Goal: Communication & Community: Share content

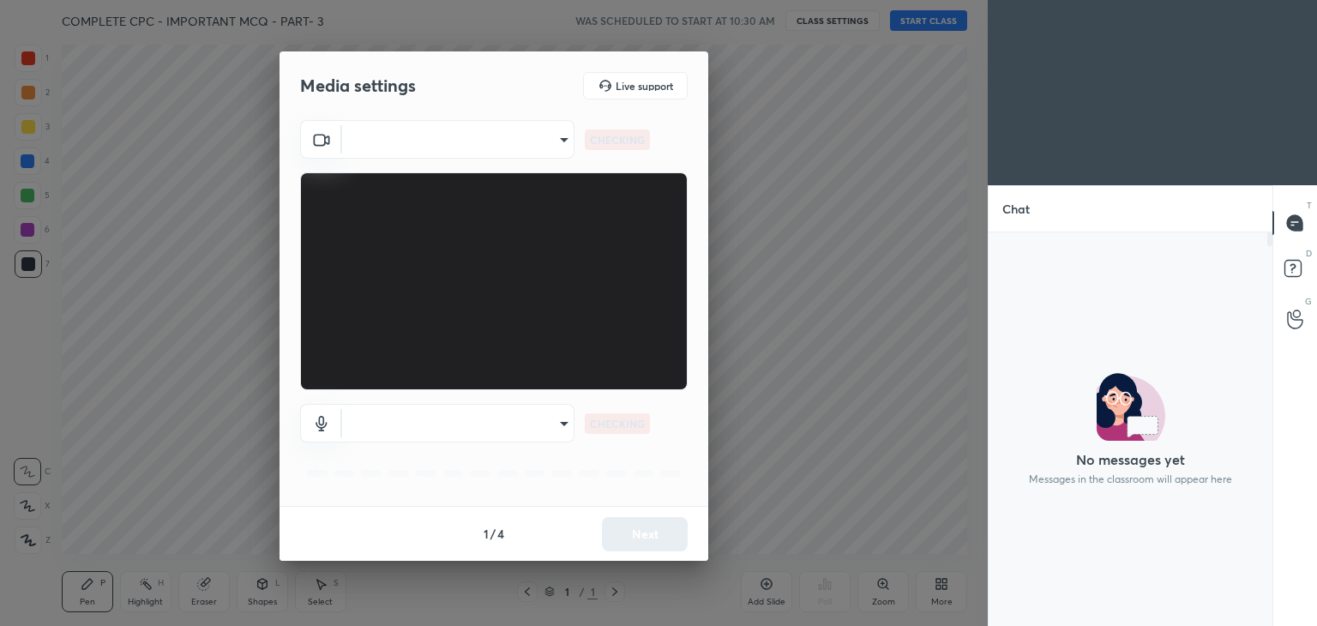
type input "dc054871d398d488dc994b01f2dc79ab11b816add0dbab0806ea313c4c08cc60"
type input "default"
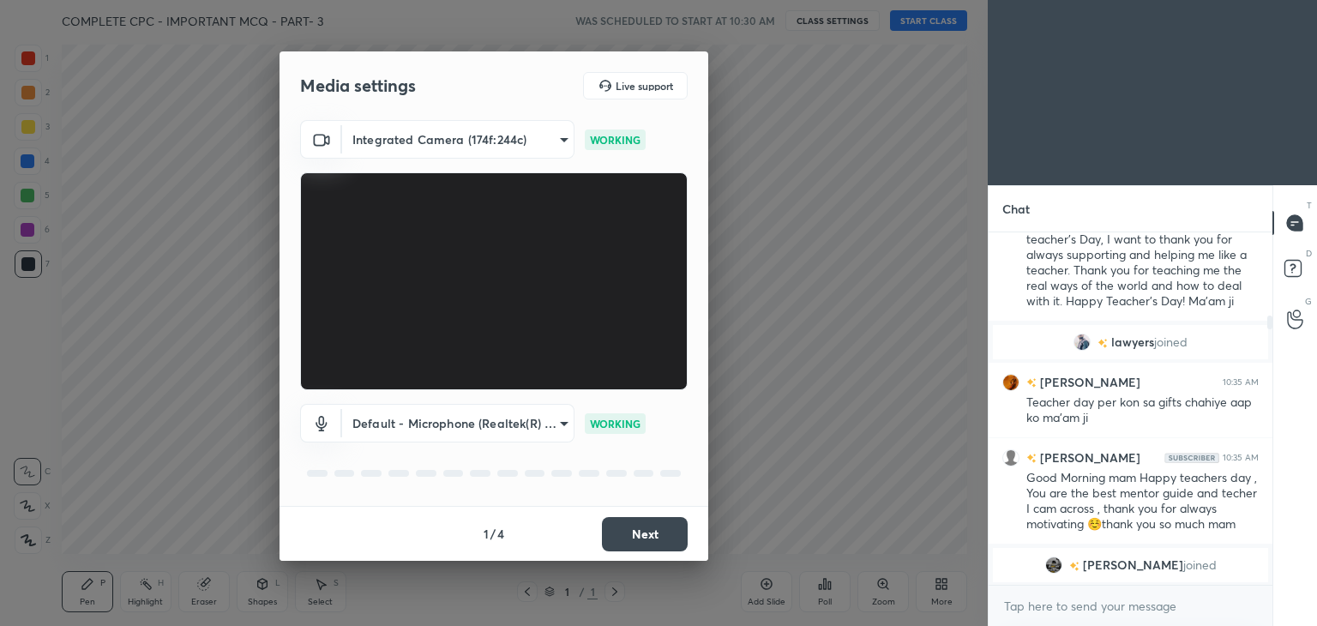
scroll to position [147, 0]
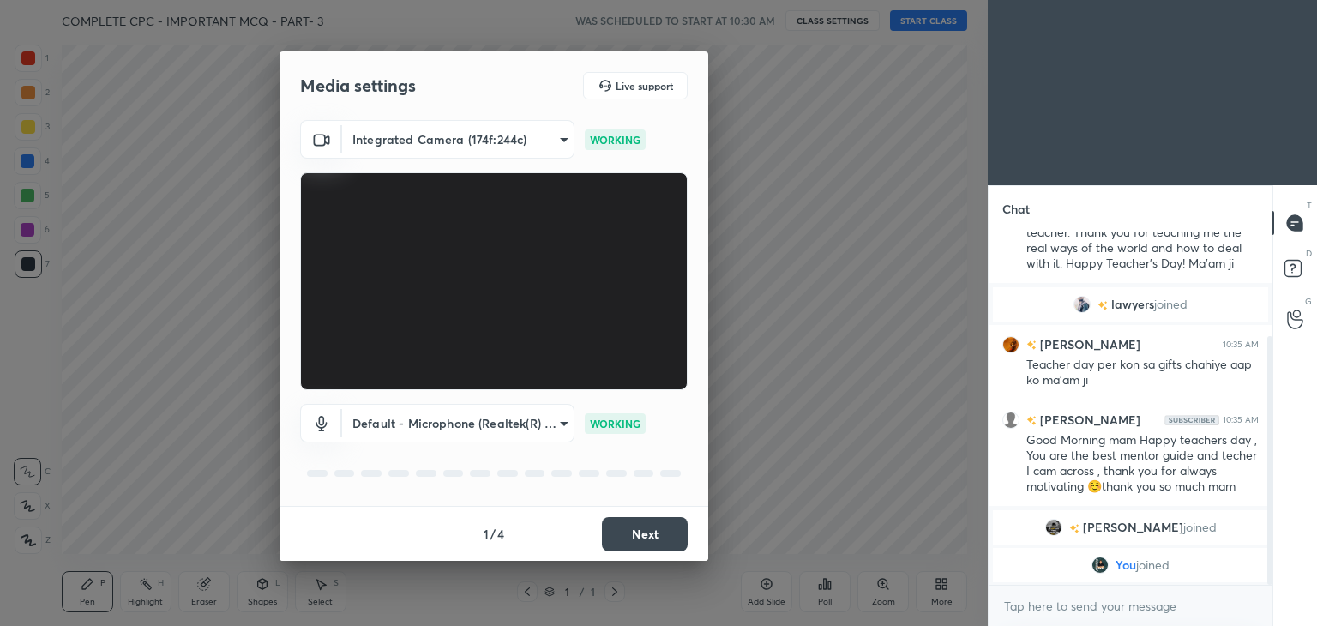
click at [660, 544] on button "Next" at bounding box center [645, 534] width 86 height 34
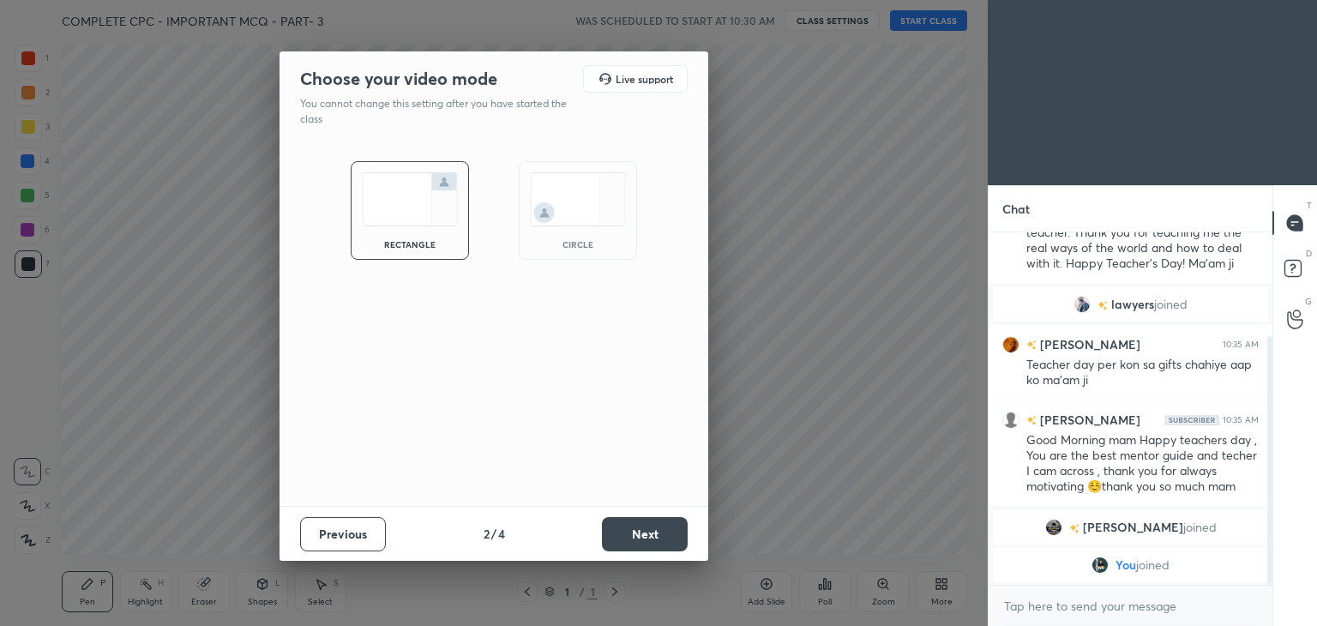
click at [568, 180] on img at bounding box center [578, 199] width 96 height 54
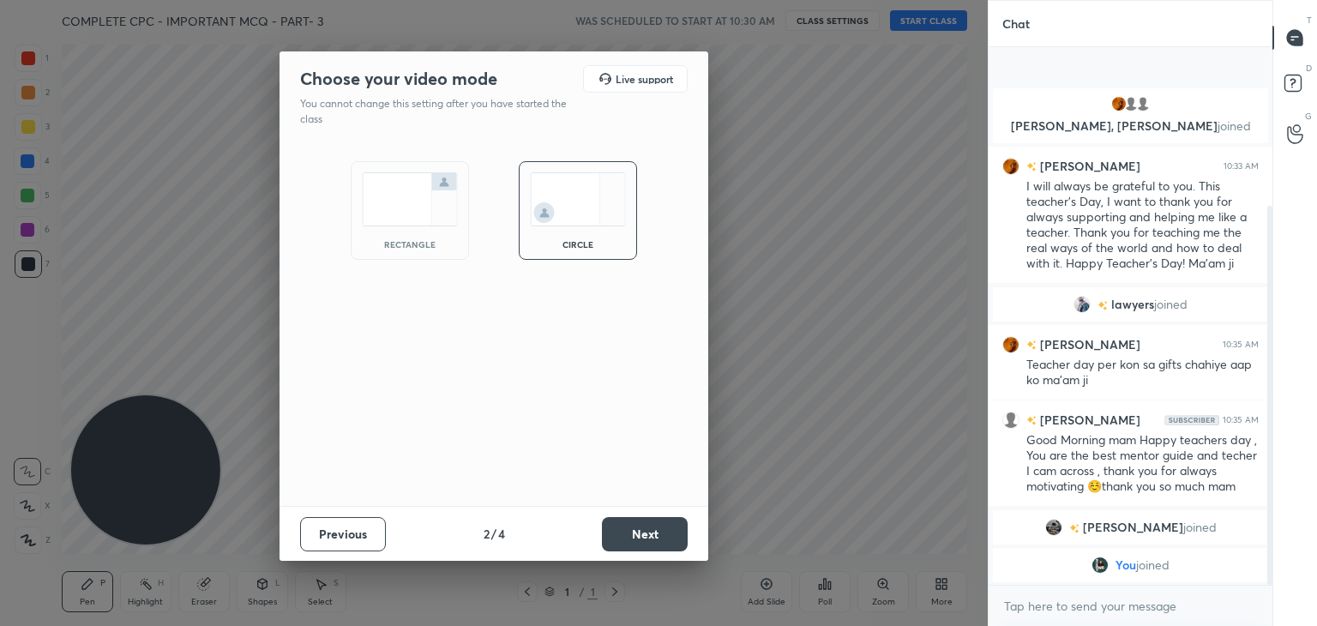
scroll to position [0, 0]
click at [610, 530] on button "Next" at bounding box center [645, 534] width 86 height 34
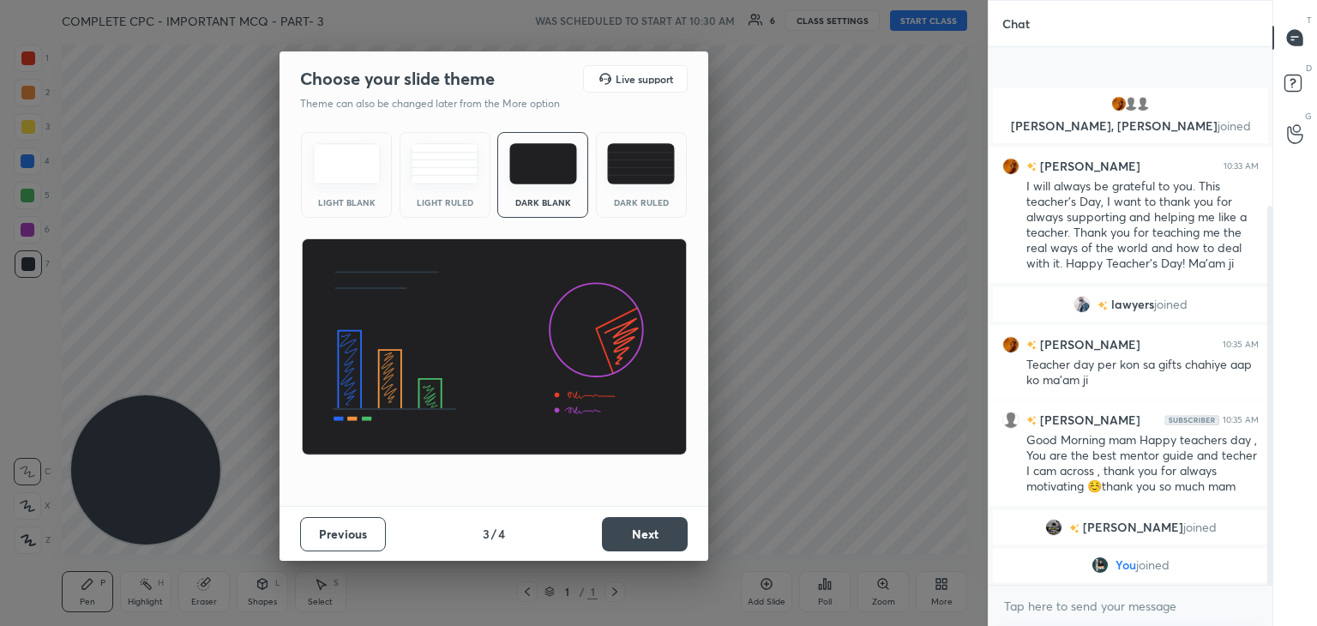
click at [655, 534] on button "Next" at bounding box center [645, 534] width 86 height 34
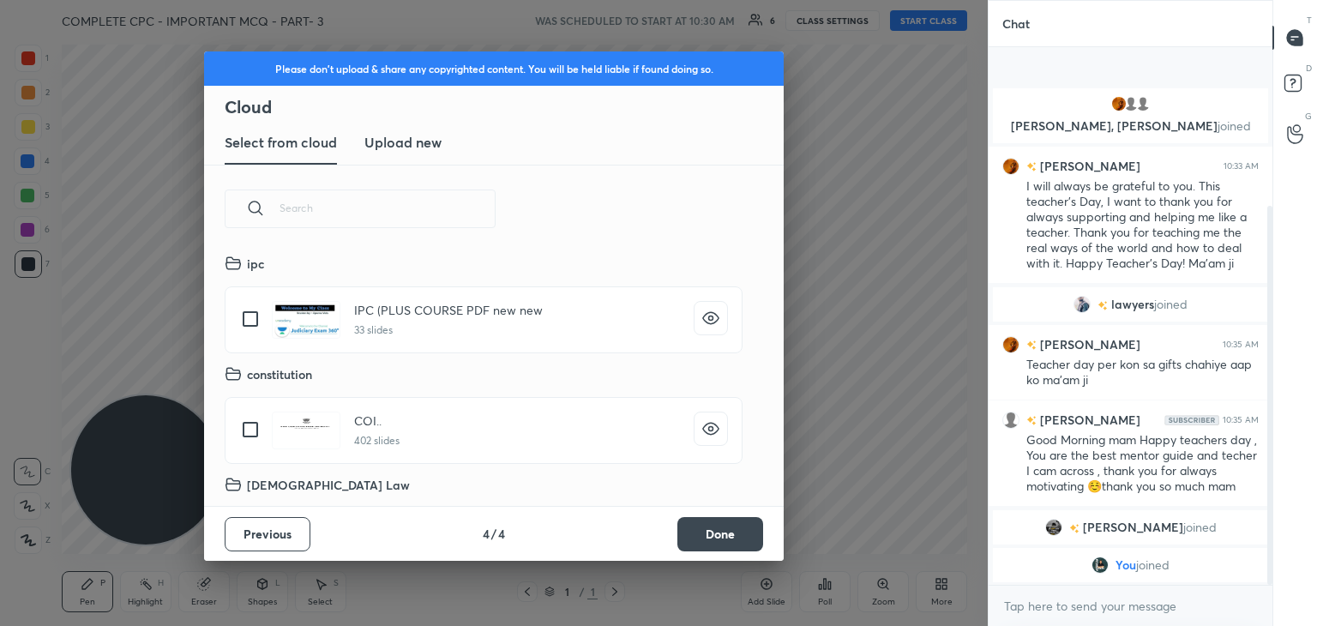
scroll to position [254, 550]
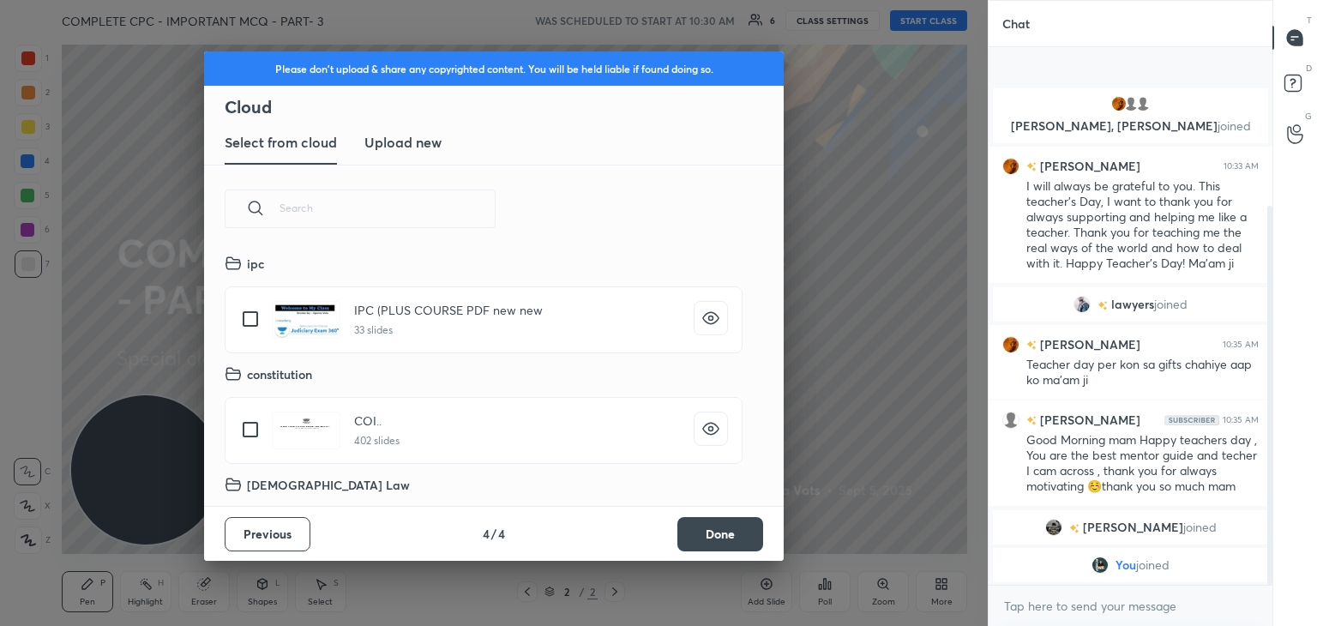
click at [713, 540] on button "Done" at bounding box center [720, 534] width 86 height 34
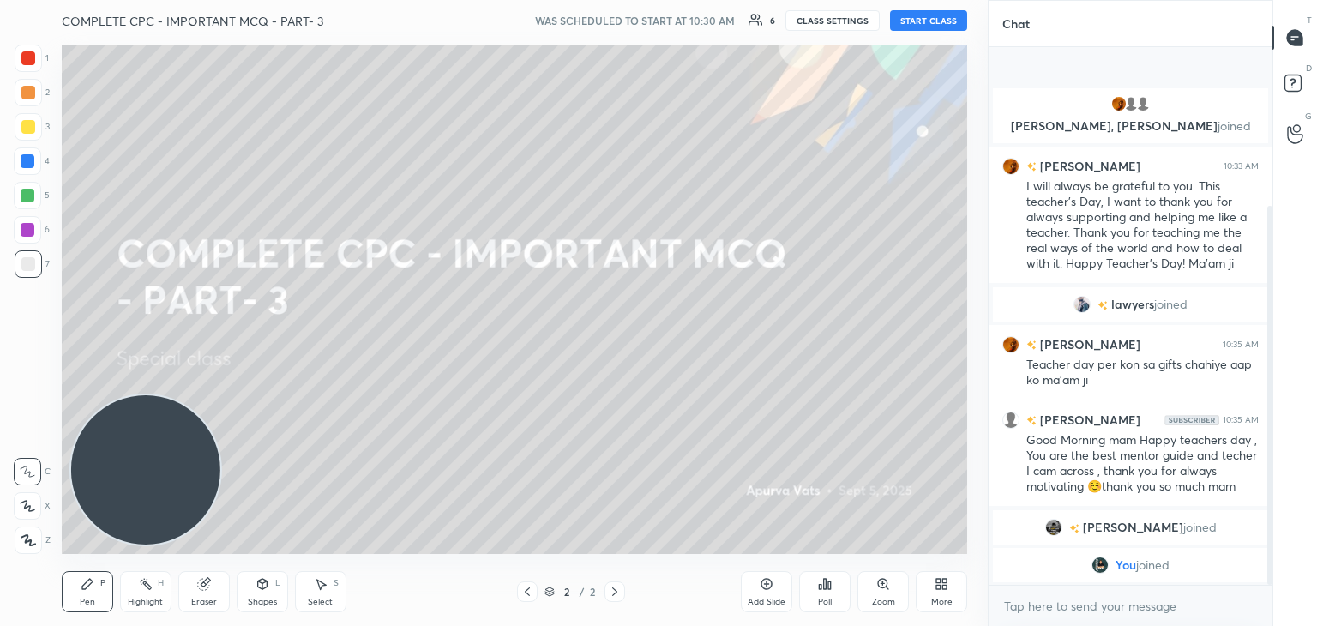
click at [902, 21] on button "START CLASS" at bounding box center [928, 20] width 77 height 21
click at [739, 14] on icon "button" at bounding box center [737, 21] width 14 height 14
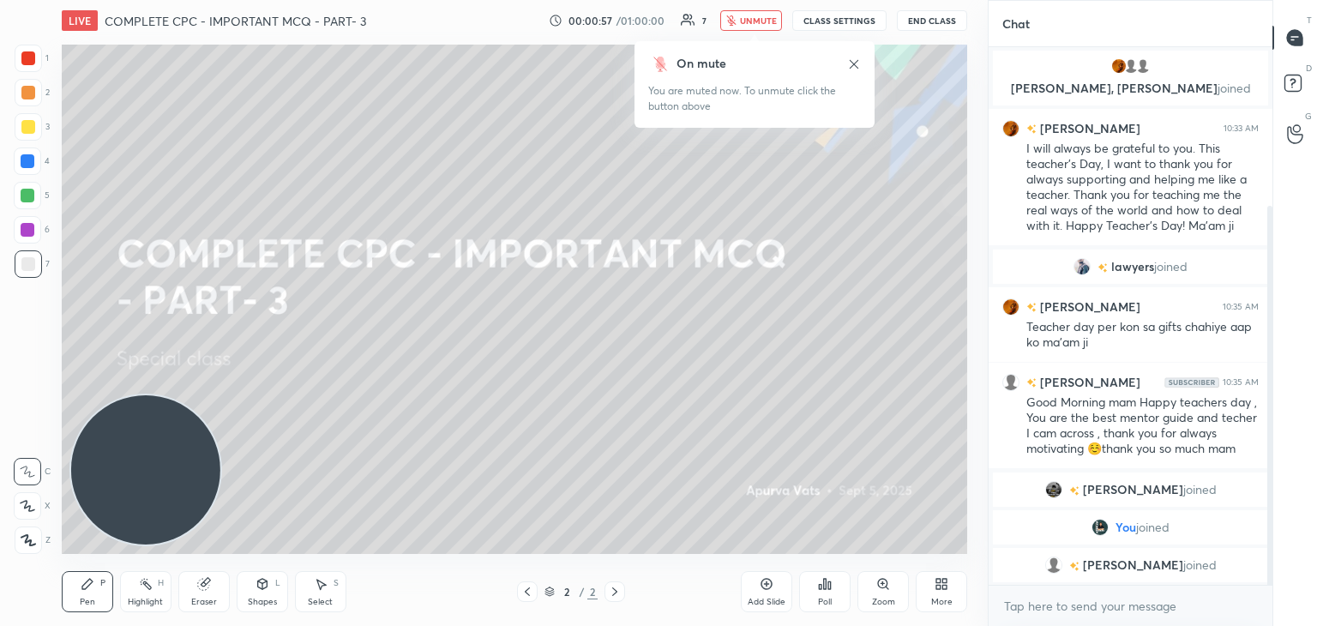
click at [750, 12] on button "unmute" at bounding box center [751, 20] width 62 height 21
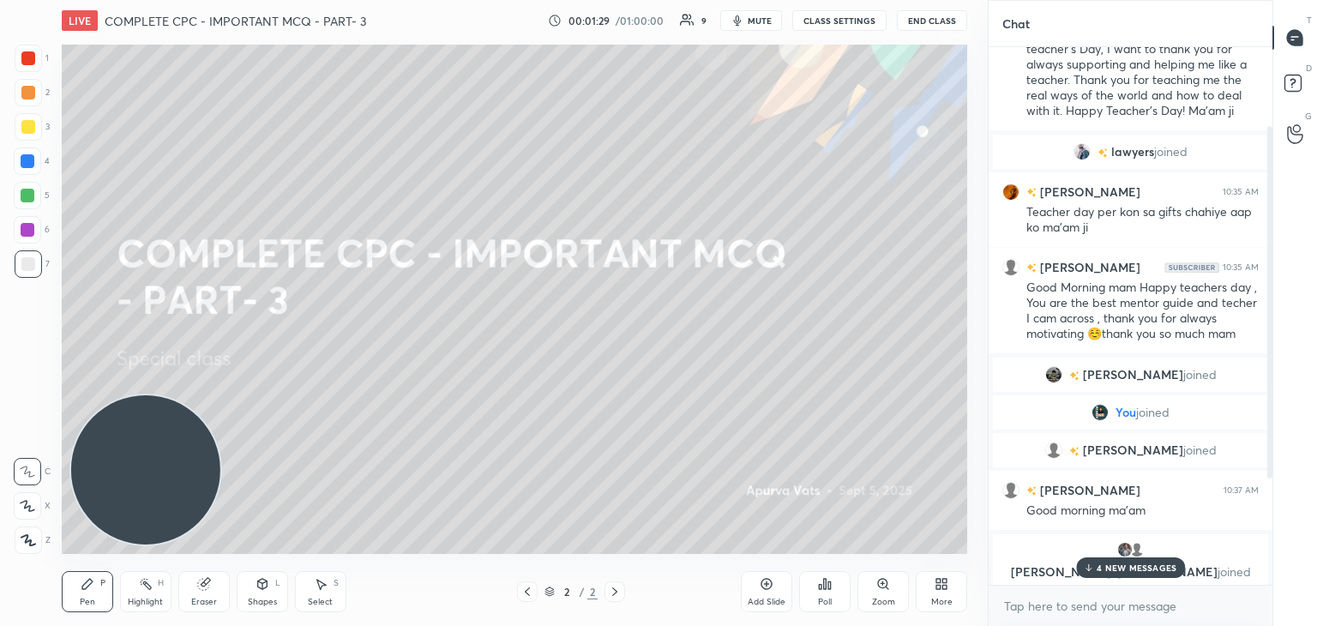
scroll to position [123, 0]
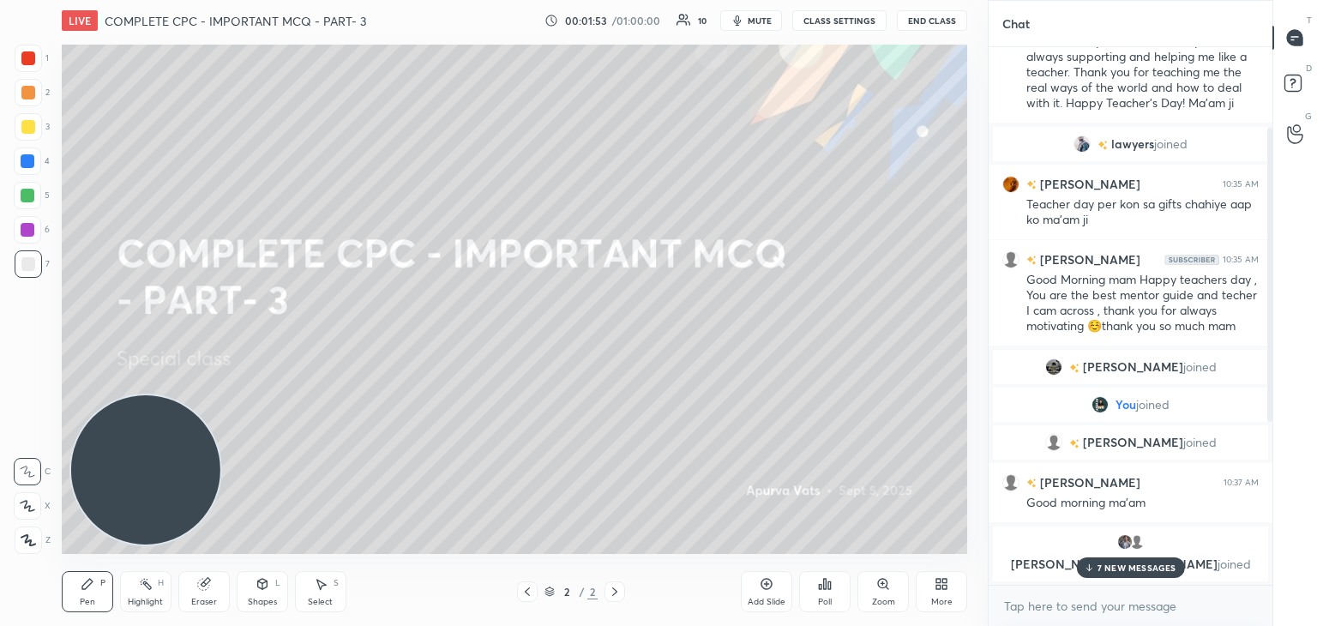
click at [1101, 575] on div "7 NEW MESSAGES" at bounding box center [1130, 567] width 108 height 21
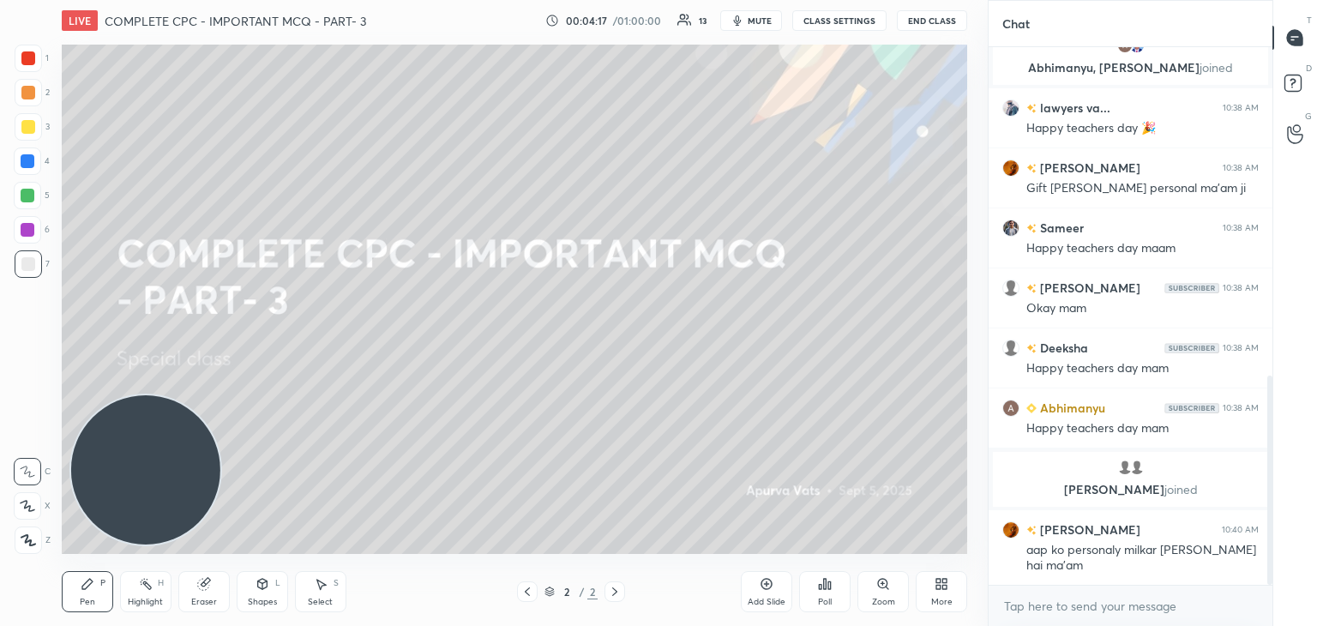
scroll to position [842, 0]
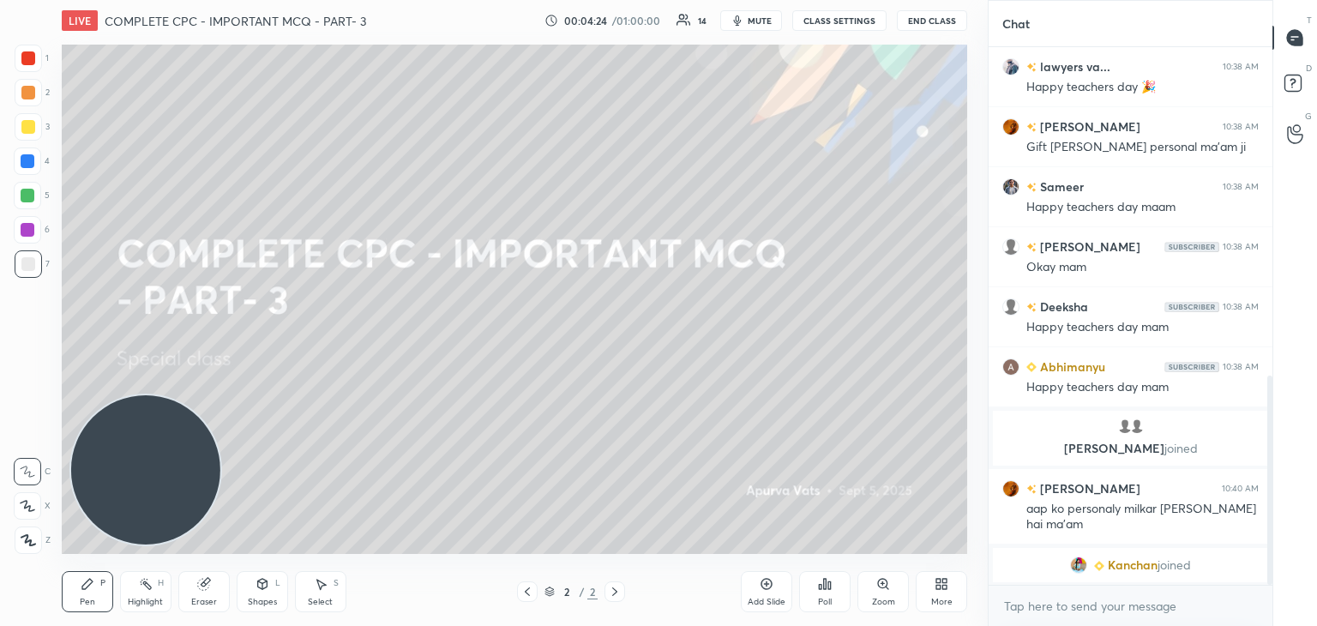
click at [931, 603] on div "More" at bounding box center [941, 602] width 21 height 9
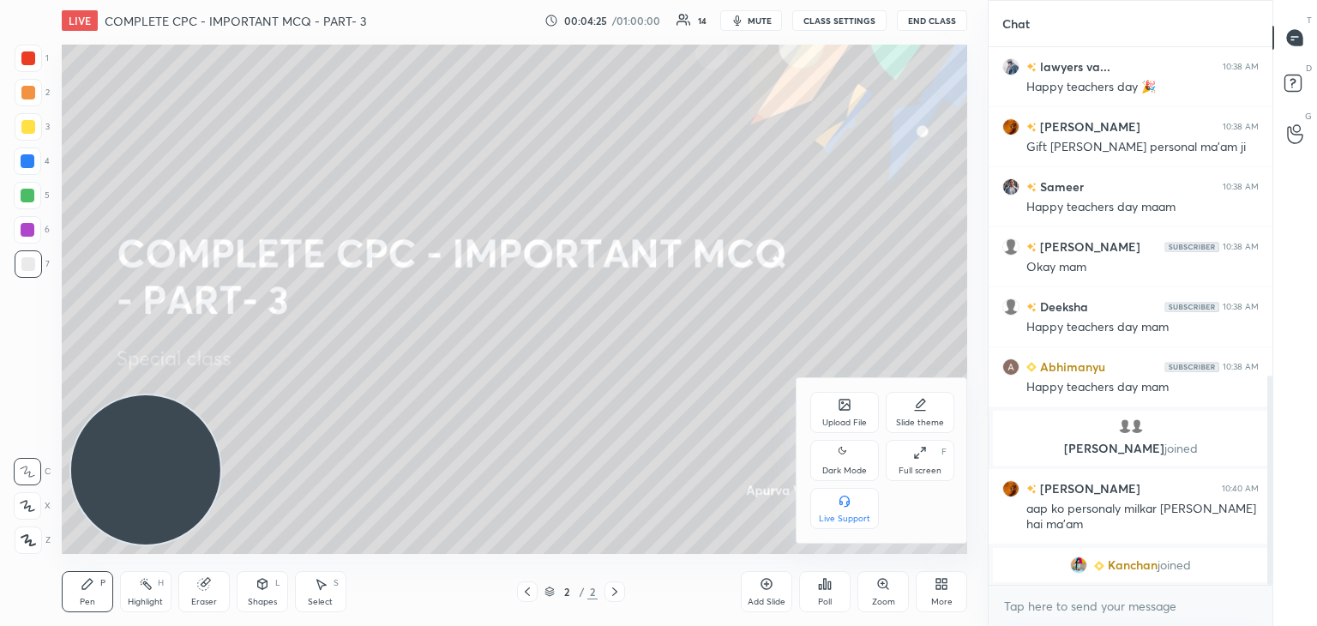
click at [830, 420] on div "Upload File" at bounding box center [844, 422] width 45 height 9
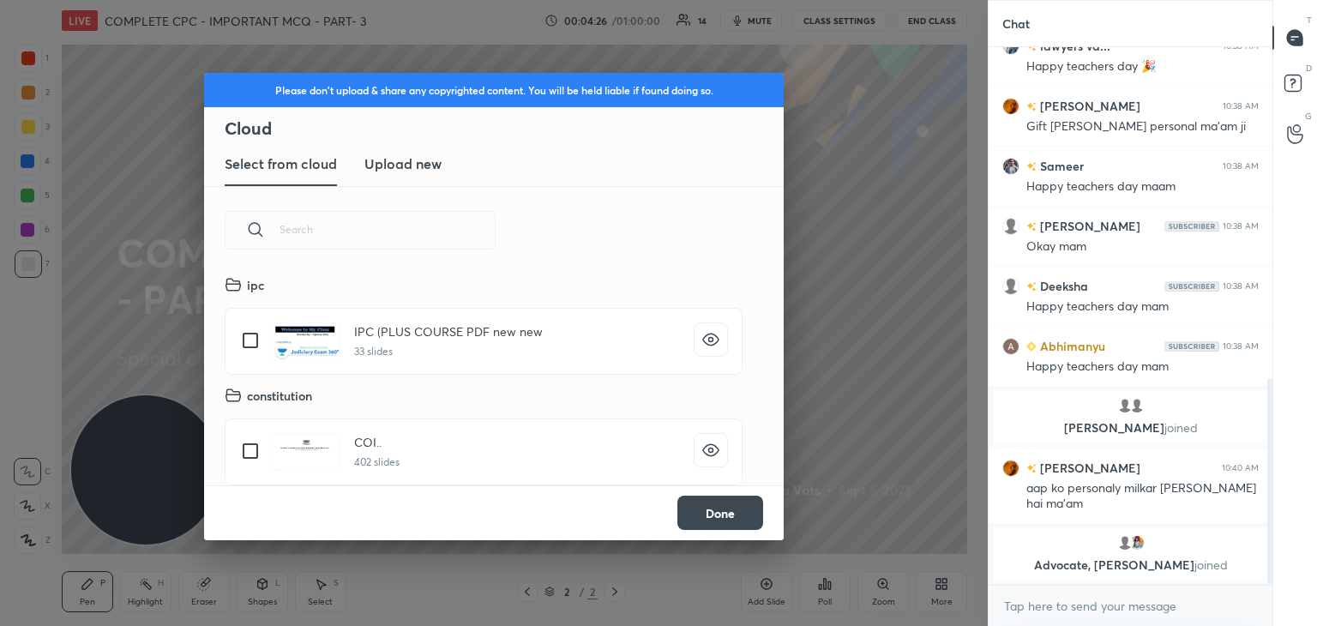
scroll to position [211, 550]
click at [415, 177] on new "Upload new" at bounding box center [402, 164] width 77 height 43
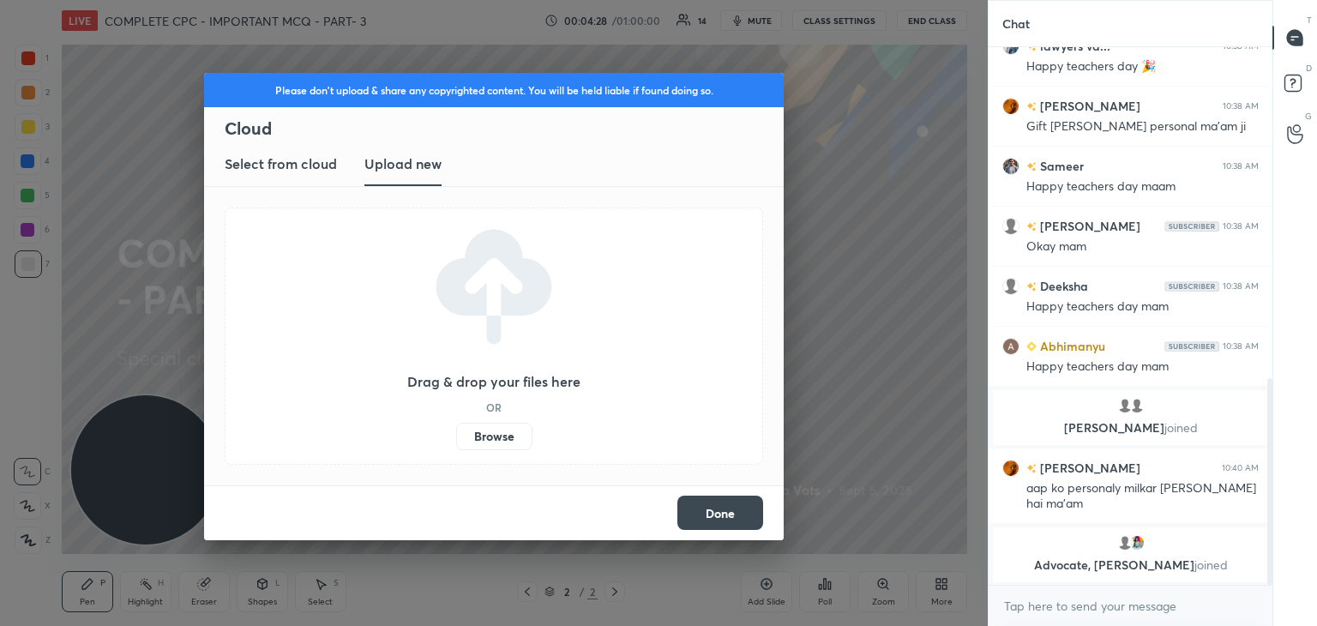
click at [480, 427] on label "Browse" at bounding box center [494, 436] width 76 height 27
click at [456, 427] on input "Browse" at bounding box center [456, 436] width 0 height 27
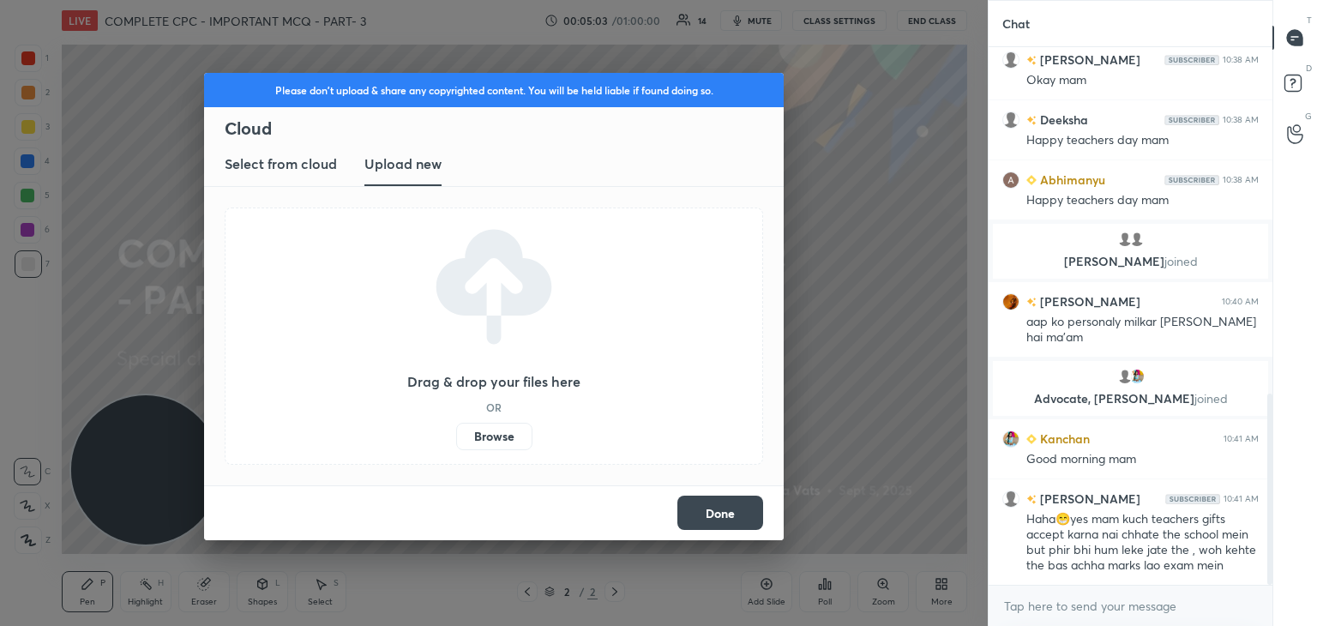
scroll to position [977, 0]
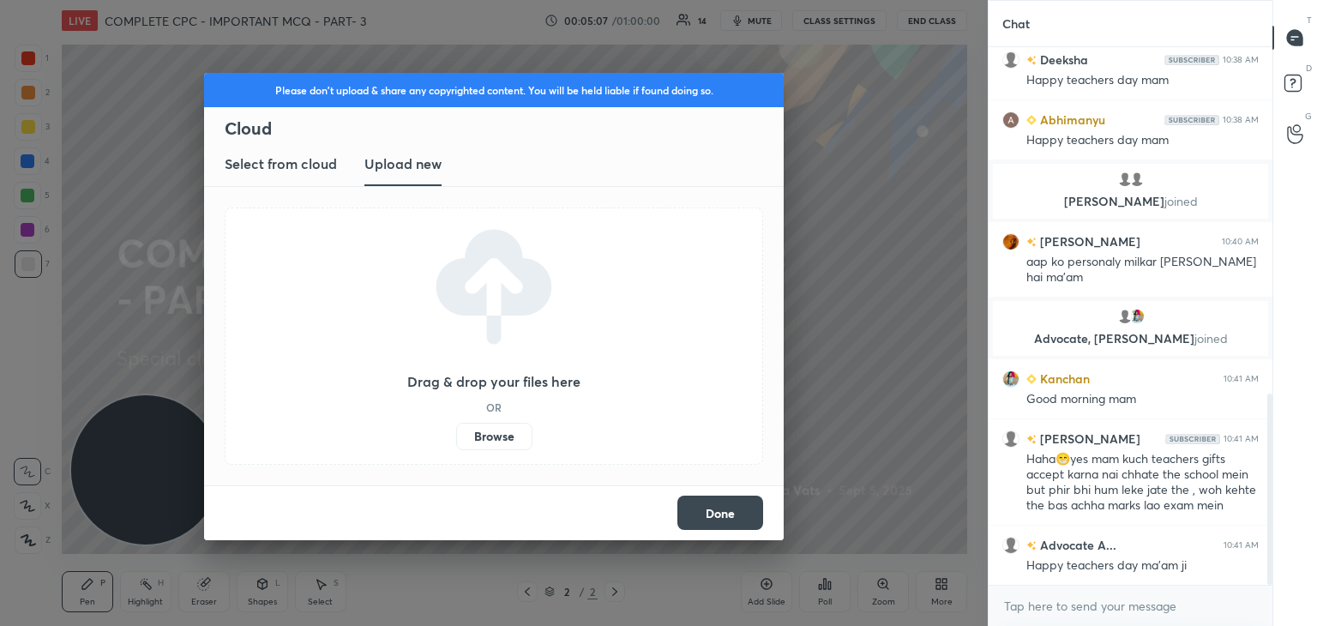
click at [702, 509] on button "Done" at bounding box center [720, 513] width 86 height 34
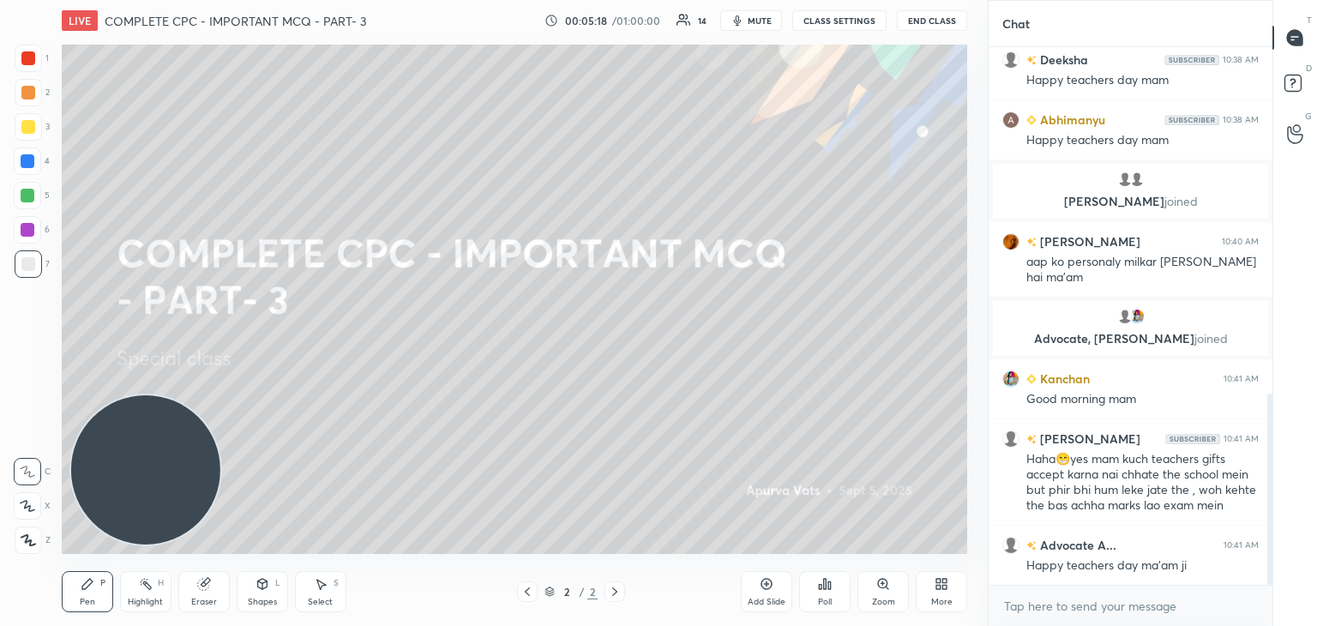
click at [939, 596] on div "More" at bounding box center [941, 591] width 51 height 41
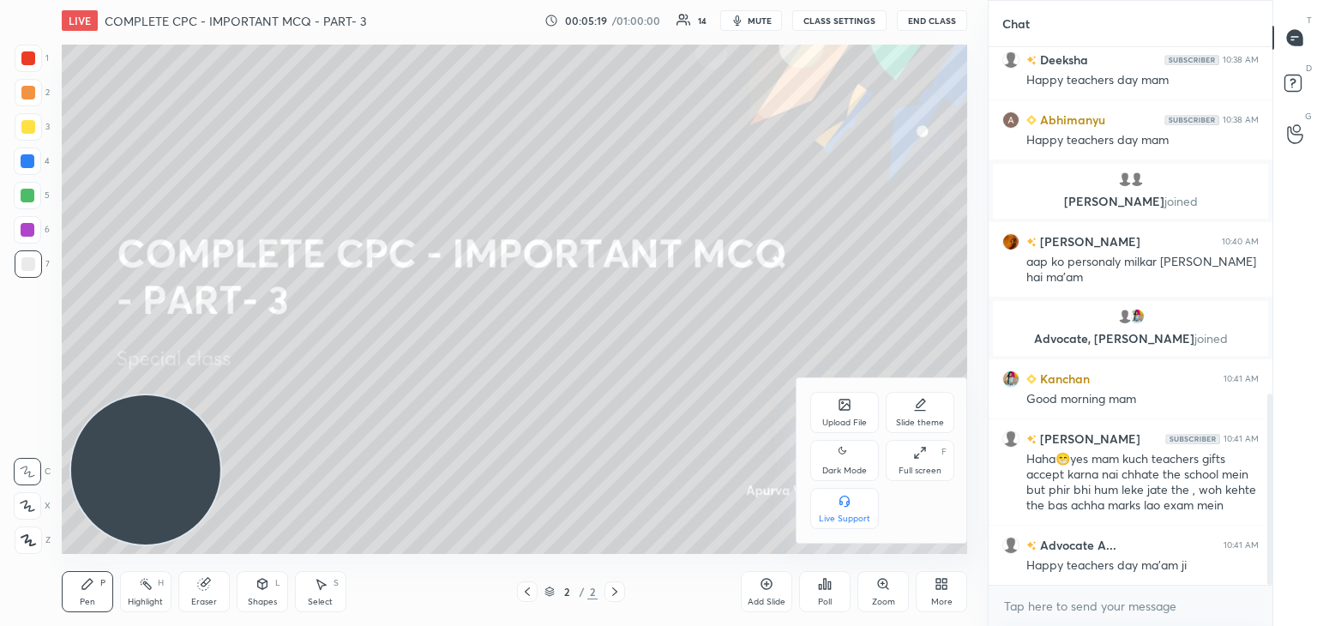
click at [844, 406] on icon at bounding box center [844, 405] width 10 height 10
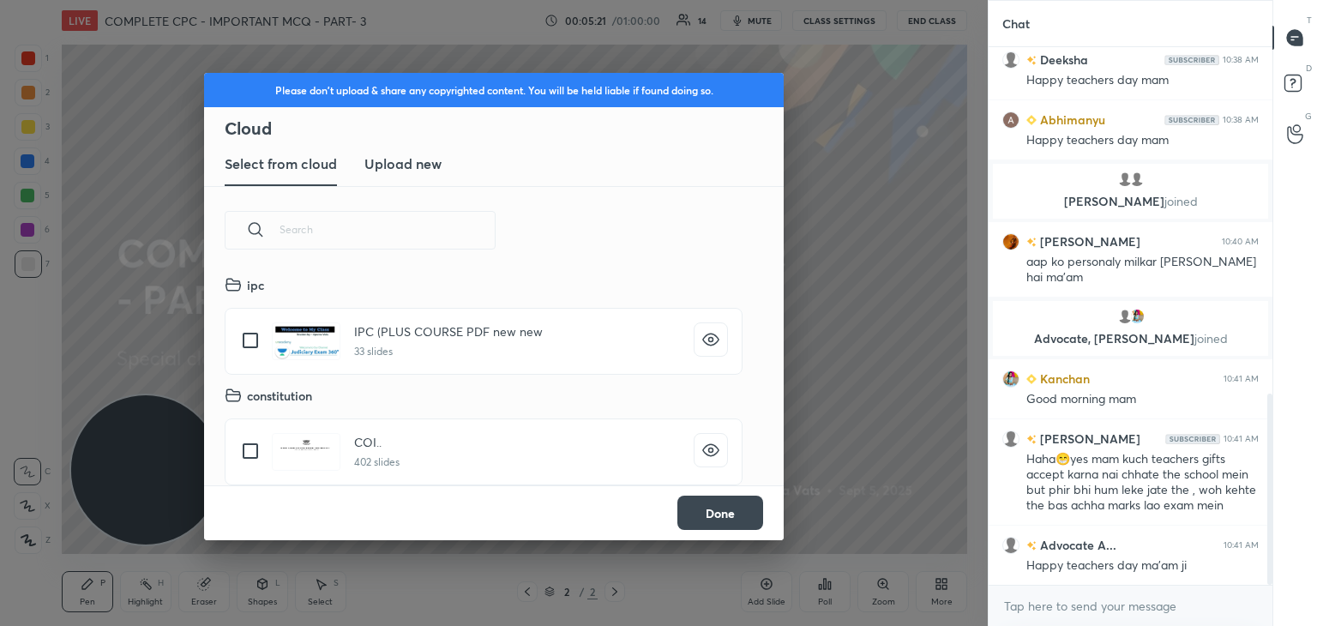
scroll to position [1037, 0]
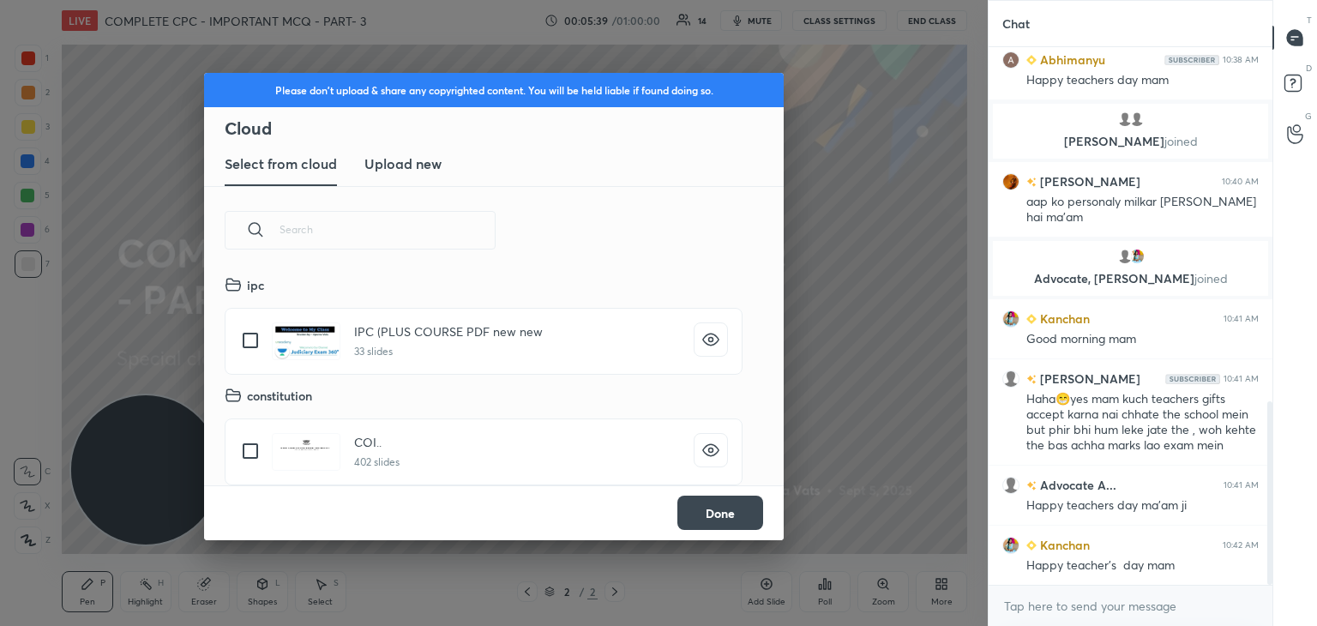
click at [418, 165] on h3 "Upload new" at bounding box center [402, 163] width 77 height 21
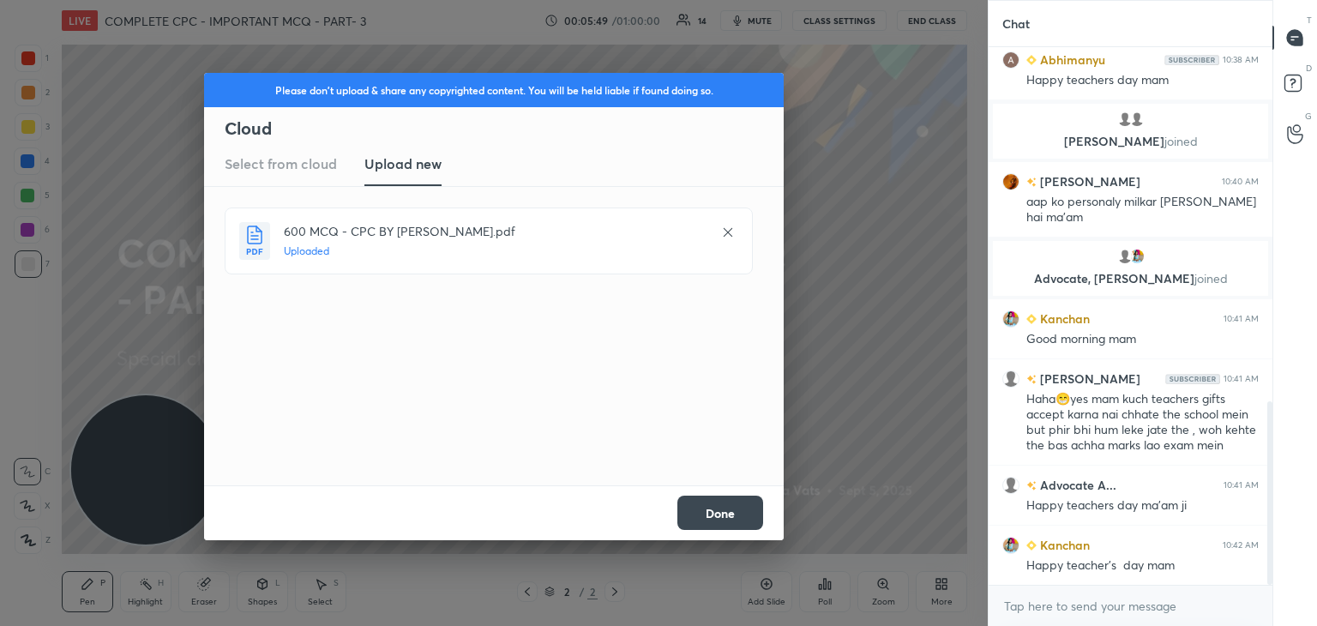
click at [733, 518] on button "Done" at bounding box center [720, 513] width 86 height 34
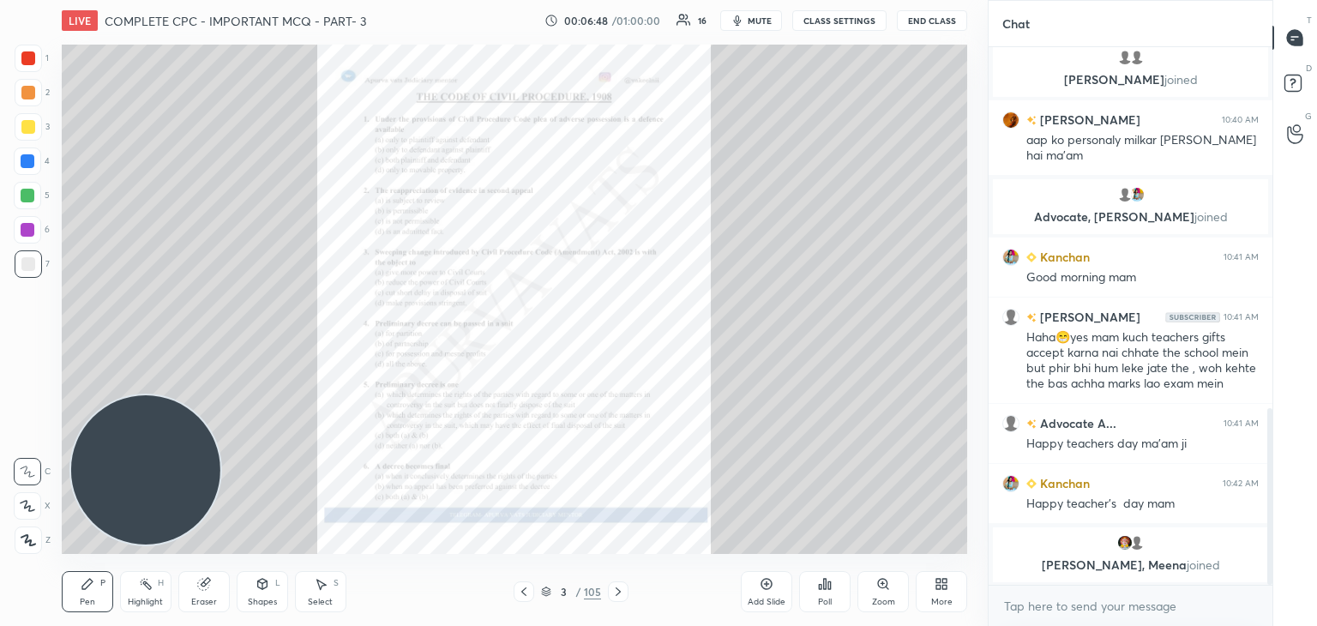
scroll to position [1070, 0]
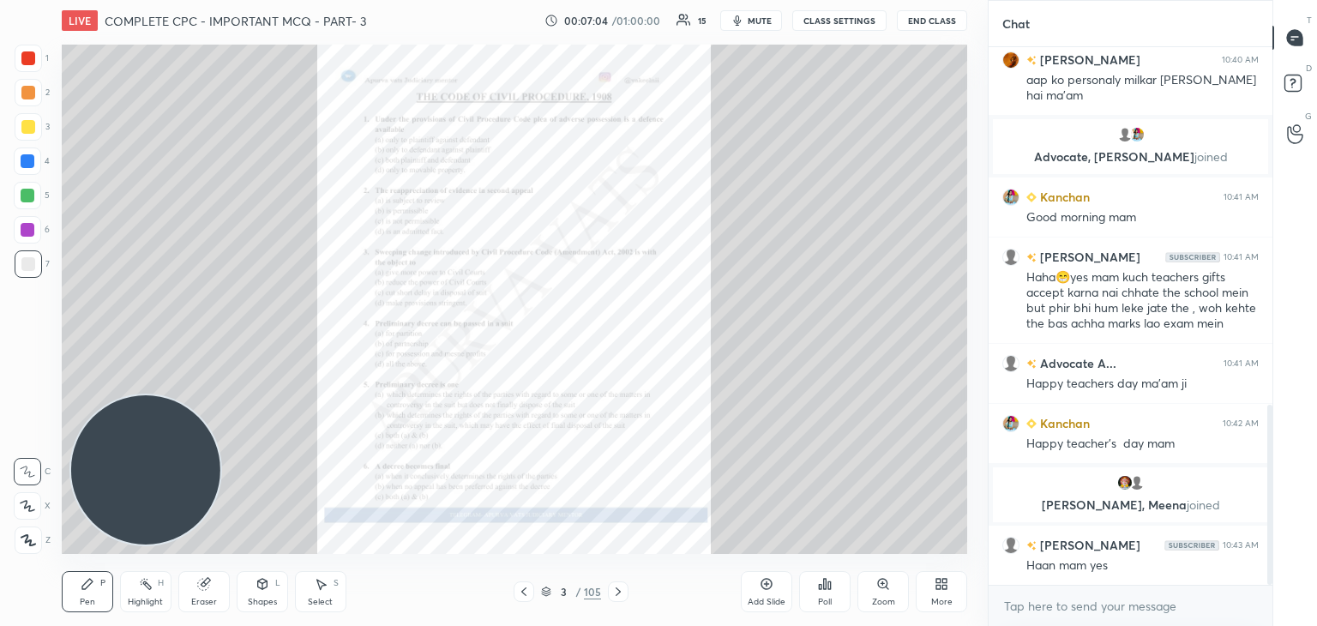
click at [611, 586] on icon at bounding box center [618, 592] width 14 height 14
click at [613, 586] on icon at bounding box center [618, 592] width 14 height 14
click at [611, 584] on div at bounding box center [618, 591] width 21 height 21
click at [614, 591] on icon at bounding box center [618, 592] width 14 height 14
click at [618, 588] on icon at bounding box center [618, 592] width 14 height 14
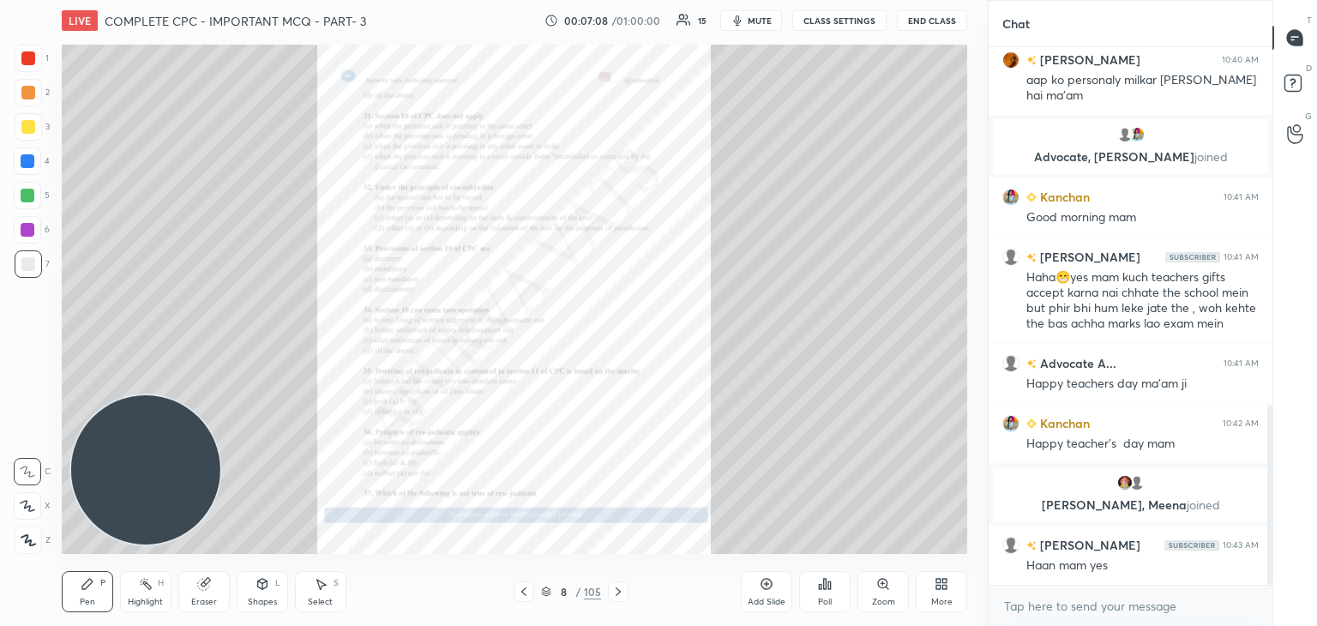
click at [621, 588] on icon at bounding box center [618, 592] width 14 height 14
click at [618, 591] on icon at bounding box center [618, 591] width 5 height 9
click at [616, 586] on icon at bounding box center [618, 592] width 14 height 14
click at [614, 586] on icon at bounding box center [618, 592] width 14 height 14
click at [614, 587] on icon at bounding box center [618, 592] width 14 height 14
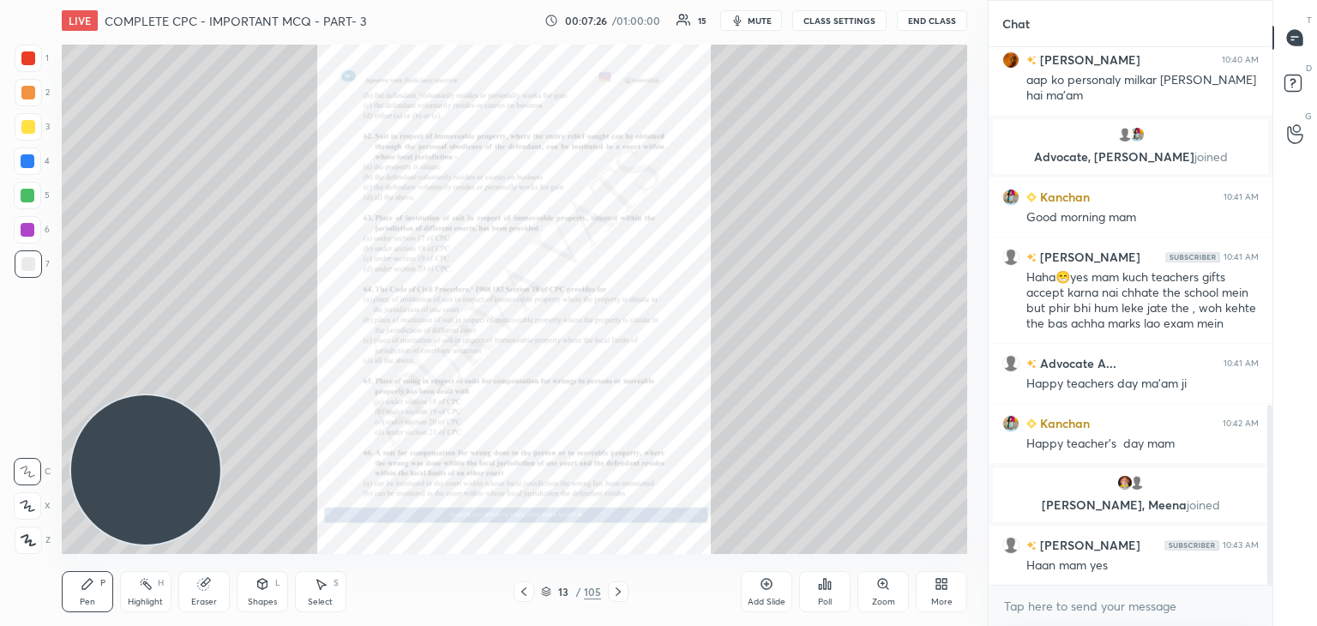
click at [615, 588] on icon at bounding box center [618, 592] width 14 height 14
click at [617, 587] on icon at bounding box center [618, 592] width 14 height 14
click at [518, 598] on icon at bounding box center [524, 592] width 14 height 14
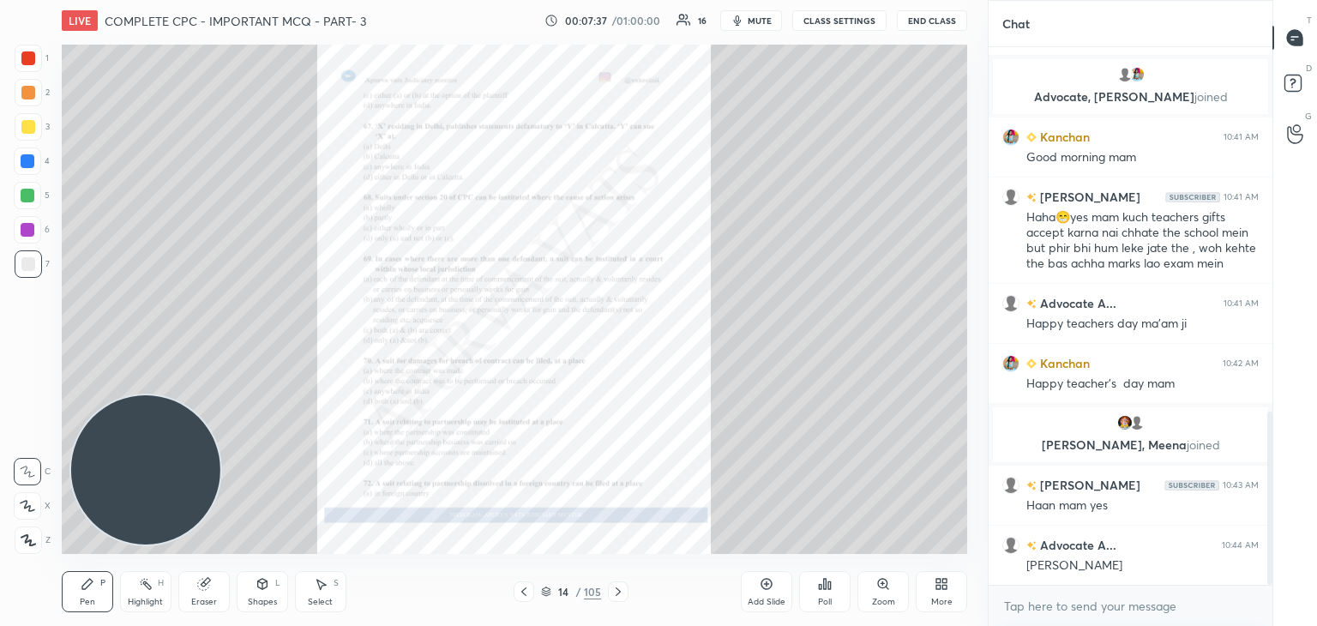
click at [881, 590] on icon at bounding box center [883, 584] width 14 height 14
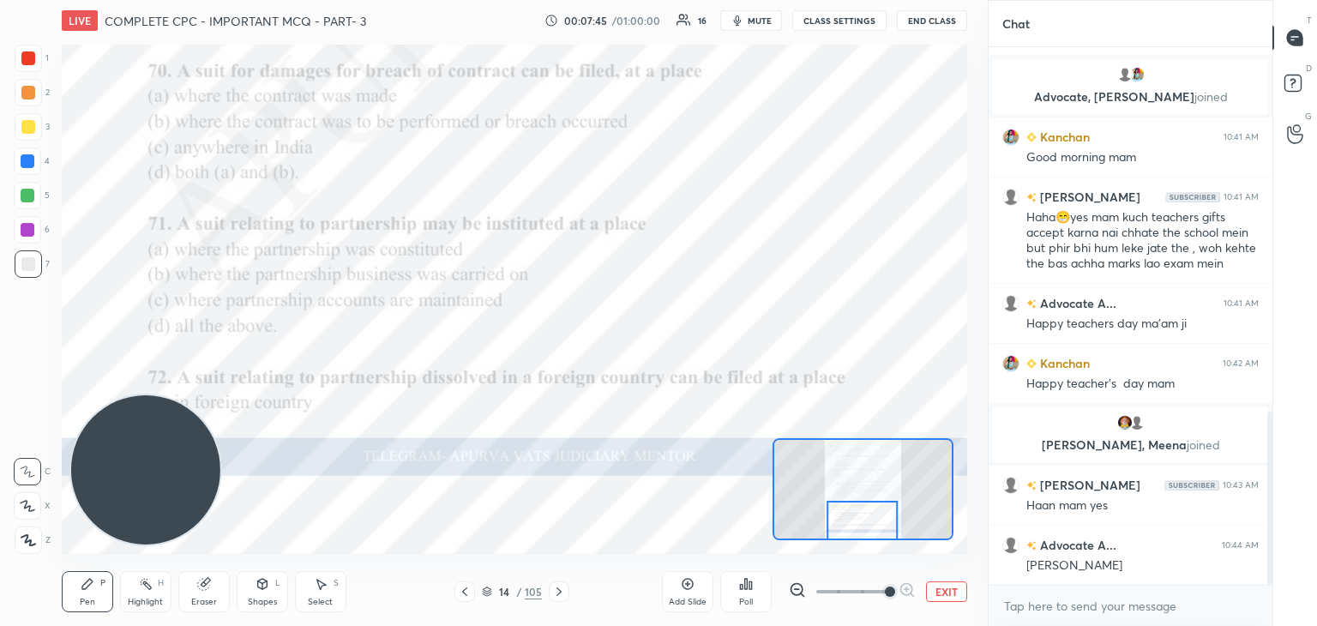
scroll to position [1205, 0]
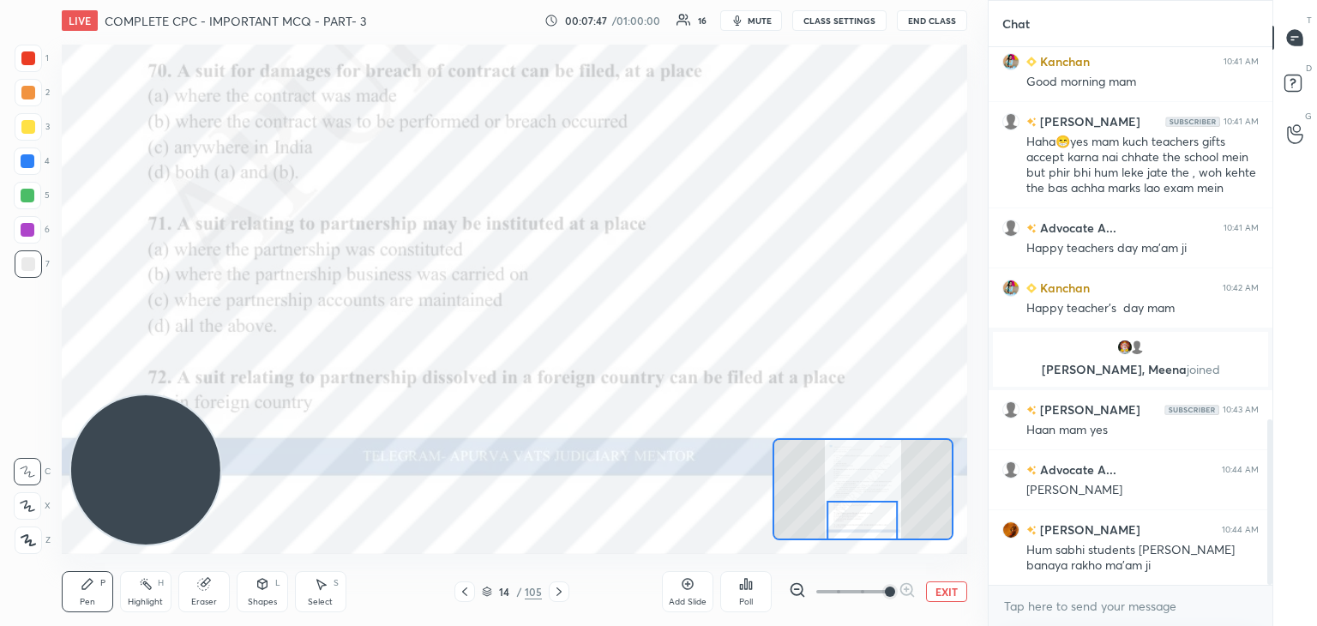
click at [29, 57] on div at bounding box center [28, 58] width 14 height 14
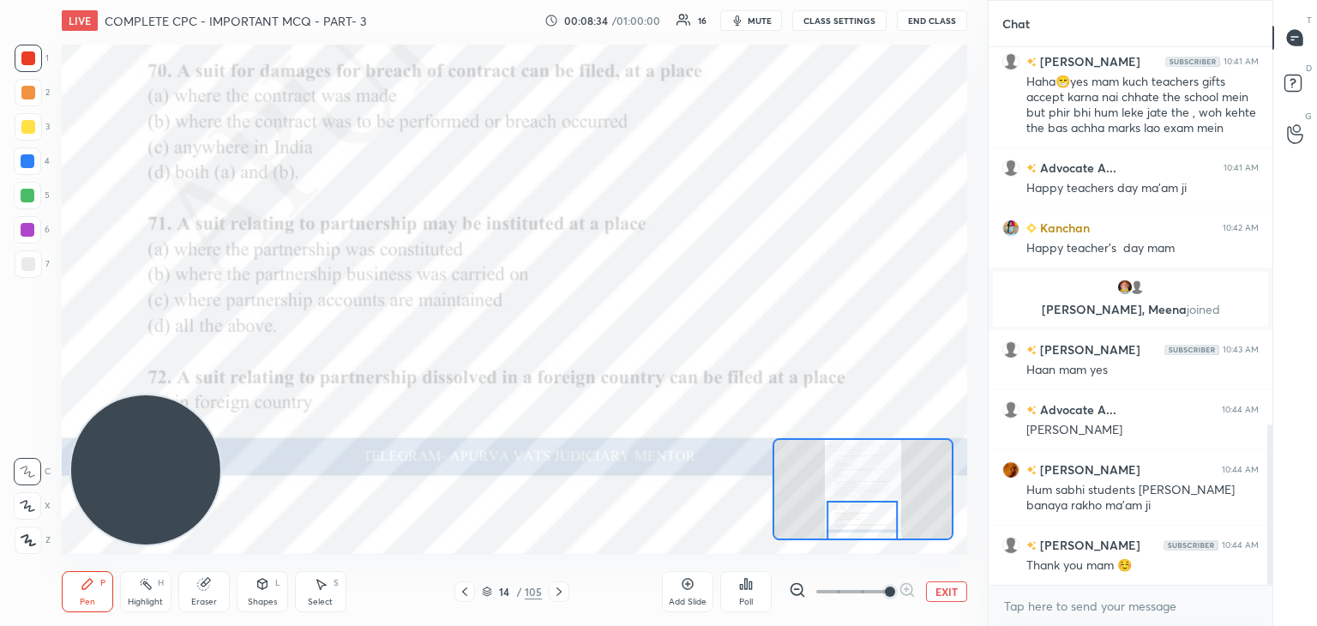
scroll to position [1341, 0]
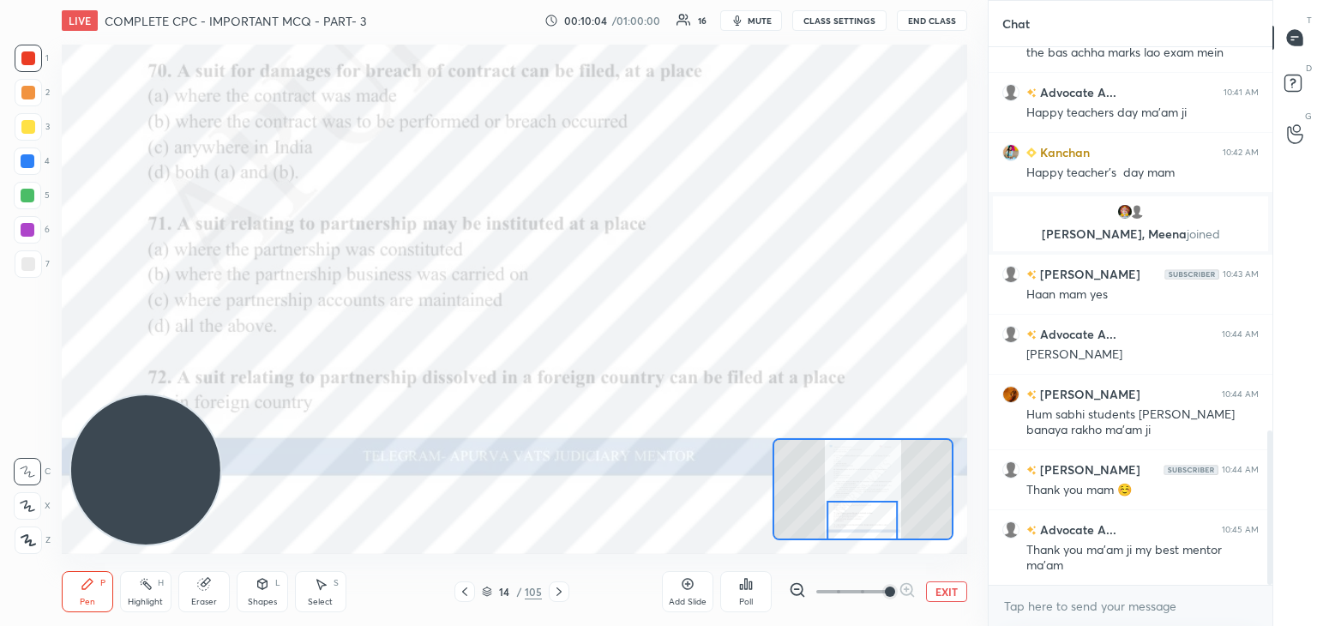
click at [741, 593] on div "Poll" at bounding box center [745, 591] width 51 height 41
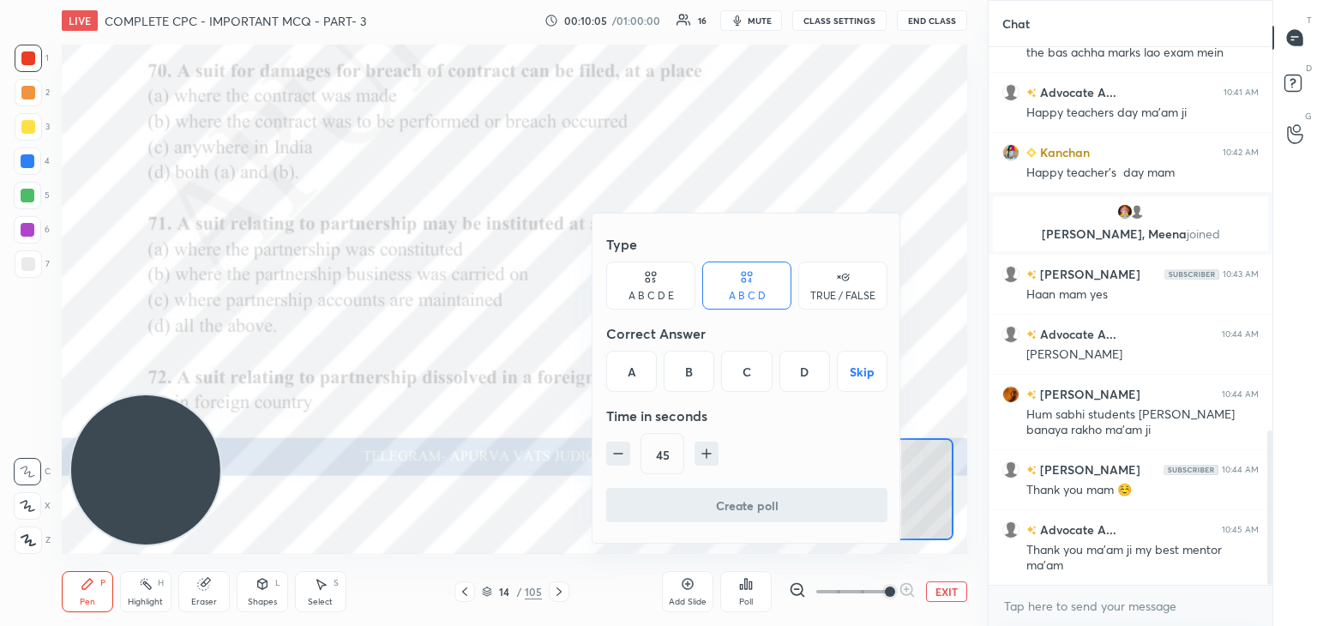
click at [809, 372] on div "D" at bounding box center [804, 371] width 51 height 41
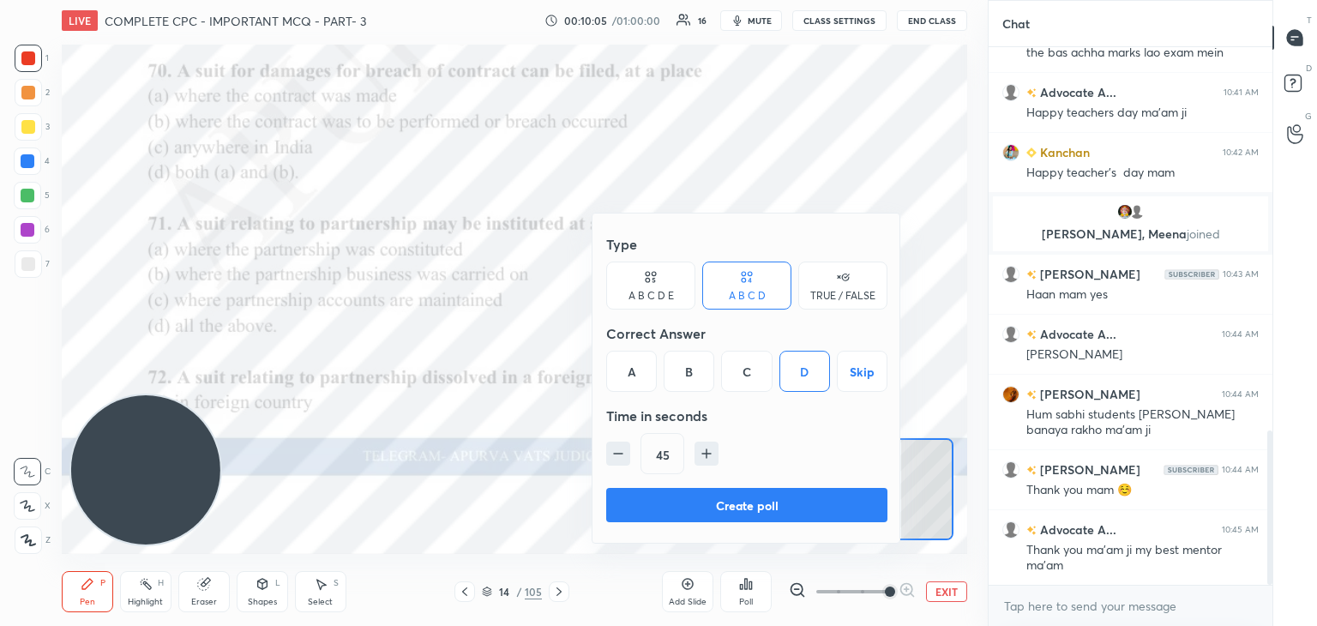
click at [747, 497] on button "Create poll" at bounding box center [746, 505] width 281 height 34
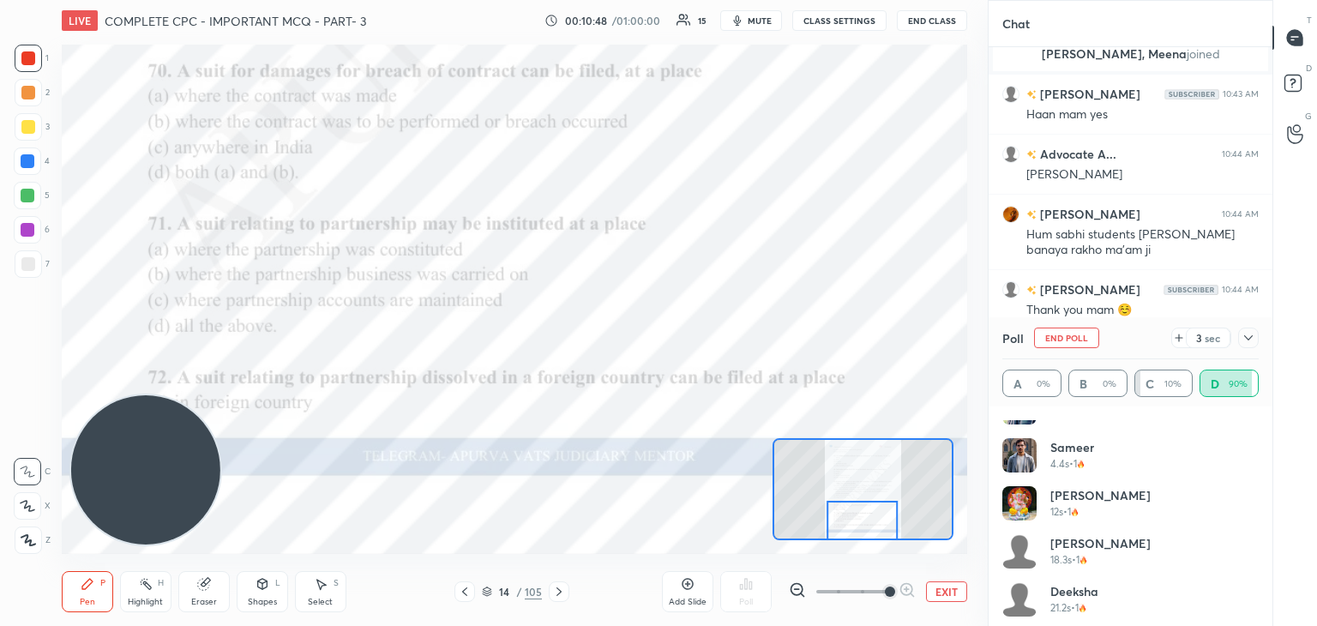
scroll to position [226, 0]
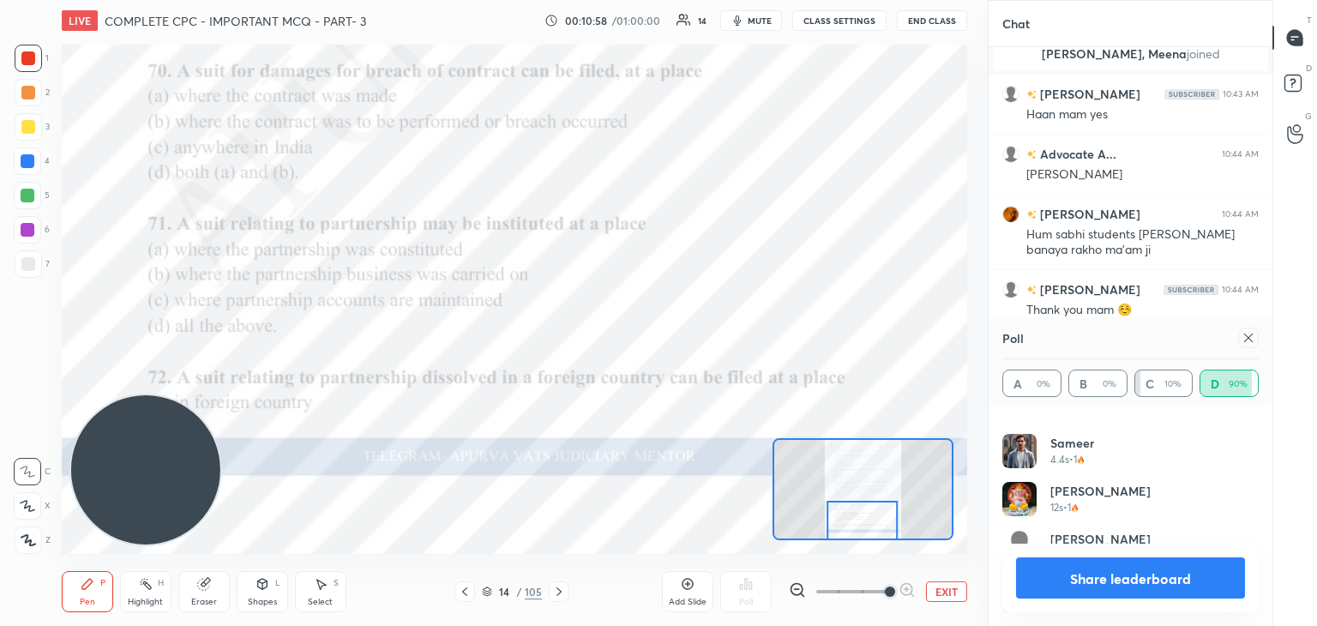
click at [1053, 579] on button "Share leaderboard" at bounding box center [1130, 577] width 229 height 41
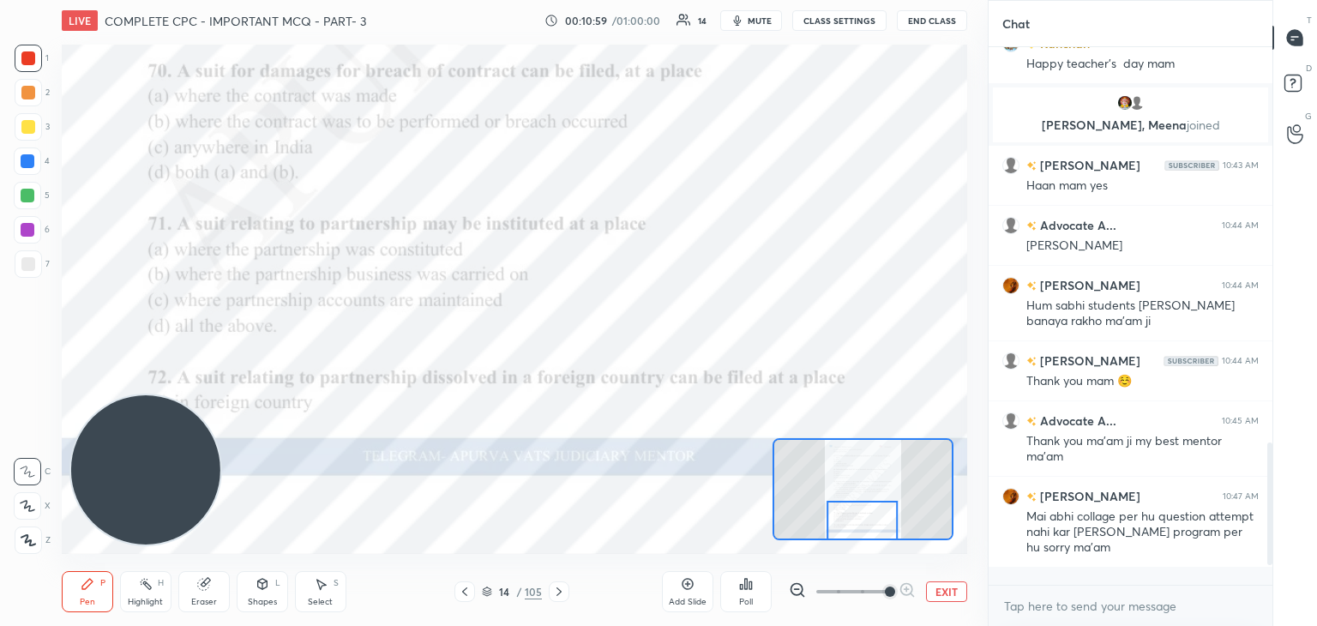
scroll to position [0, 0]
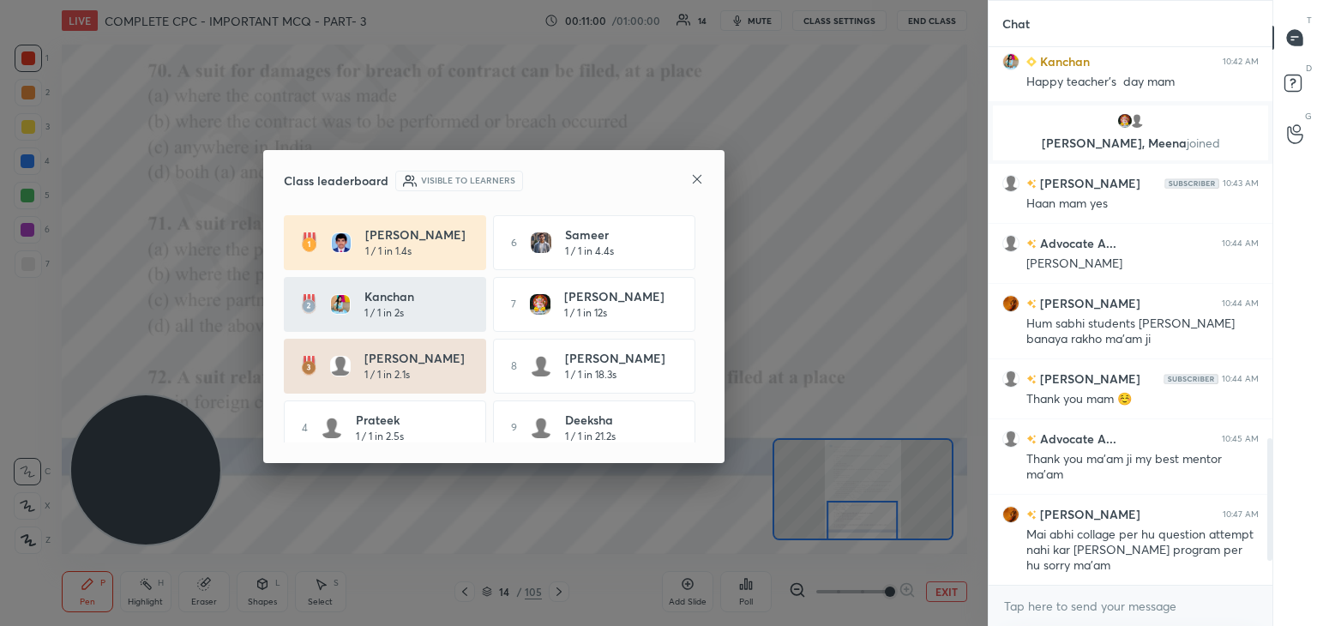
click at [689, 184] on div "Class leaderboard Visible to learners" at bounding box center [494, 181] width 420 height 21
click at [696, 183] on icon at bounding box center [697, 179] width 14 height 14
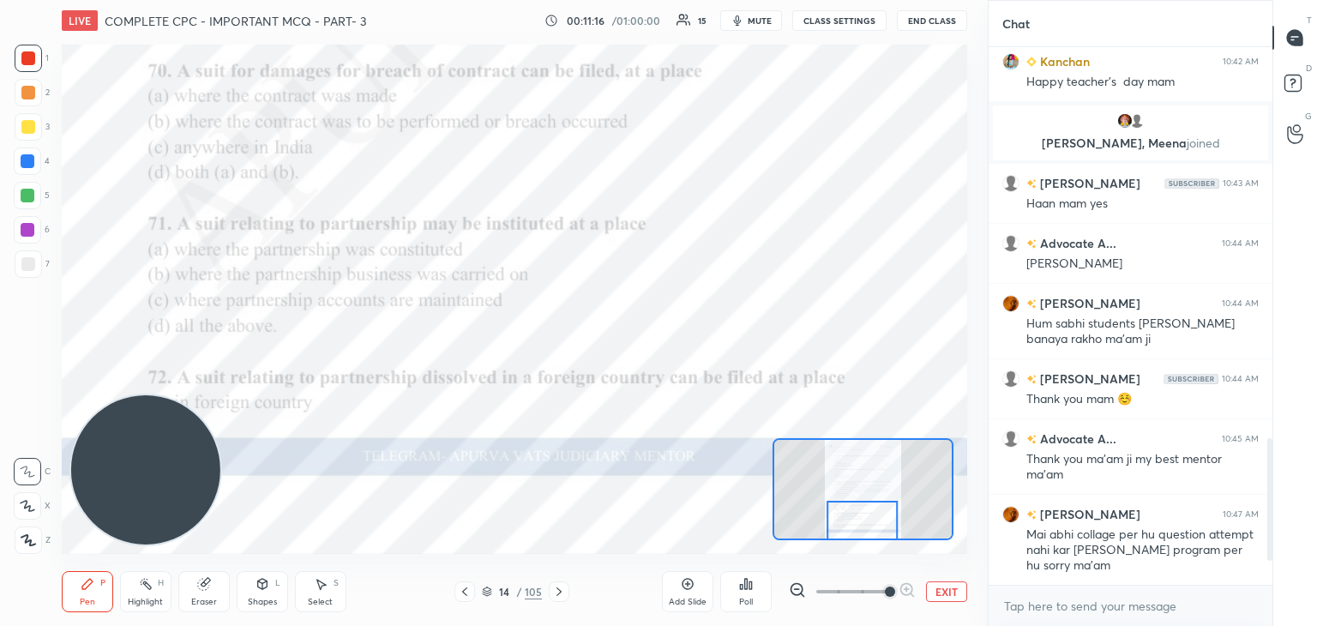
click at [612, 556] on div "Setting up your live class Poll for secs No correct answer Start poll" at bounding box center [514, 299] width 919 height 516
click at [744, 590] on icon at bounding box center [746, 584] width 14 height 14
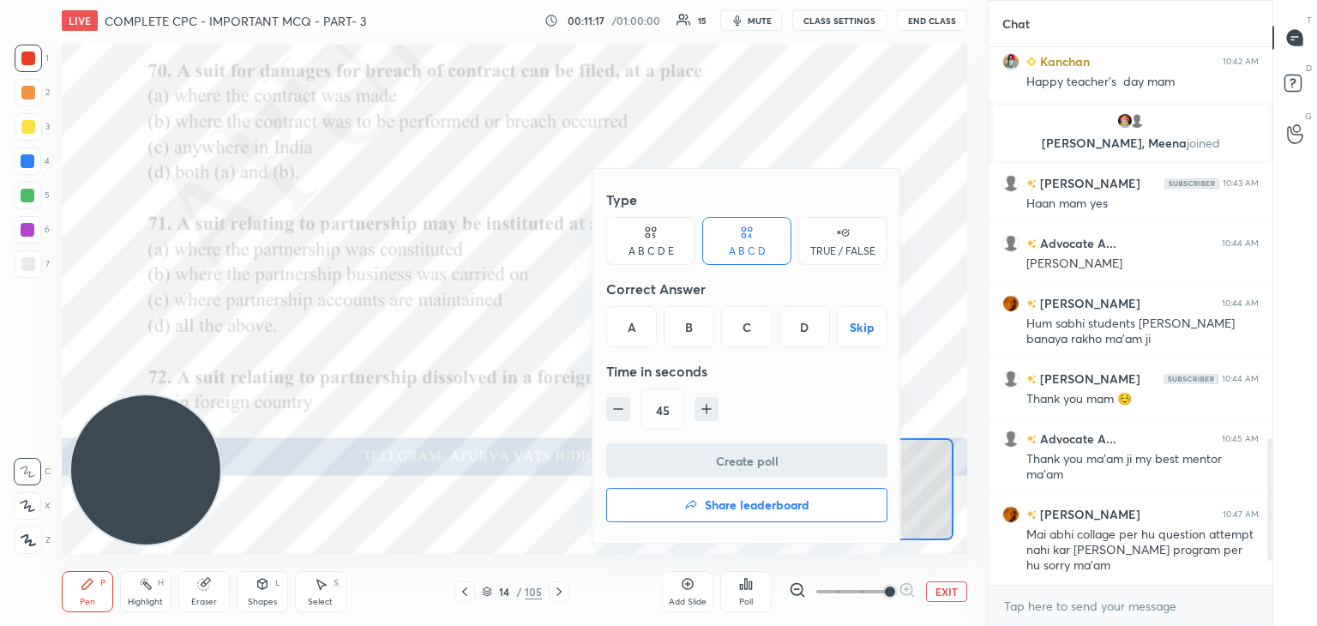
click at [797, 321] on div "D" at bounding box center [804, 326] width 51 height 41
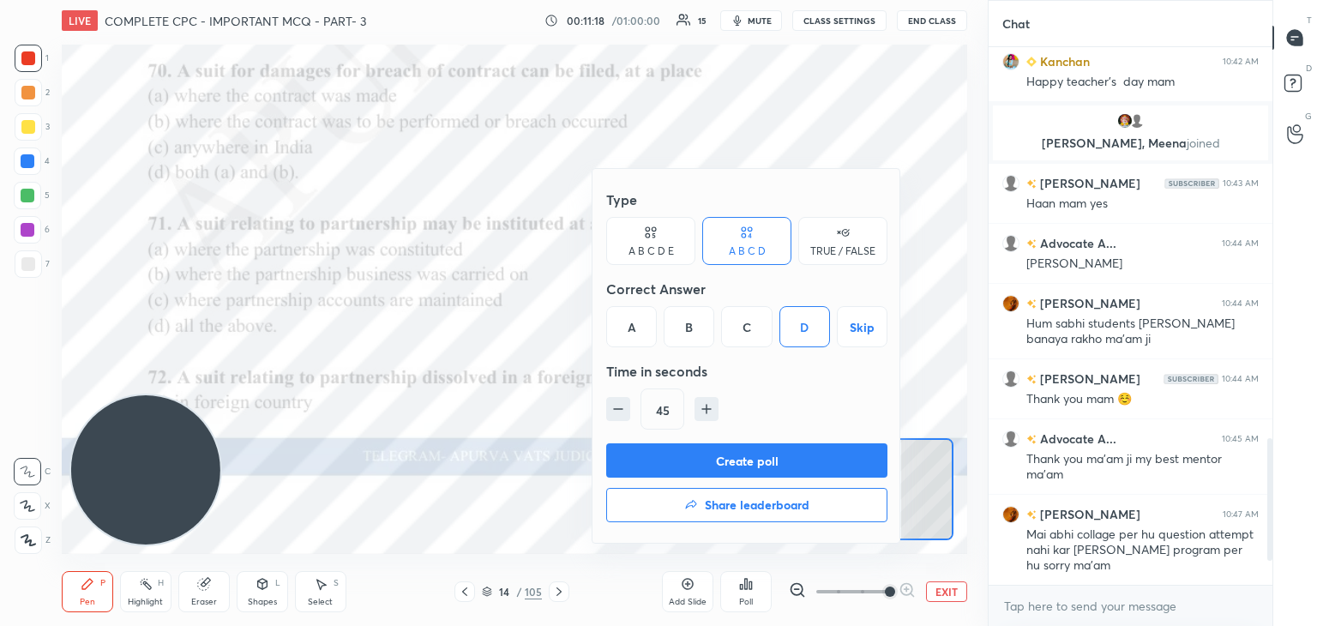
click at [770, 448] on button "Create poll" at bounding box center [746, 460] width 281 height 34
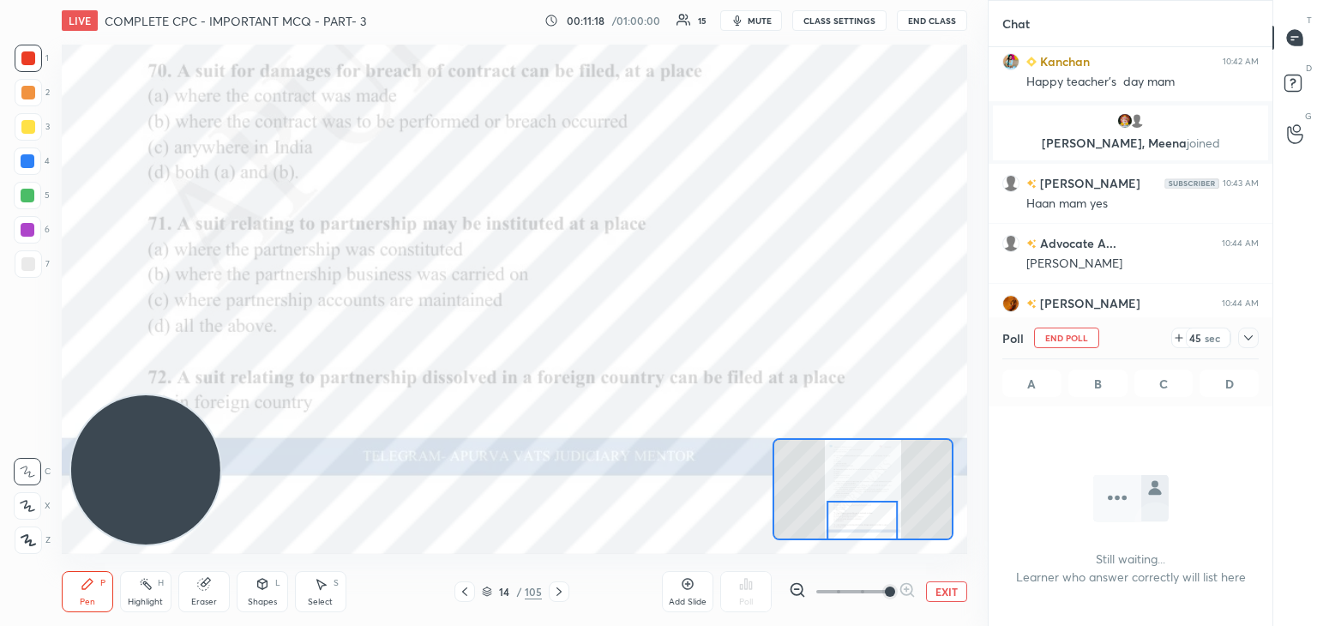
scroll to position [5, 5]
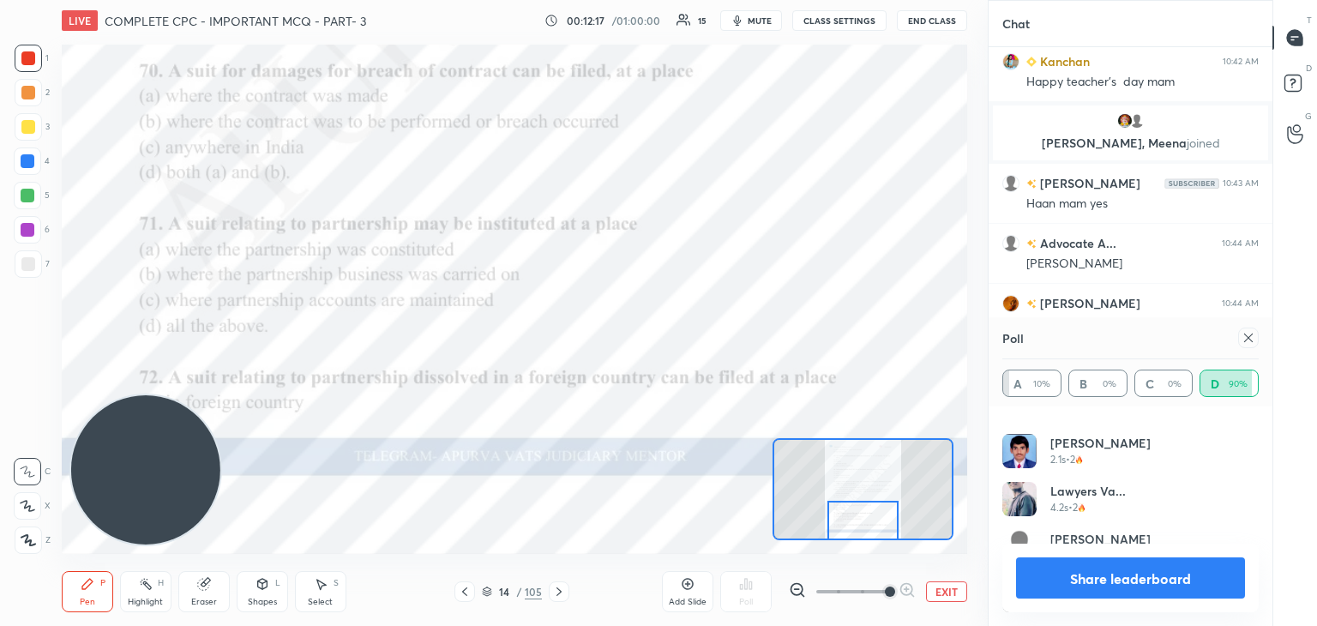
click at [559, 588] on icon at bounding box center [559, 592] width 14 height 14
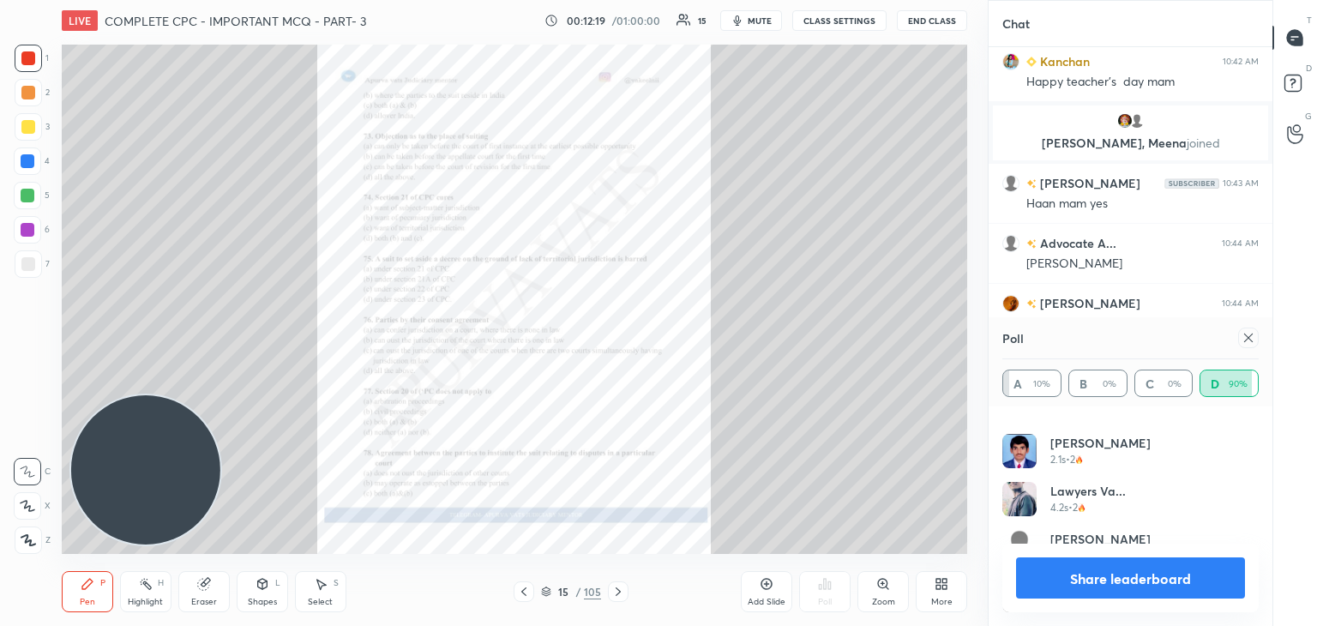
click at [889, 594] on div "Zoom" at bounding box center [882, 591] width 51 height 41
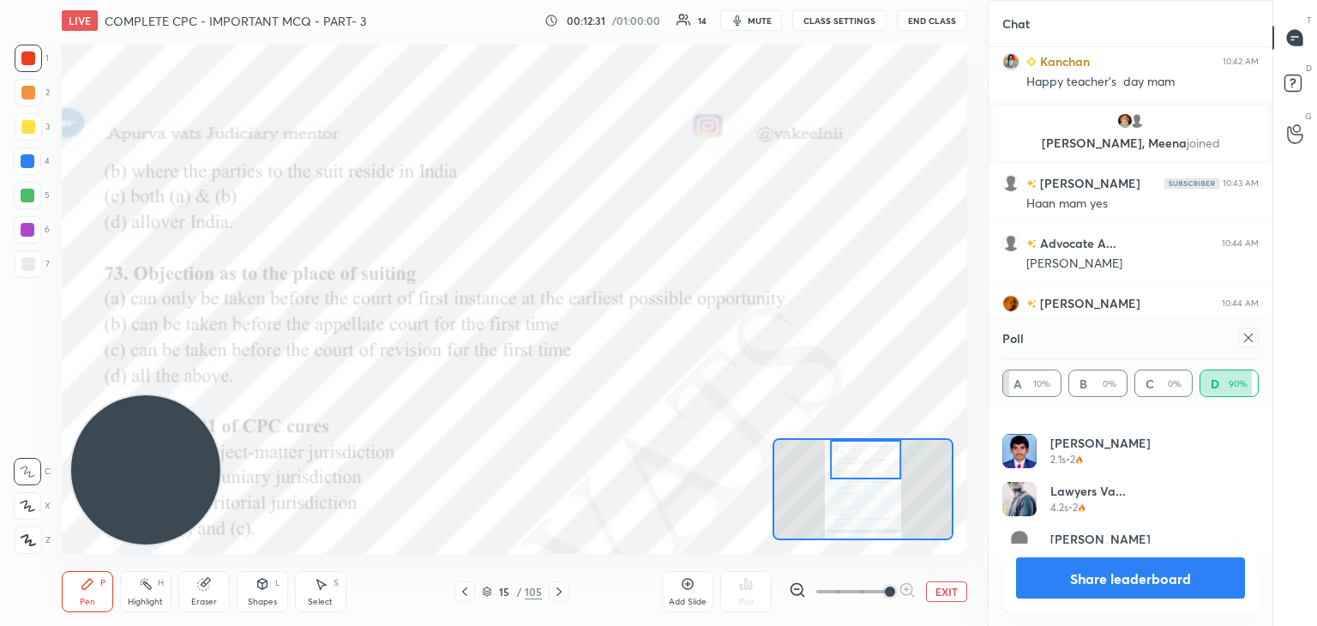
click at [676, 569] on div "Add Slide Poll EXIT" at bounding box center [814, 592] width 305 height 96
click at [1057, 574] on button "Share leaderboard" at bounding box center [1130, 577] width 229 height 41
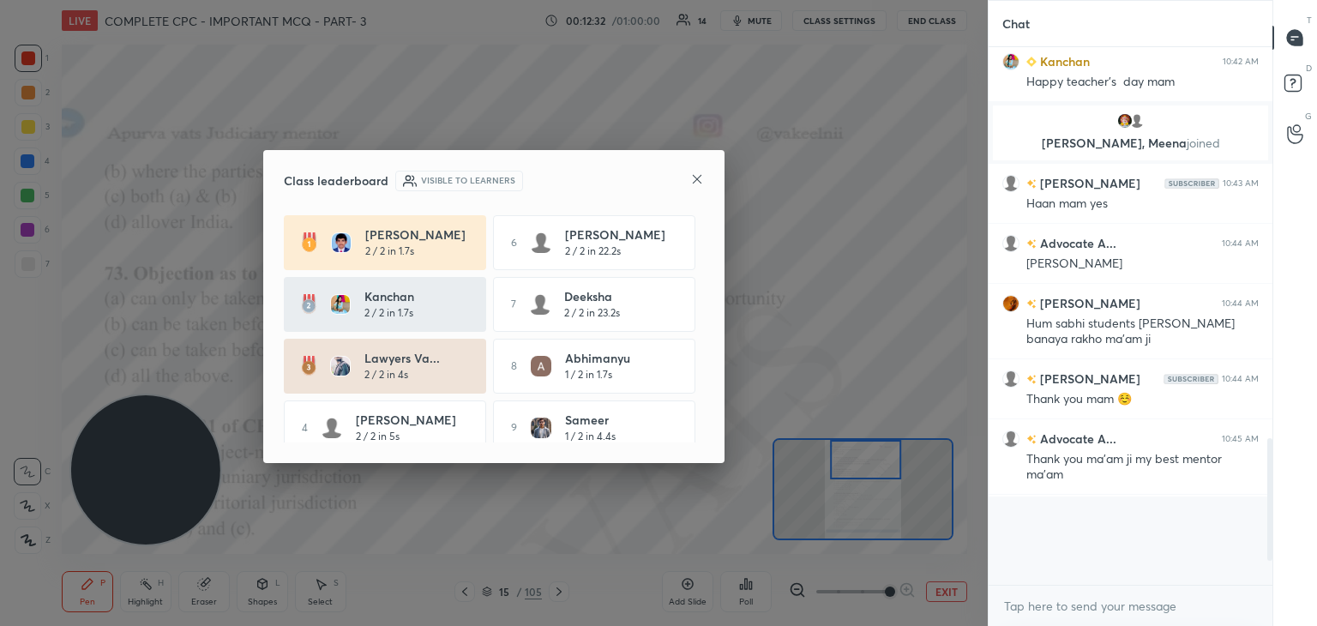
scroll to position [571, 279]
click at [697, 184] on icon at bounding box center [697, 179] width 14 height 14
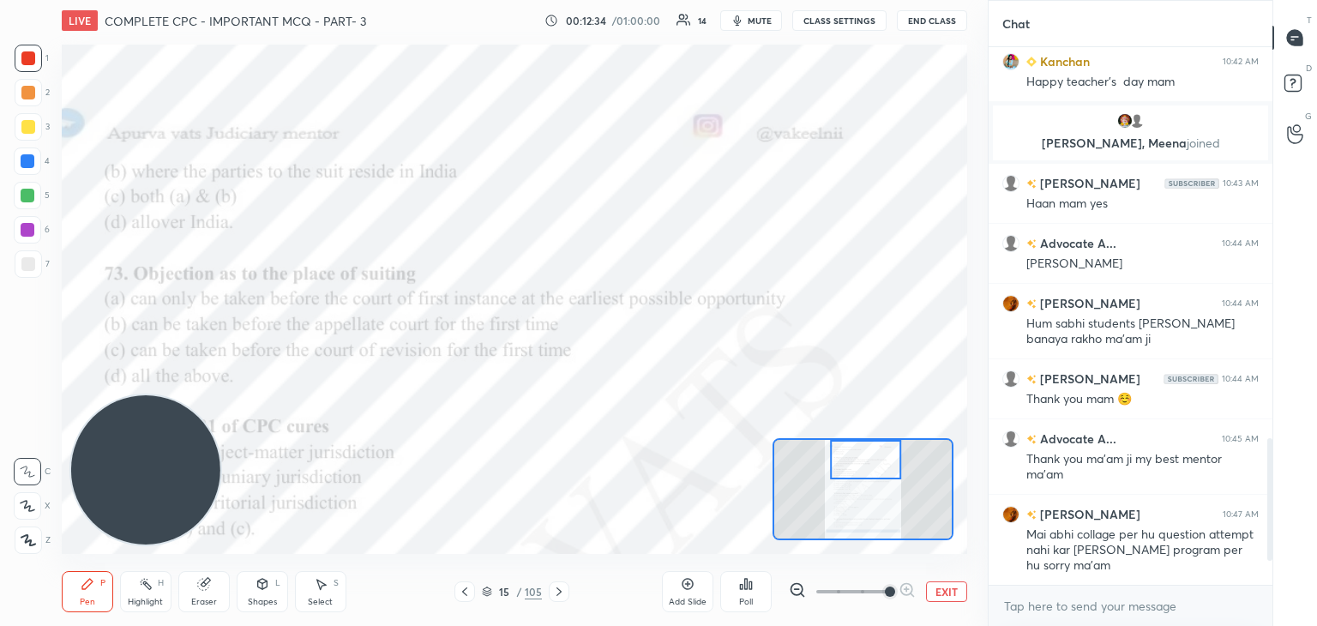
click at [752, 584] on icon at bounding box center [746, 584] width 14 height 14
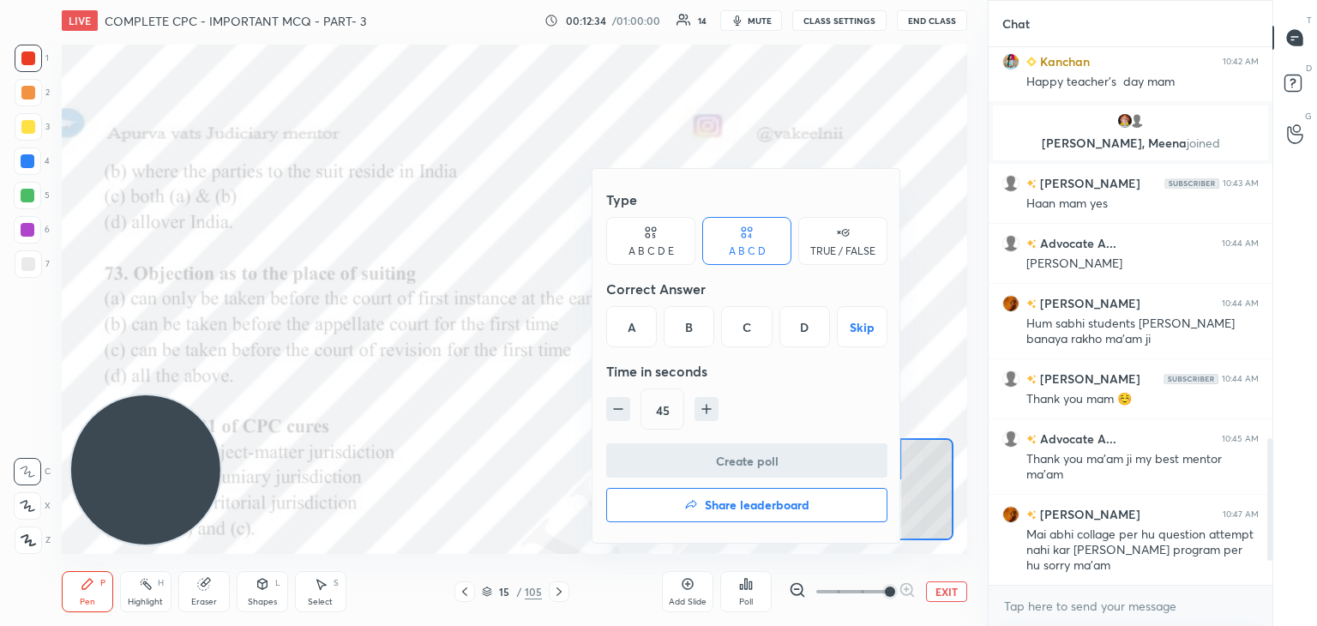
click at [679, 327] on div "B" at bounding box center [689, 326] width 51 height 41
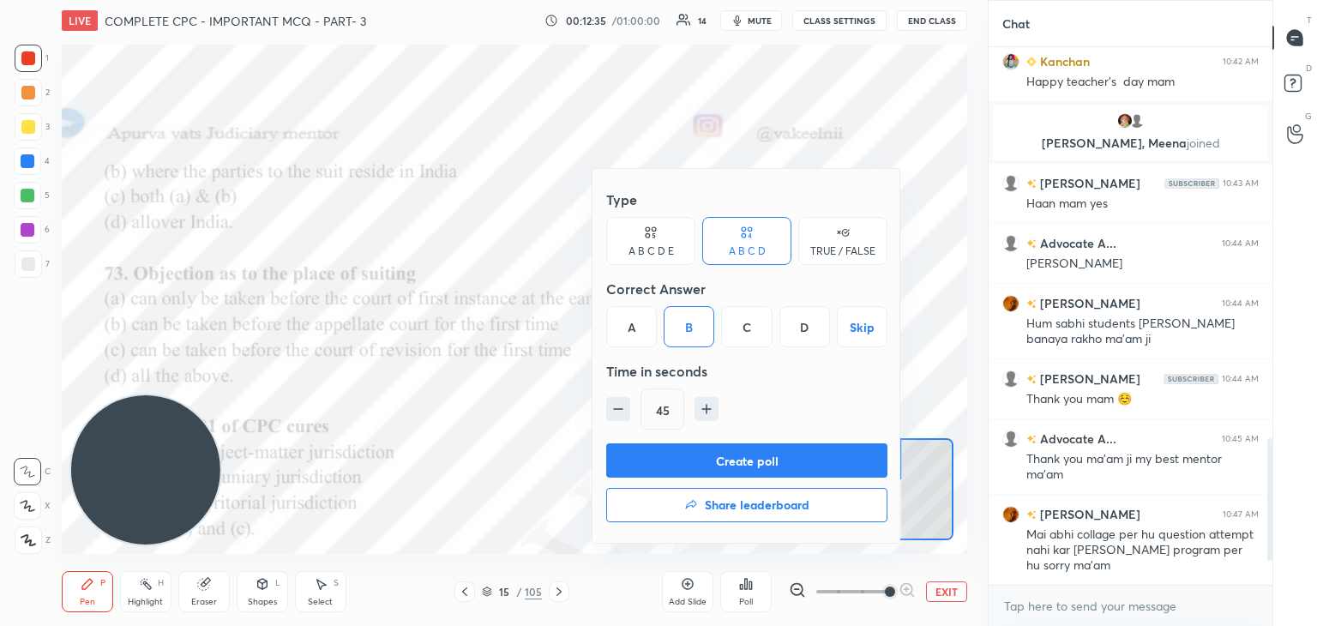
click at [696, 460] on button "Create poll" at bounding box center [746, 460] width 281 height 34
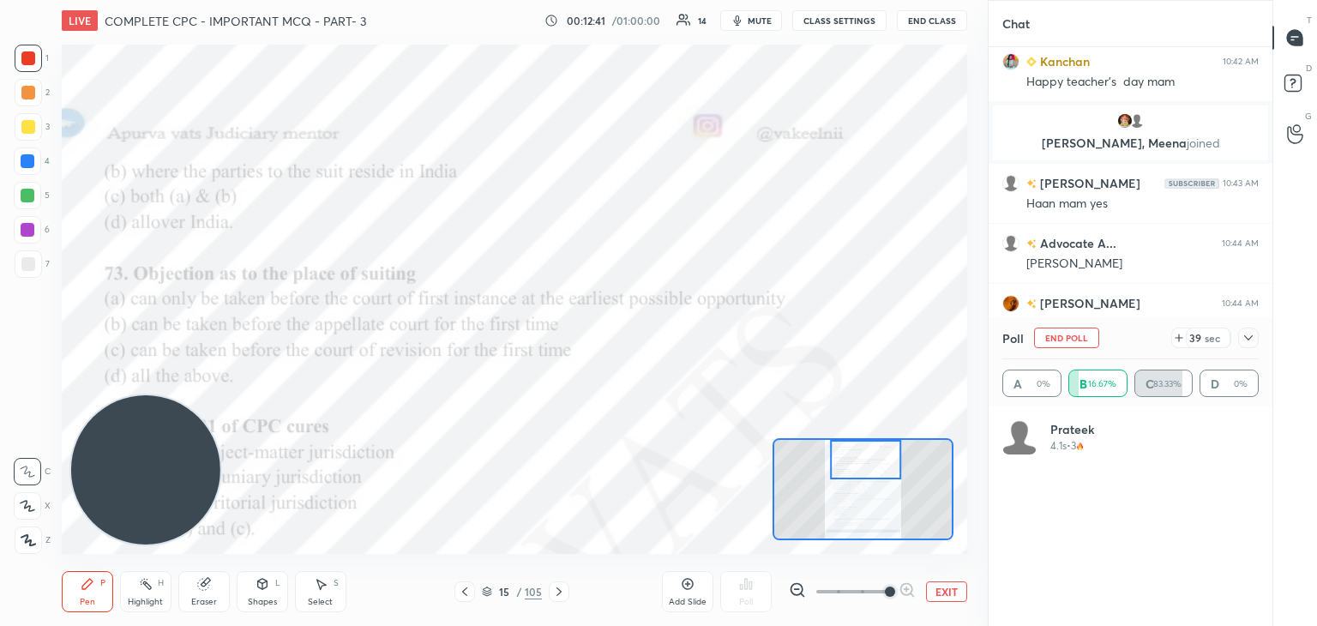
scroll to position [201, 251]
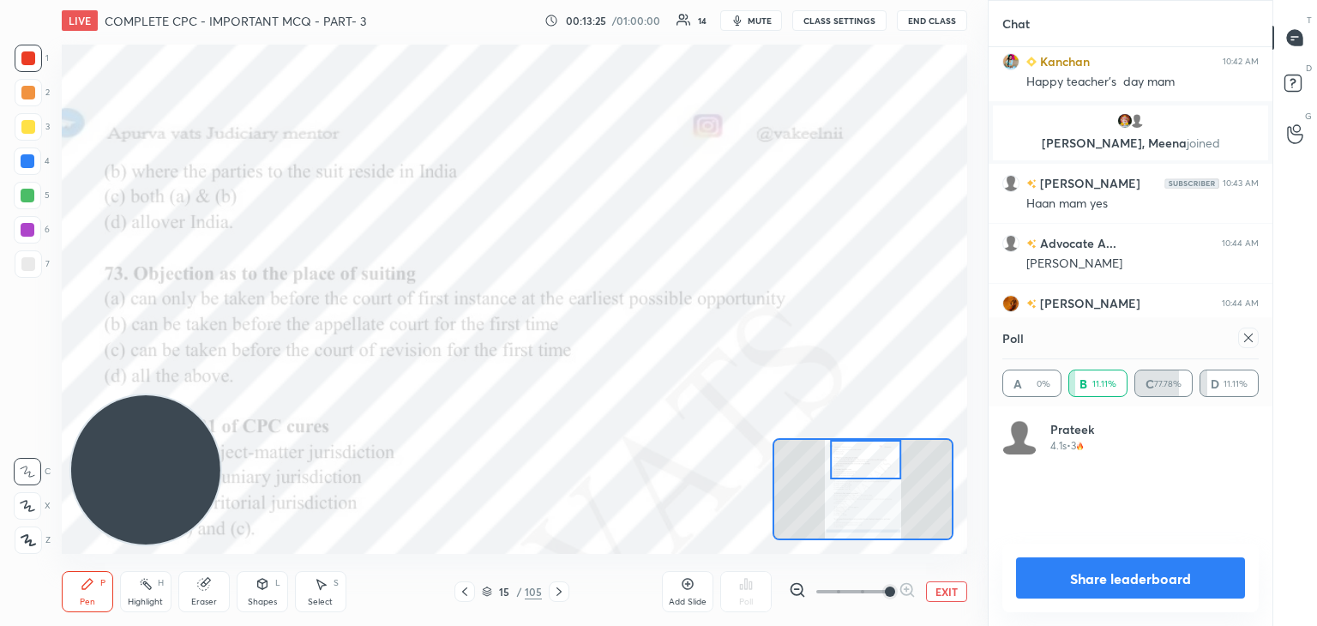
click at [467, 592] on icon at bounding box center [465, 592] width 14 height 14
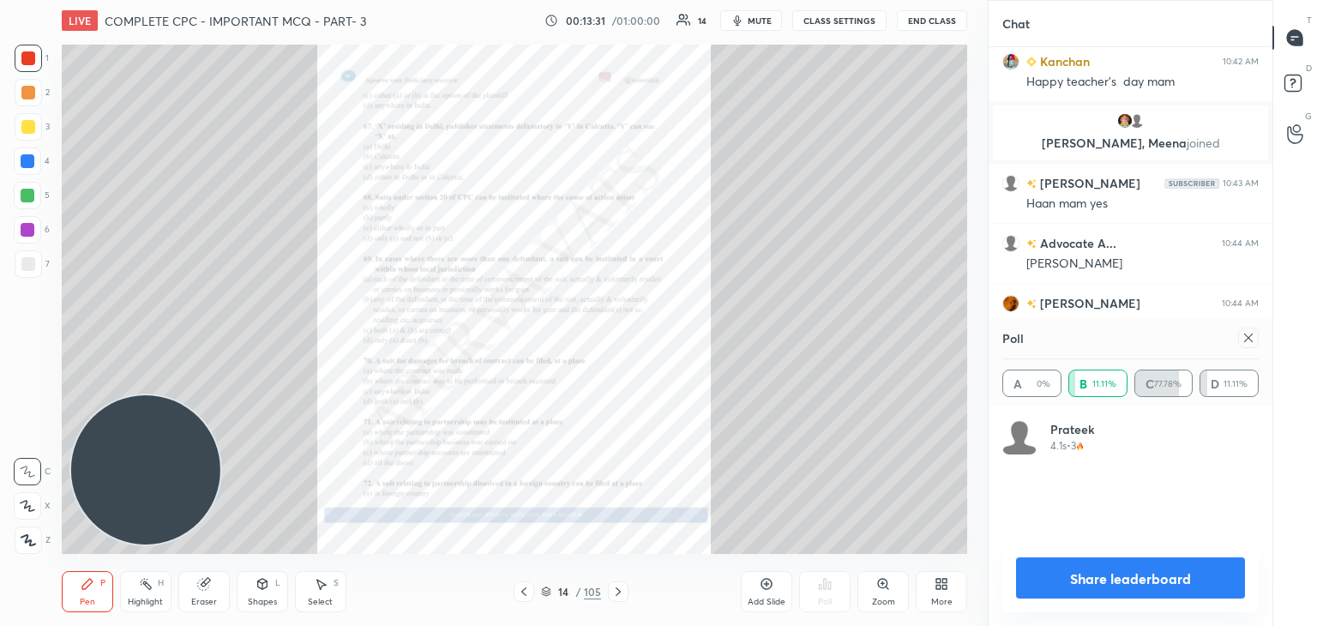
click at [619, 587] on icon at bounding box center [618, 592] width 14 height 14
click at [869, 587] on div "Zoom" at bounding box center [882, 591] width 51 height 41
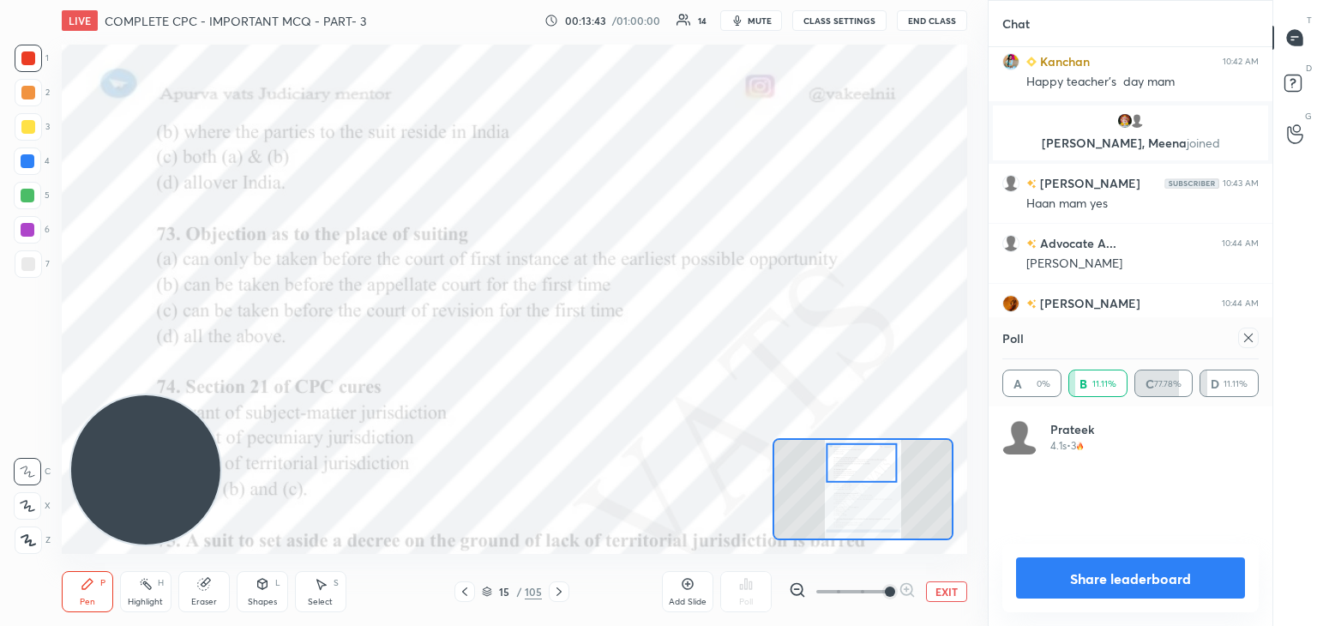
click at [1053, 570] on button "Share leaderboard" at bounding box center [1130, 577] width 229 height 41
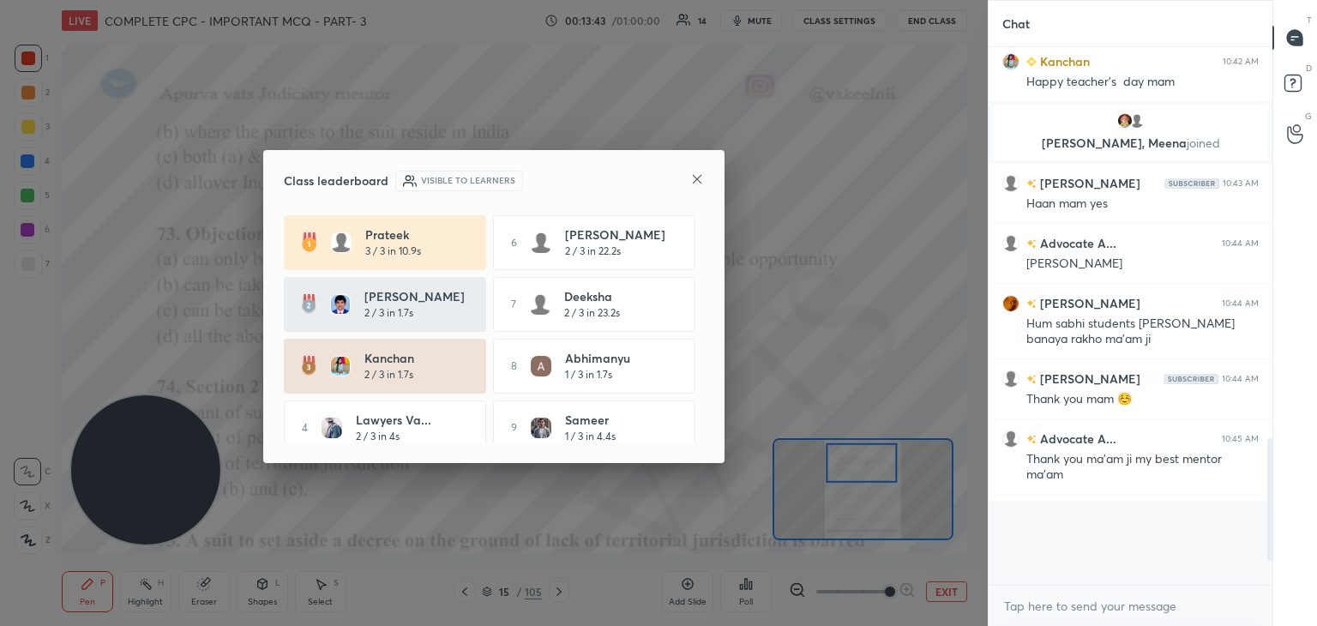
scroll to position [6, 5]
click at [705, 184] on div "Class leaderboard Visible to learners [PERSON_NAME] 3 / 3 in 10.9s 6 [PERSON_NA…" at bounding box center [493, 306] width 461 height 313
click at [700, 177] on icon at bounding box center [697, 179] width 14 height 14
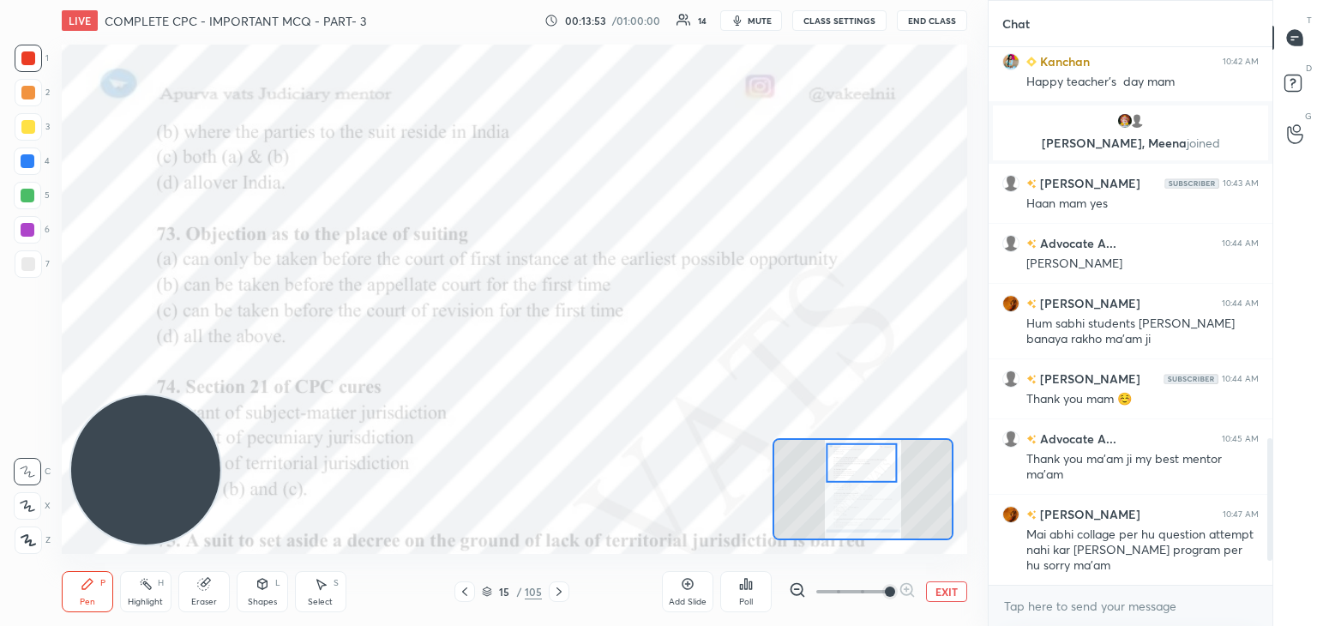
click at [586, 563] on div "Pen P Highlight H Eraser Shapes L Select S 15 / 105 Add Slide Poll EXIT" at bounding box center [514, 591] width 905 height 69
click at [730, 588] on div "Poll" at bounding box center [745, 591] width 51 height 41
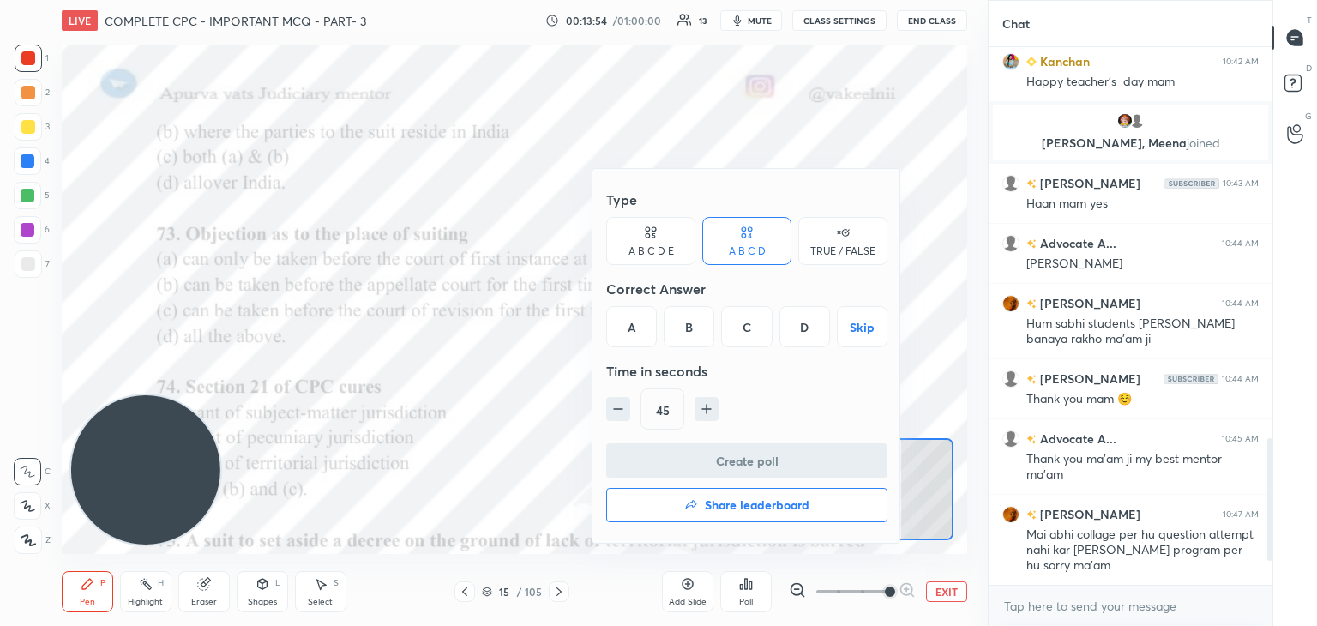
click at [628, 313] on div "A" at bounding box center [631, 326] width 51 height 41
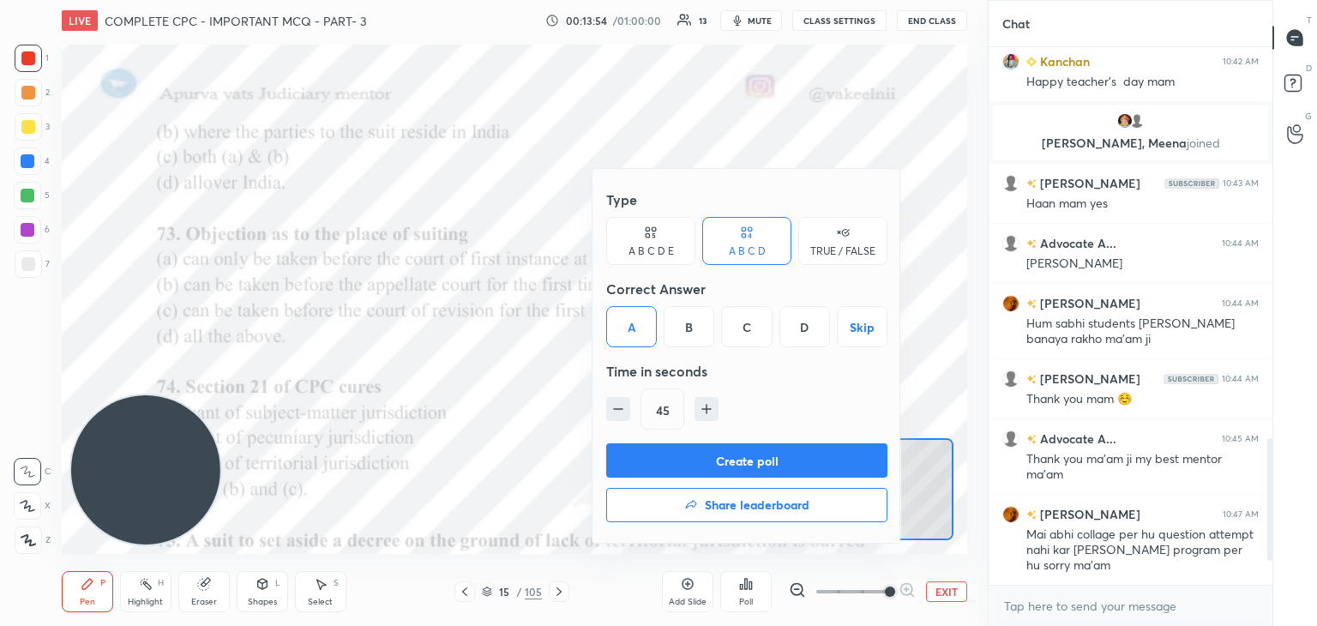
click at [677, 462] on button "Create poll" at bounding box center [746, 460] width 281 height 34
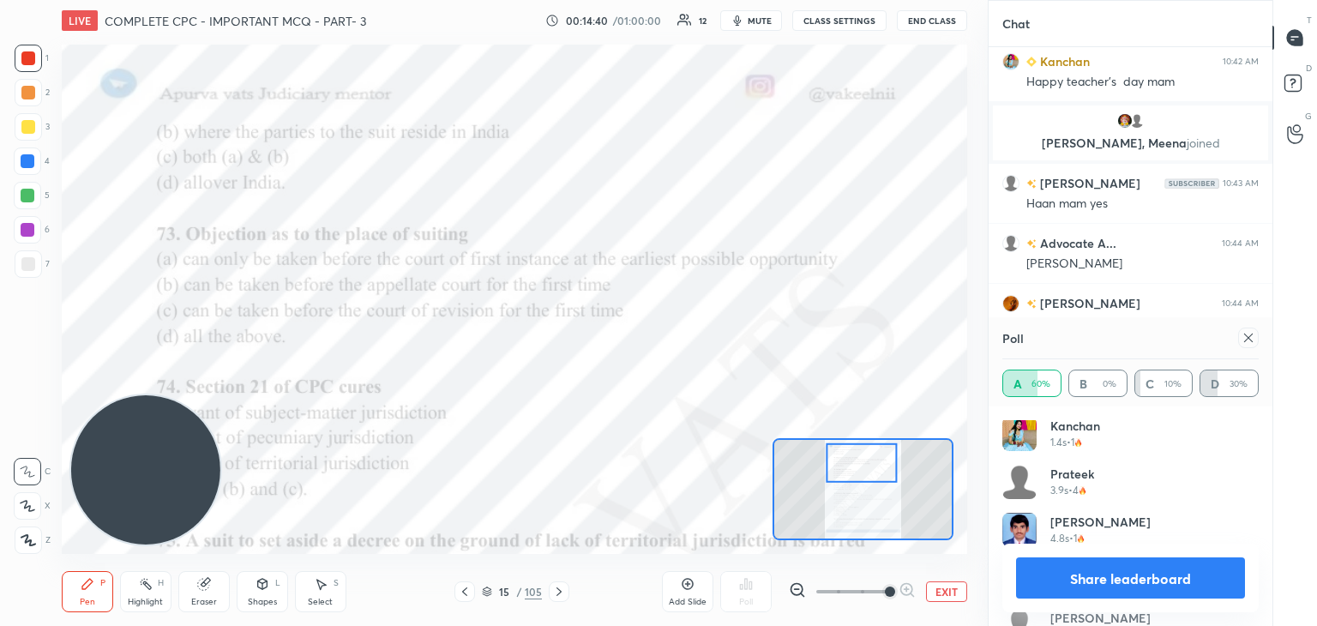
scroll to position [82, 0]
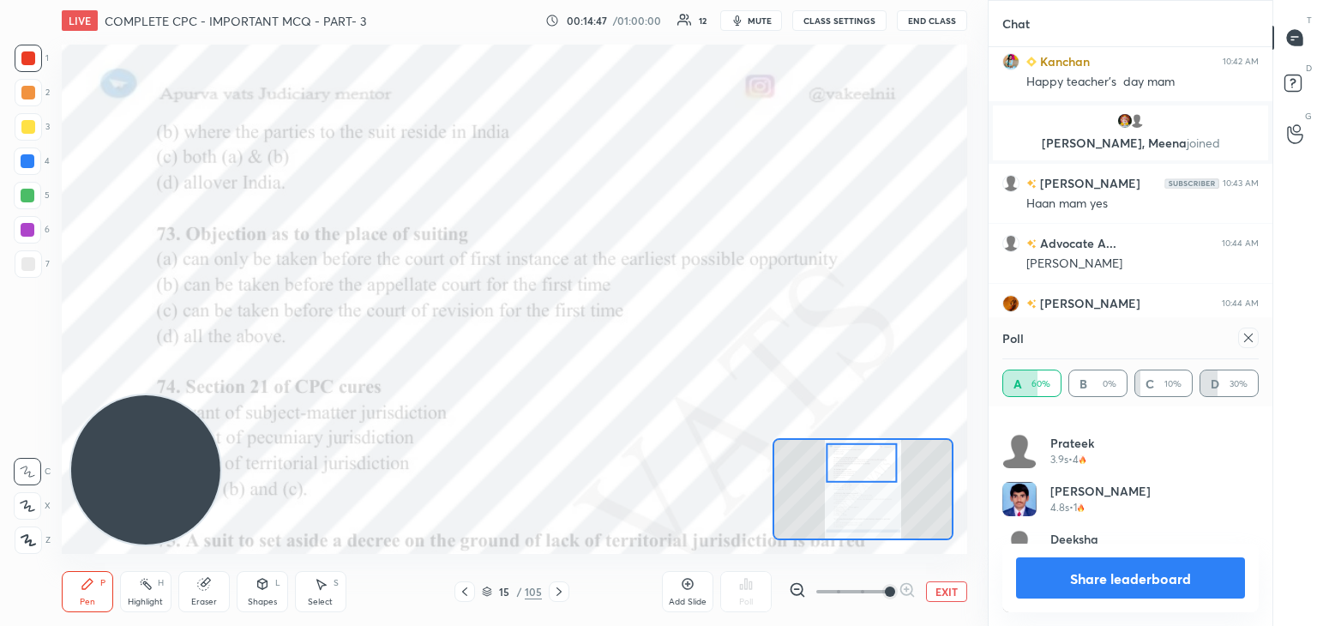
click at [1066, 583] on button "Share leaderboard" at bounding box center [1130, 577] width 229 height 41
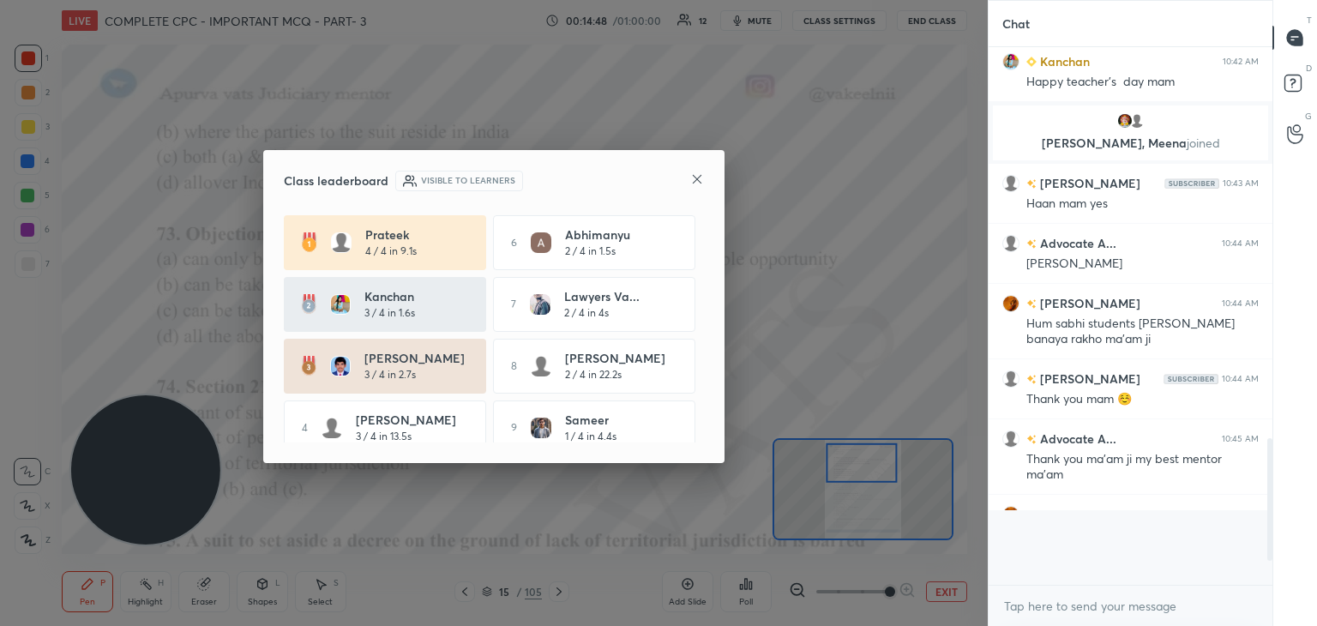
scroll to position [572, 279]
click at [690, 179] on icon at bounding box center [697, 179] width 14 height 14
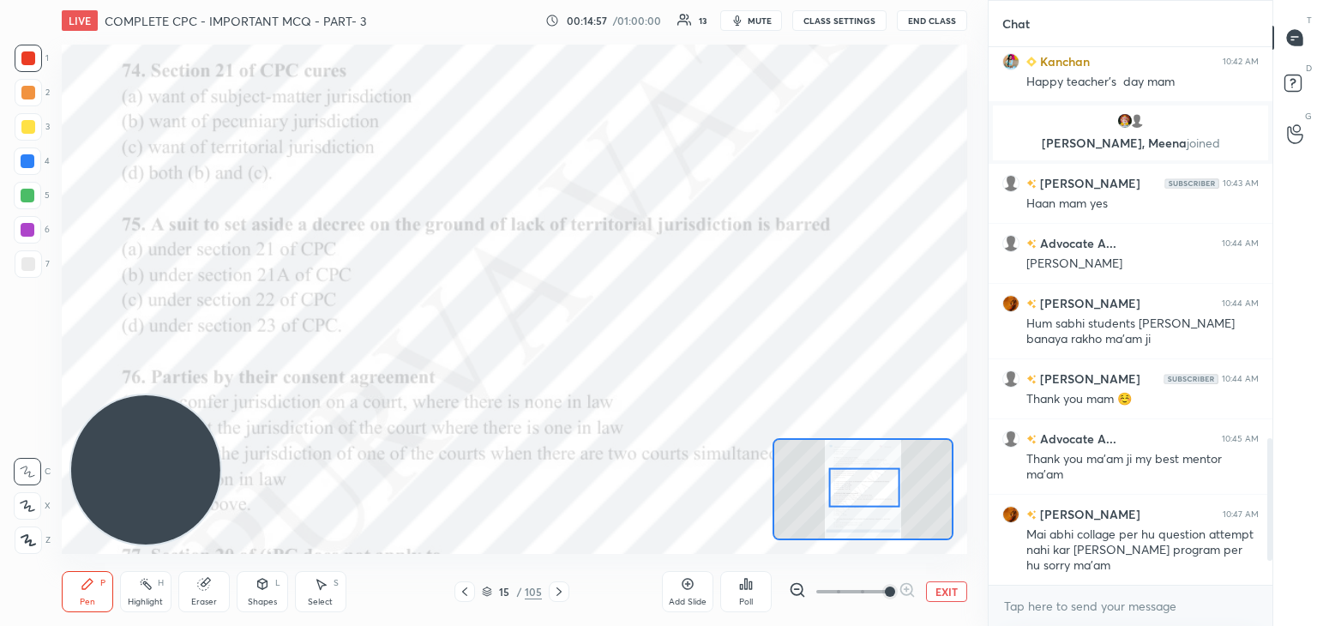
scroll to position [1473, 0]
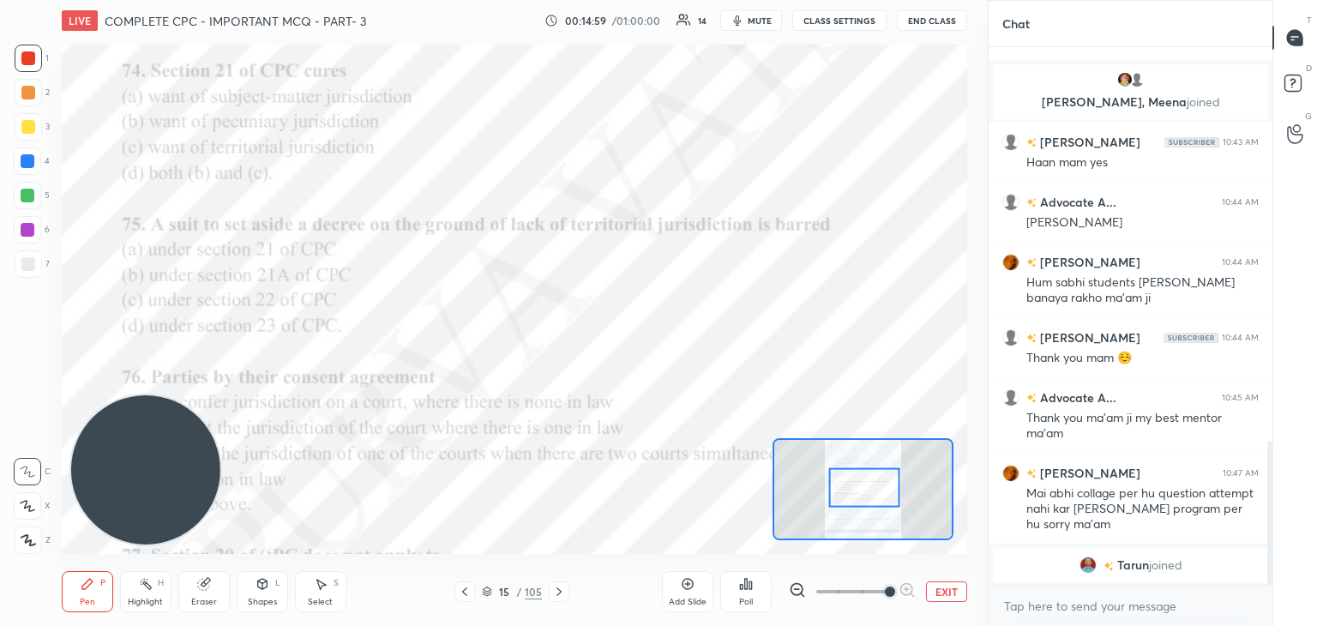
click at [744, 591] on div "Poll" at bounding box center [745, 591] width 51 height 41
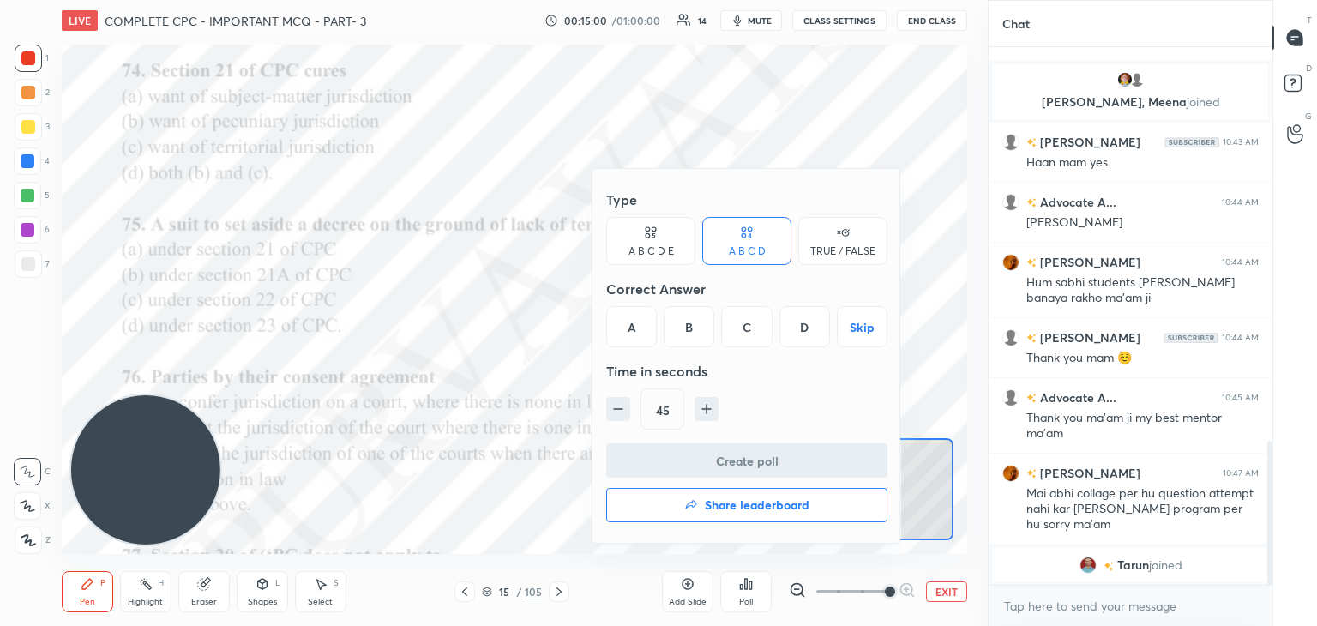
click at [802, 324] on div "D" at bounding box center [804, 326] width 51 height 41
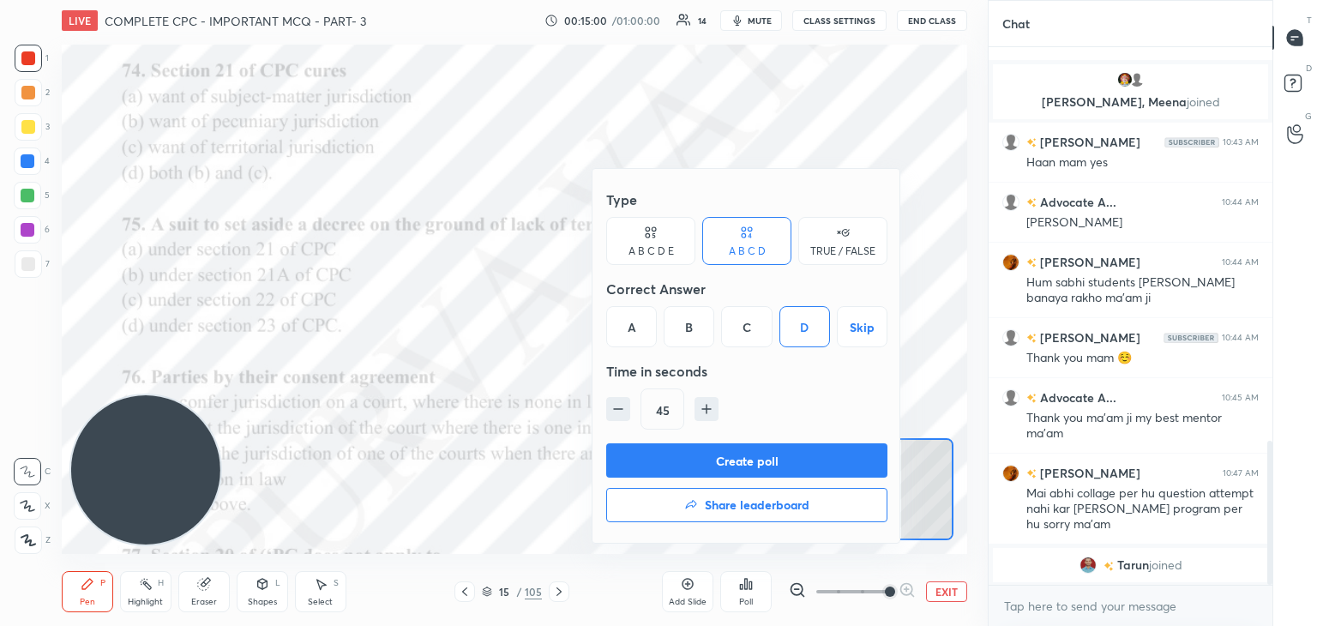
click at [761, 450] on button "Create poll" at bounding box center [746, 460] width 281 height 34
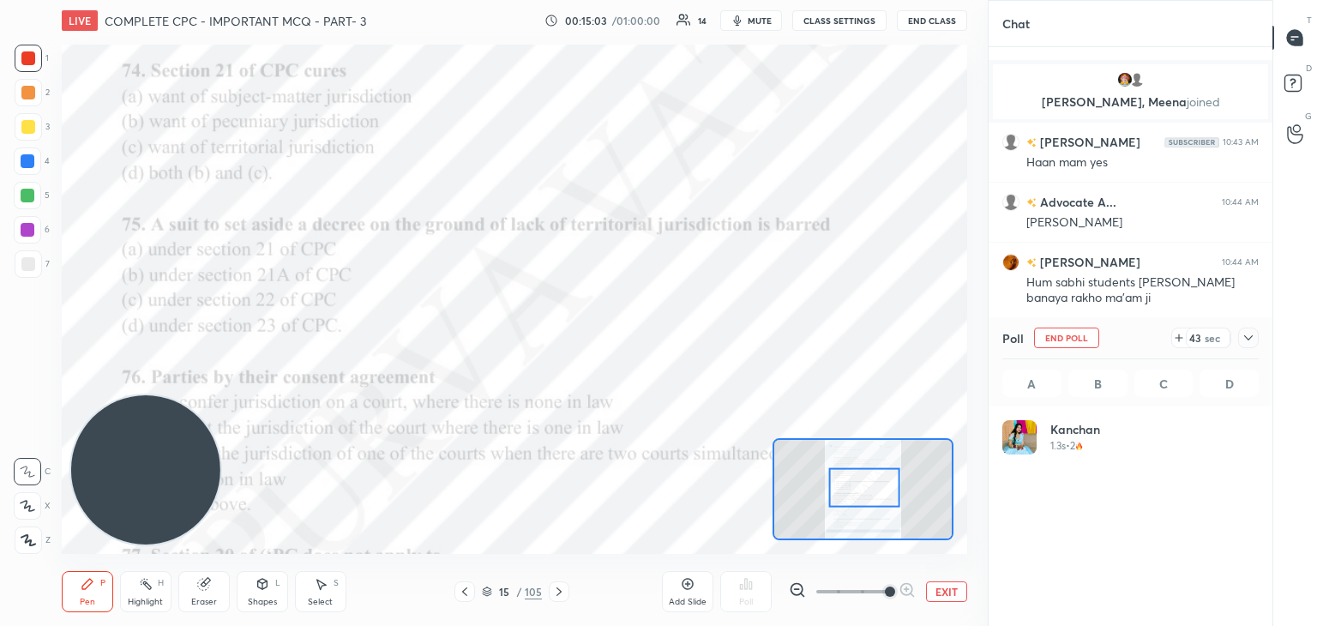
scroll to position [201, 251]
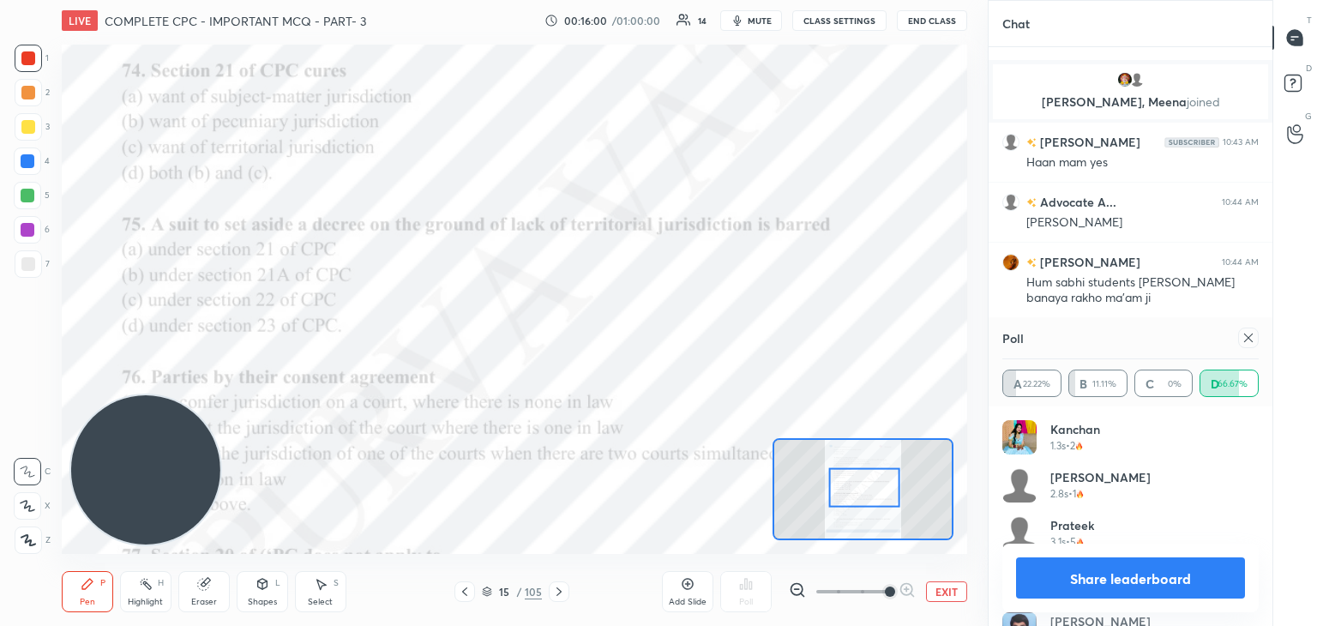
click at [1042, 560] on button "Share leaderboard" at bounding box center [1130, 577] width 229 height 41
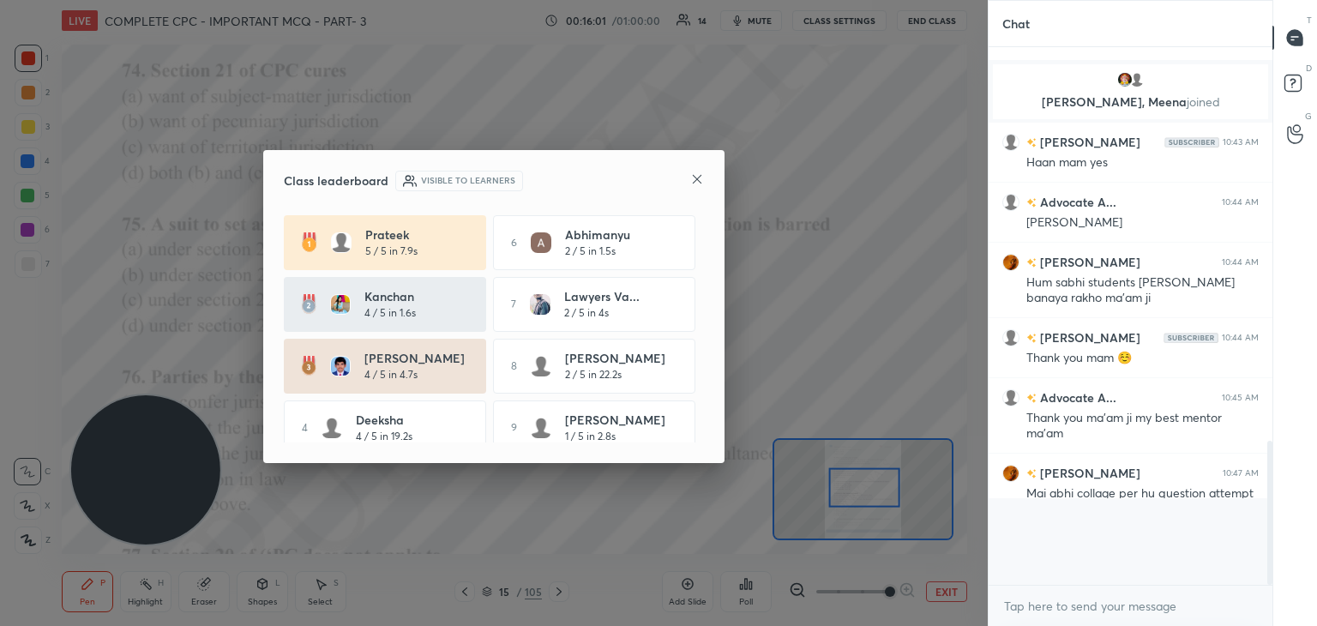
scroll to position [572, 279]
click at [700, 183] on icon at bounding box center [697, 179] width 14 height 14
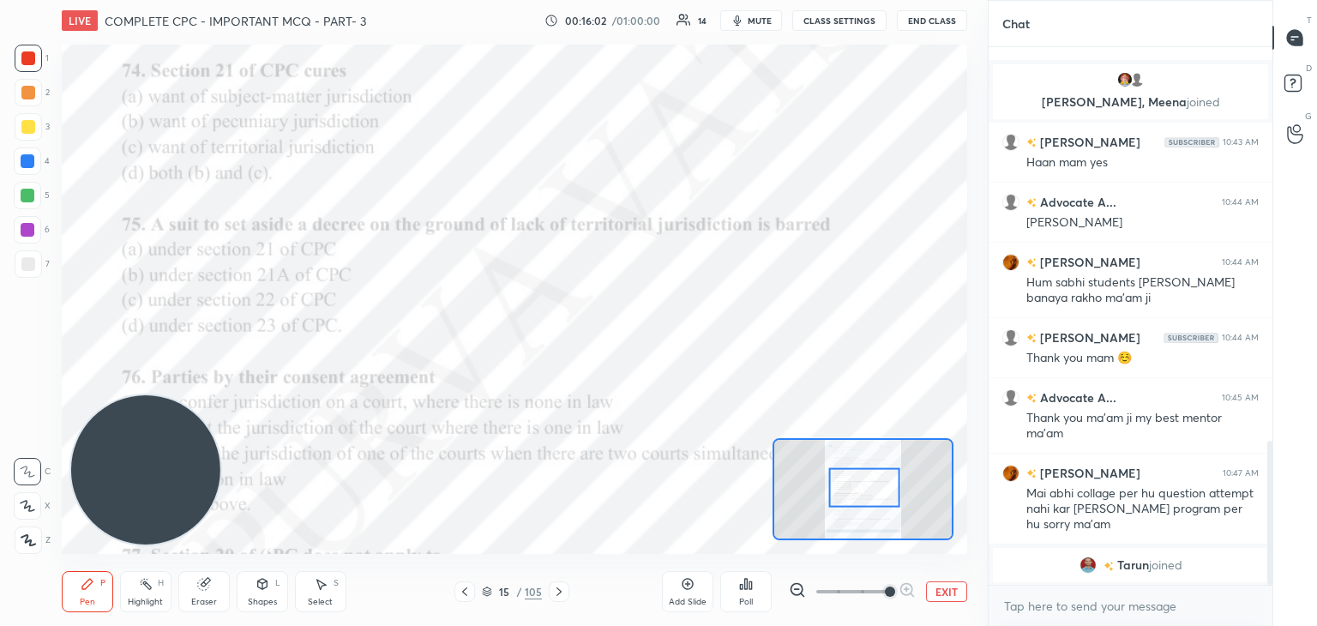
click at [742, 585] on icon at bounding box center [741, 587] width 3 height 4
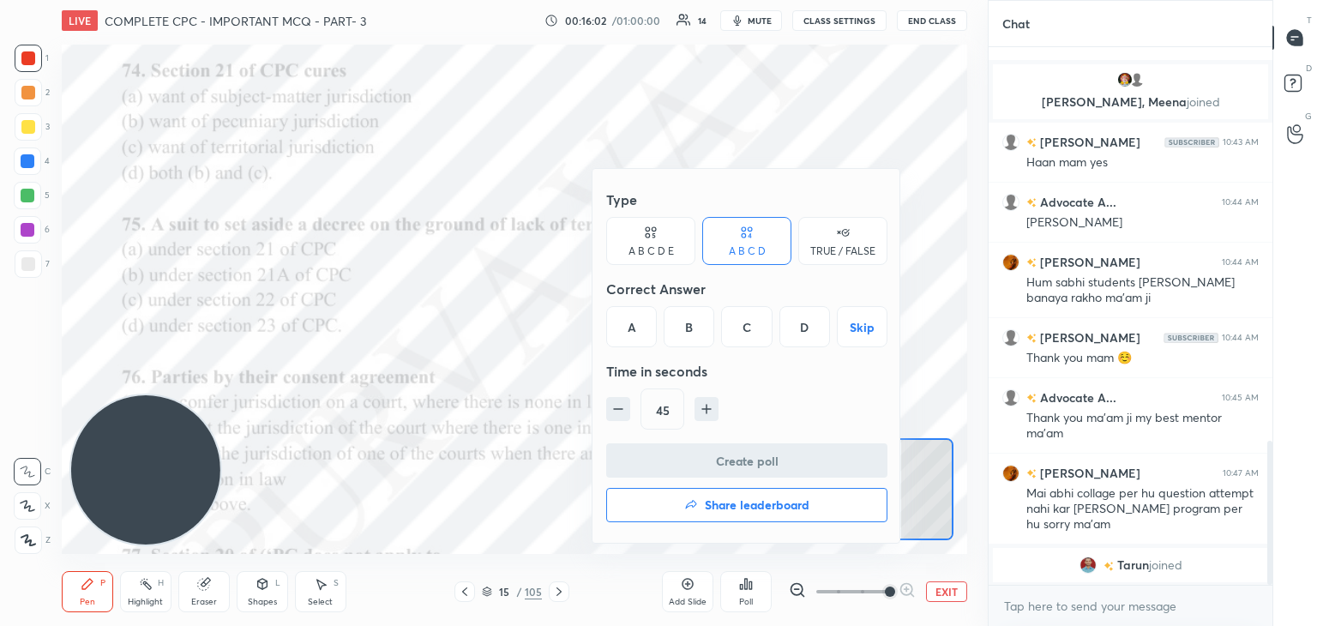
click at [692, 330] on div "B" at bounding box center [689, 326] width 51 height 41
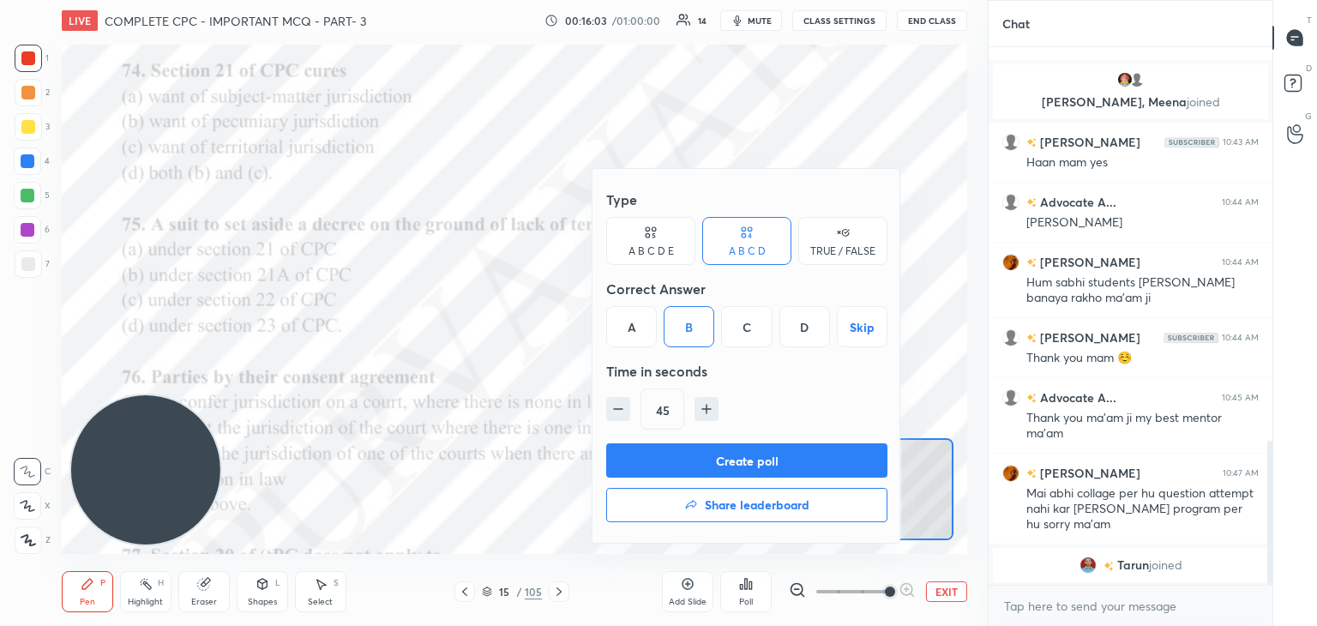
click at [718, 458] on button "Create poll" at bounding box center [746, 460] width 281 height 34
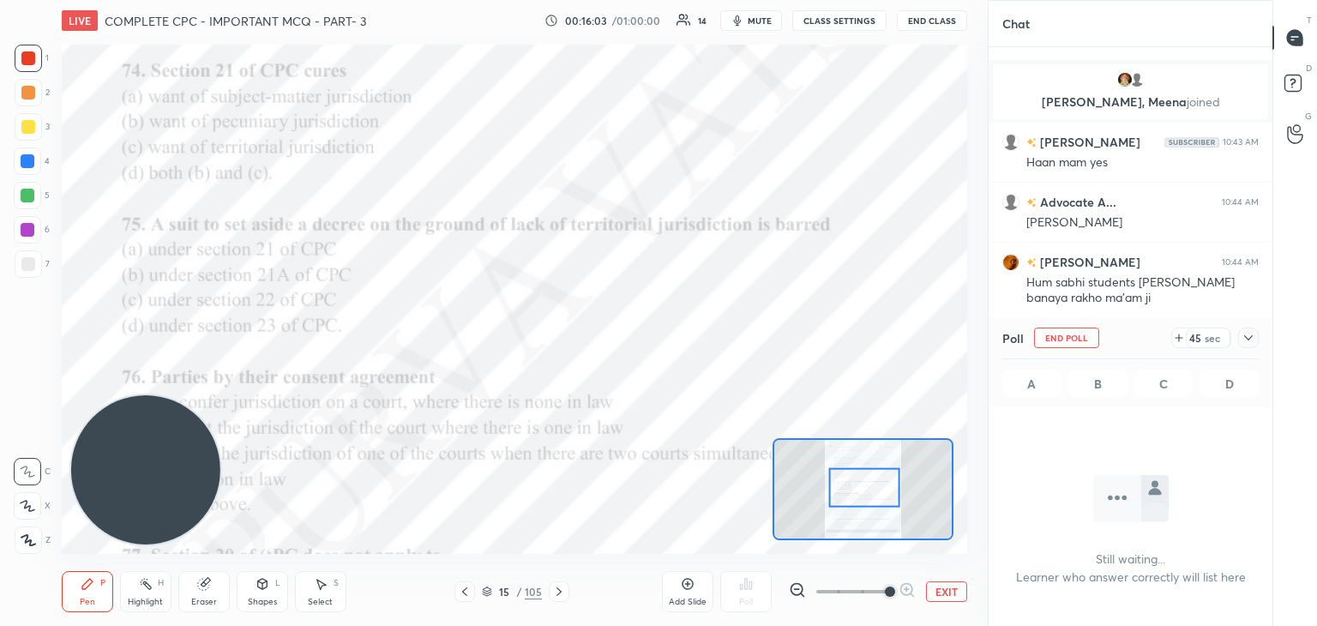
scroll to position [5, 5]
click at [753, 17] on span "mute" at bounding box center [760, 21] width 24 height 12
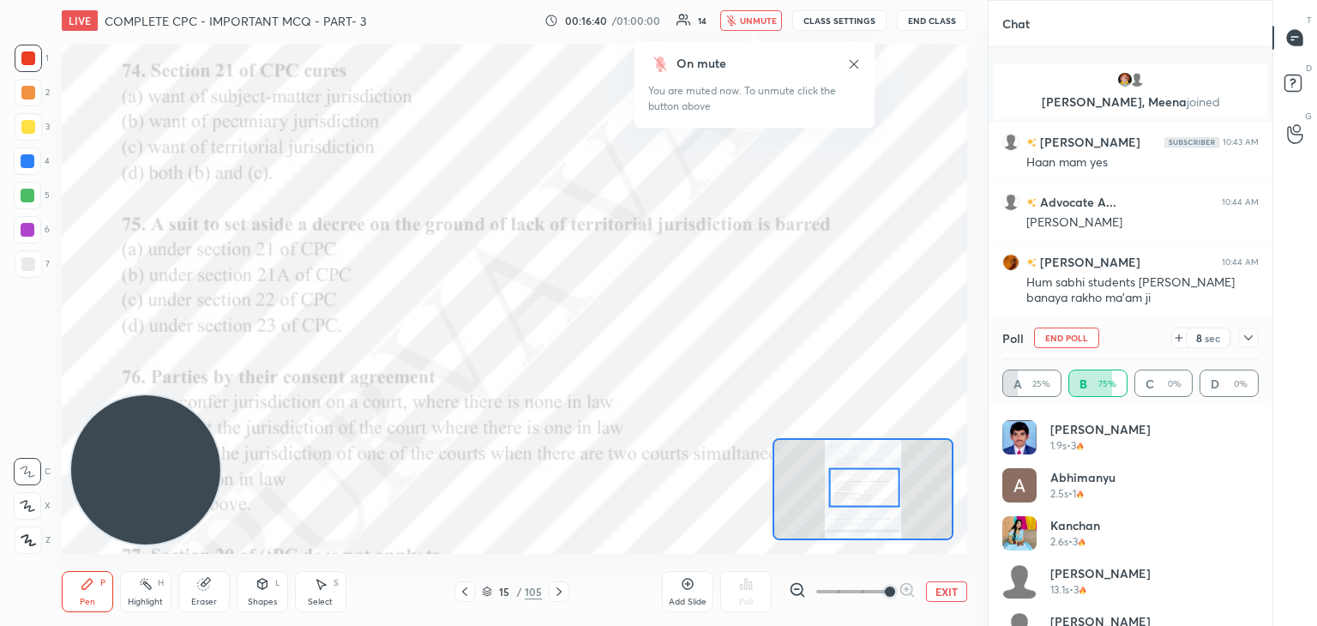
scroll to position [1583, 0]
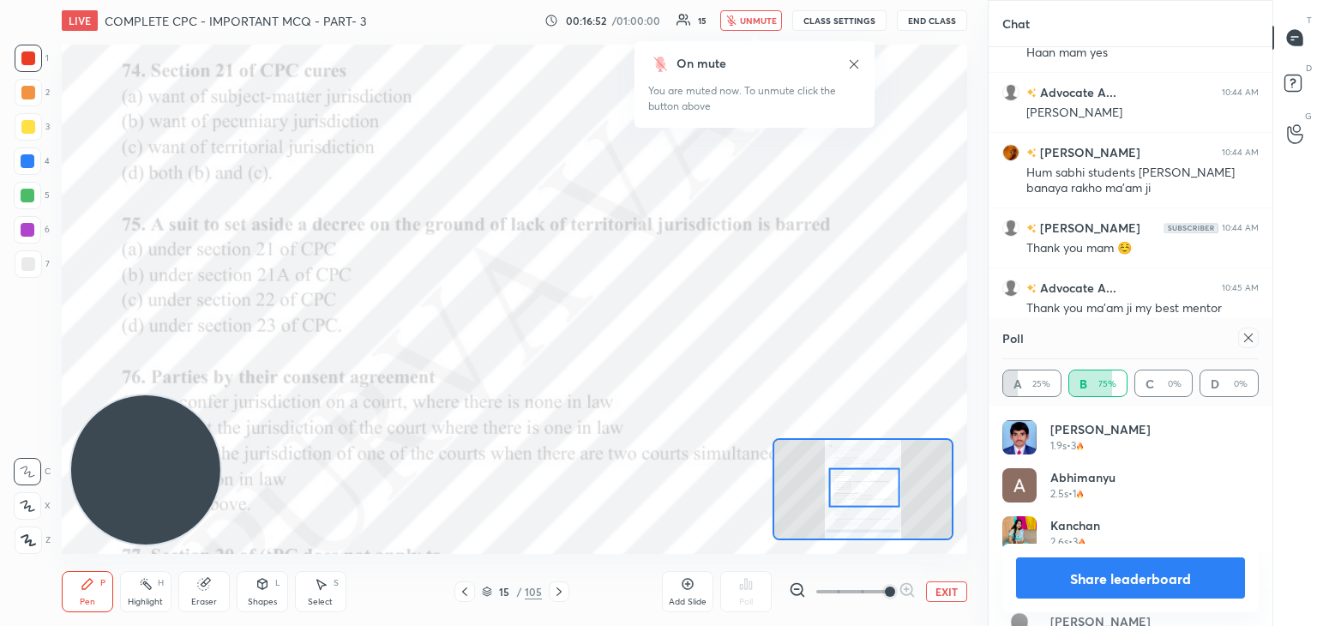
click at [736, 19] on icon "button" at bounding box center [730, 20] width 9 height 10
click at [1067, 570] on button "Share leaderboard" at bounding box center [1130, 577] width 229 height 41
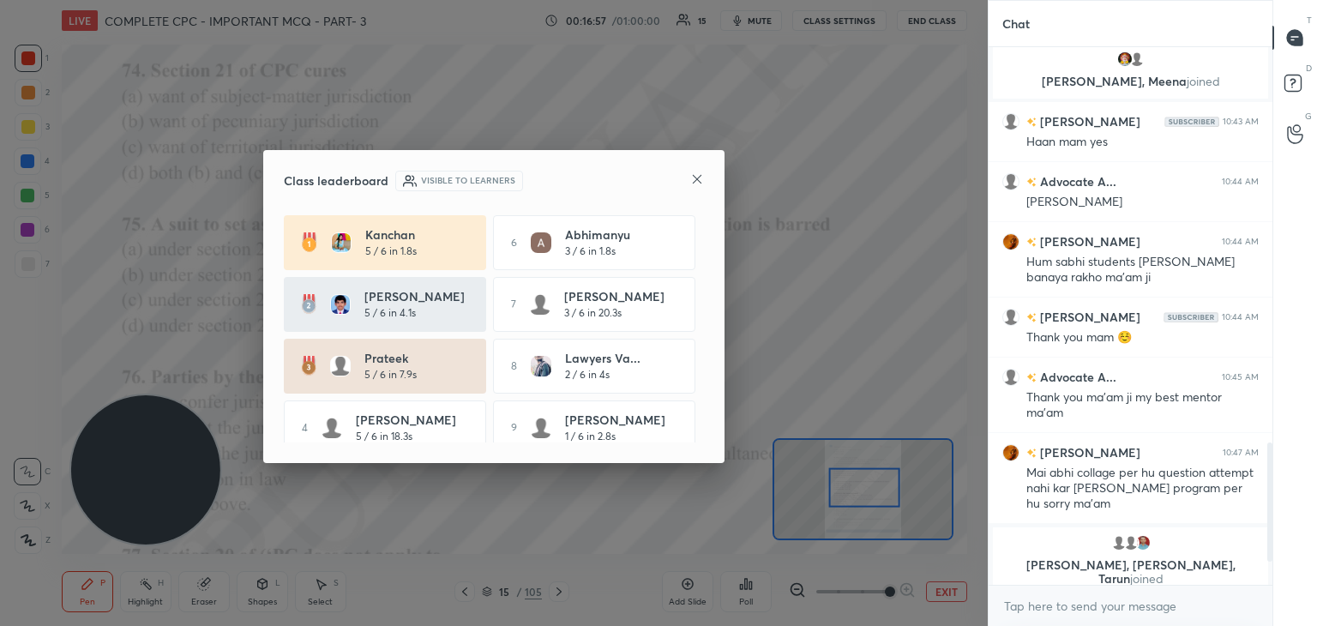
click at [690, 183] on icon at bounding box center [697, 179] width 14 height 14
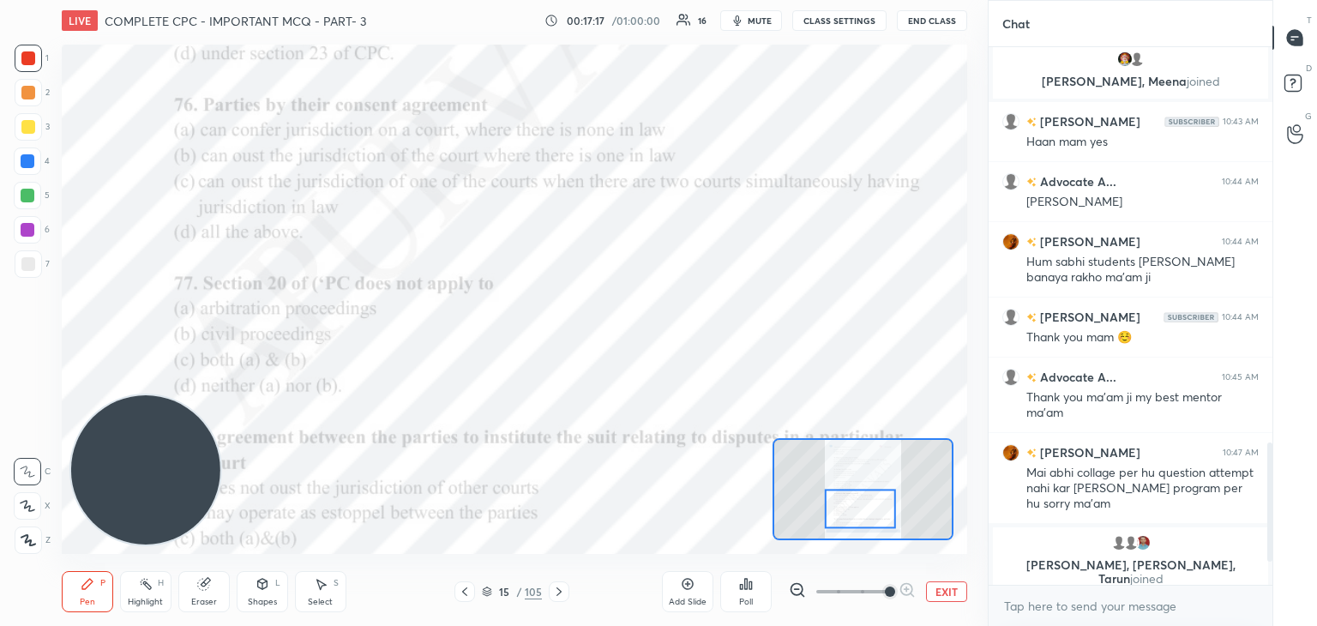
click at [758, 586] on div "Poll" at bounding box center [745, 591] width 51 height 41
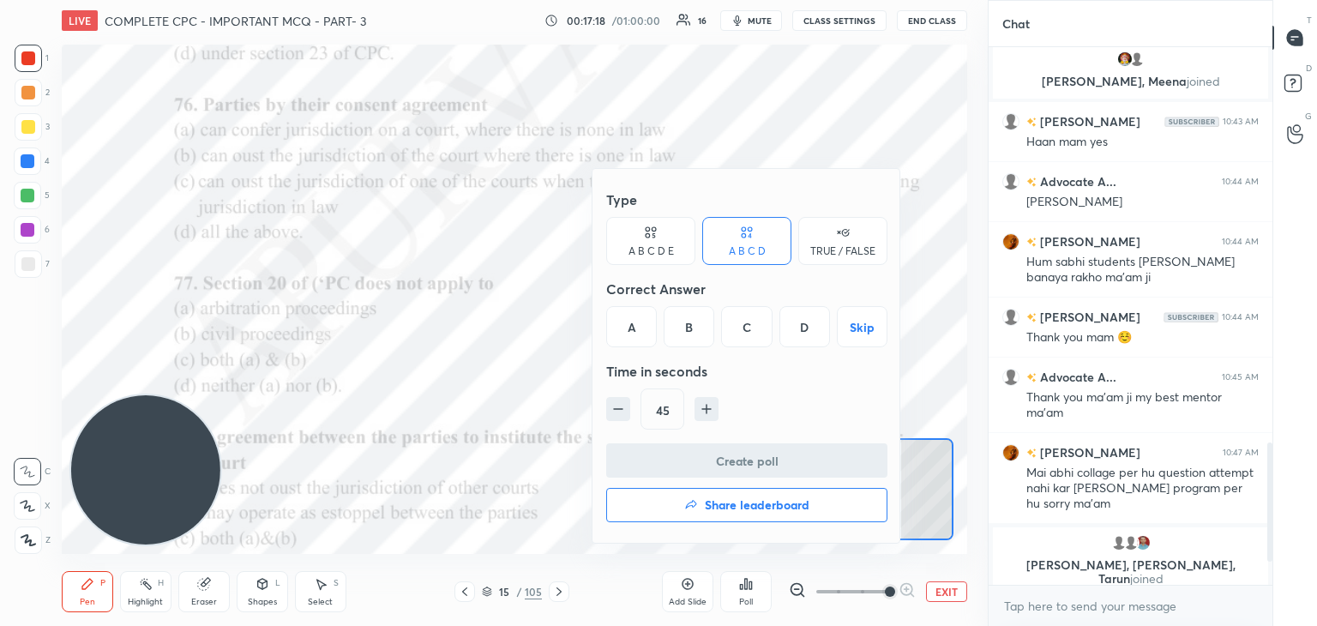
click at [741, 328] on div "C" at bounding box center [746, 326] width 51 height 41
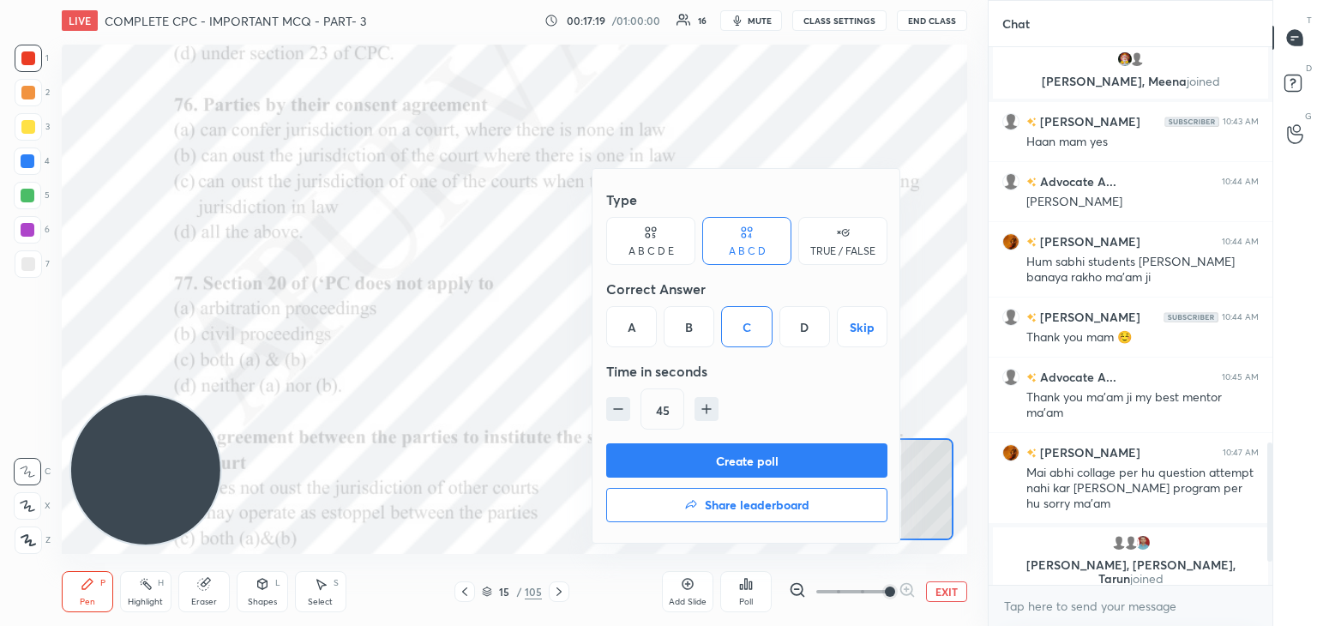
click at [727, 456] on button "Create poll" at bounding box center [746, 460] width 281 height 34
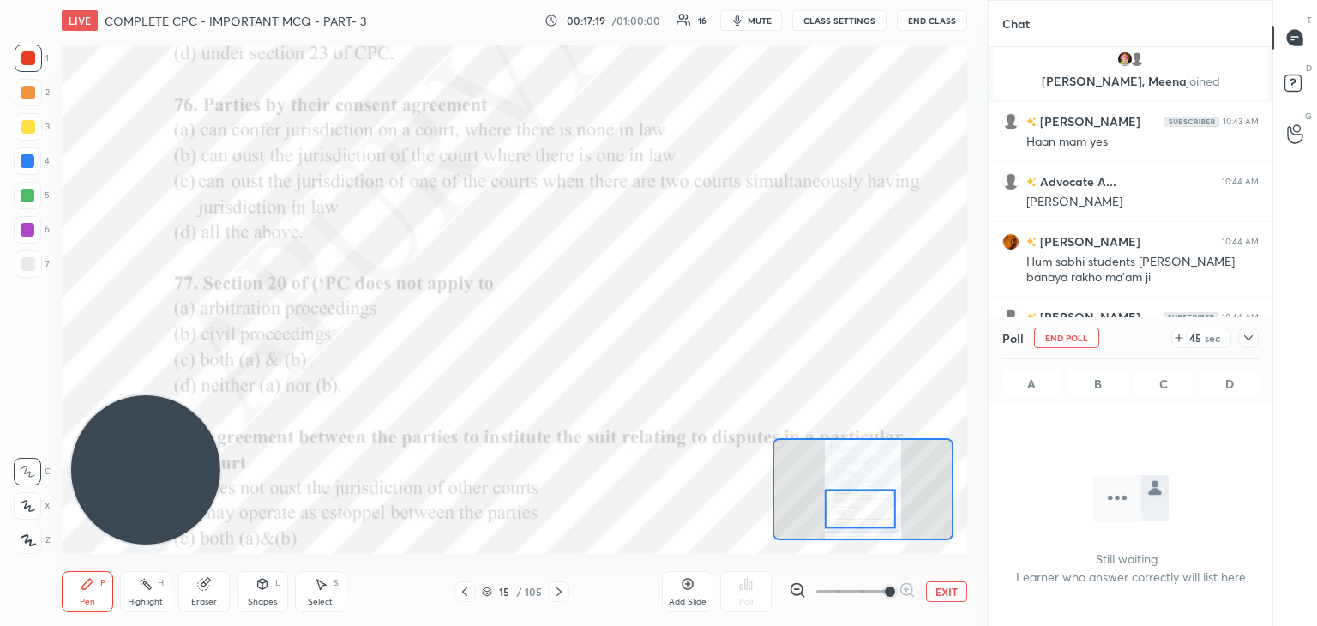
scroll to position [484, 279]
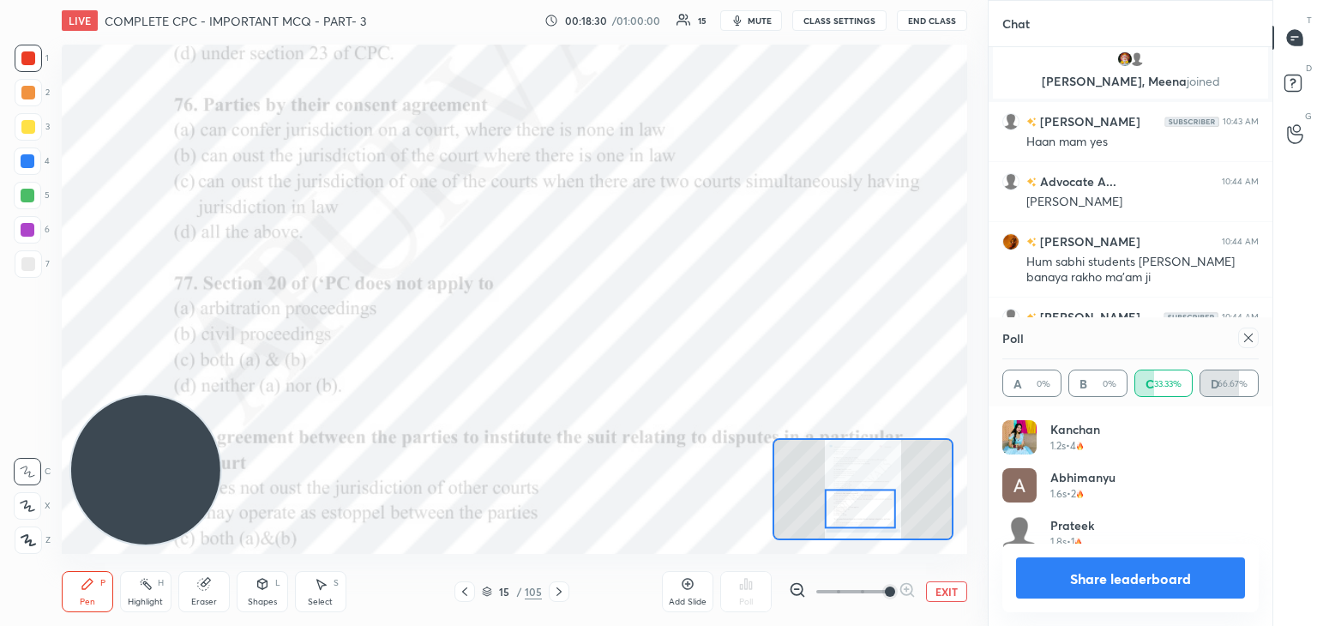
click at [1036, 584] on button "Share leaderboard" at bounding box center [1130, 577] width 229 height 41
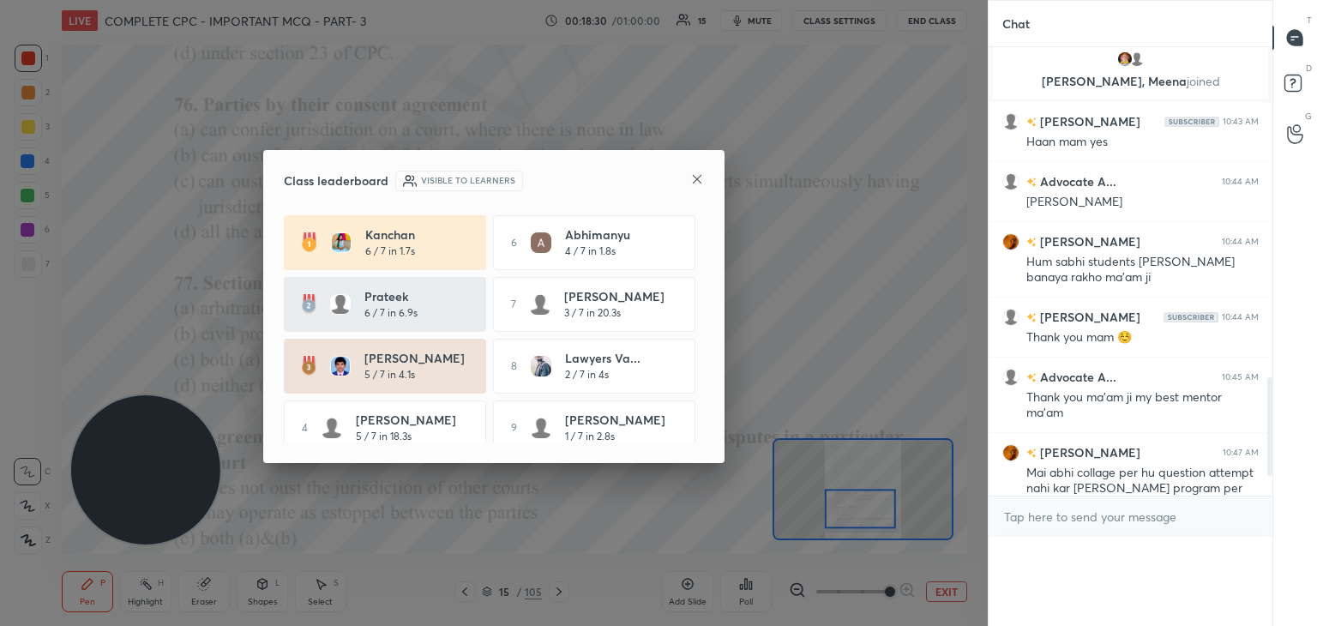
scroll to position [546, 279]
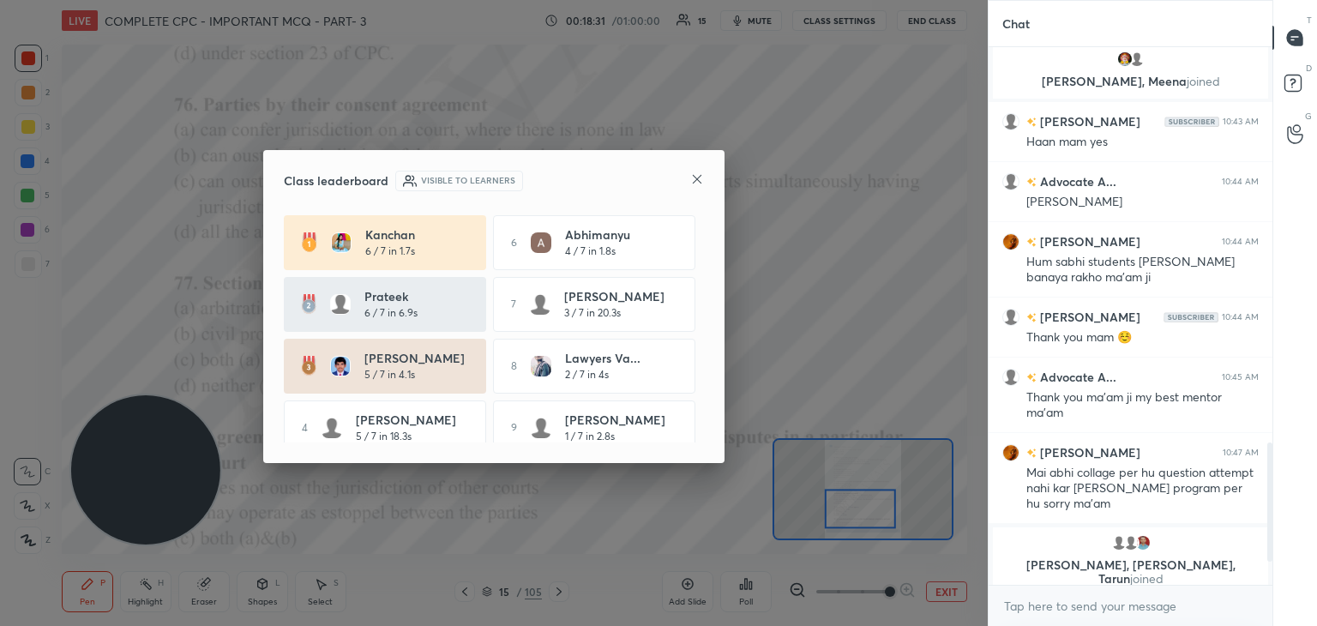
click at [694, 183] on icon at bounding box center [697, 179] width 14 height 14
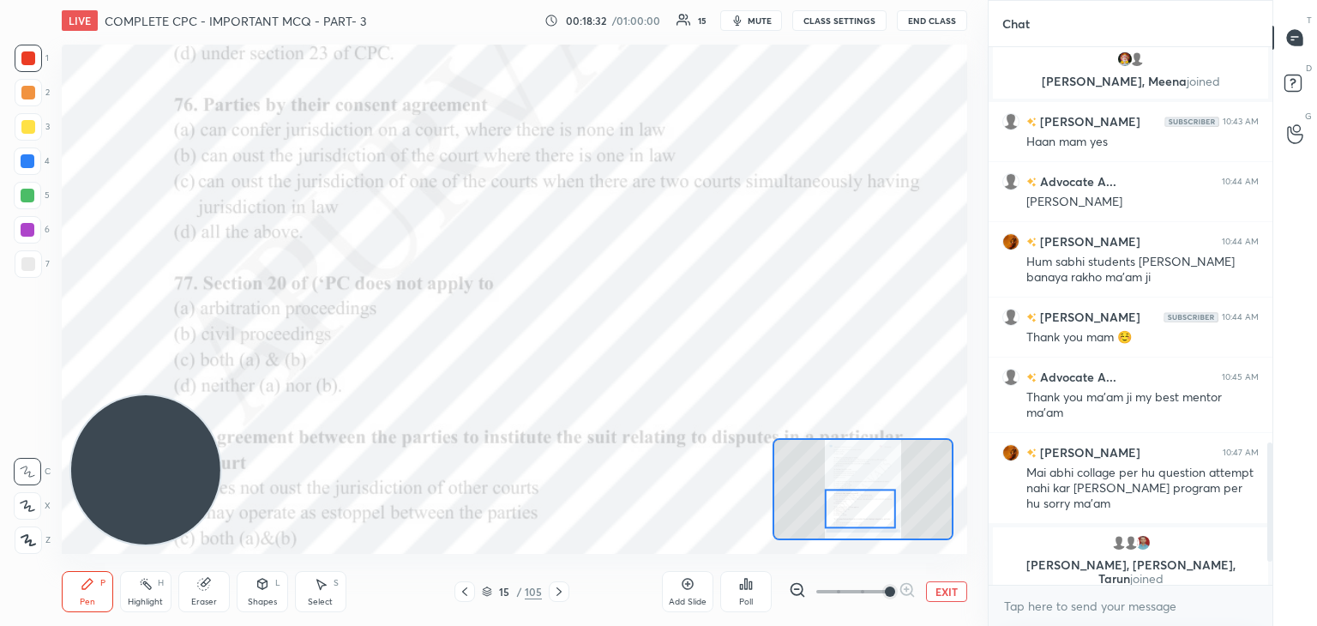
click at [747, 598] on div "Poll" at bounding box center [746, 602] width 14 height 9
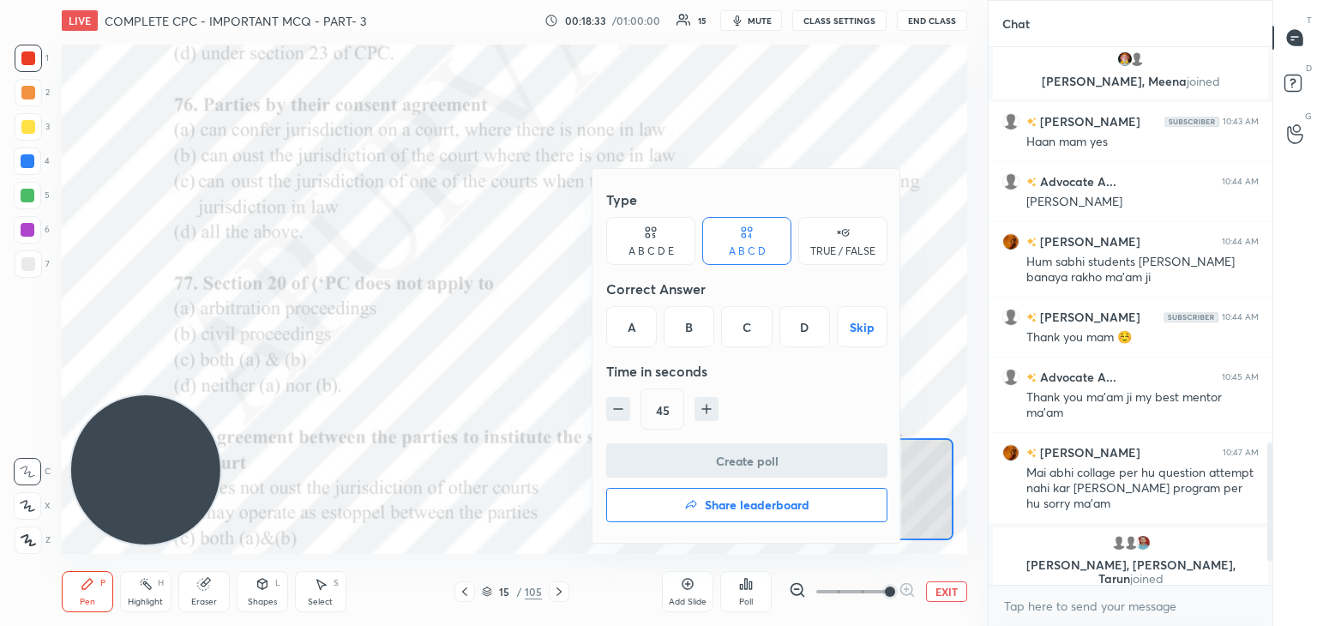
click at [626, 333] on div "A" at bounding box center [631, 326] width 51 height 41
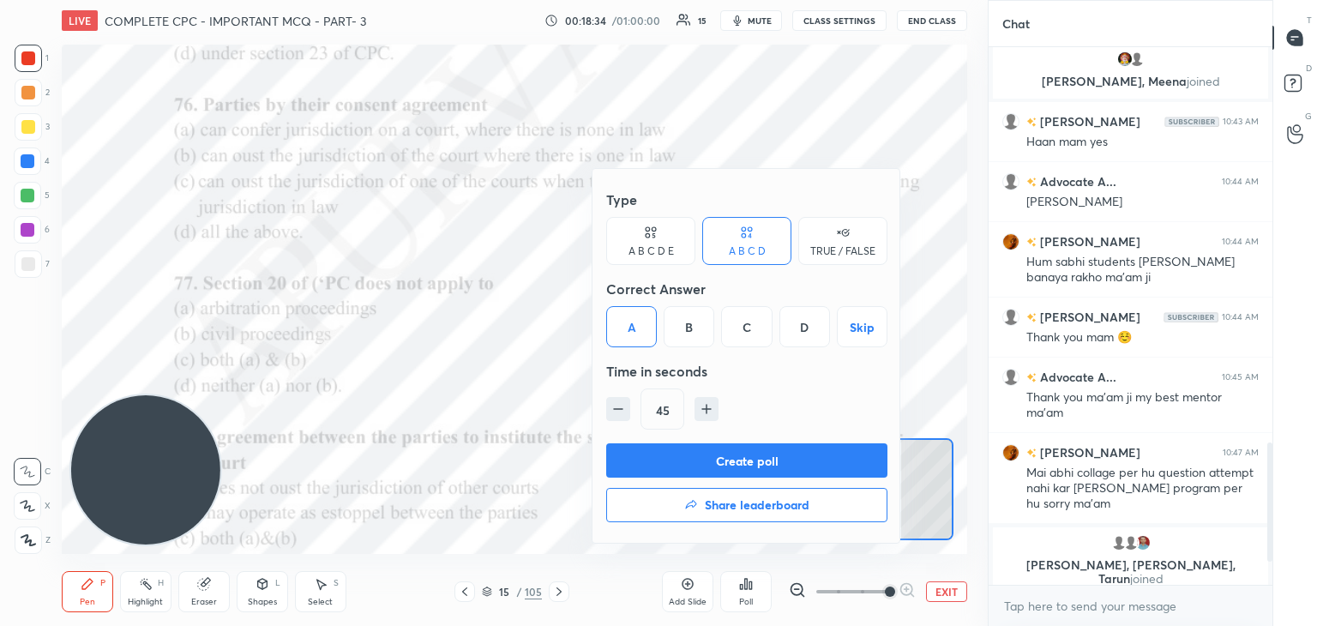
click at [666, 453] on button "Create poll" at bounding box center [746, 460] width 281 height 34
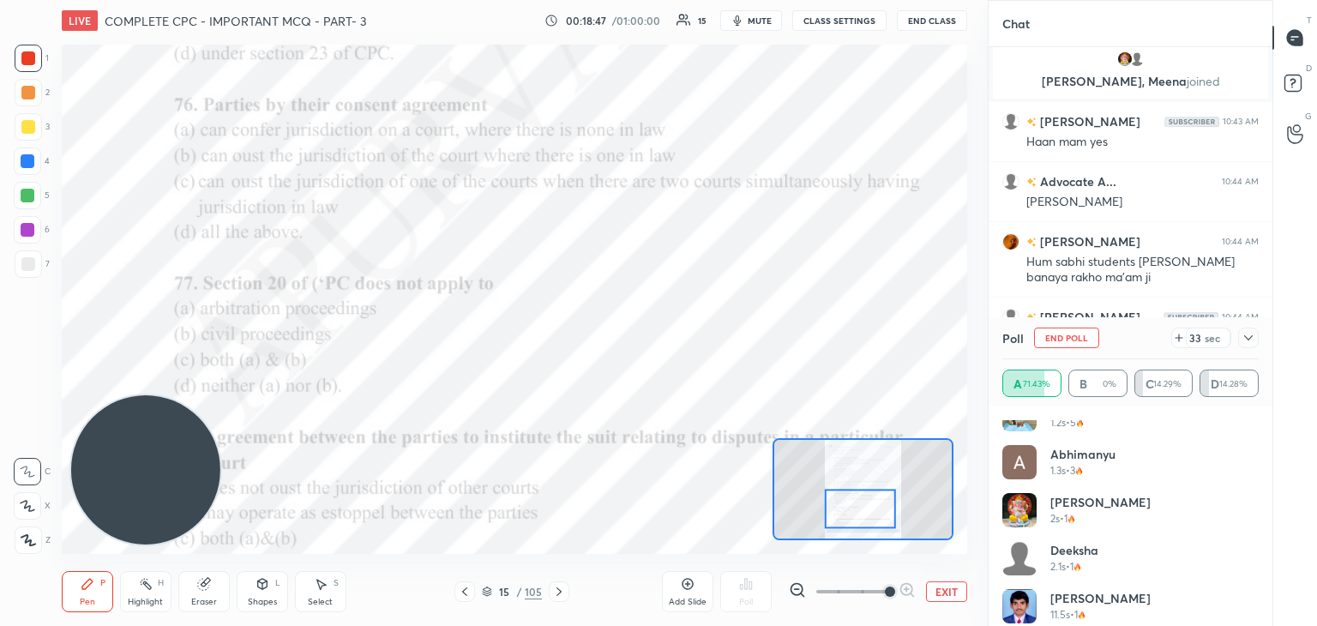
scroll to position [0, 0]
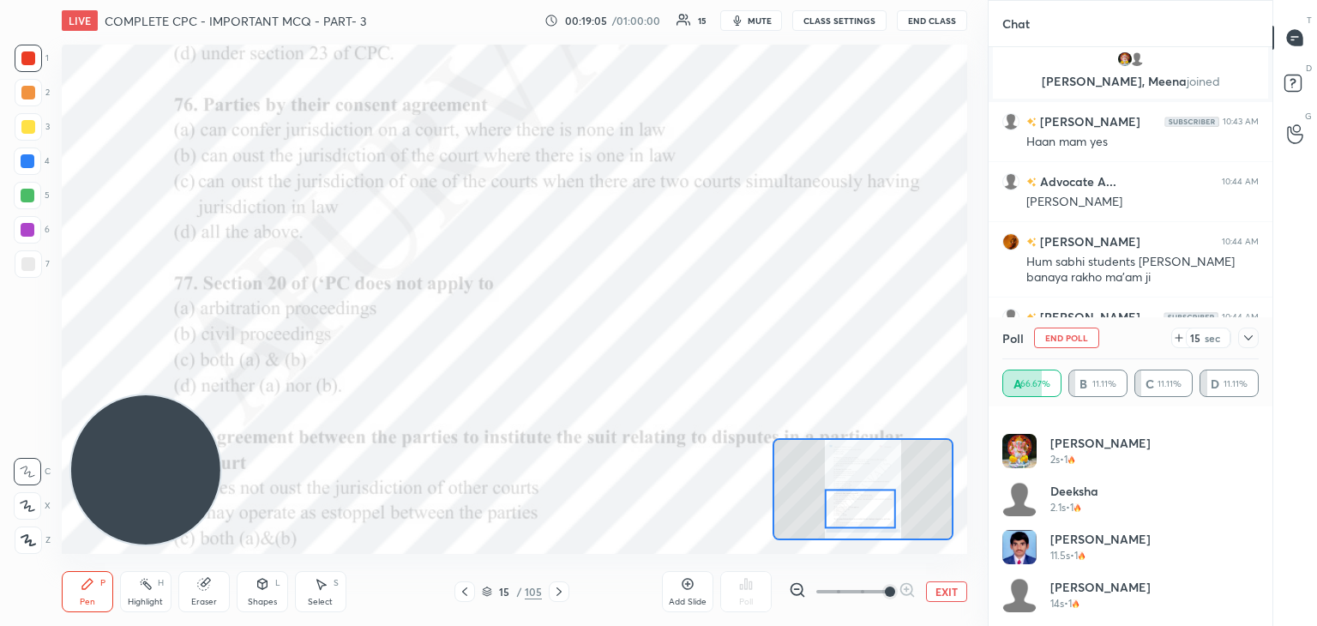
click at [195, 592] on div "Eraser" at bounding box center [203, 591] width 51 height 41
click at [86, 598] on div "Pen" at bounding box center [87, 602] width 15 height 9
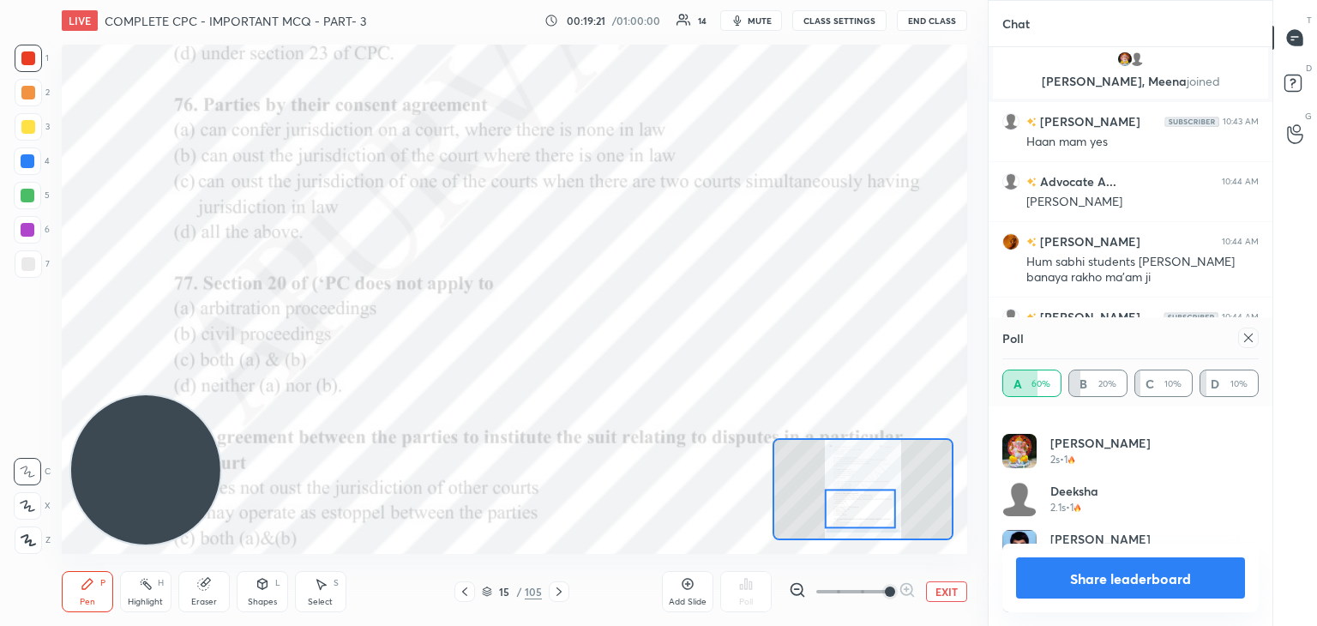
click at [758, 17] on span "mute" at bounding box center [760, 21] width 24 height 12
click at [749, 25] on span "unmute" at bounding box center [758, 21] width 37 height 12
click at [1091, 551] on div "Share leaderboard" at bounding box center [1130, 578] width 256 height 69
click at [1083, 567] on button "Share leaderboard" at bounding box center [1130, 577] width 229 height 41
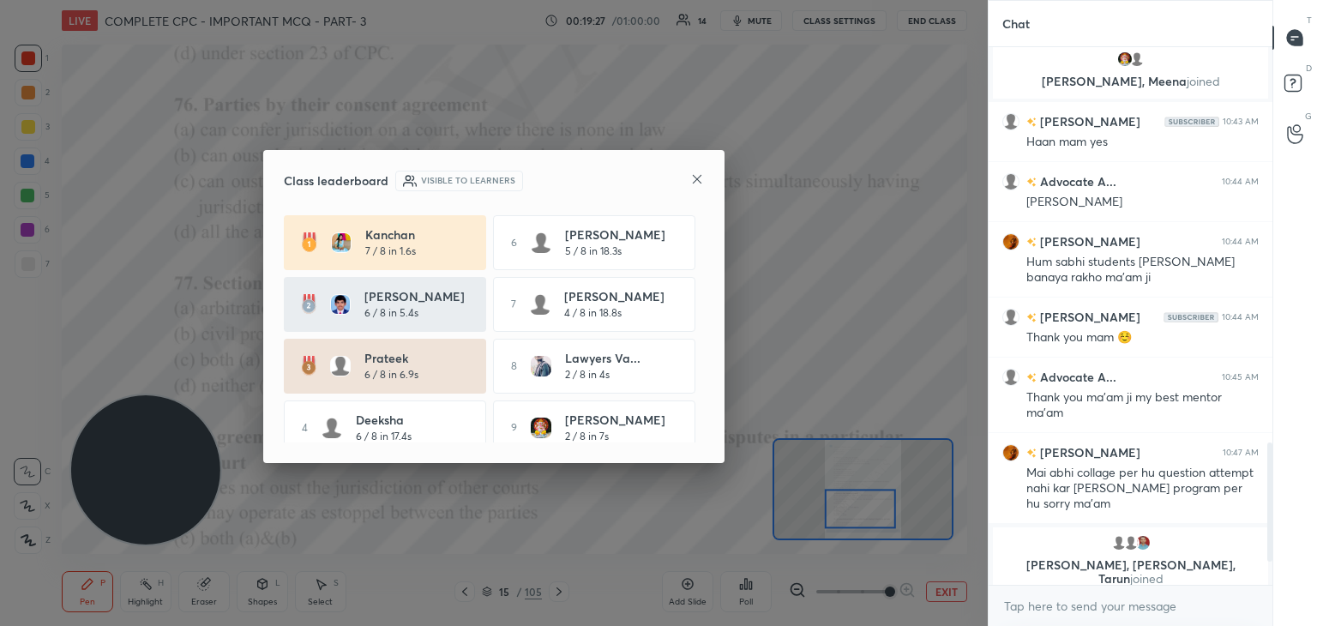
click at [700, 180] on icon at bounding box center [697, 179] width 14 height 14
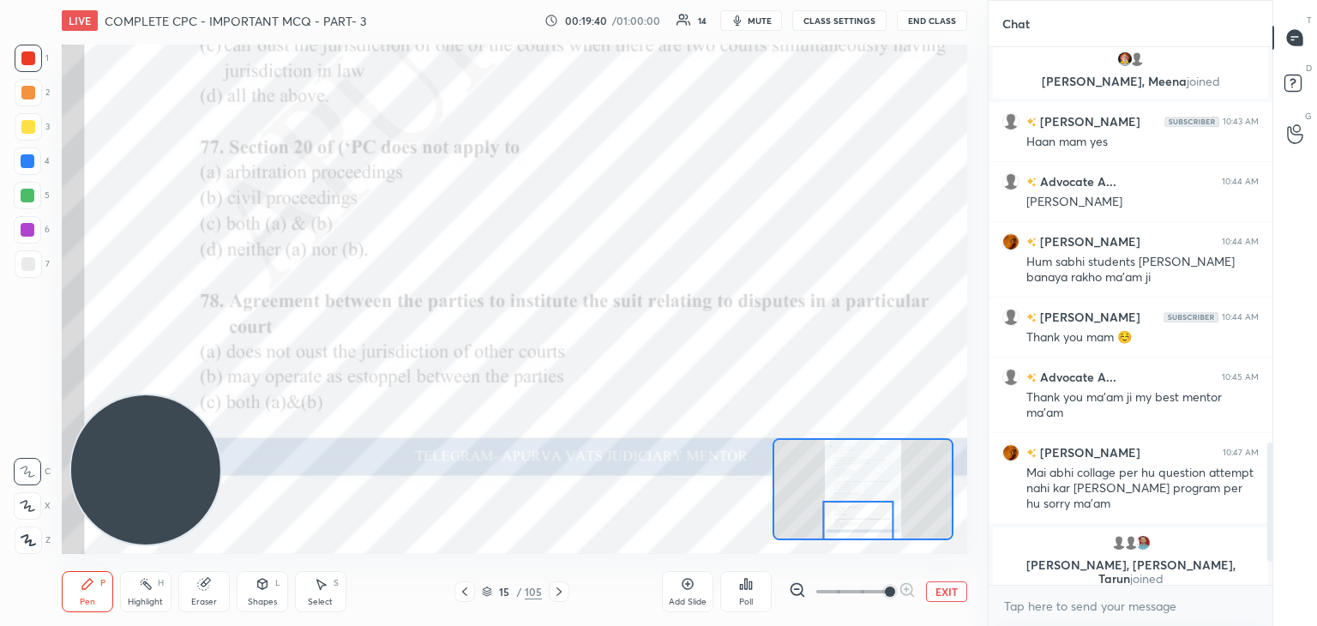
click at [568, 591] on div at bounding box center [559, 591] width 21 height 21
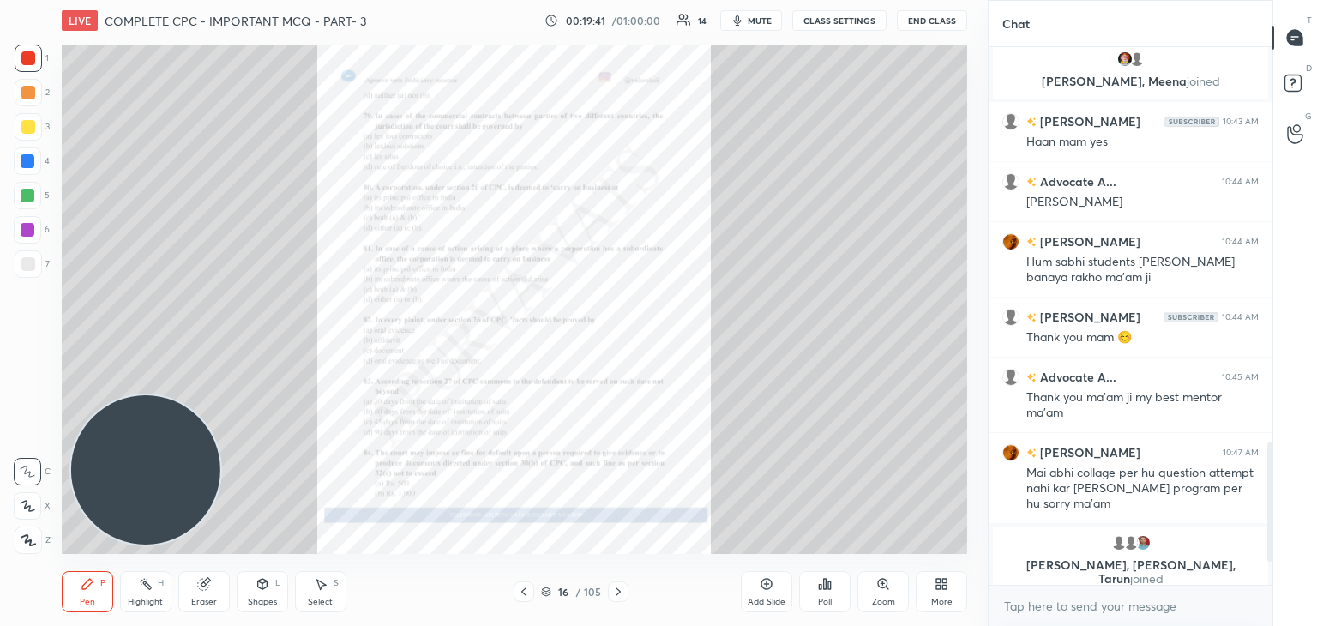
click at [529, 594] on icon at bounding box center [524, 592] width 14 height 14
click at [885, 592] on div "Zoom" at bounding box center [882, 591] width 51 height 41
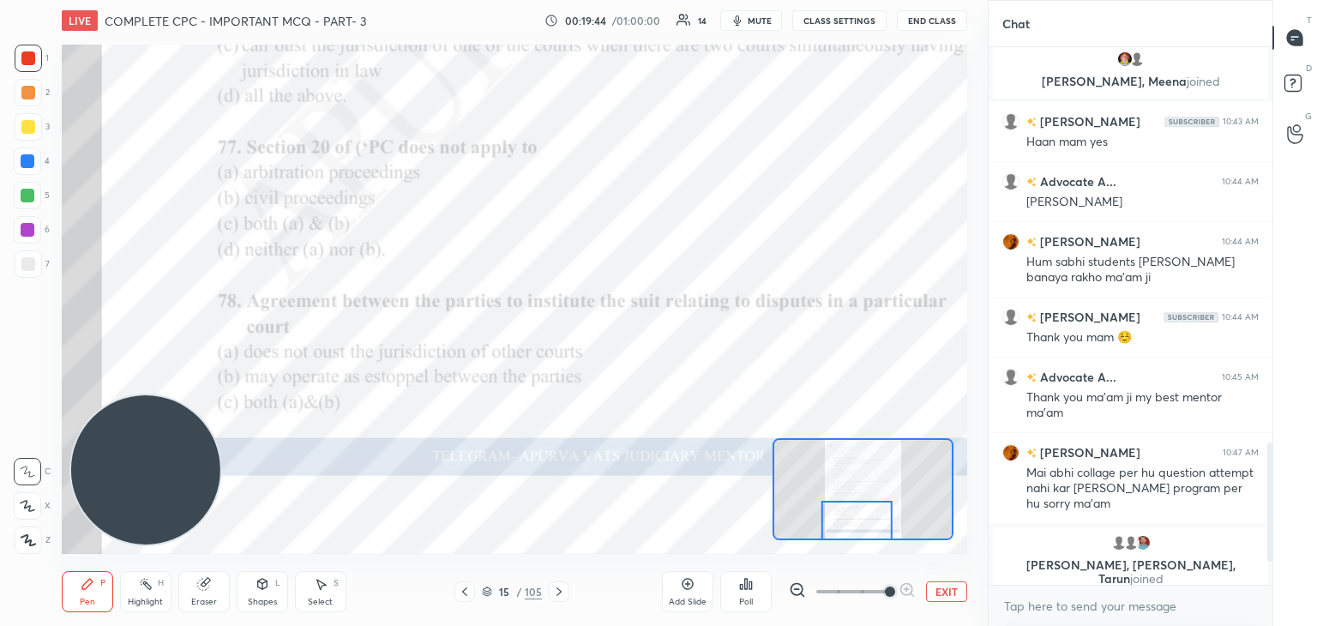
click at [220, 423] on video at bounding box center [145, 469] width 149 height 149
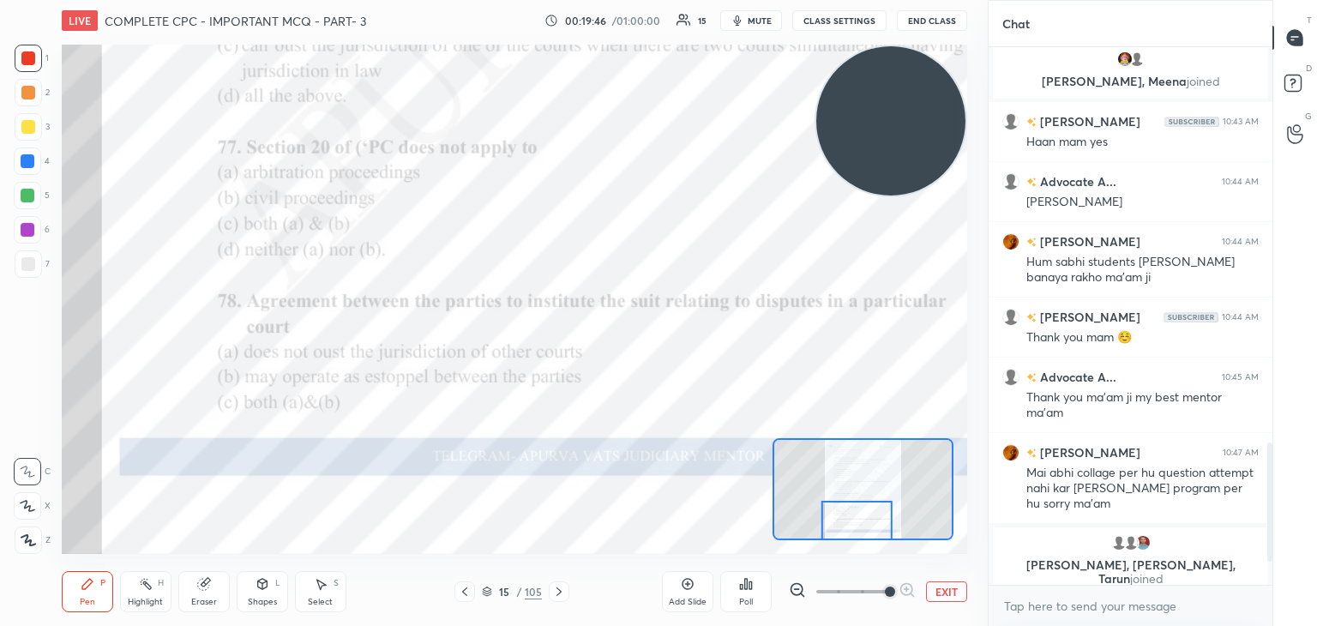
scroll to position [1507, 0]
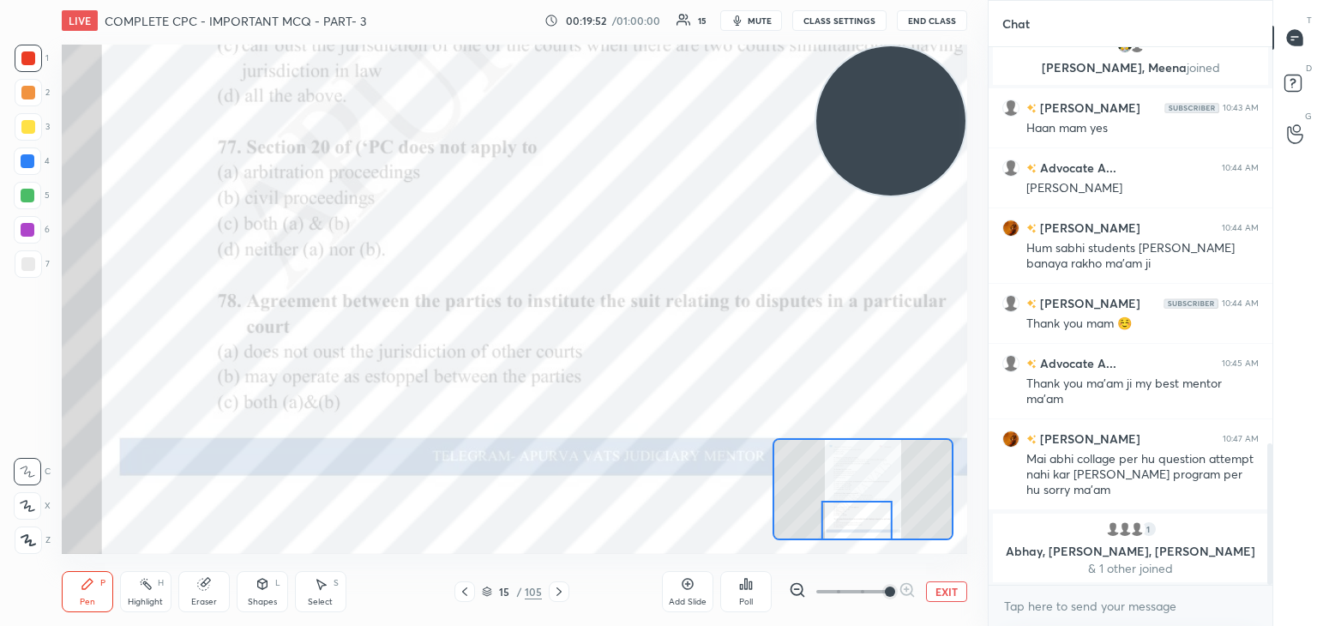
click at [735, 580] on div "Poll" at bounding box center [745, 591] width 51 height 41
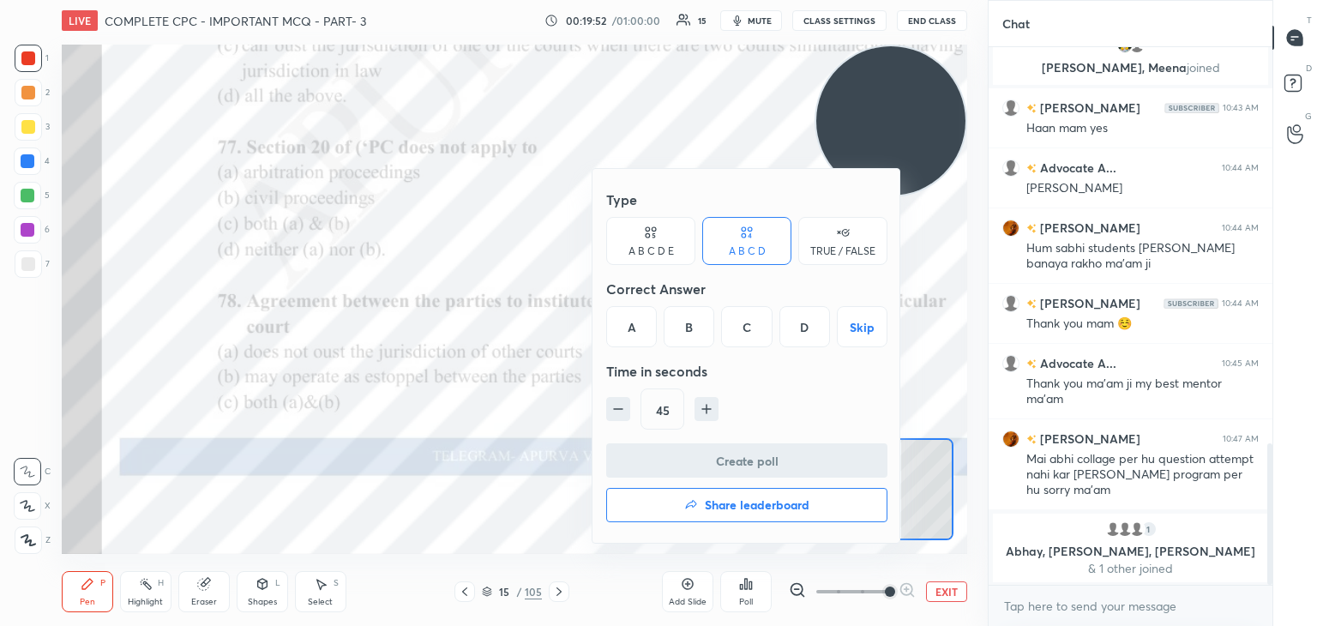
click at [741, 322] on div "C" at bounding box center [746, 326] width 51 height 41
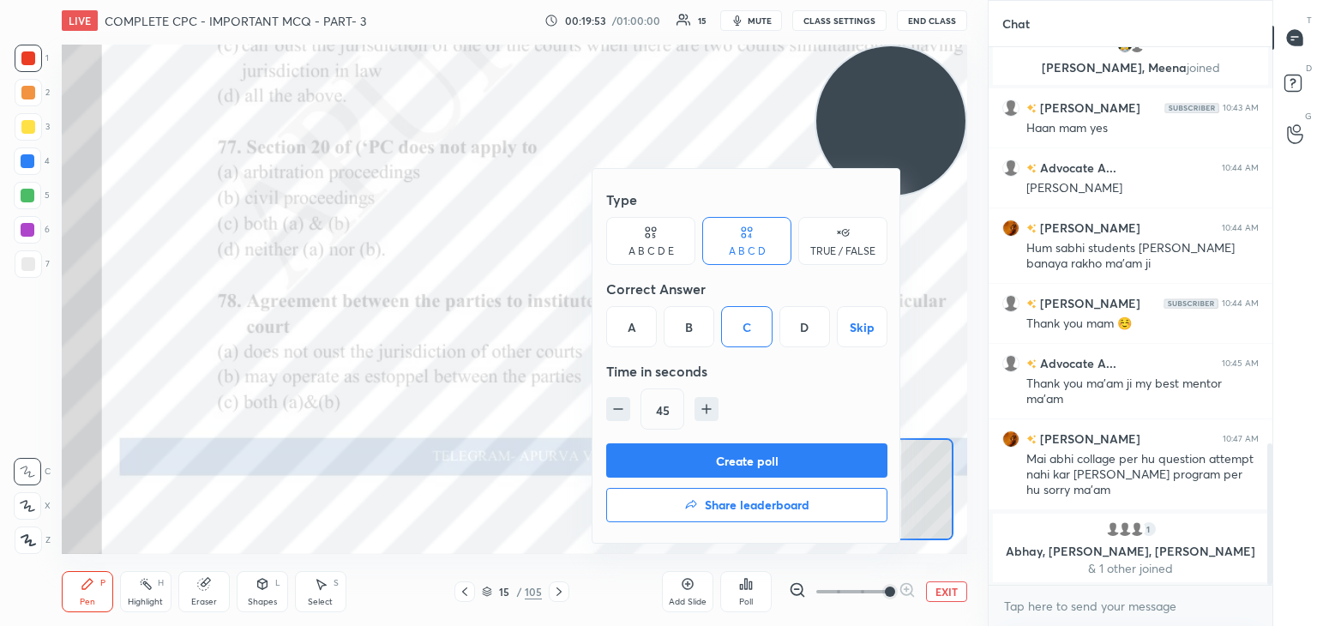
click at [751, 467] on button "Create poll" at bounding box center [746, 460] width 281 height 34
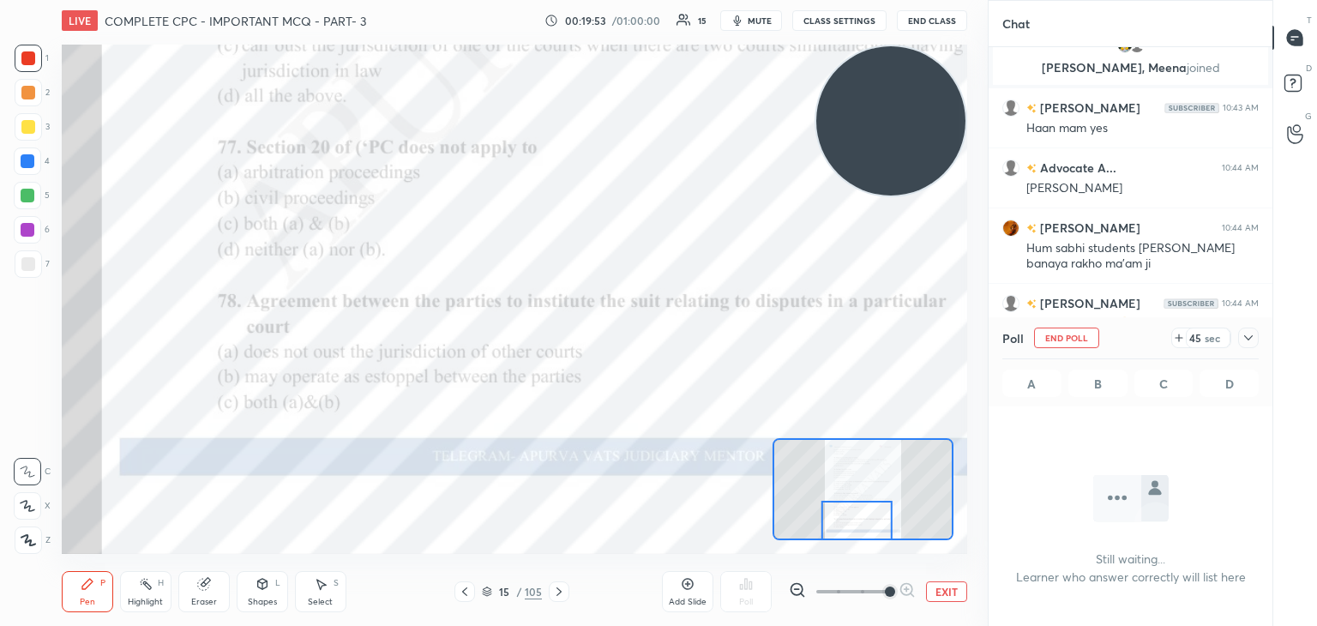
scroll to position [443, 279]
click at [1245, 332] on icon at bounding box center [1248, 338] width 14 height 14
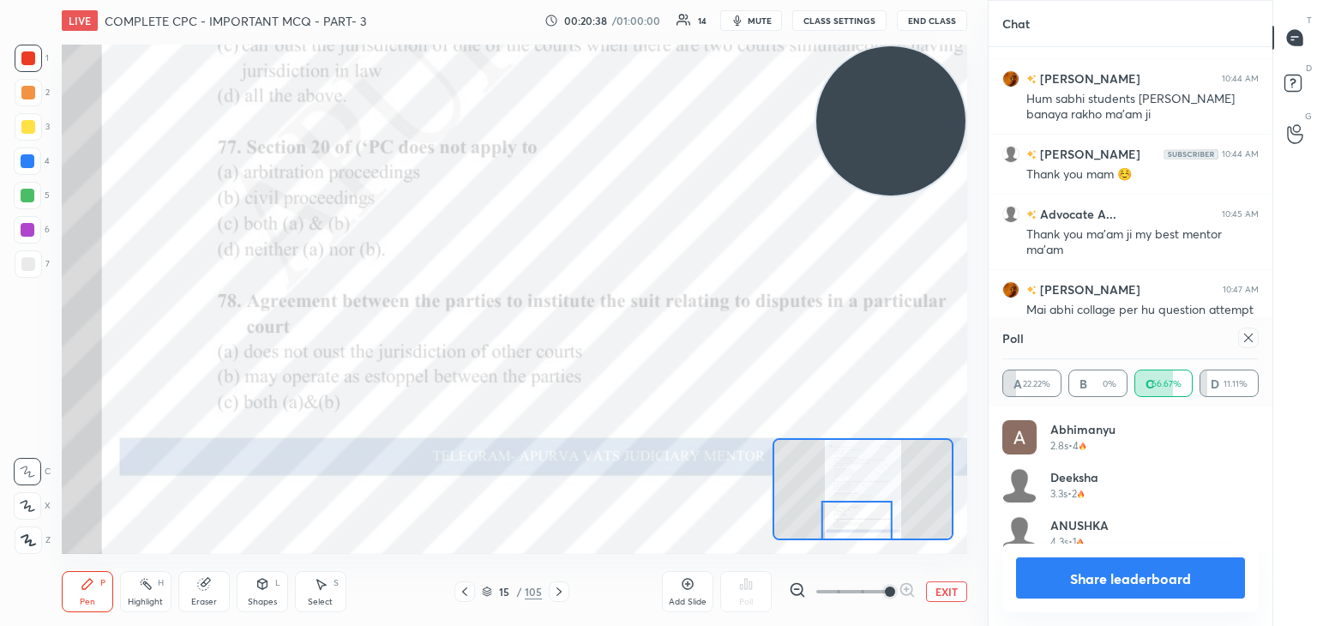
scroll to position [201, 251]
click at [1111, 570] on button "Share leaderboard" at bounding box center [1130, 577] width 229 height 41
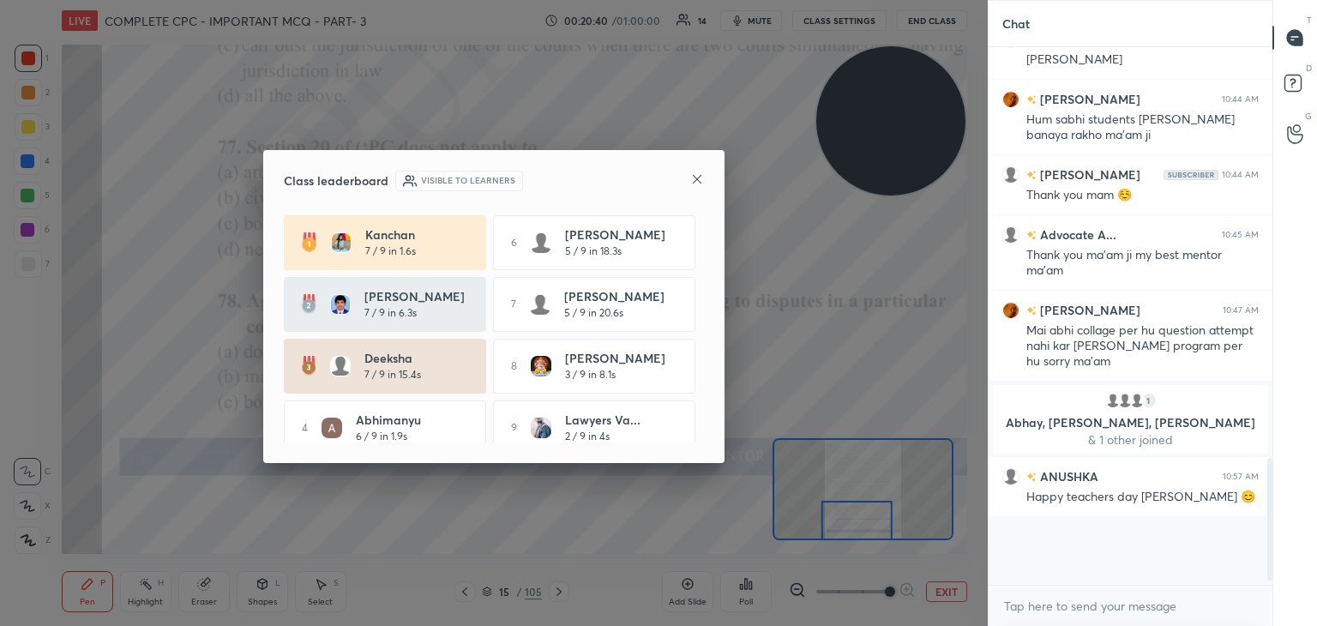
scroll to position [531, 279]
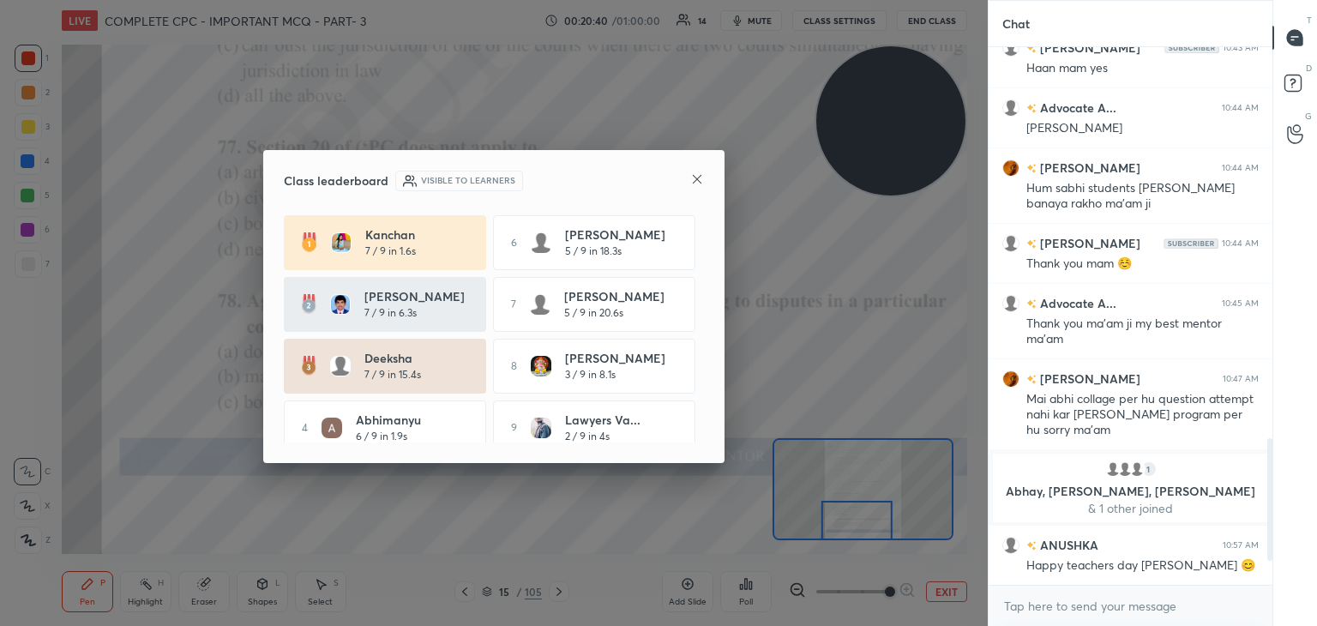
click at [694, 187] on div at bounding box center [697, 180] width 14 height 18
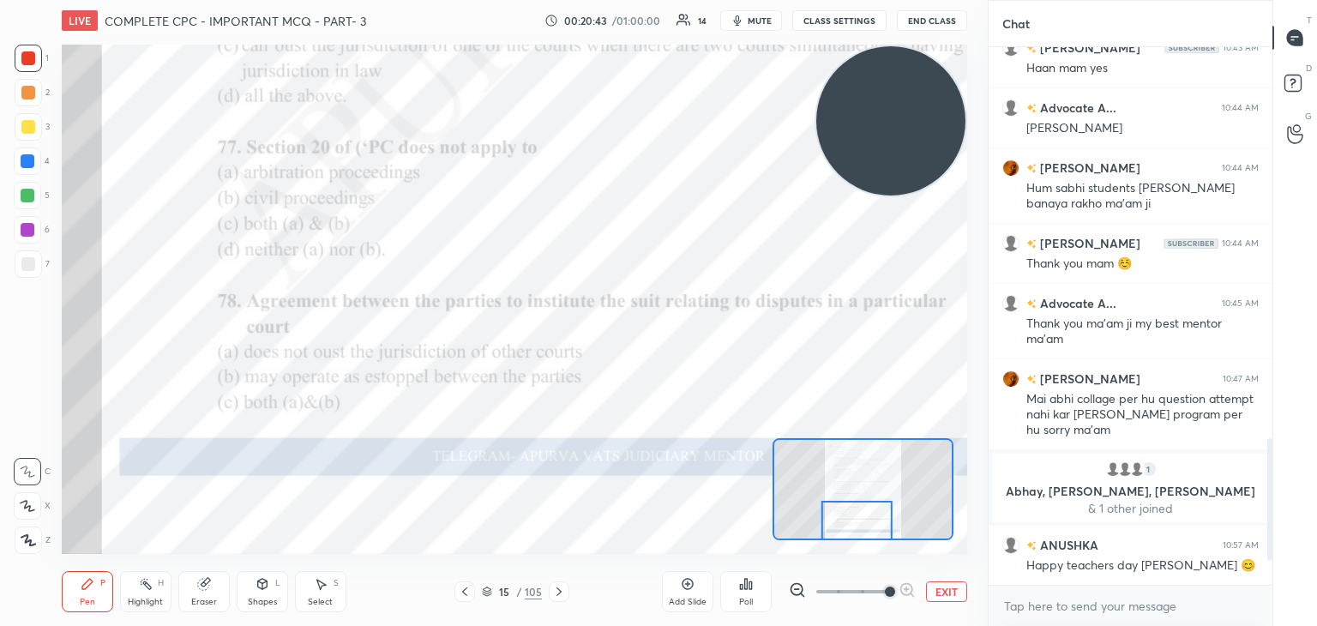
click at [564, 598] on icon at bounding box center [559, 592] width 14 height 14
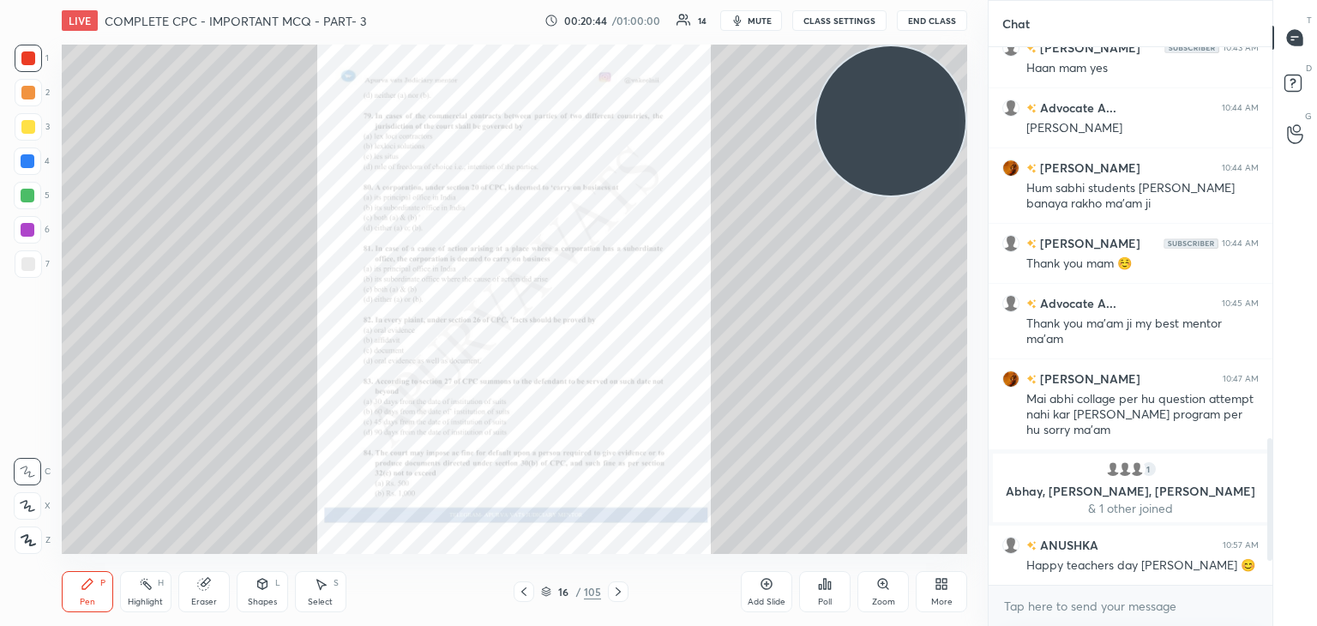
click at [878, 581] on icon at bounding box center [882, 583] width 9 height 9
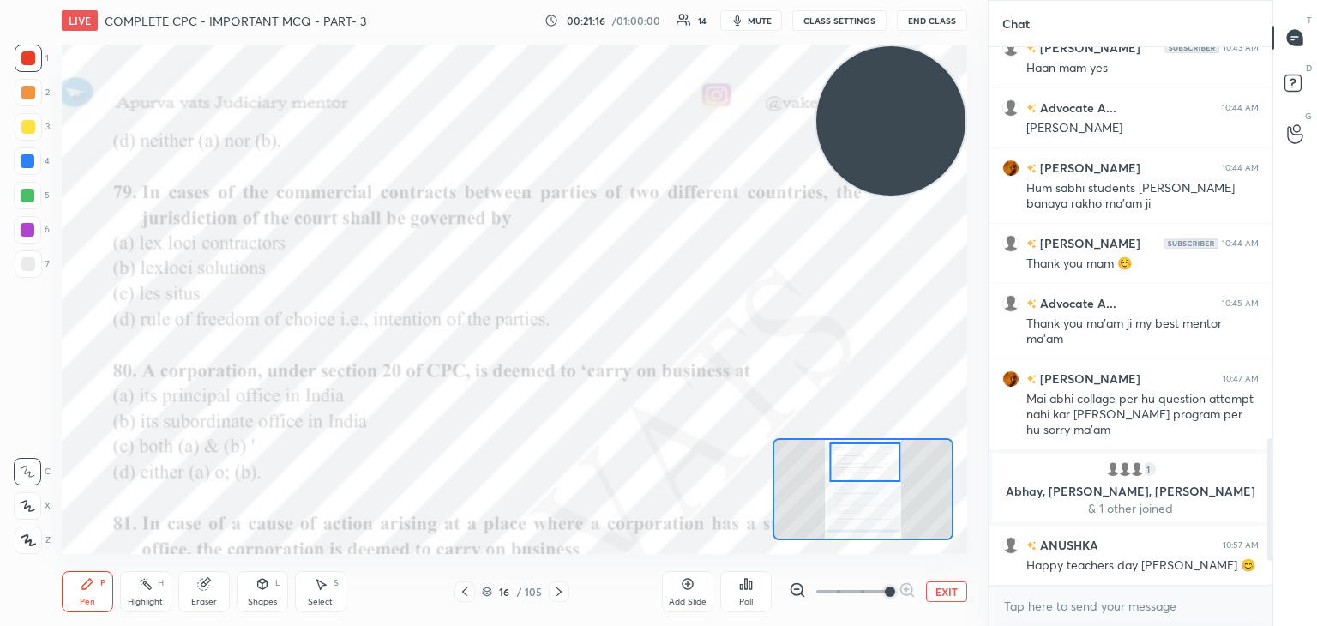
click at [750, 586] on icon at bounding box center [750, 585] width 3 height 8
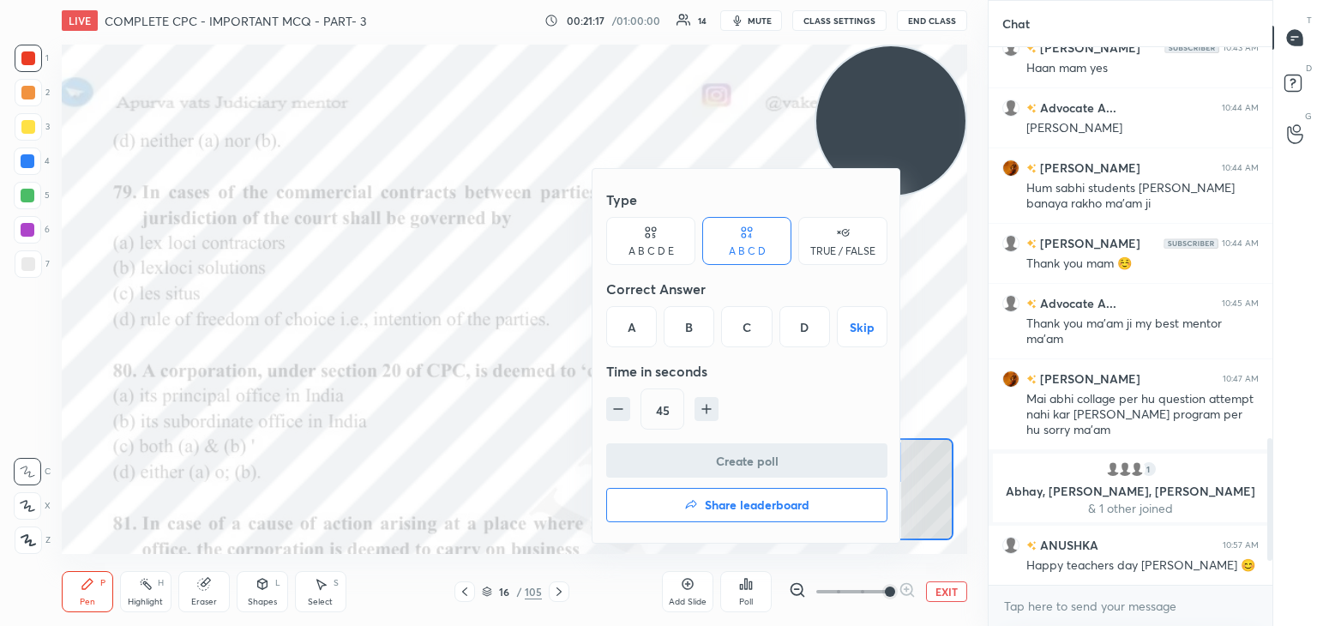
click at [787, 335] on div "D" at bounding box center [804, 326] width 51 height 41
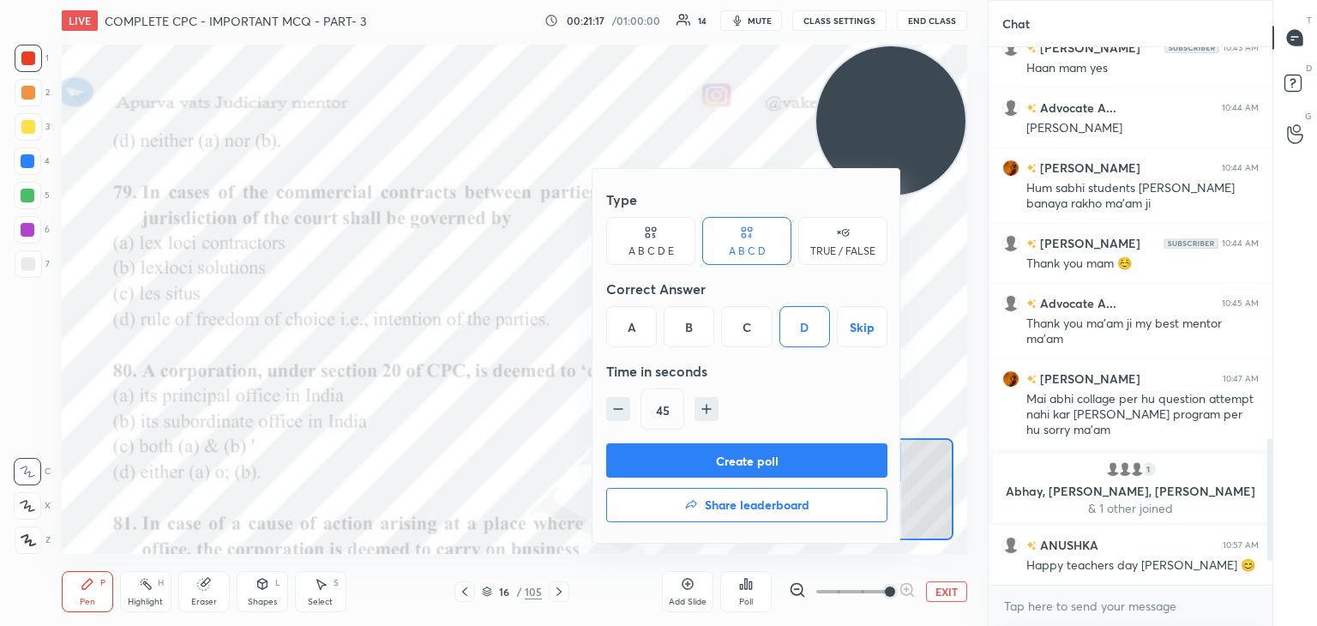
click at [730, 460] on button "Create poll" at bounding box center [746, 460] width 281 height 34
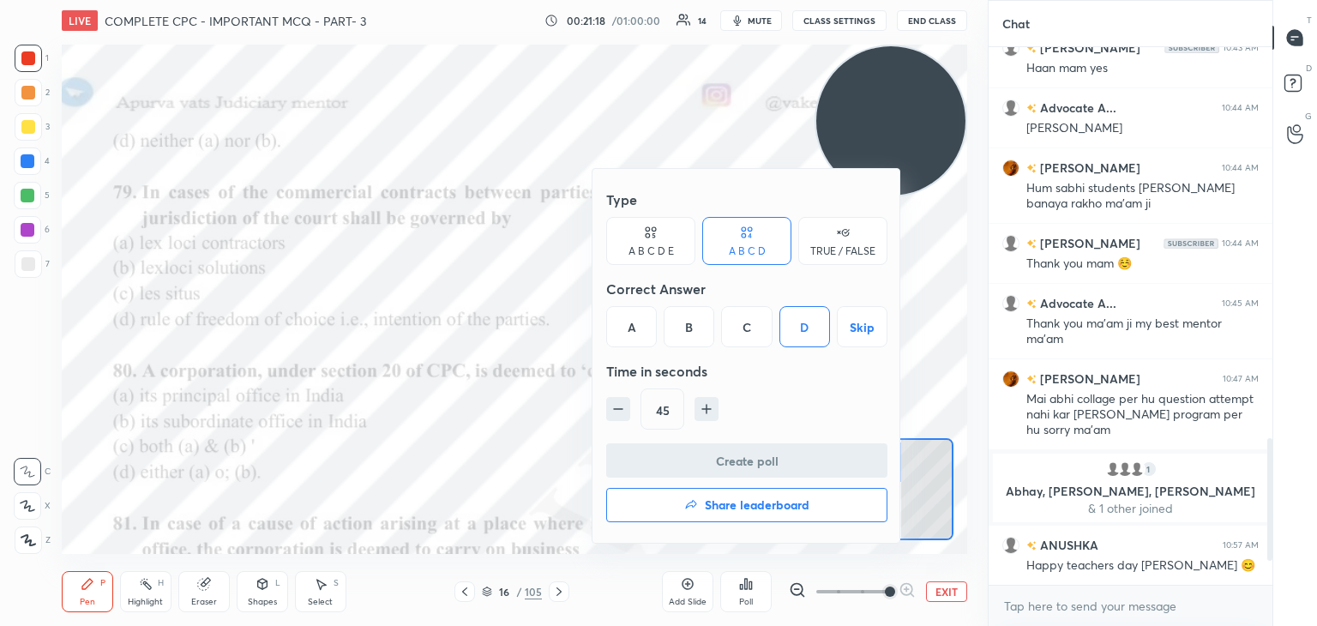
scroll to position [5, 5]
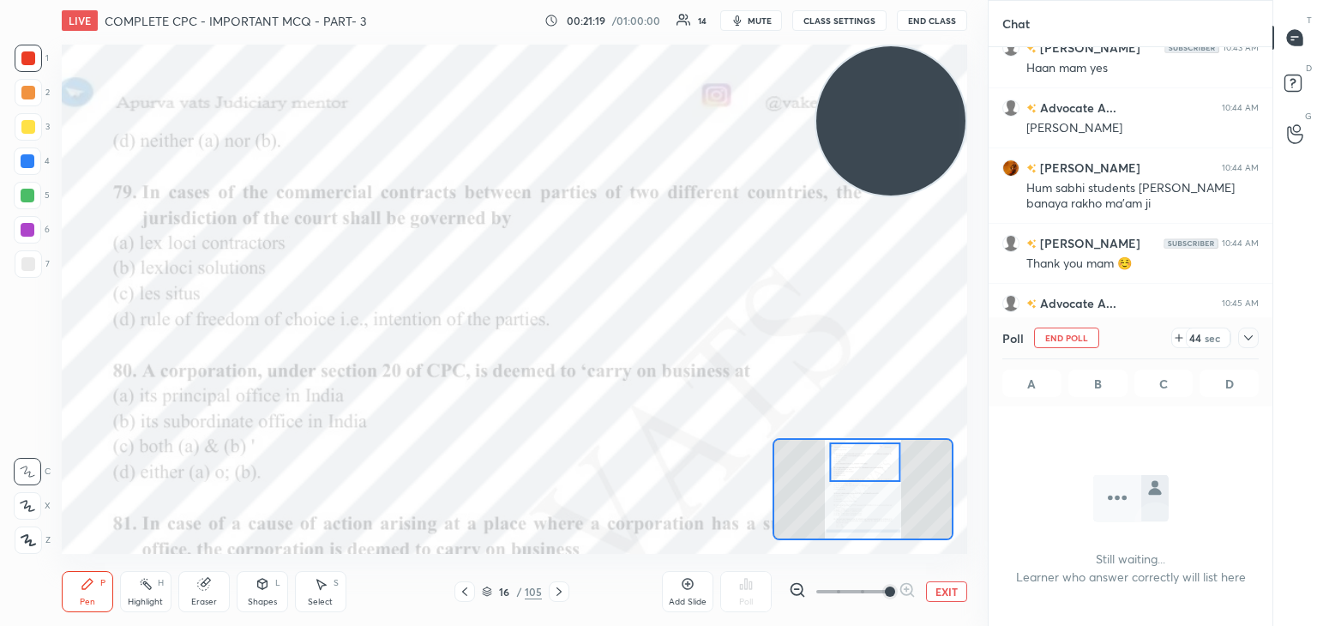
click at [1250, 336] on icon at bounding box center [1248, 338] width 14 height 14
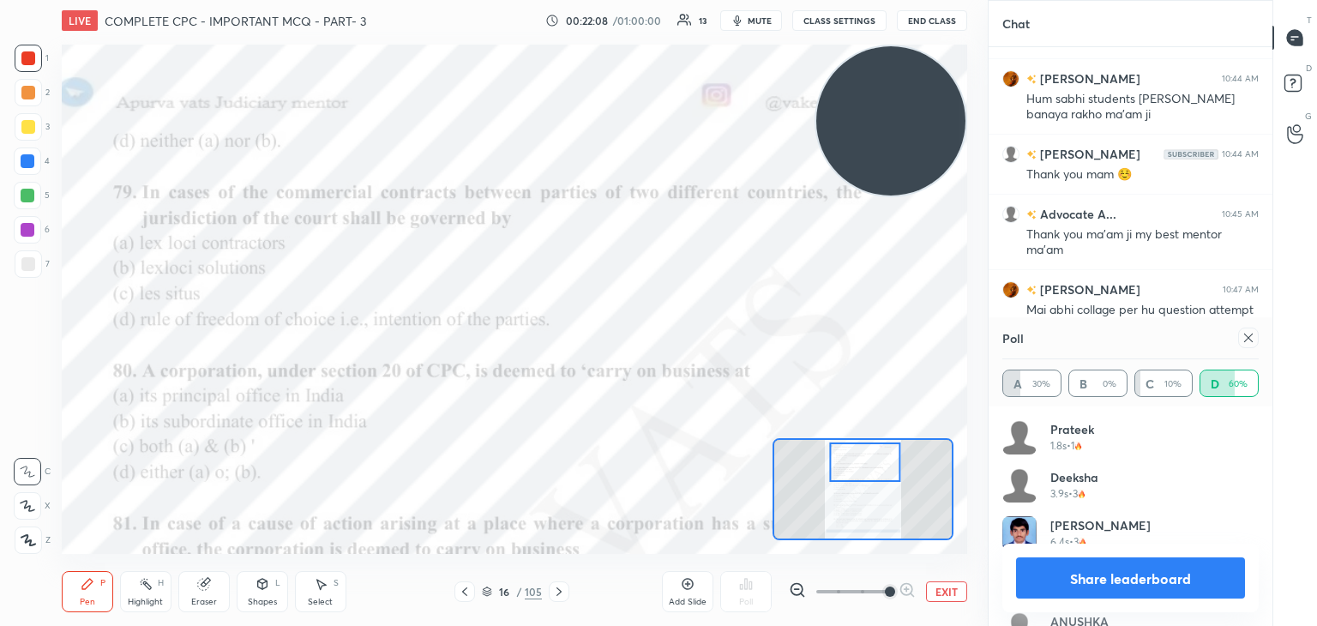
scroll to position [82, 0]
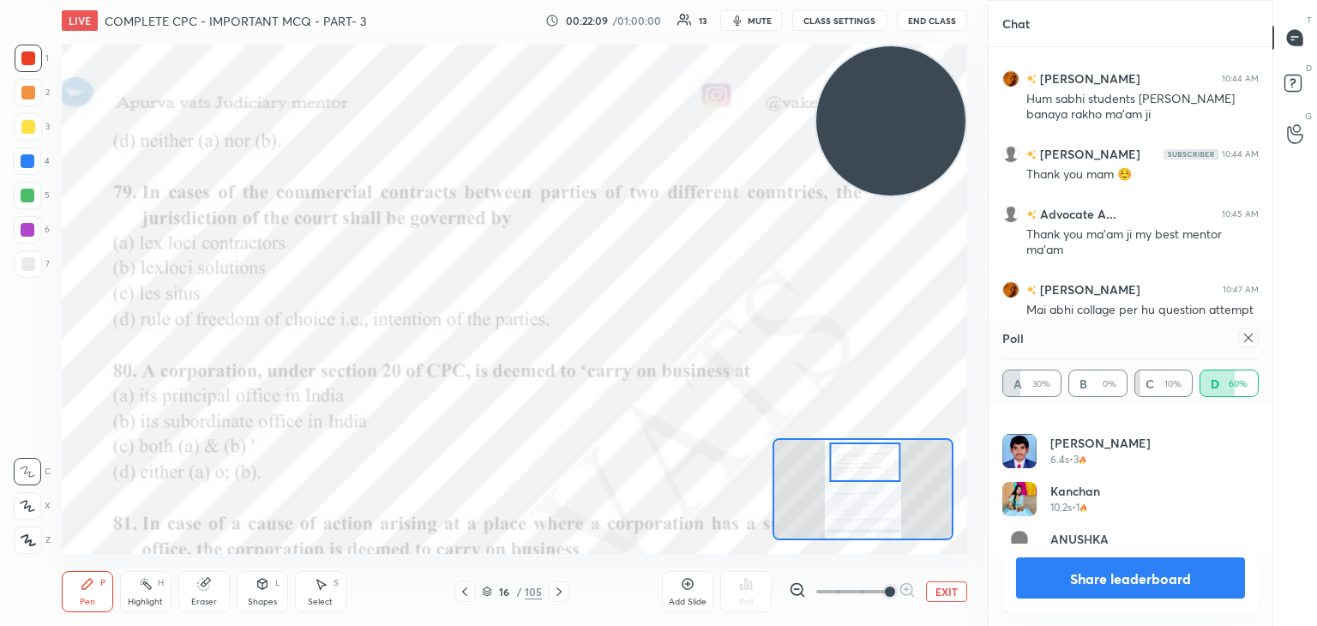
click at [1103, 572] on button "Share leaderboard" at bounding box center [1130, 577] width 229 height 41
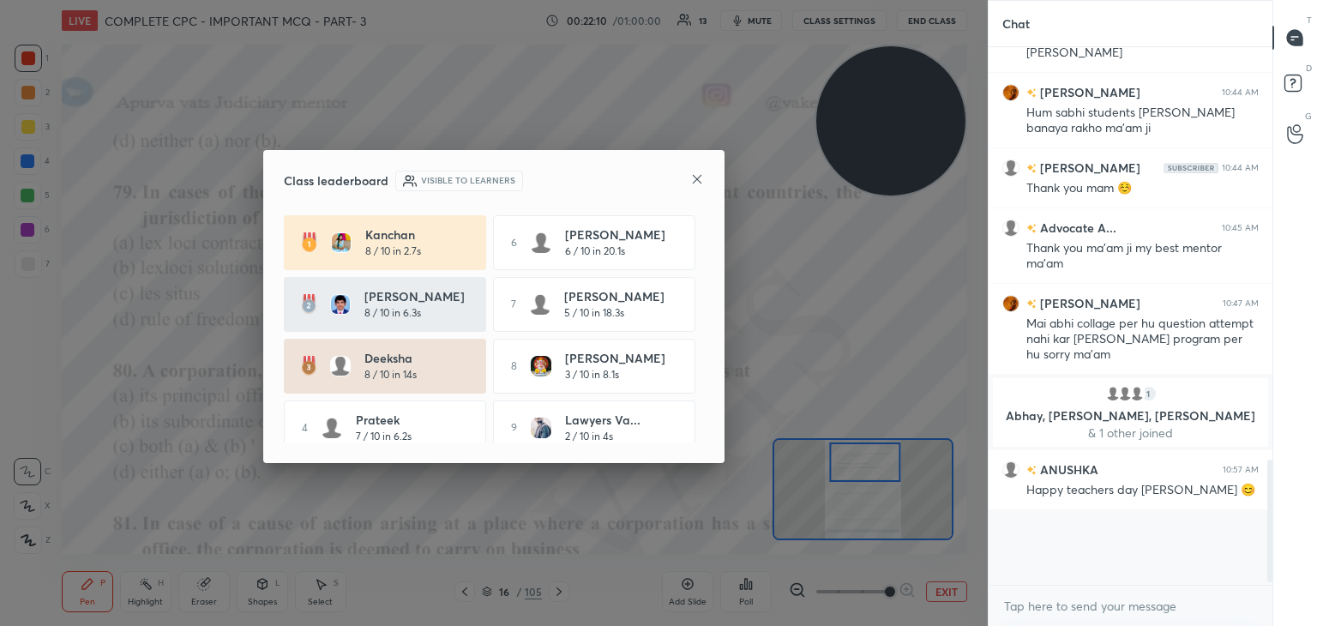
scroll to position [6, 5]
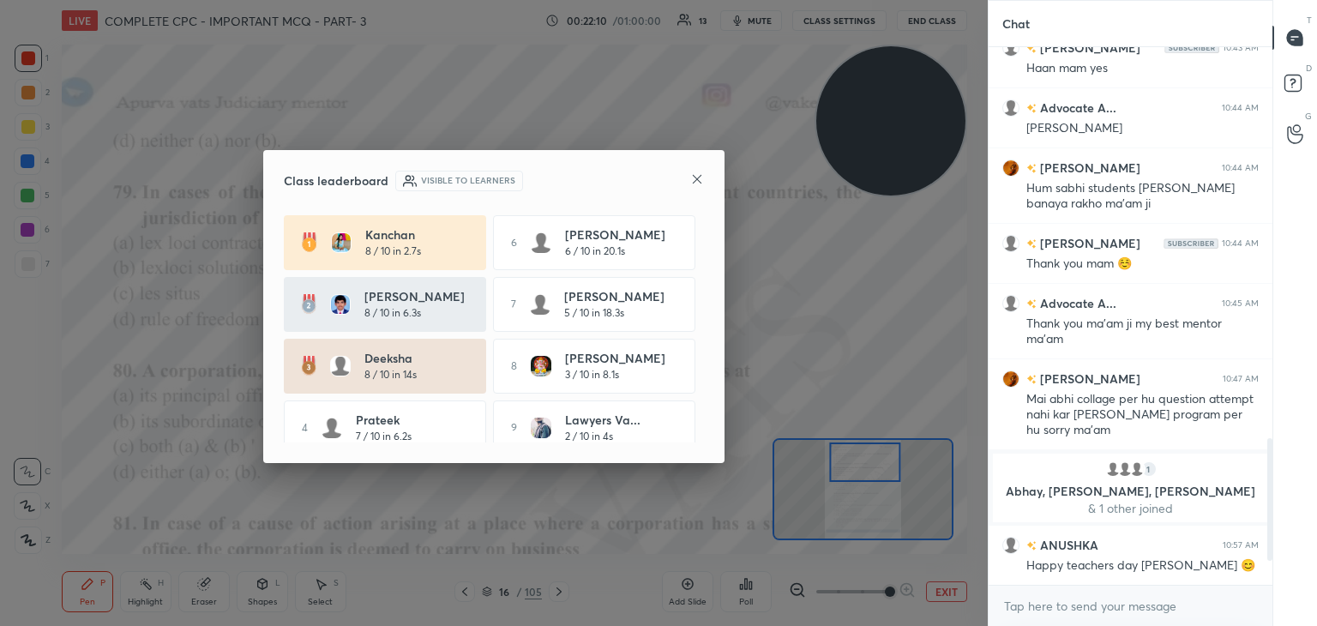
click at [694, 180] on icon at bounding box center [697, 179] width 14 height 14
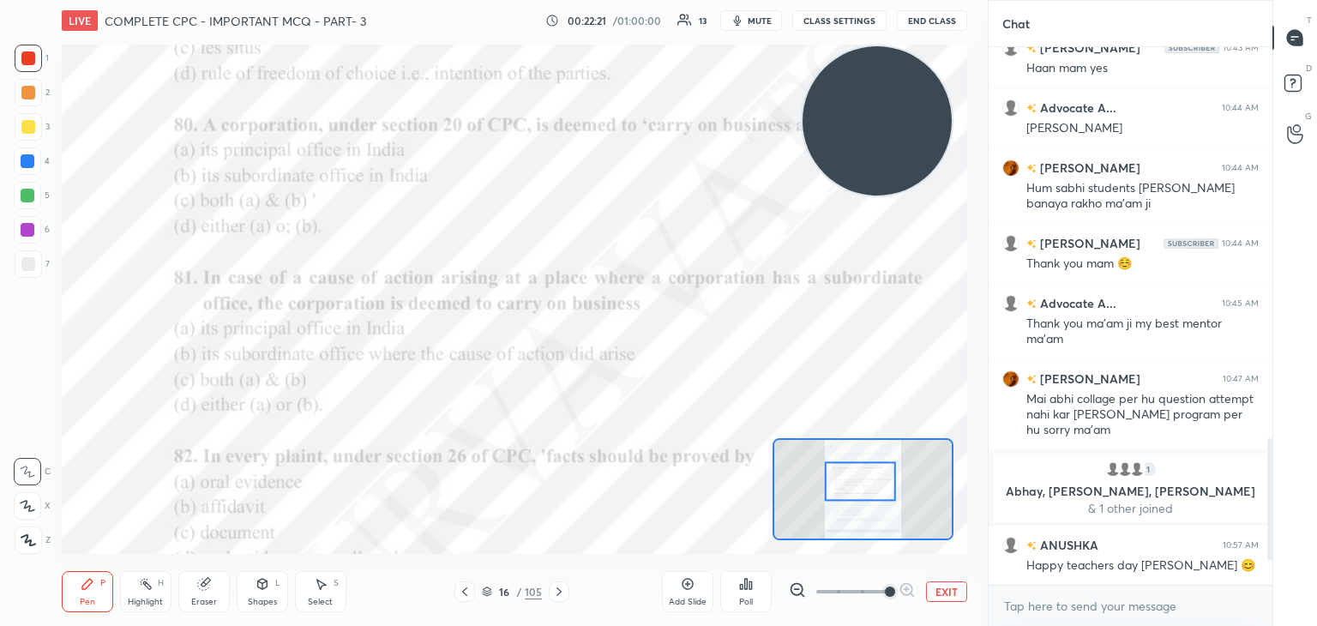
scroll to position [1473, 0]
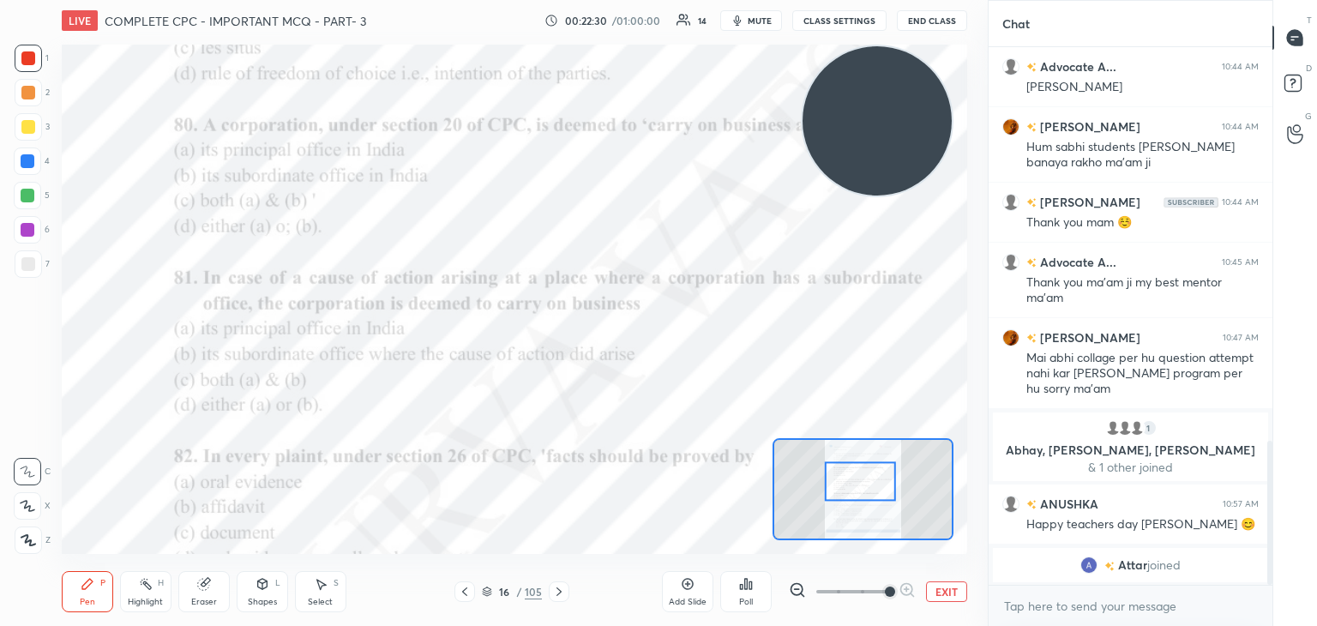
click at [758, 587] on div "Poll" at bounding box center [745, 591] width 51 height 41
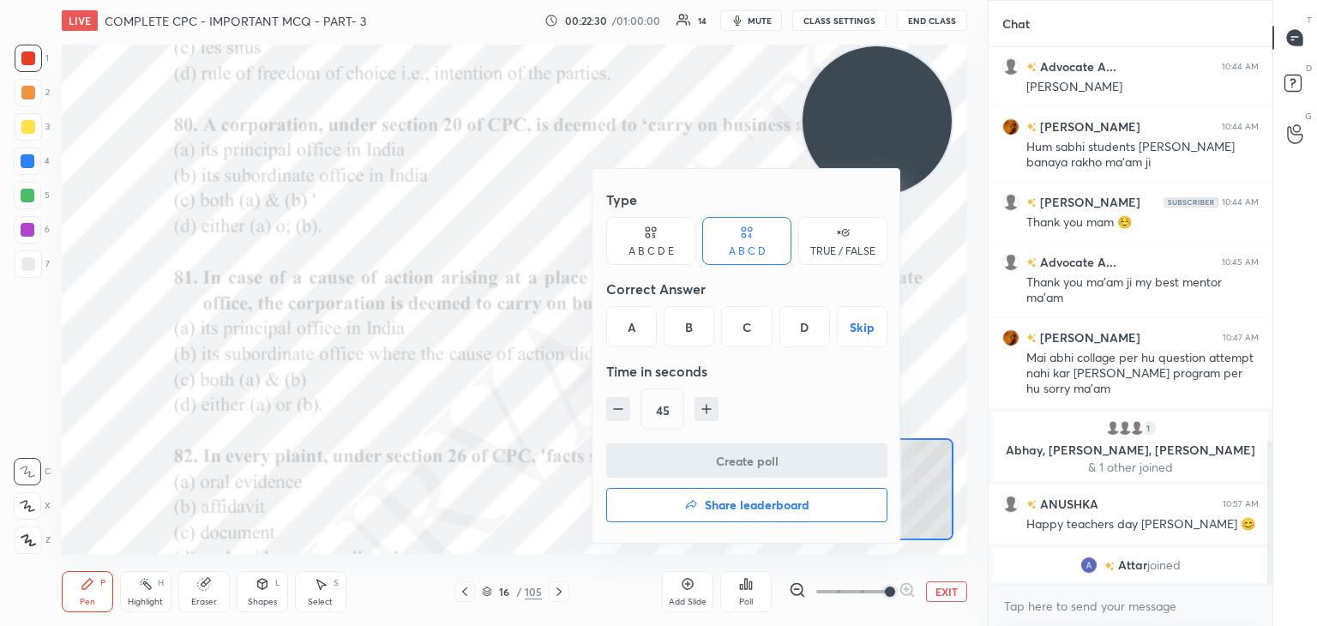
click at [620, 298] on div "Correct Answer" at bounding box center [746, 289] width 281 height 34
click at [628, 331] on div "A" at bounding box center [631, 326] width 51 height 41
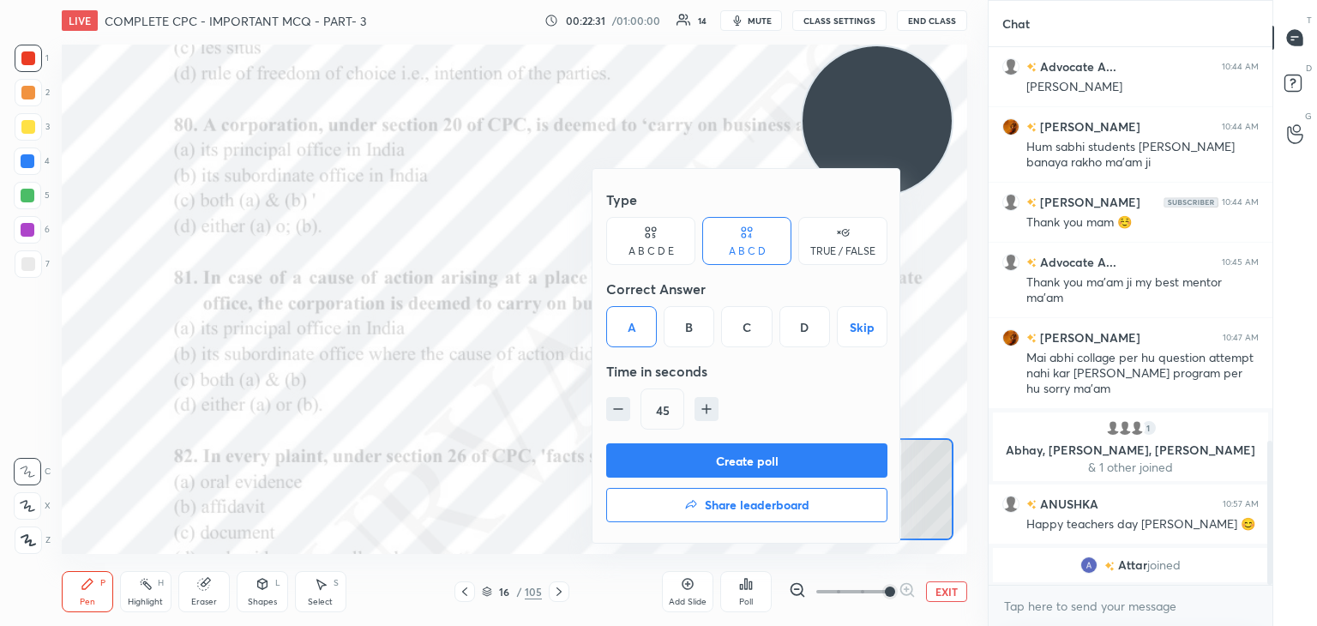
click at [691, 466] on button "Create poll" at bounding box center [746, 460] width 281 height 34
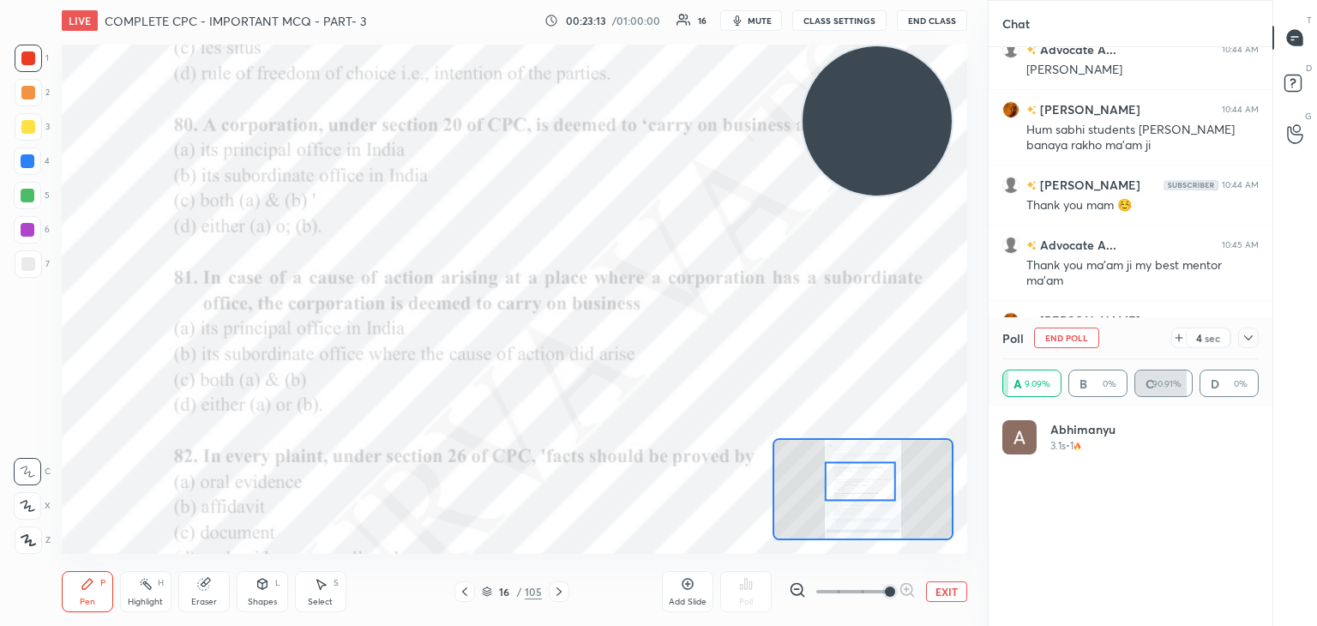
scroll to position [1605, 0]
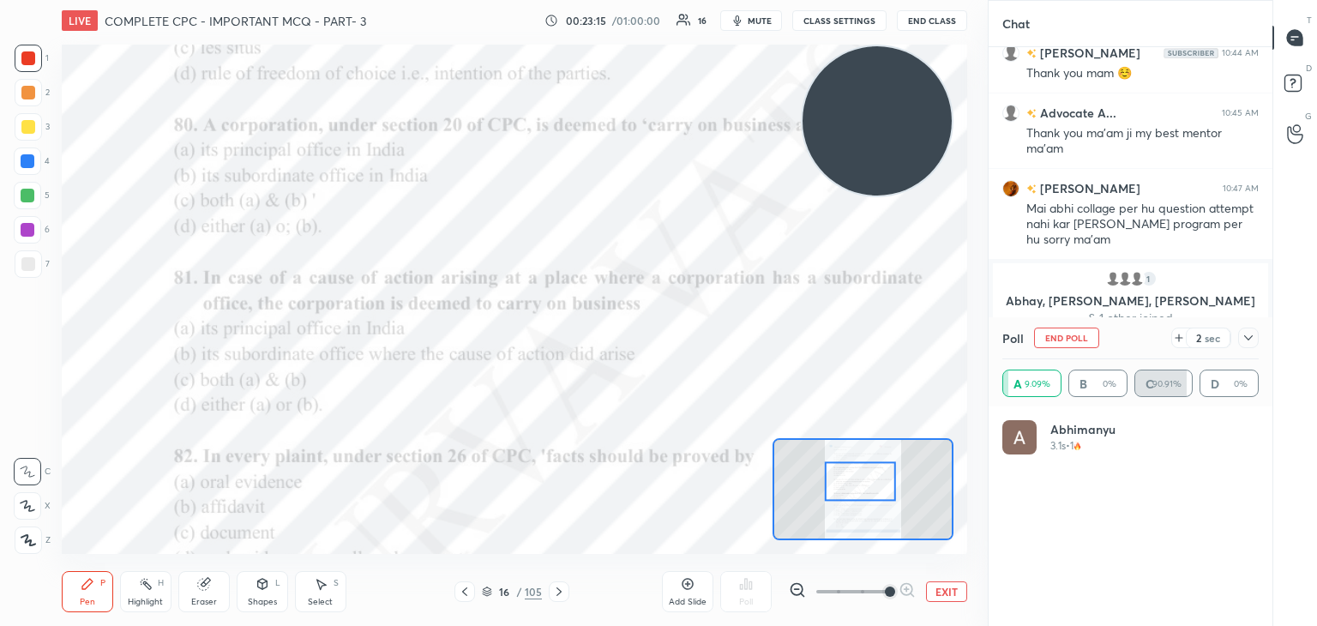
click at [1244, 334] on icon at bounding box center [1248, 338] width 14 height 14
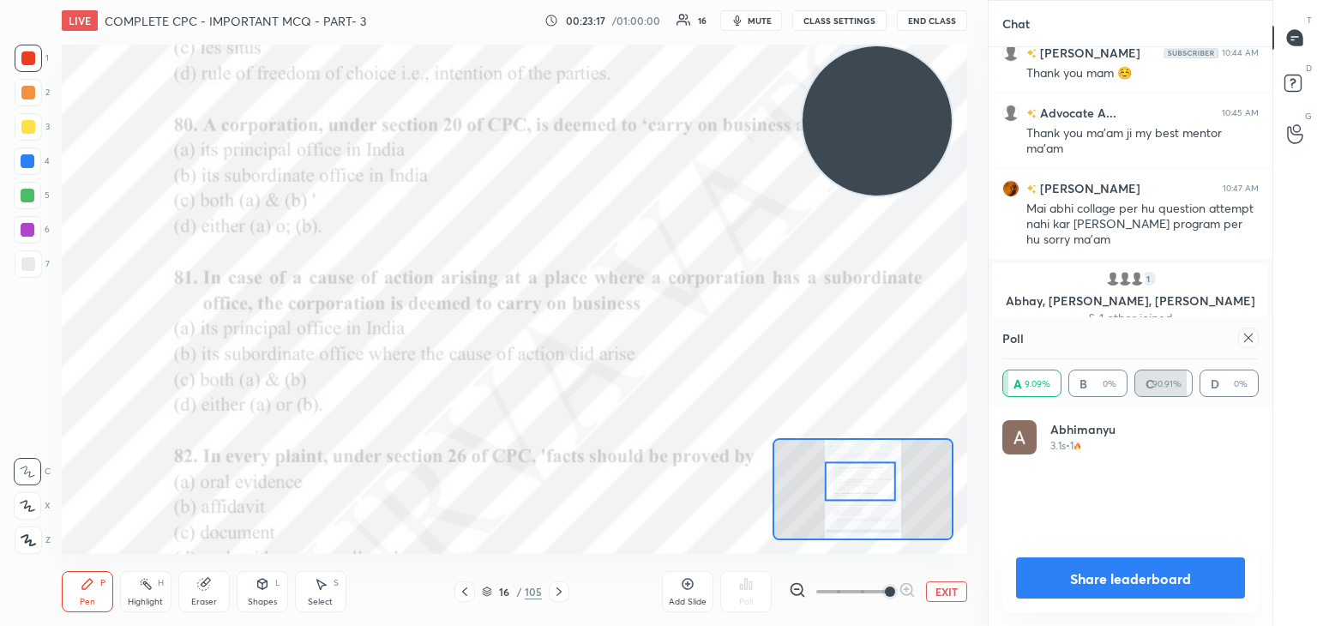
scroll to position [201, 251]
click at [1248, 332] on icon at bounding box center [1248, 338] width 14 height 14
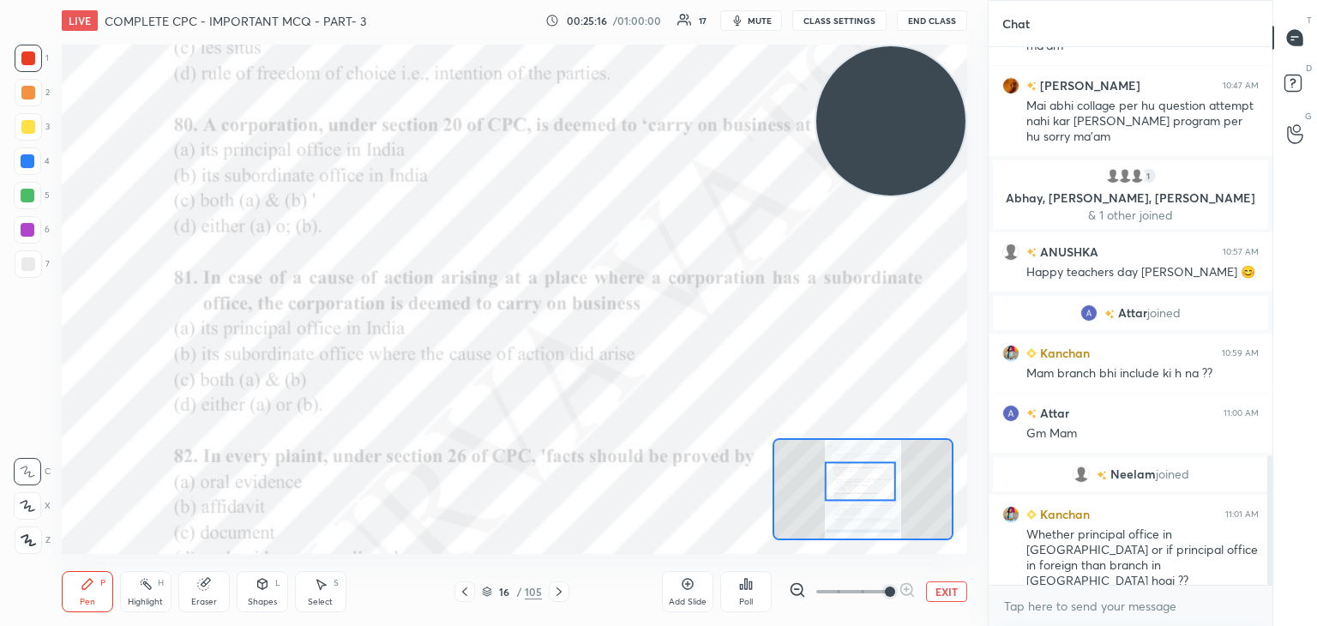
scroll to position [1708, 0]
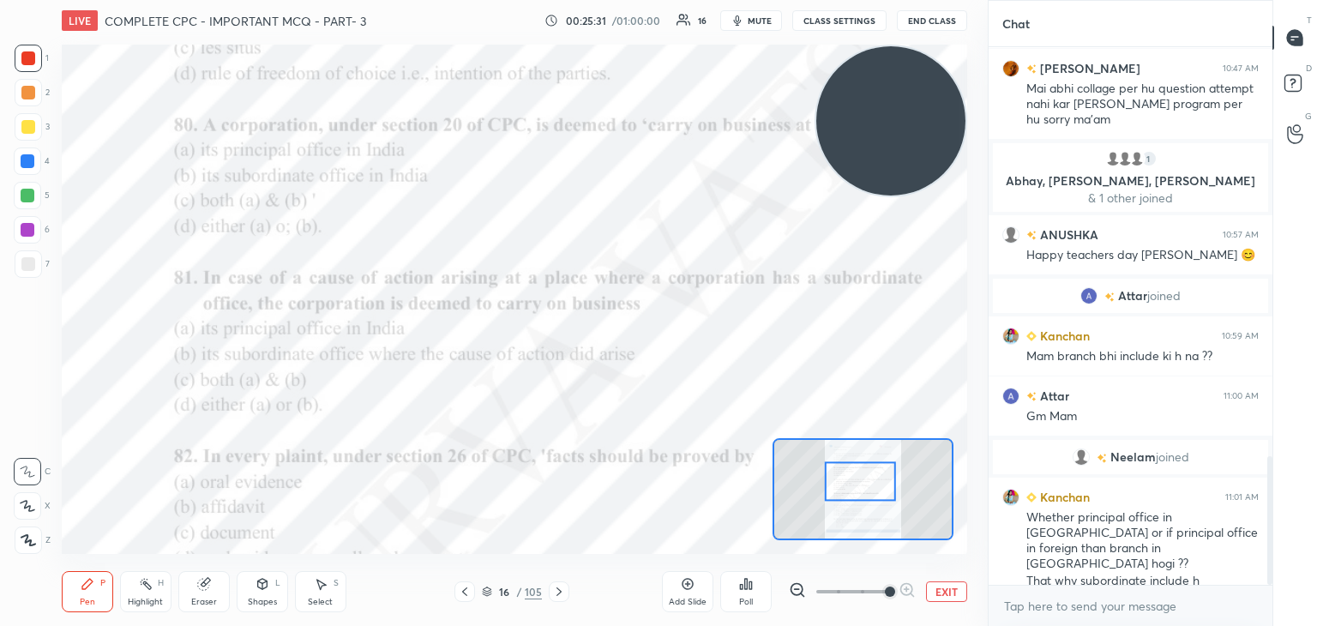
click at [209, 583] on icon at bounding box center [204, 584] width 14 height 14
click at [33, 546] on div "Erase all" at bounding box center [27, 539] width 27 height 27
click at [748, 592] on div "Poll" at bounding box center [745, 591] width 51 height 41
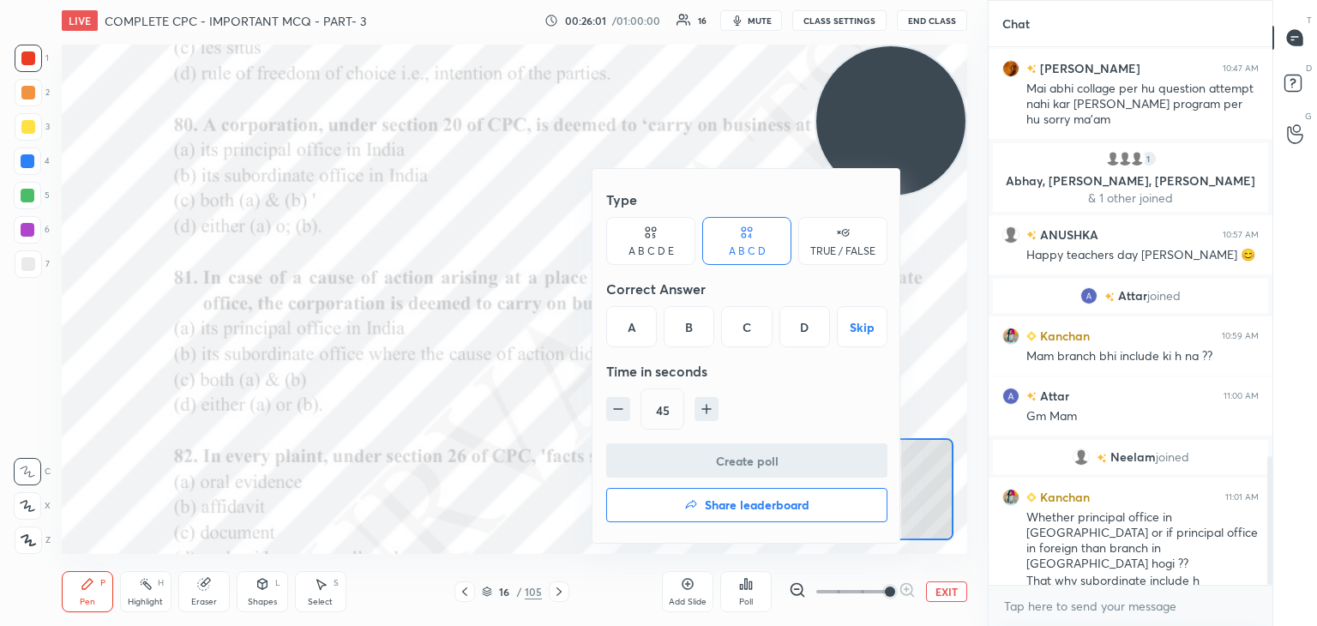
click at [743, 332] on div "C" at bounding box center [746, 326] width 51 height 41
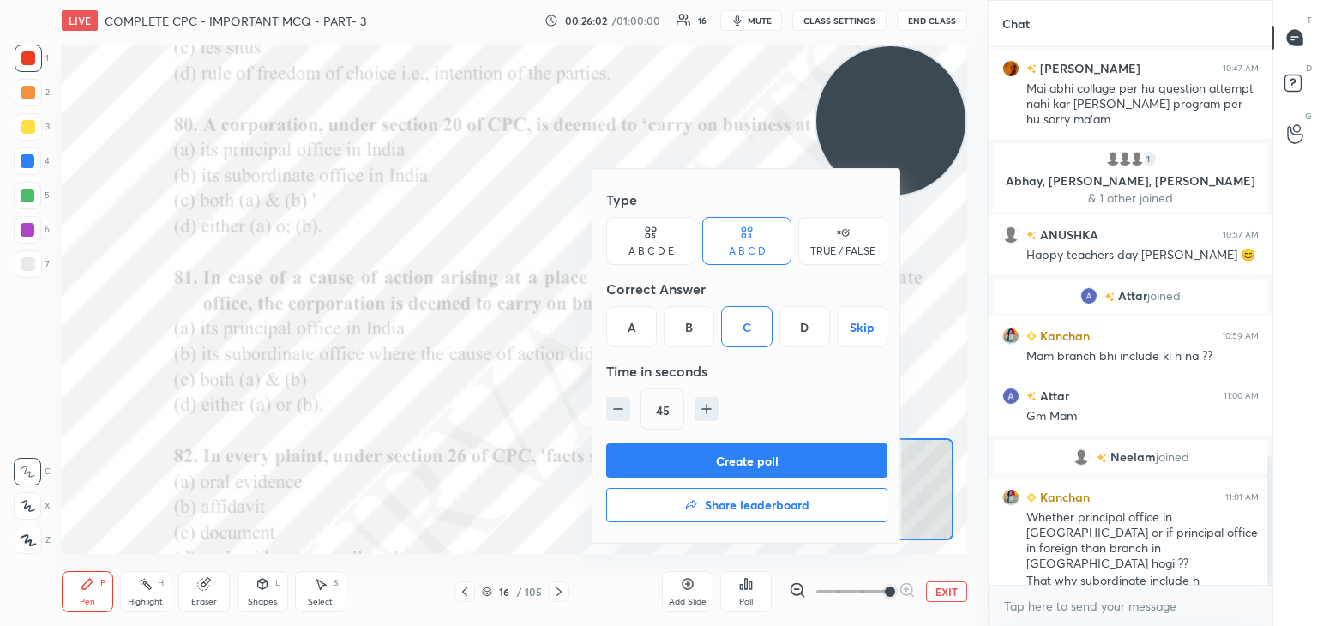
click at [750, 453] on button "Create poll" at bounding box center [746, 460] width 281 height 34
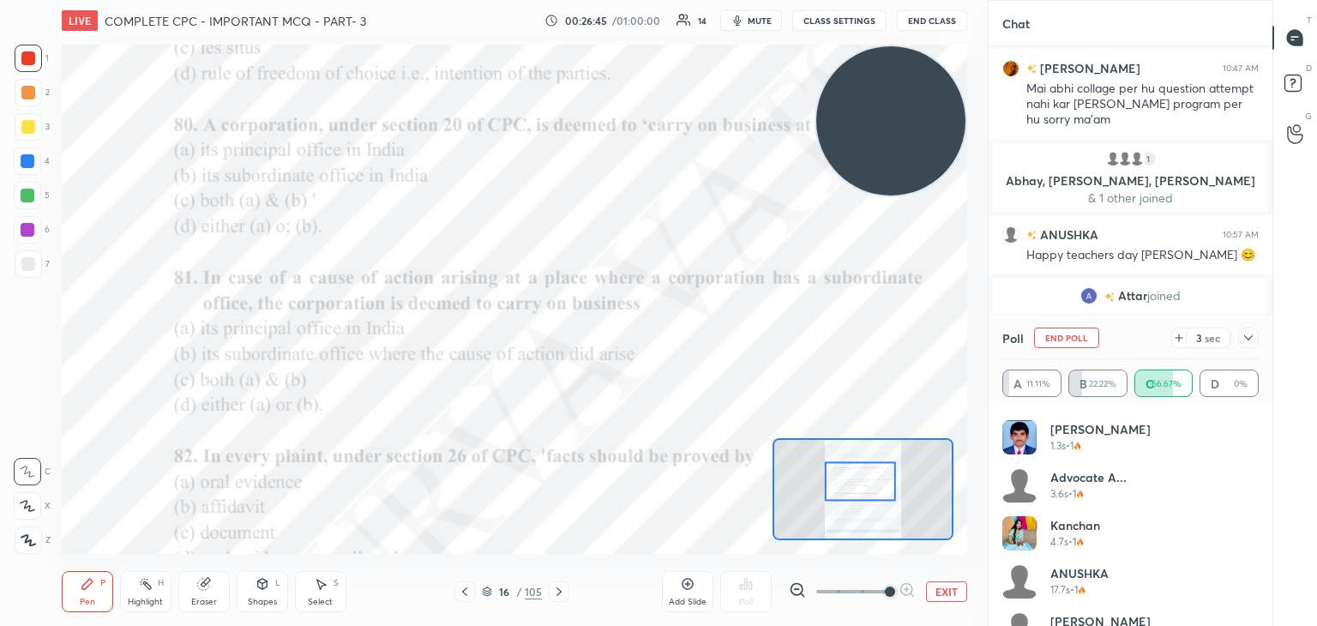
scroll to position [1838, 0]
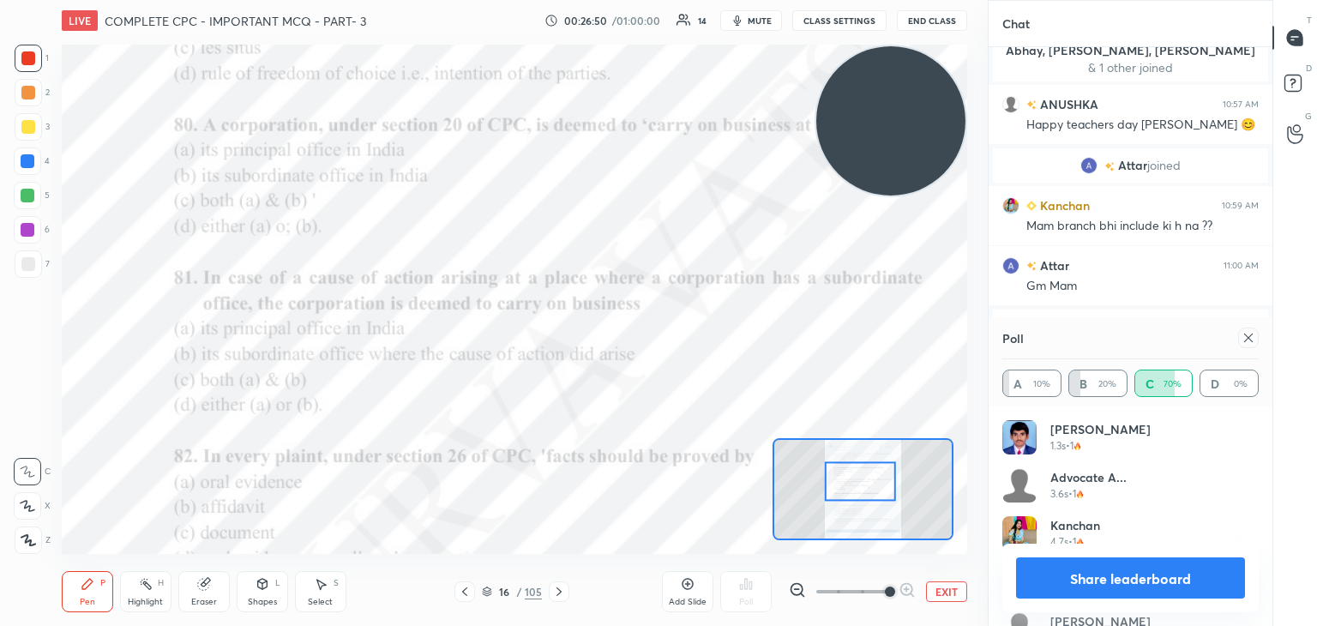
click at [1151, 568] on button "Share leaderboard" at bounding box center [1130, 577] width 229 height 41
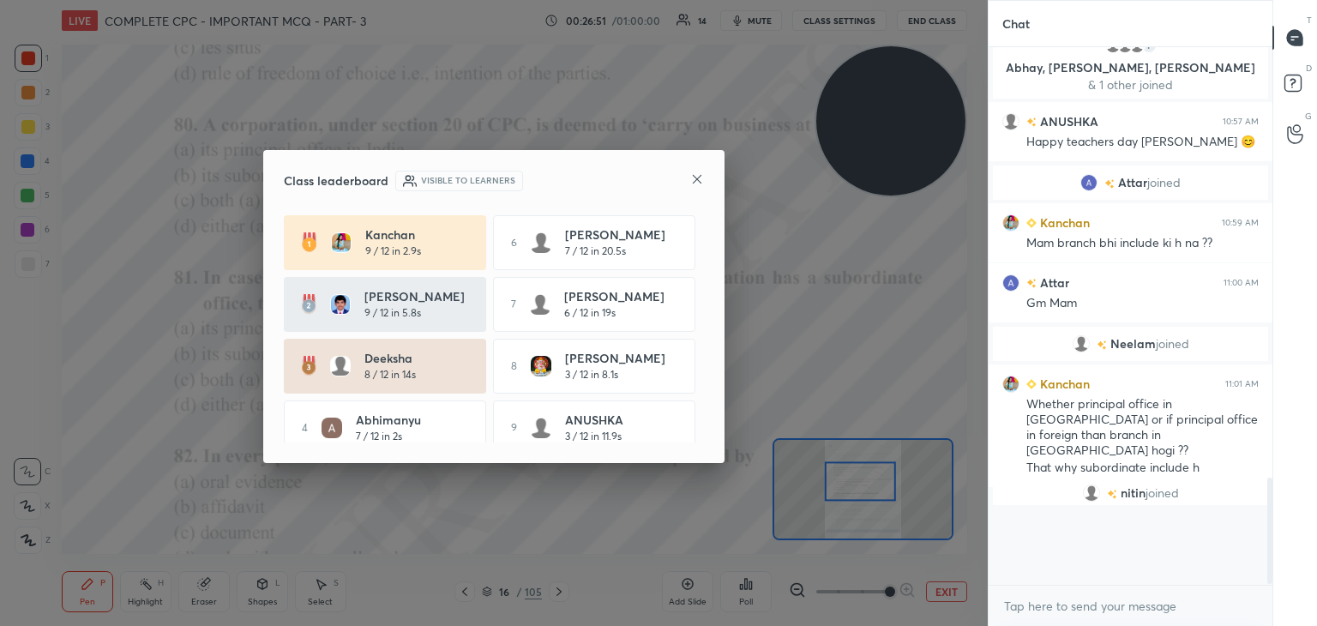
scroll to position [530, 279]
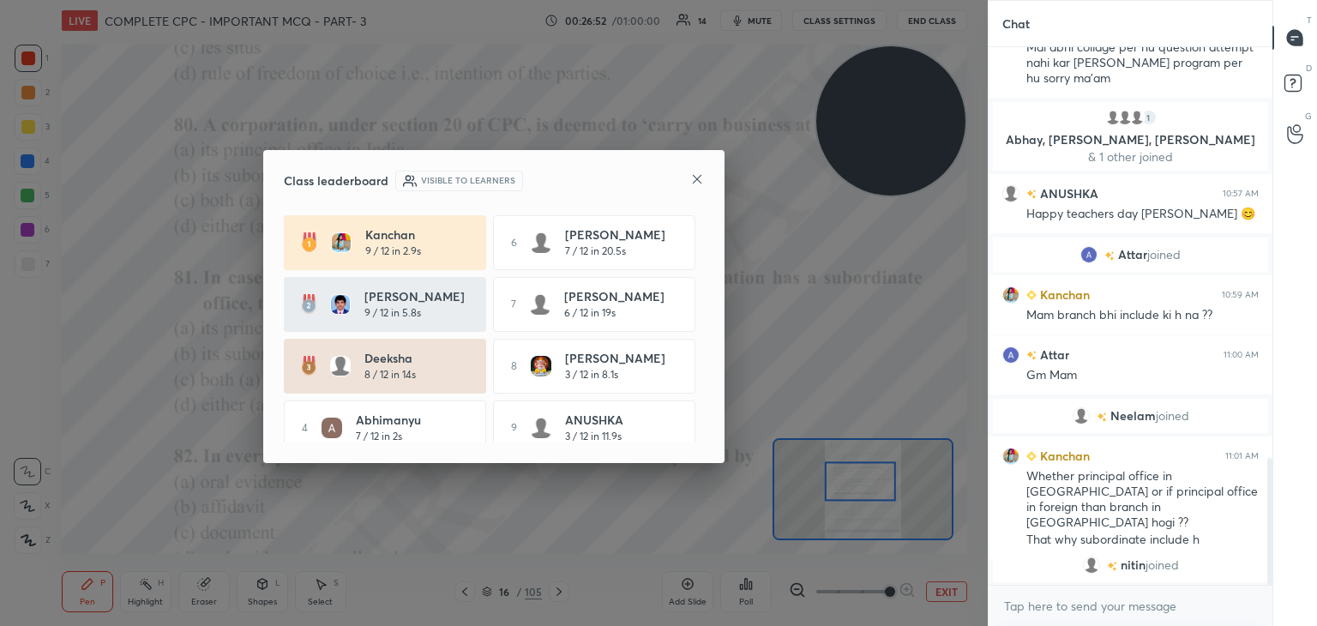
click at [693, 182] on icon at bounding box center [697, 179] width 14 height 14
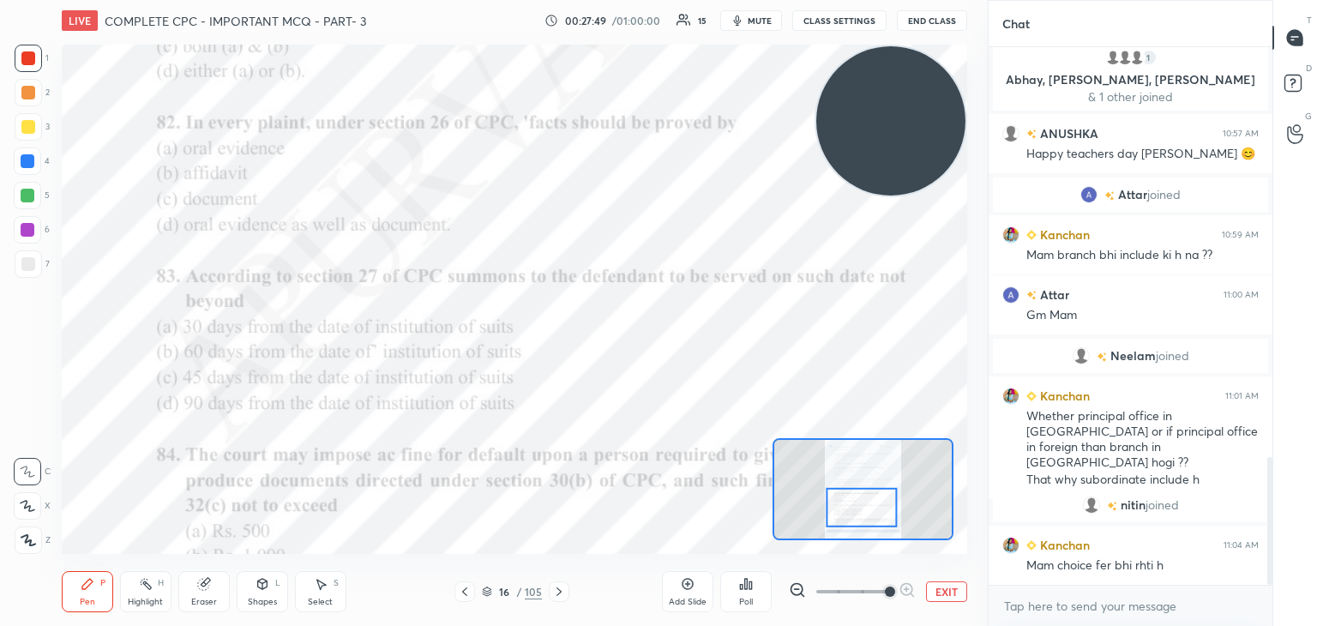
scroll to position [1739, 0]
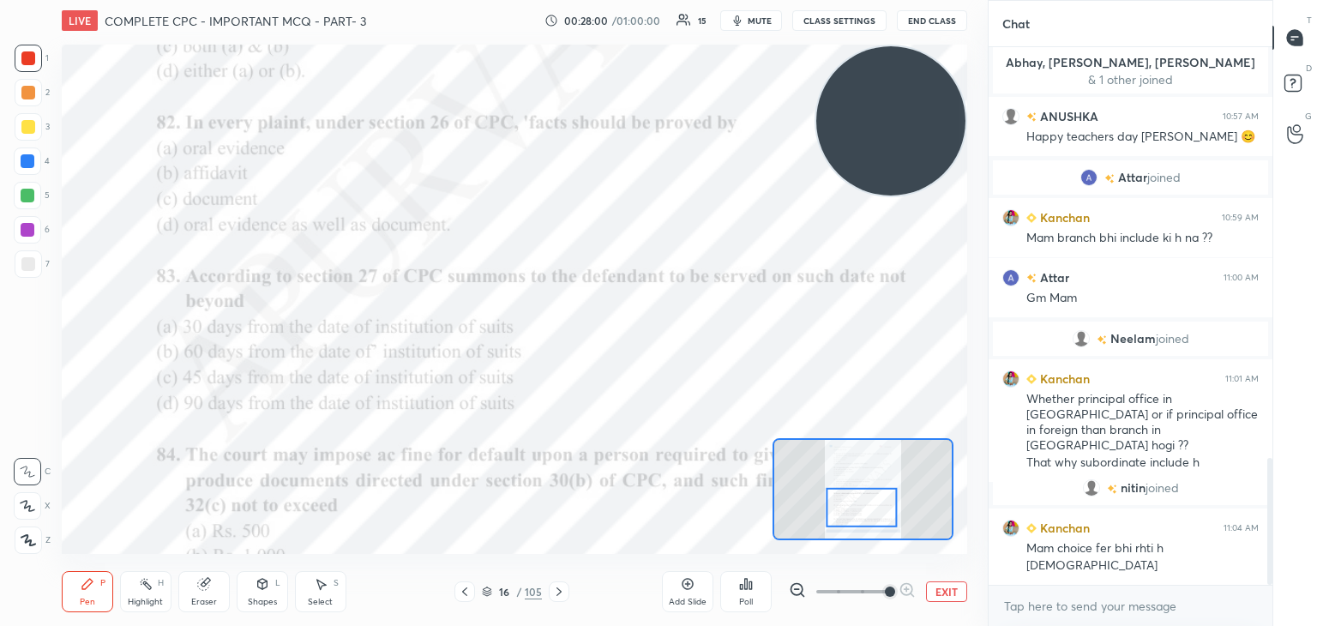
click at [749, 591] on icon at bounding box center [746, 584] width 14 height 14
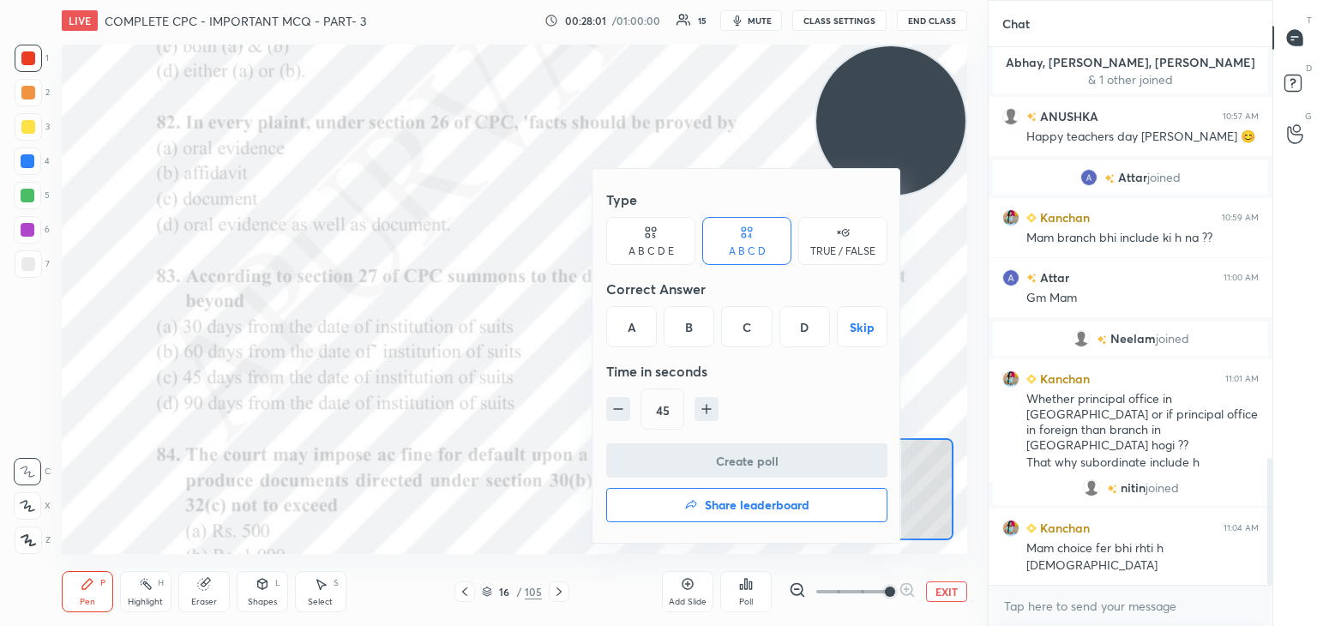
click at [692, 327] on div "B" at bounding box center [689, 326] width 51 height 41
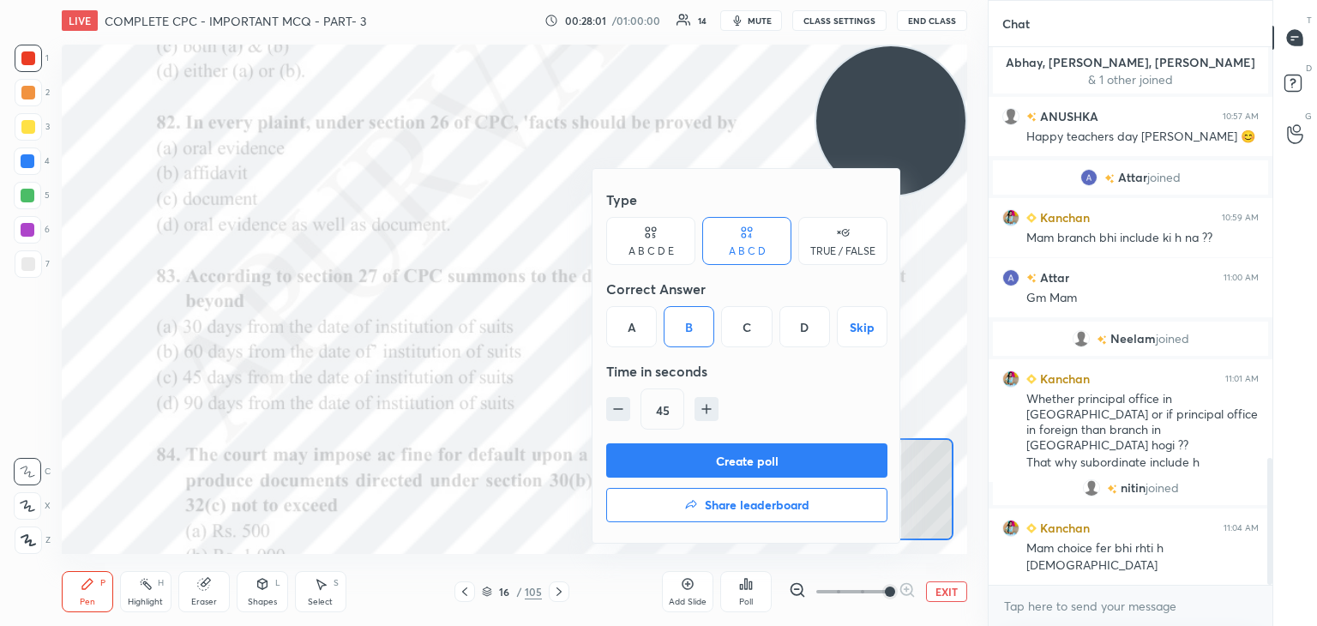
click at [724, 457] on button "Create poll" at bounding box center [746, 460] width 281 height 34
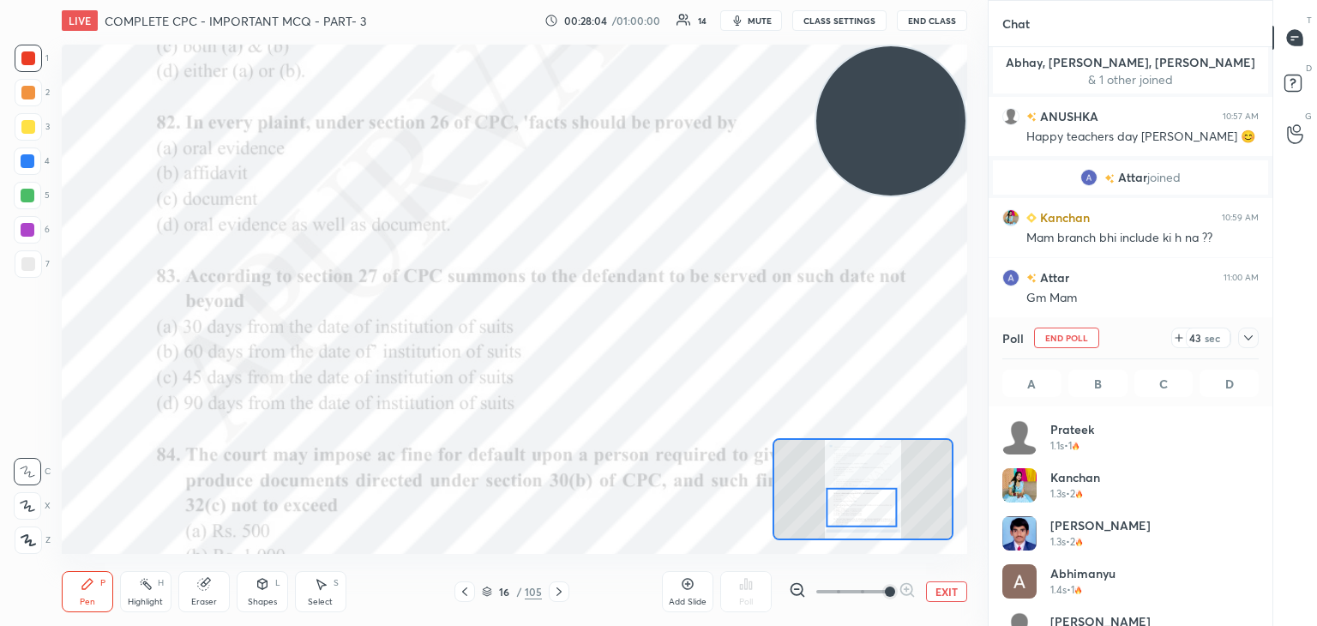
scroll to position [201, 251]
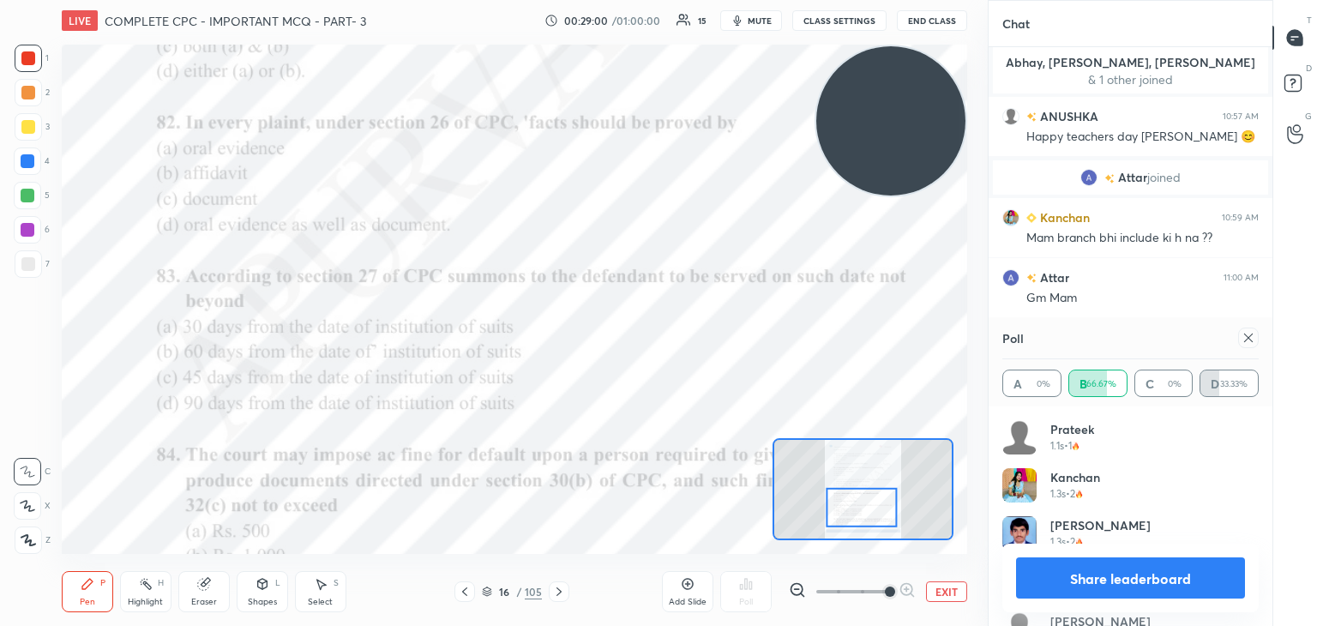
click at [1121, 574] on button "Share leaderboard" at bounding box center [1130, 577] width 229 height 41
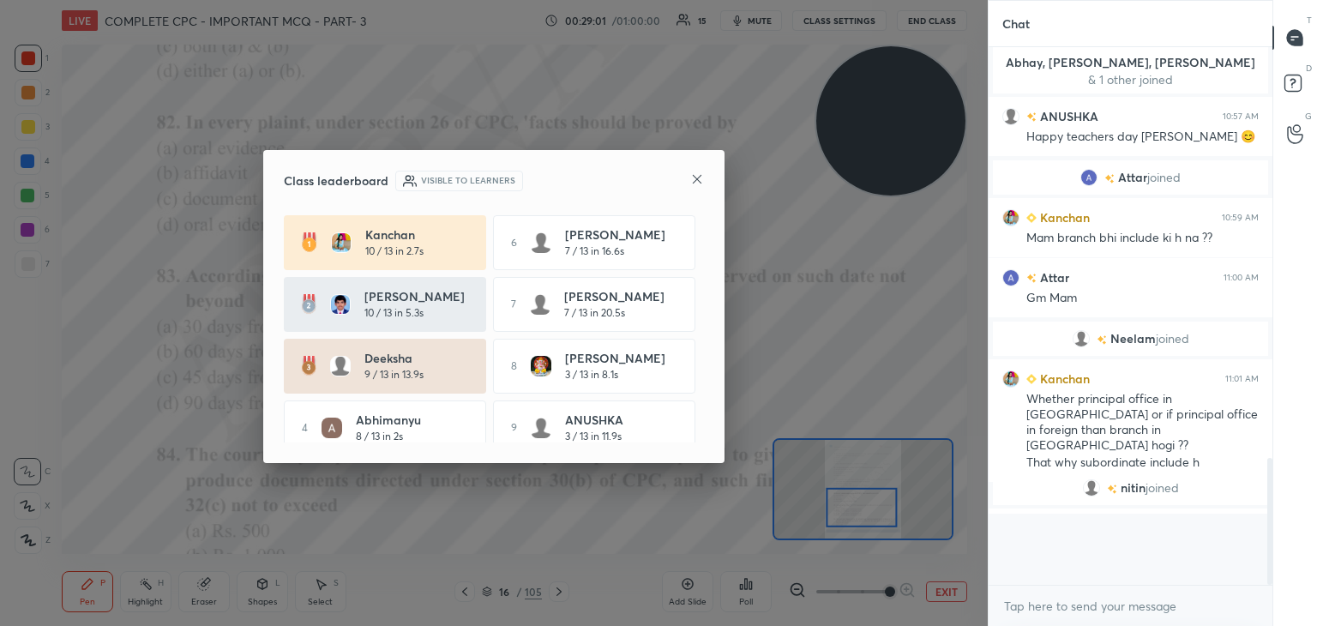
scroll to position [573, 279]
click at [689, 177] on div "Class leaderboard Visible to learners" at bounding box center [494, 181] width 420 height 21
click at [700, 183] on icon at bounding box center [697, 179] width 9 height 9
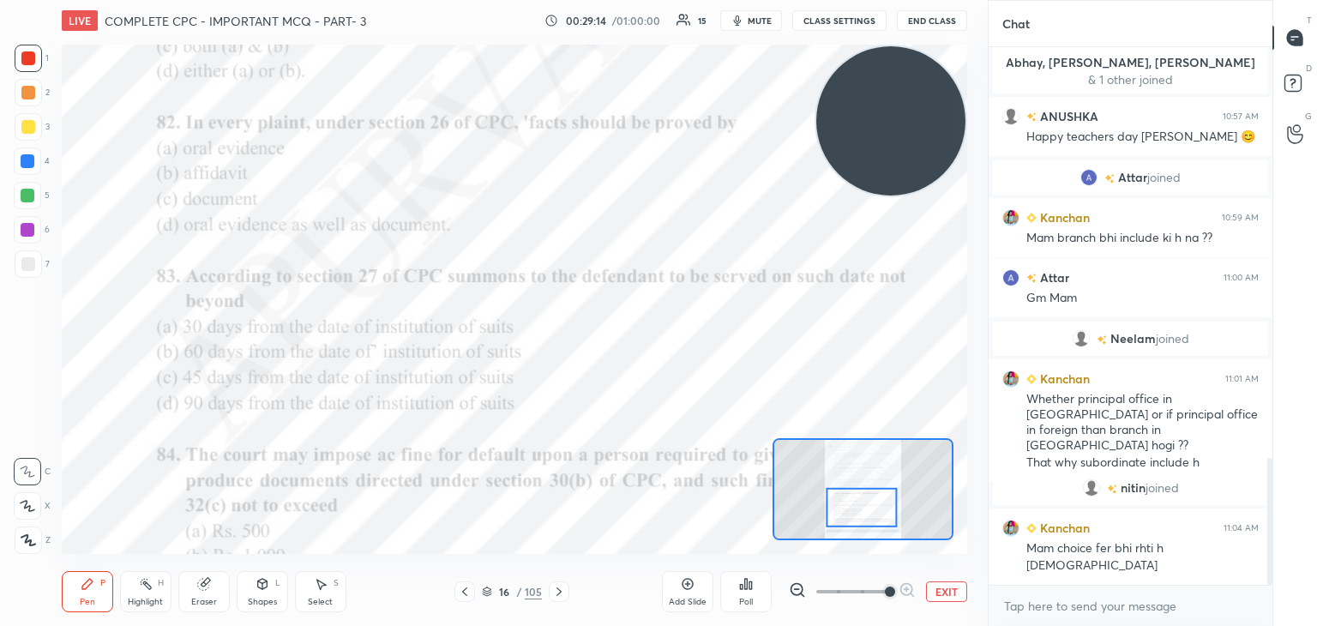
click at [749, 589] on icon at bounding box center [750, 585] width 3 height 8
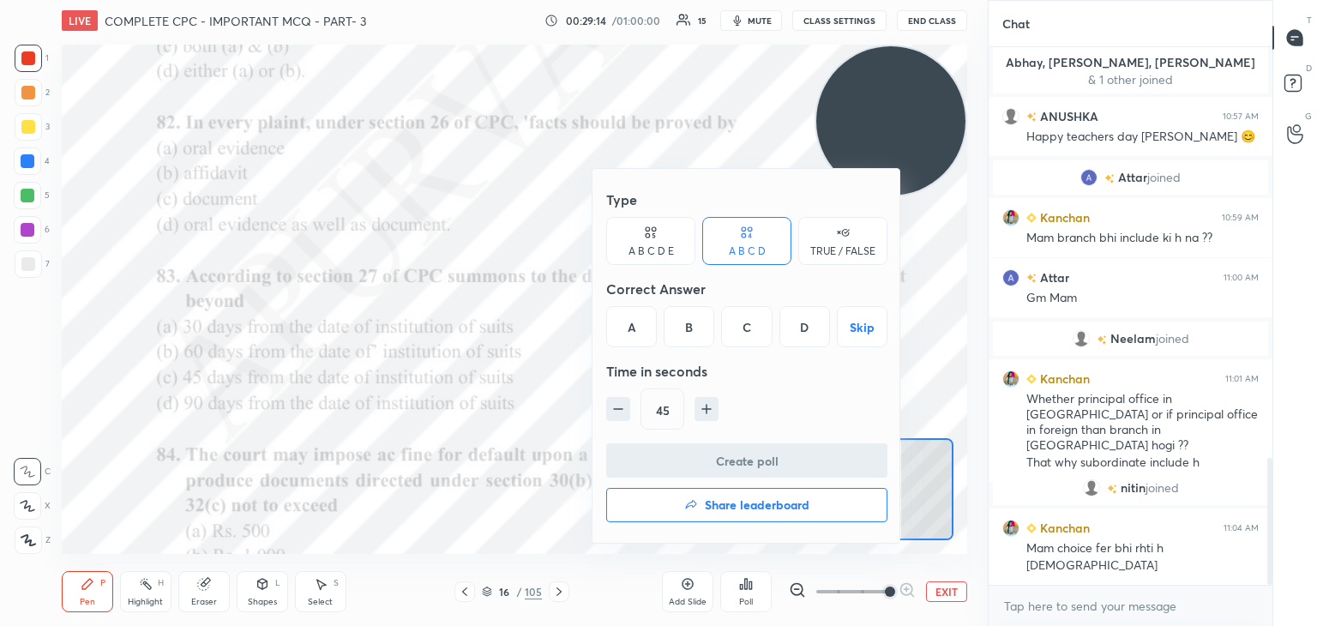
click at [622, 321] on div "A" at bounding box center [631, 326] width 51 height 41
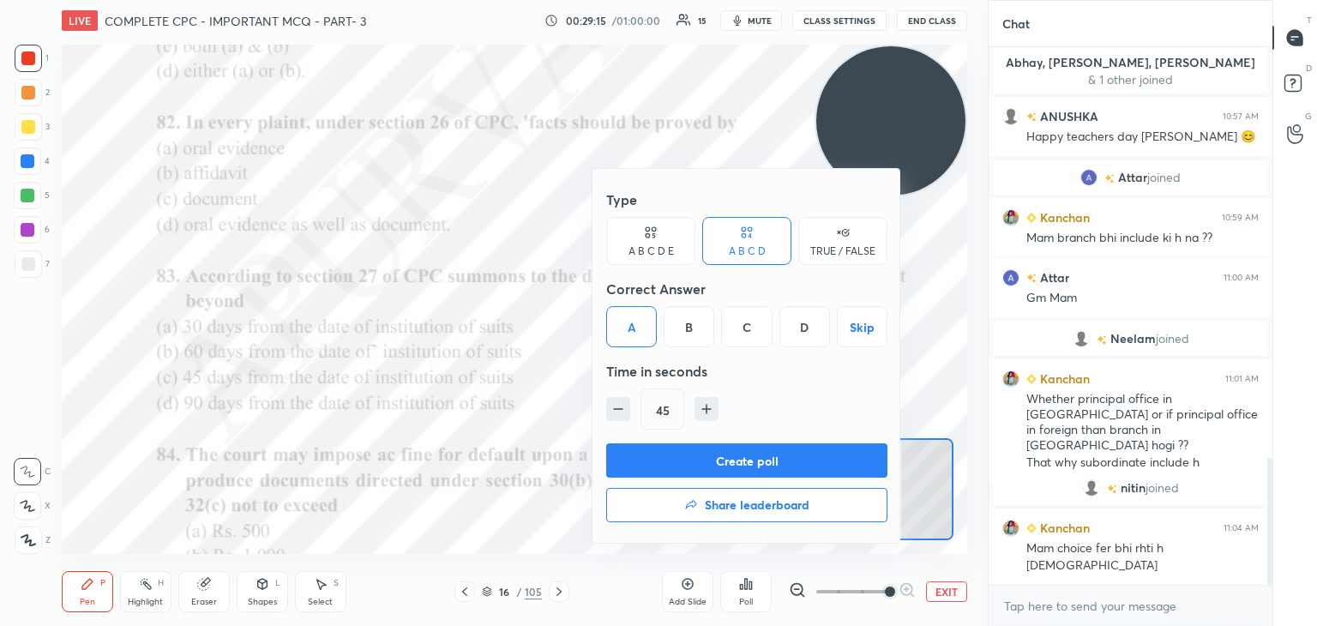
click at [660, 452] on button "Create poll" at bounding box center [746, 460] width 281 height 34
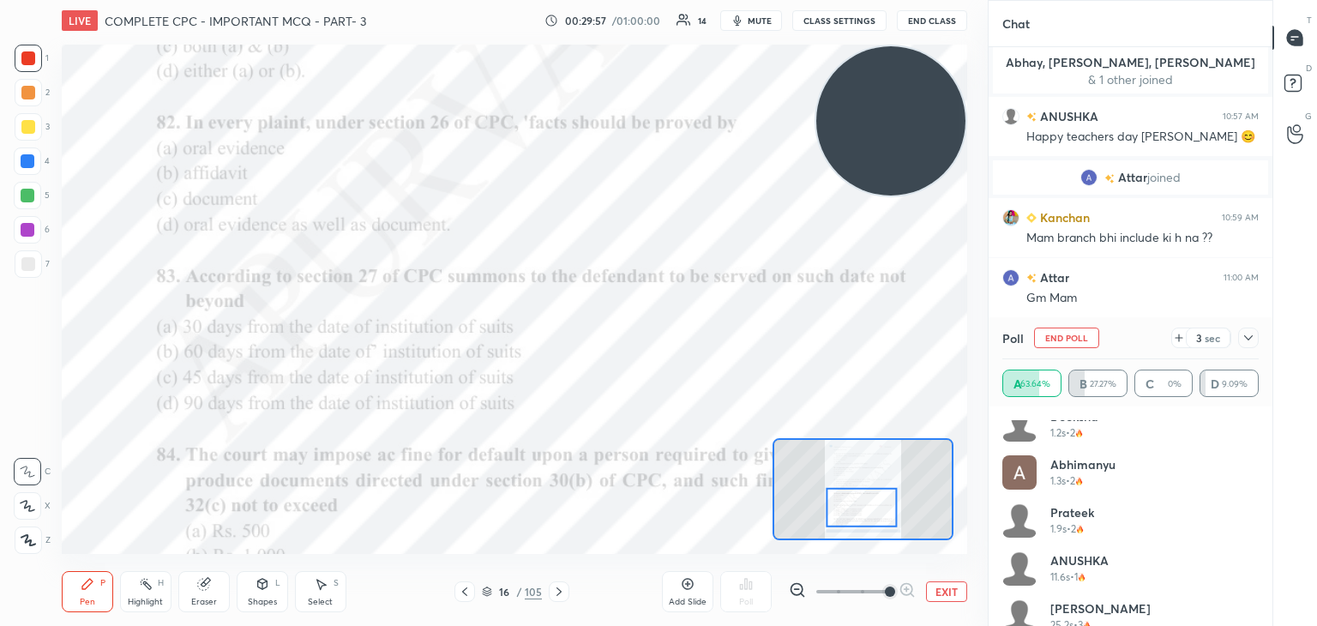
scroll to position [130, 0]
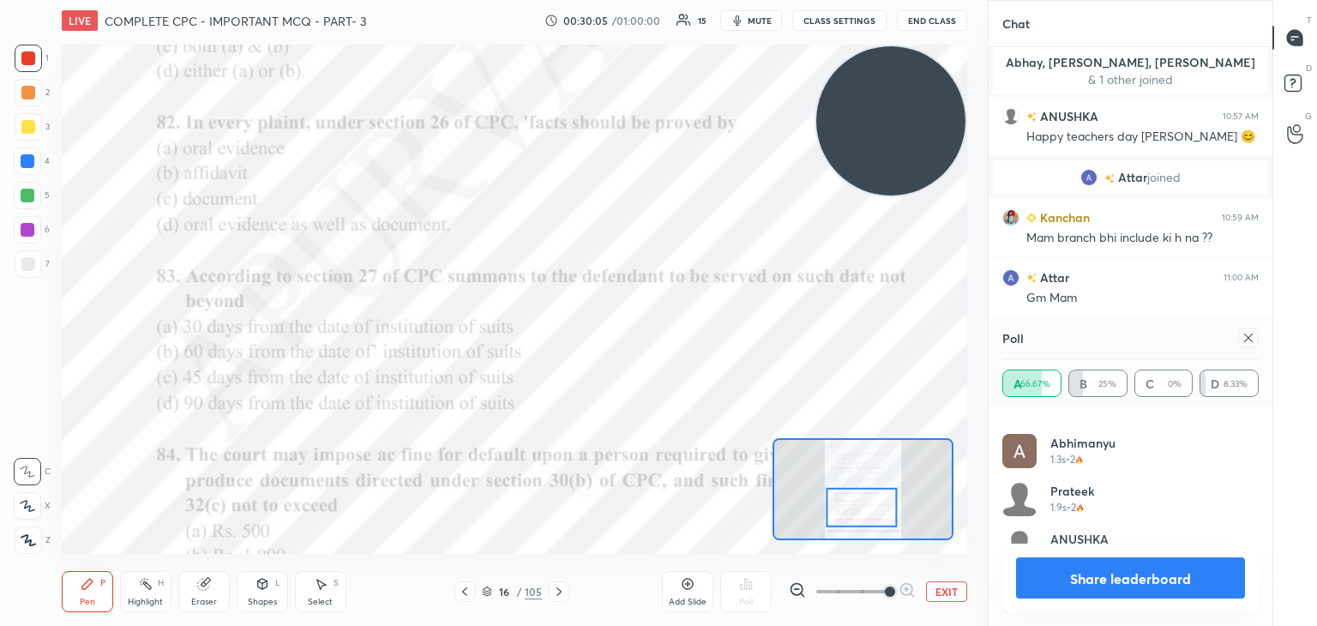
click at [1149, 581] on button "Share leaderboard" at bounding box center [1130, 577] width 229 height 41
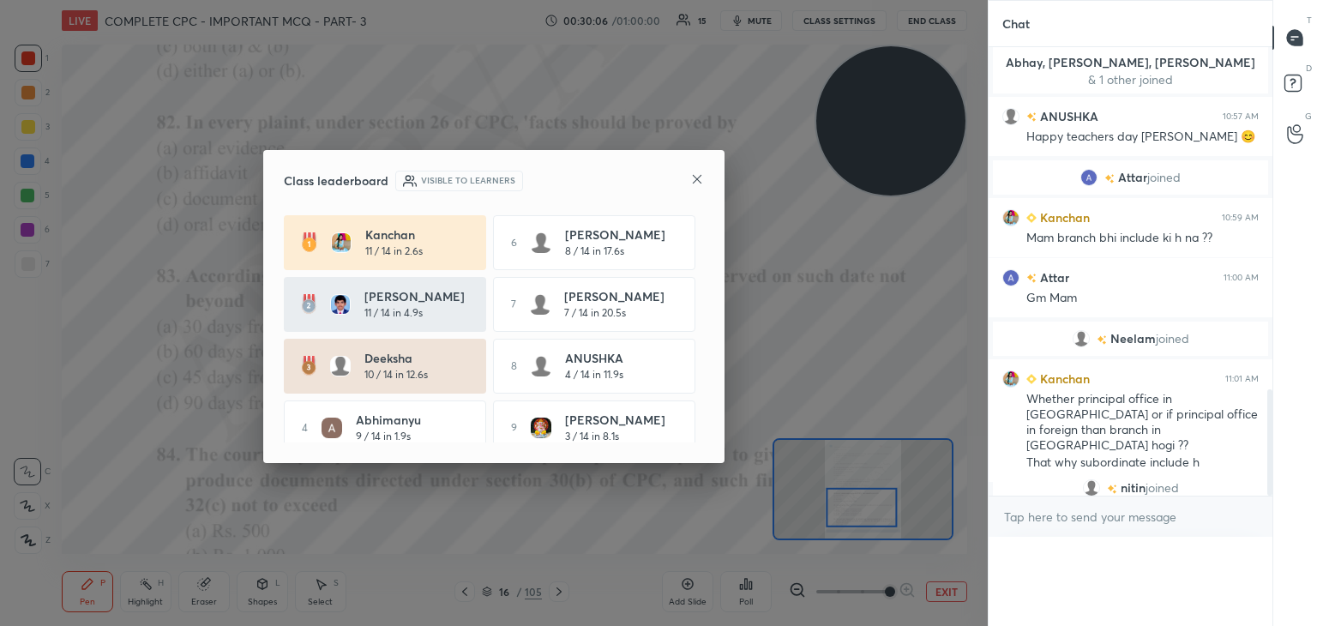
scroll to position [5, 5]
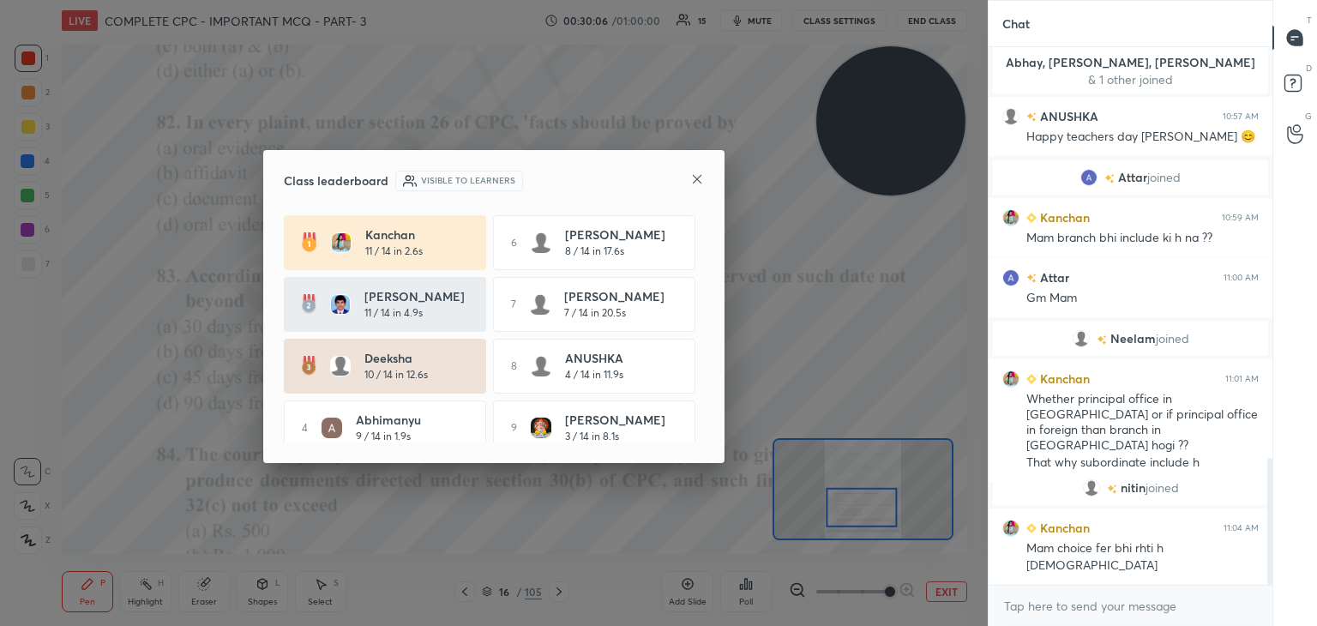
click at [695, 175] on icon at bounding box center [697, 179] width 14 height 14
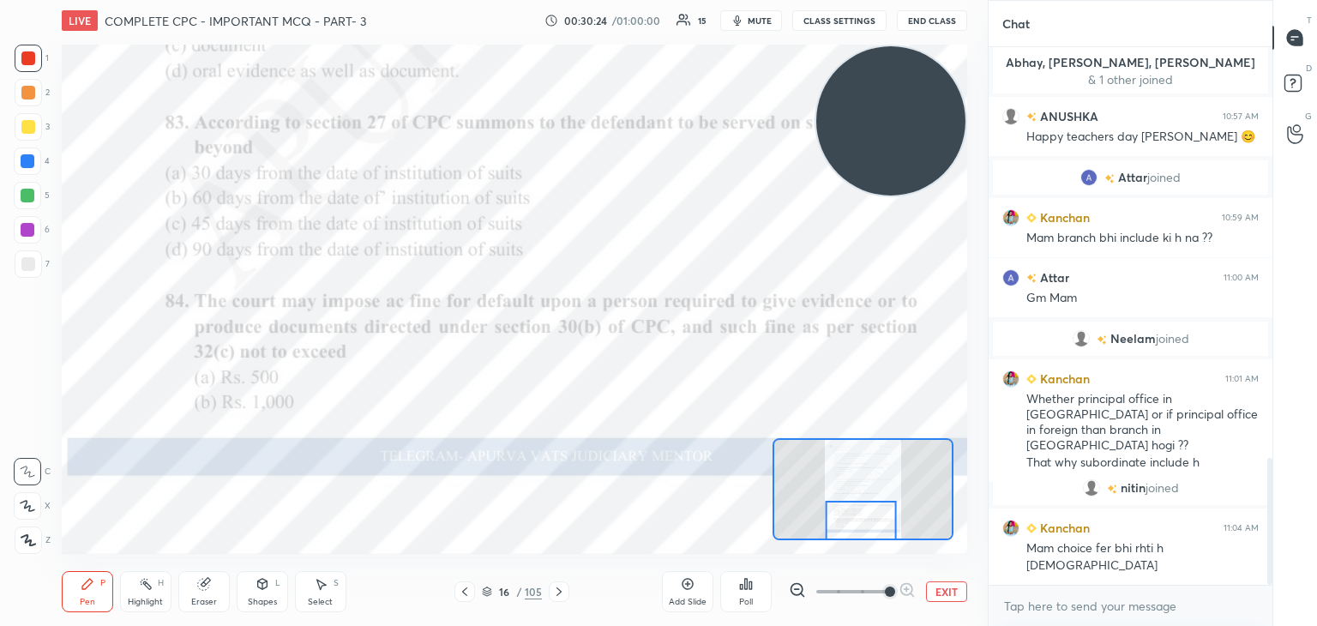
click at [573, 592] on div "16 / 105" at bounding box center [512, 591] width 300 height 21
click at [549, 596] on div at bounding box center [559, 591] width 21 height 21
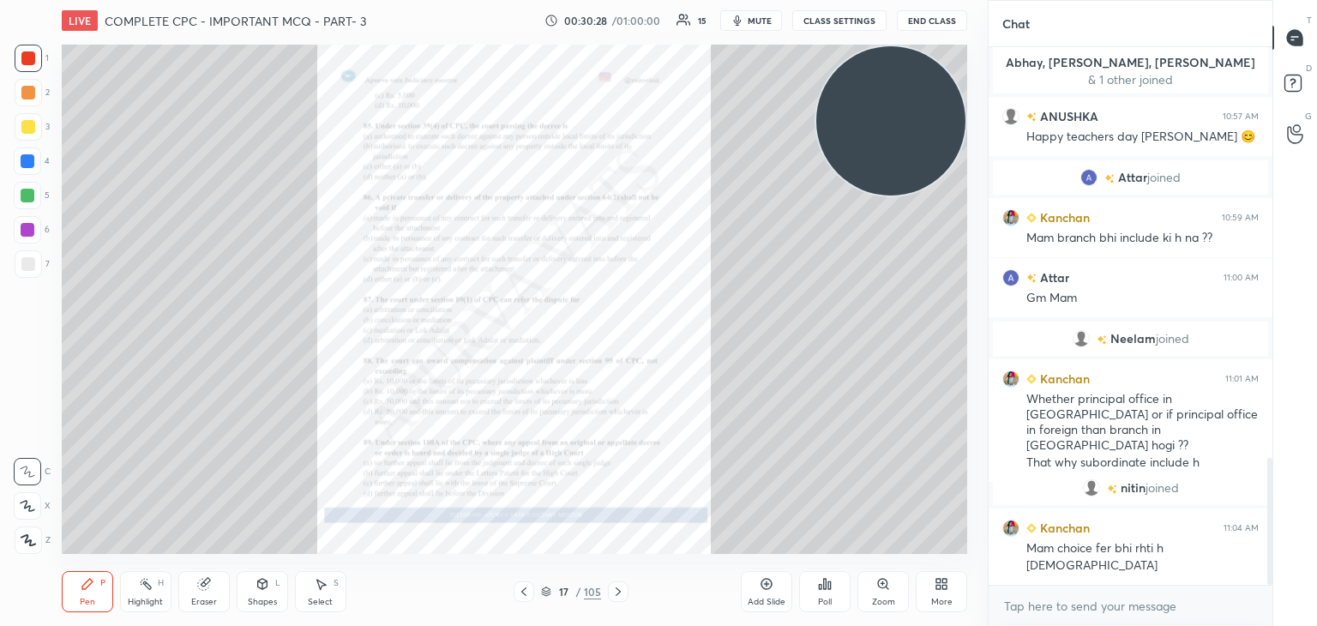
click at [521, 591] on icon at bounding box center [524, 592] width 14 height 14
click at [878, 585] on icon at bounding box center [882, 583] width 9 height 9
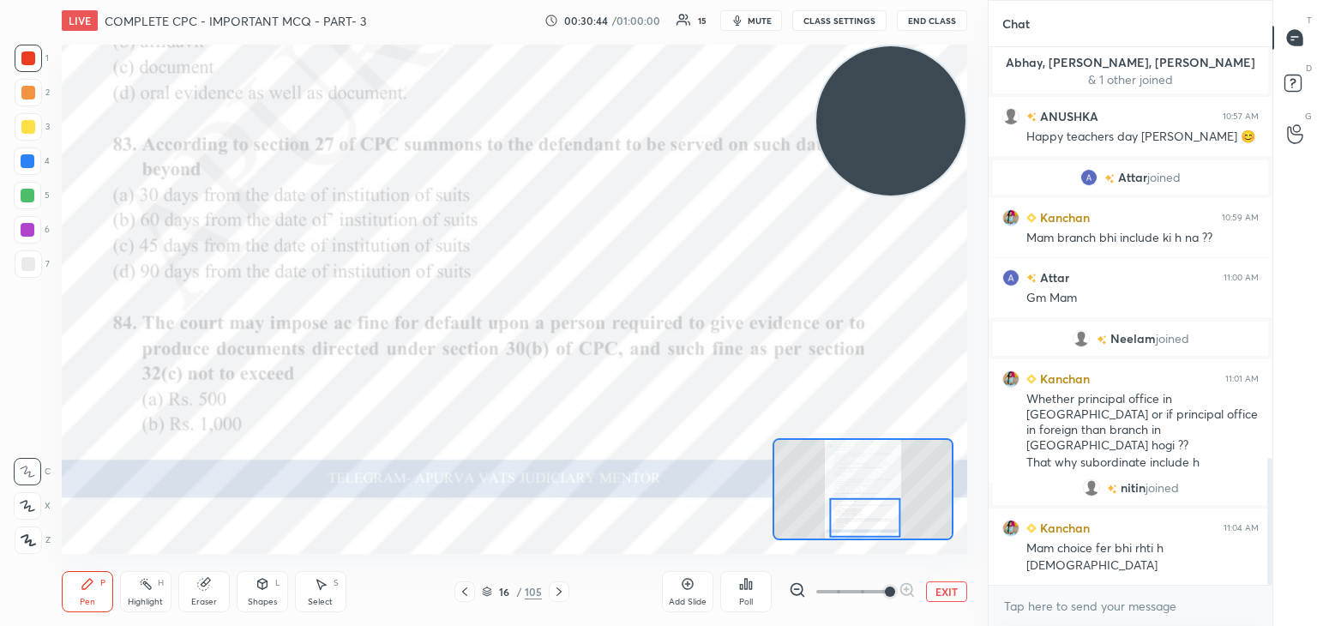
click at [749, 598] on div "Poll" at bounding box center [746, 602] width 14 height 9
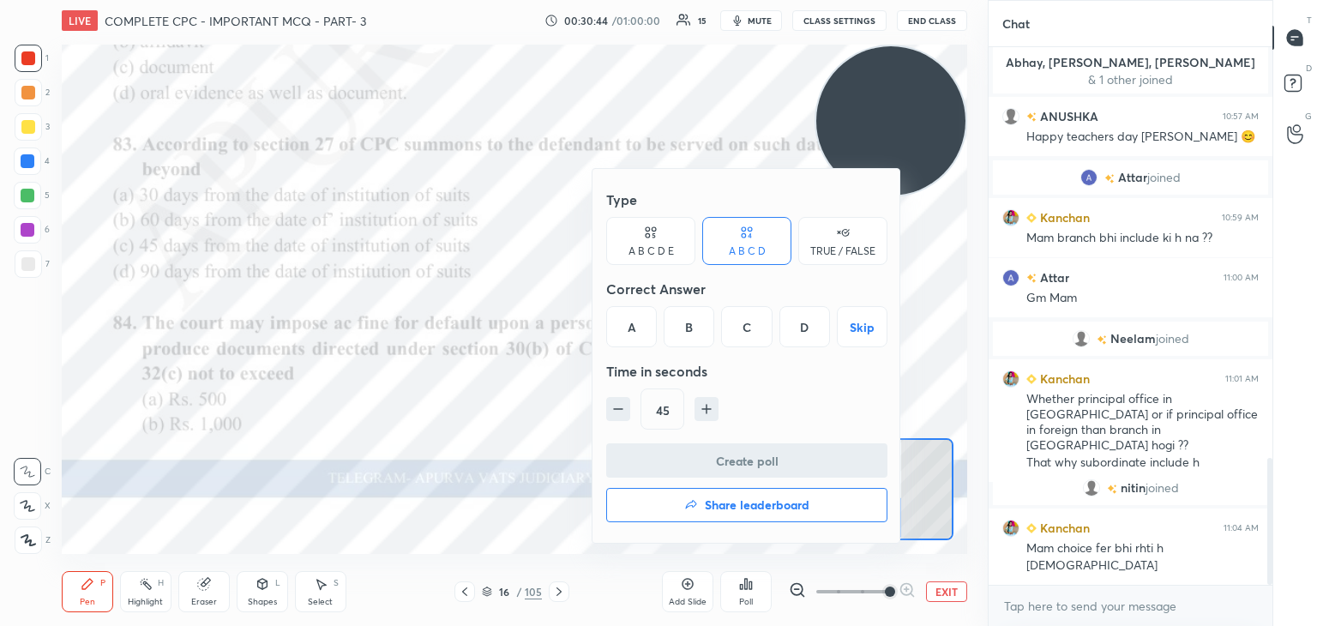
click at [736, 327] on div "C" at bounding box center [746, 326] width 51 height 41
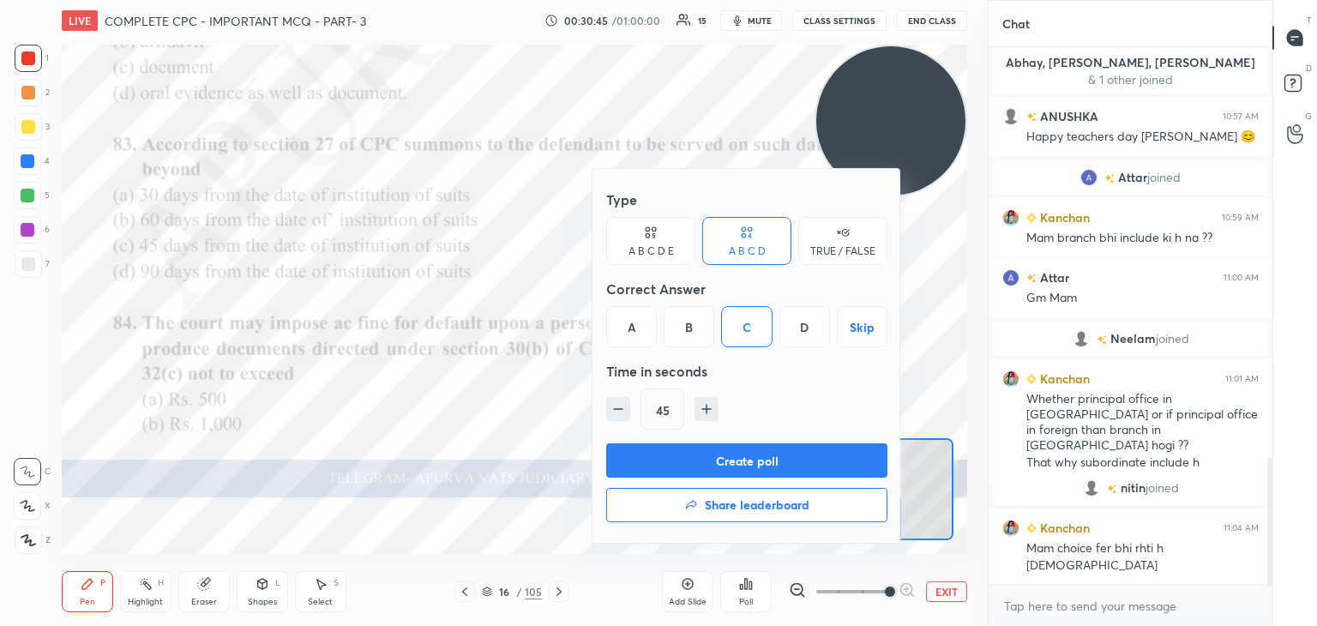
click at [726, 458] on button "Create poll" at bounding box center [746, 460] width 281 height 34
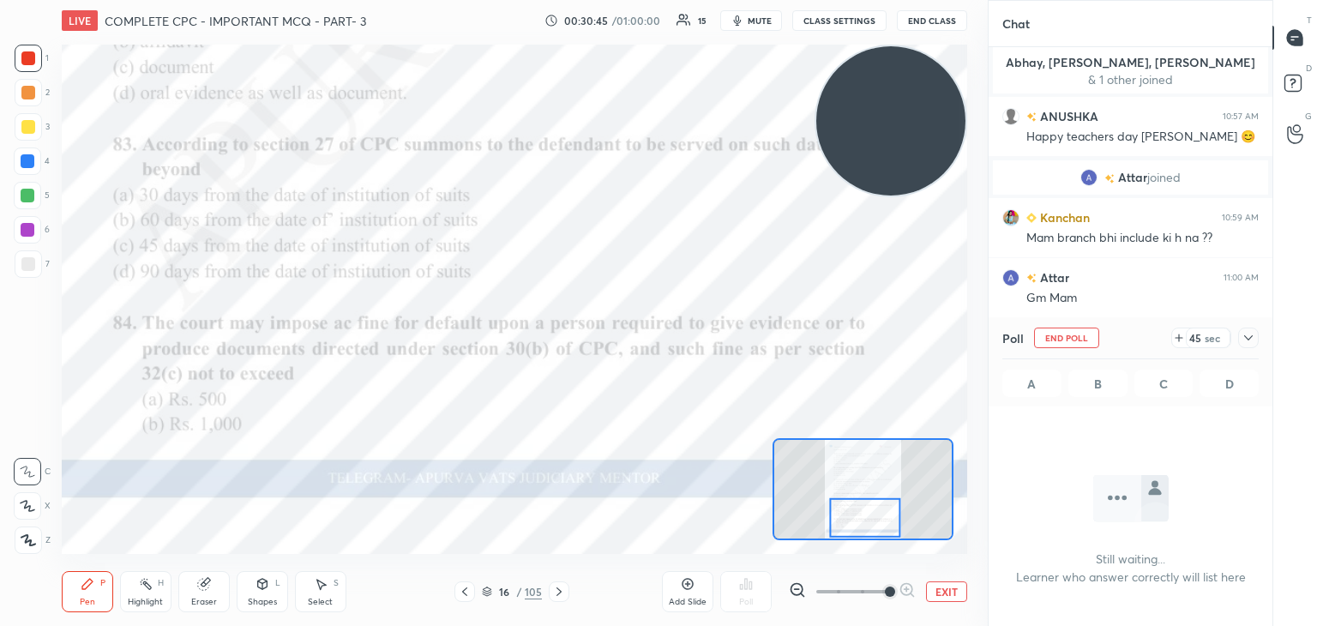
scroll to position [488, 279]
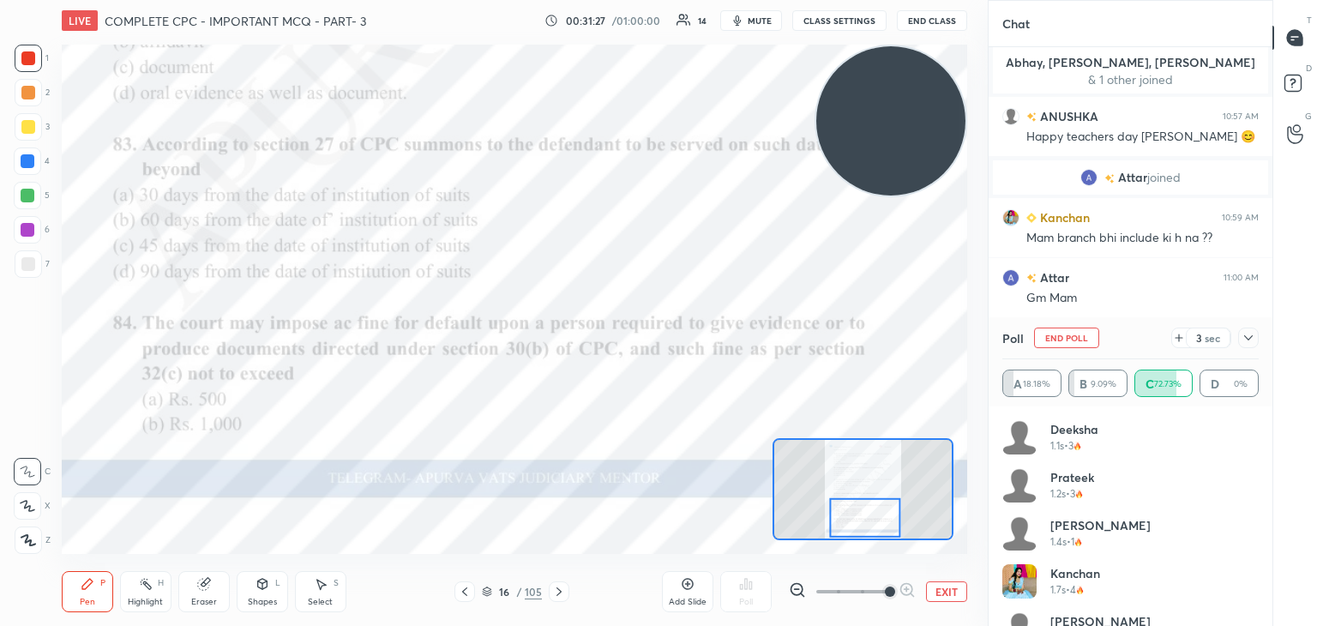
click at [751, 18] on span "mute" at bounding box center [760, 21] width 24 height 12
click at [763, 25] on span "unmute" at bounding box center [758, 21] width 37 height 12
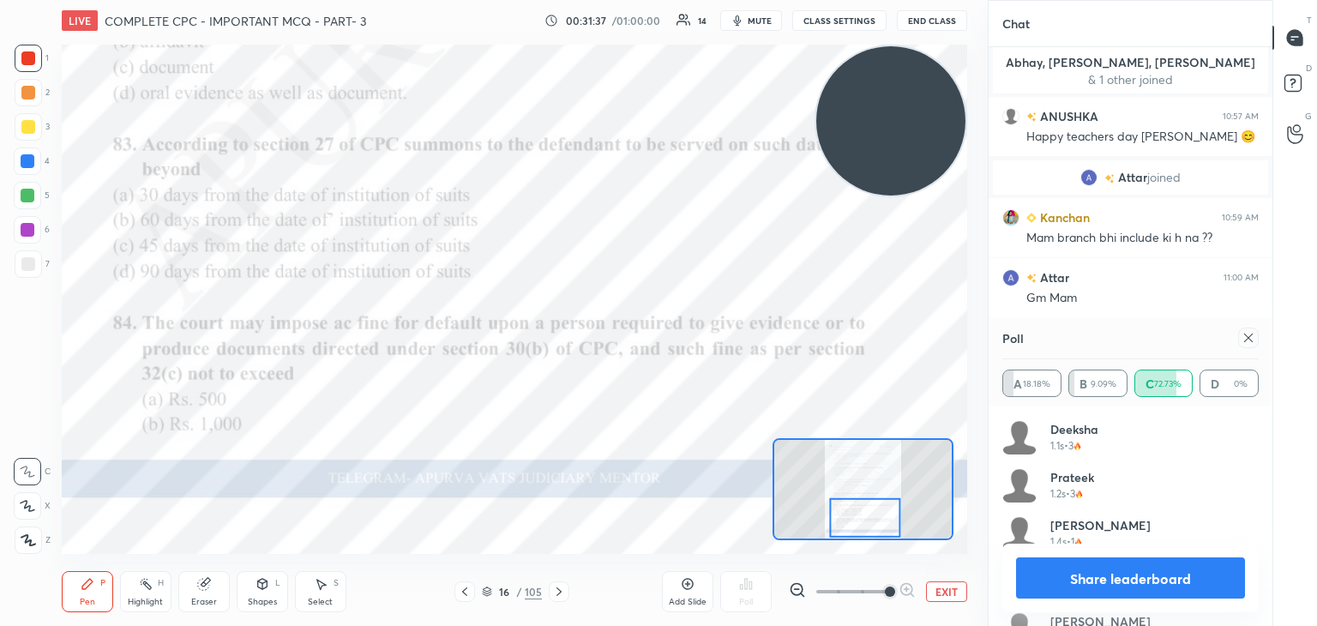
click at [1065, 574] on button "Share leaderboard" at bounding box center [1130, 577] width 229 height 41
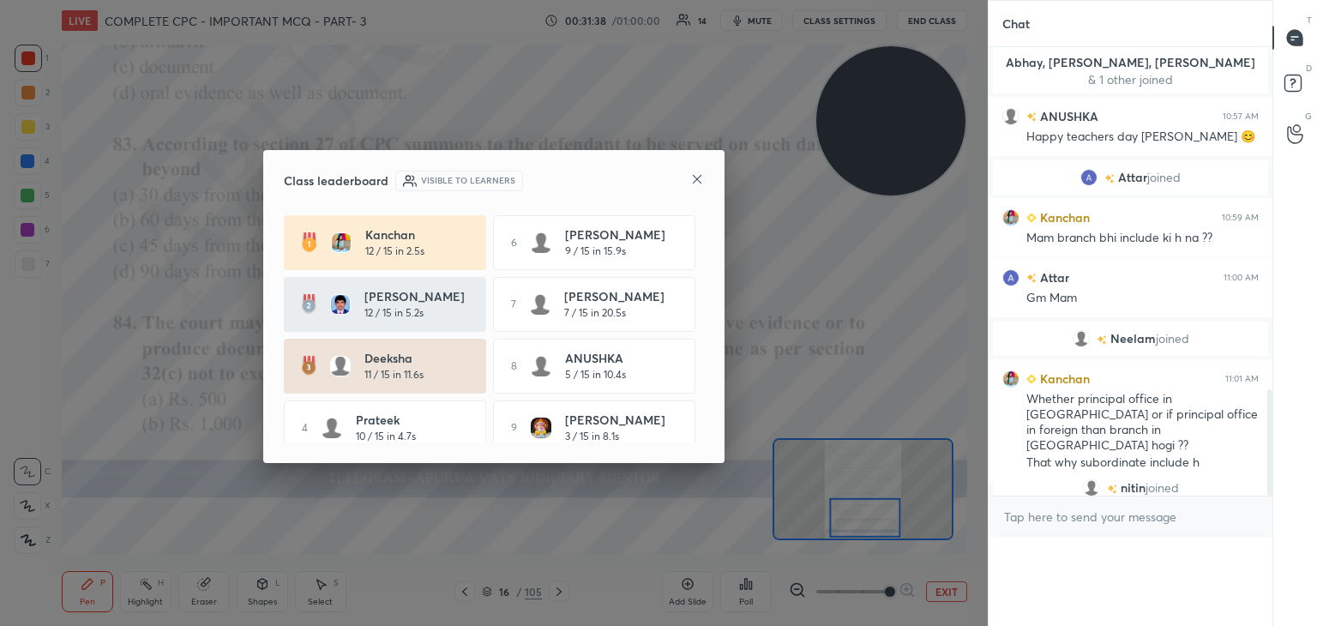
scroll to position [6, 5]
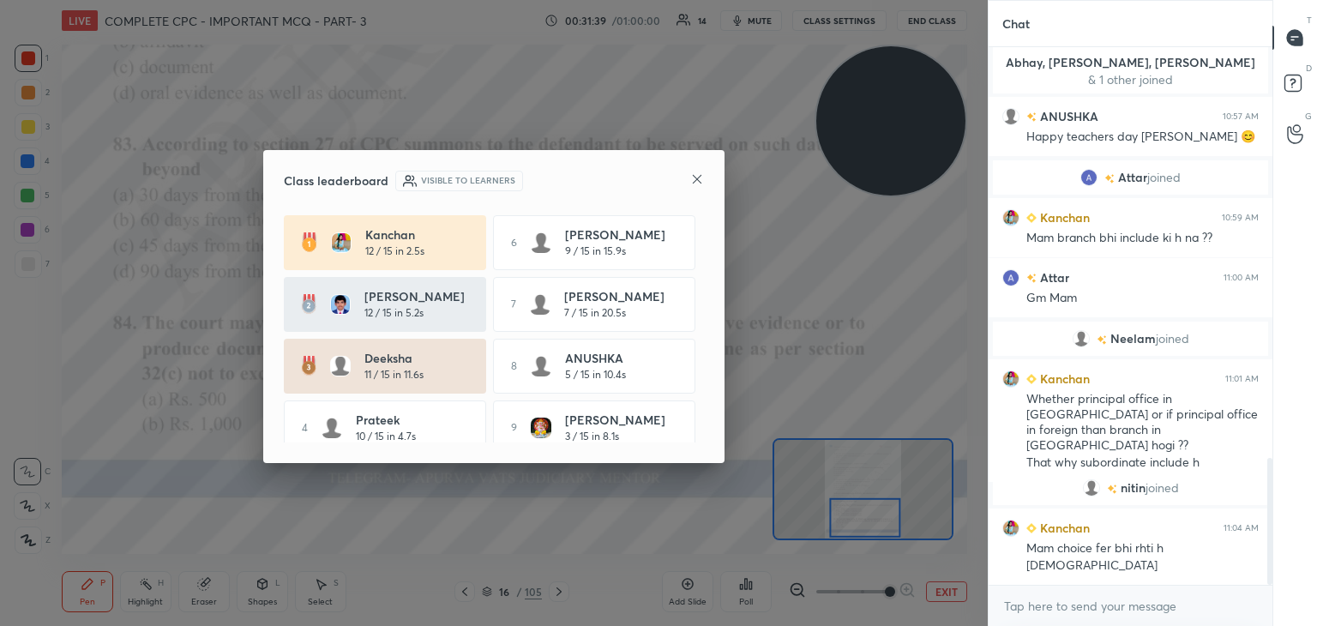
click at [696, 179] on icon at bounding box center [697, 179] width 14 height 14
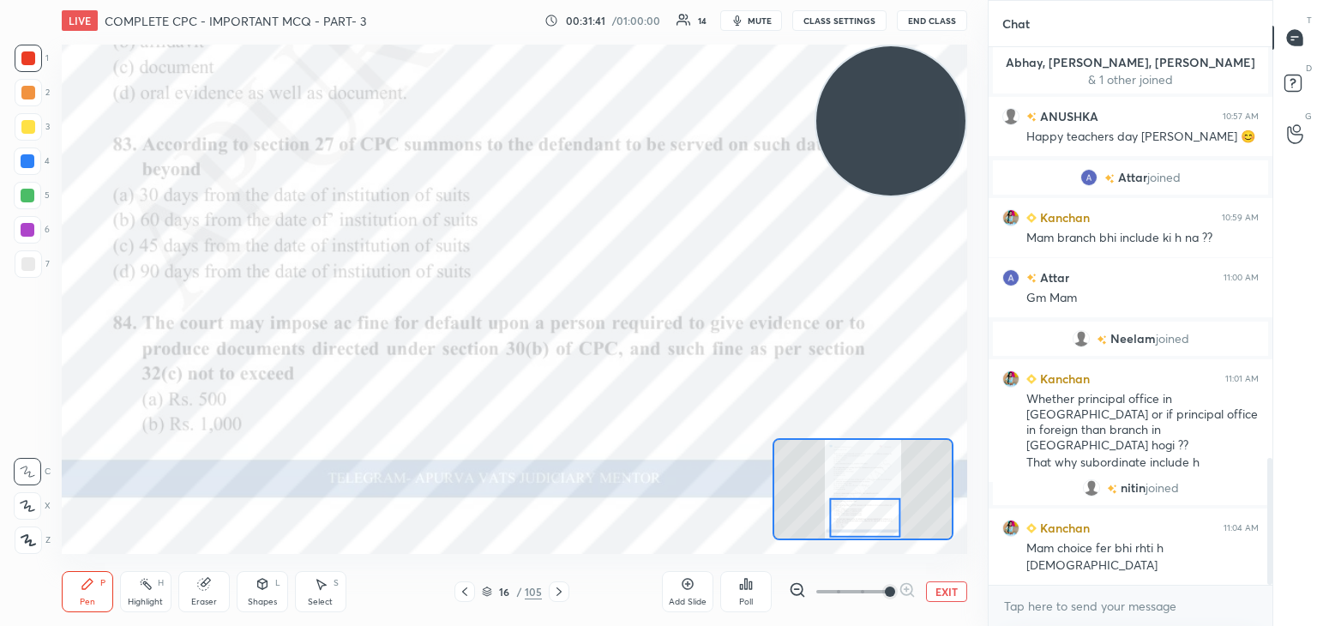
click at [555, 589] on icon at bounding box center [559, 592] width 14 height 14
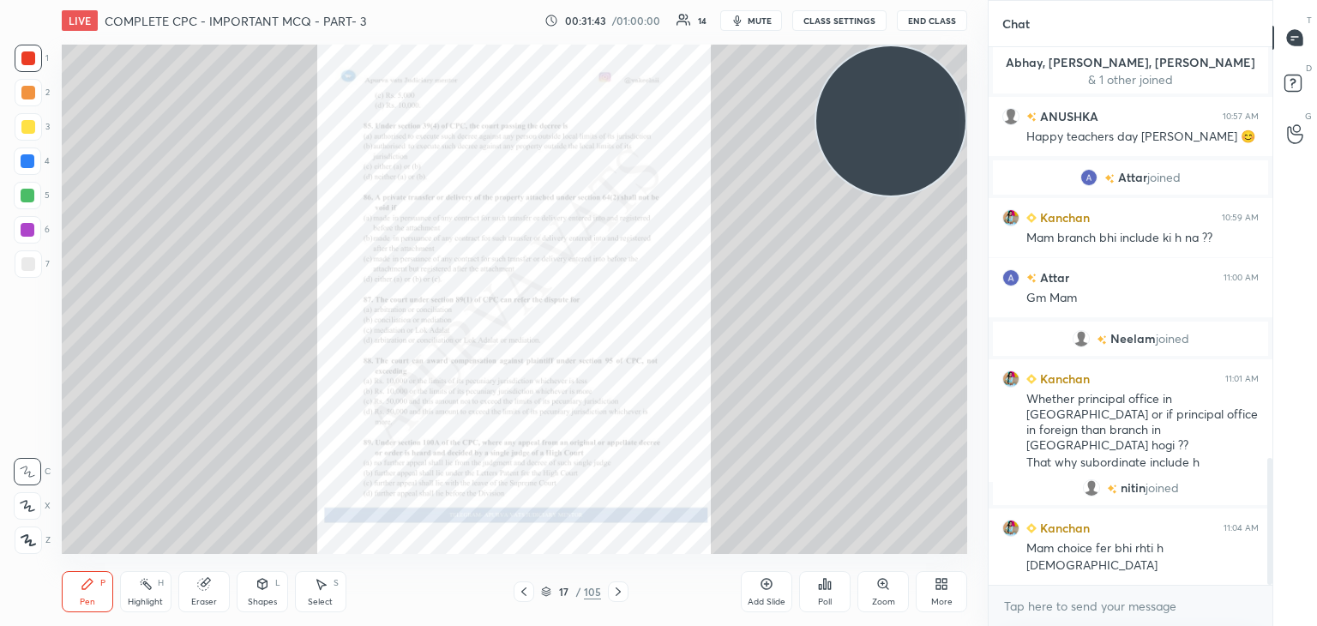
click at [861, 590] on div "Zoom" at bounding box center [882, 591] width 51 height 41
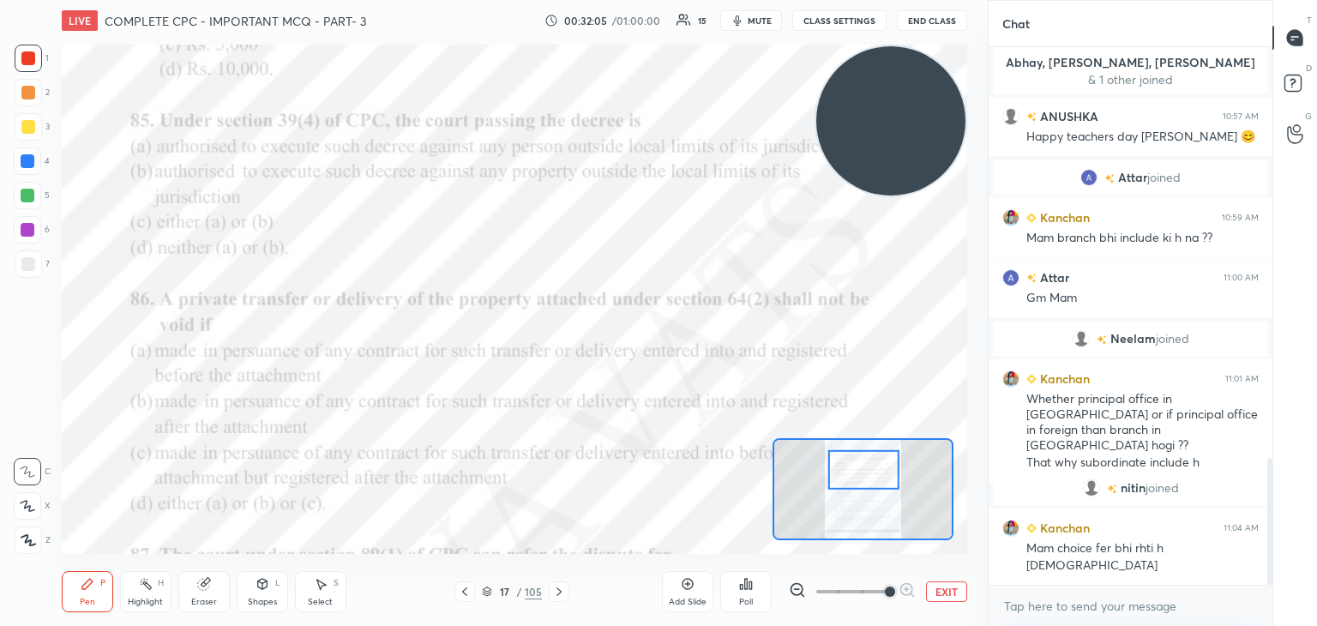
click at [736, 598] on div "Poll" at bounding box center [745, 591] width 51 height 41
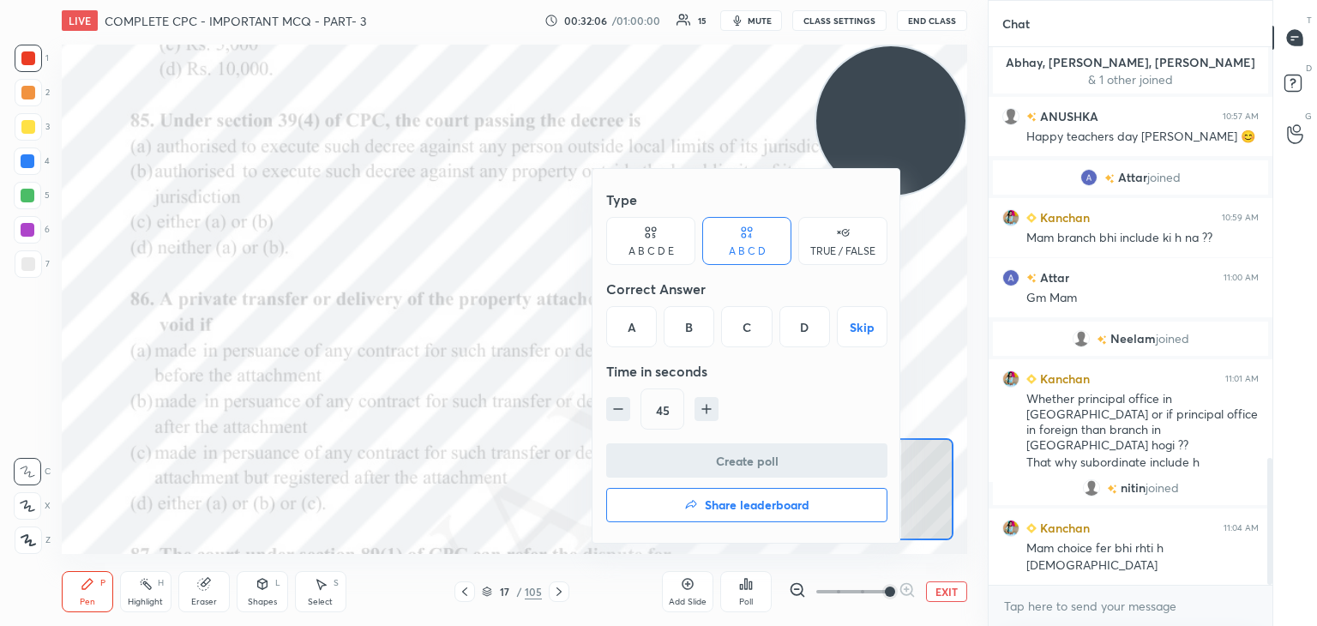
click at [806, 327] on div "D" at bounding box center [804, 326] width 51 height 41
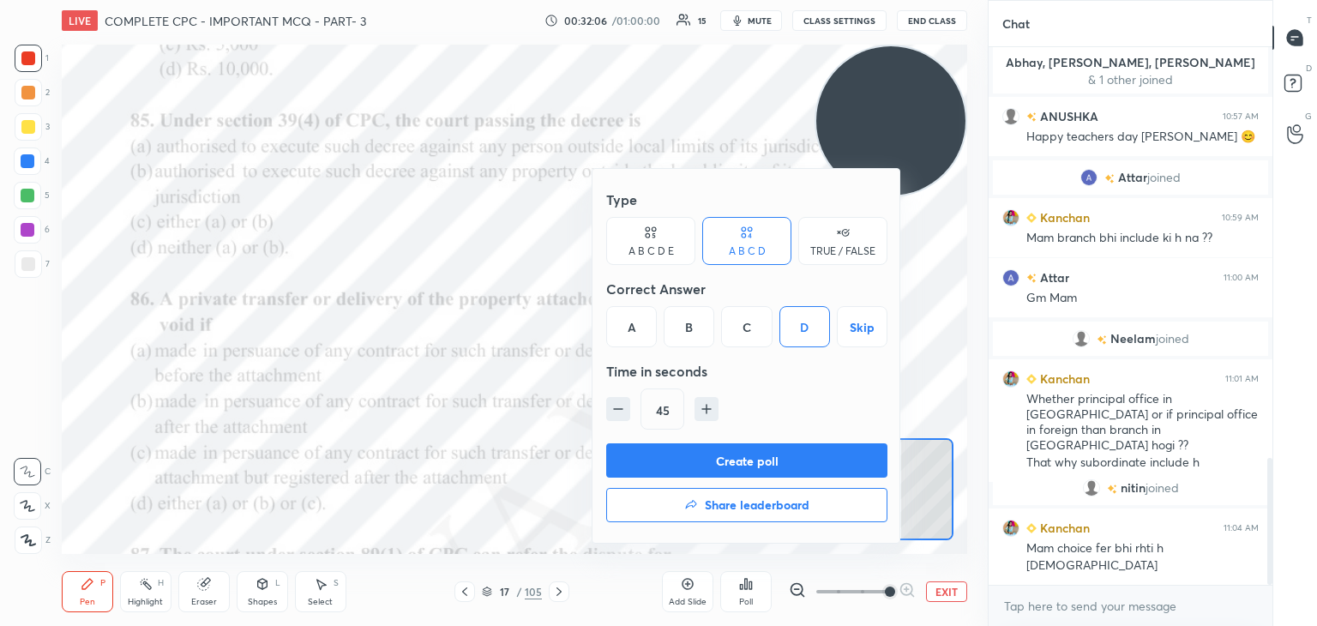
click at [784, 464] on button "Create poll" at bounding box center [746, 460] width 281 height 34
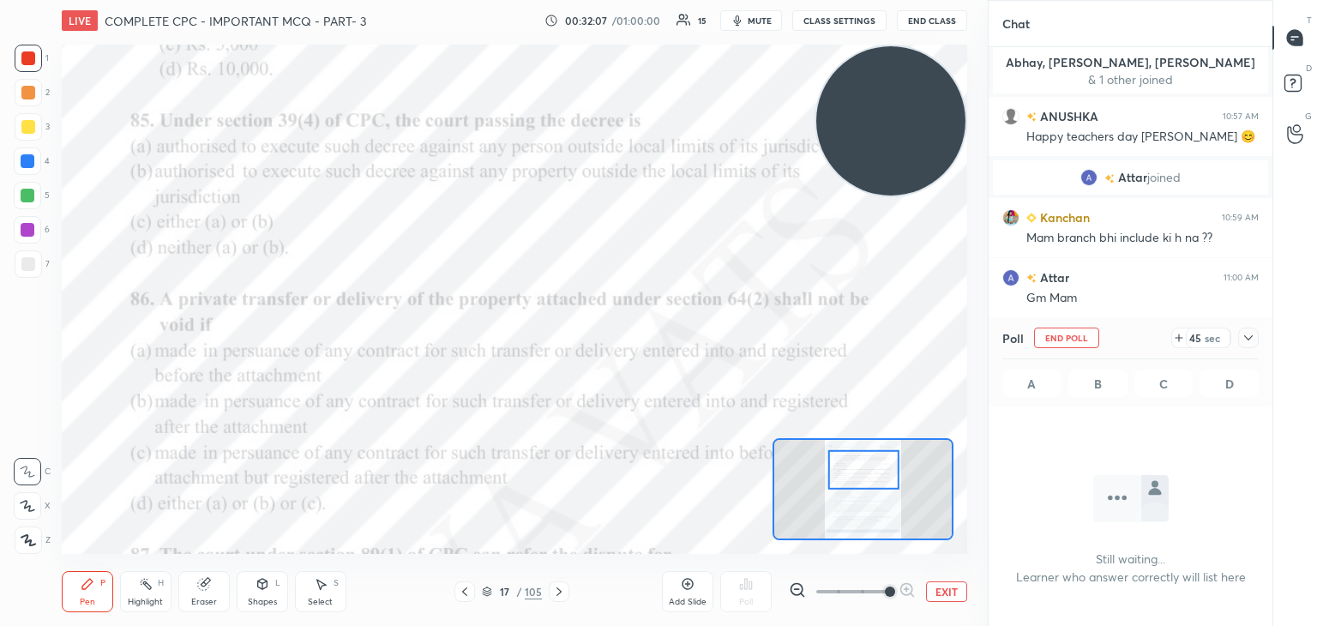
scroll to position [490, 279]
click at [744, 18] on icon "button" at bounding box center [737, 21] width 14 height 14
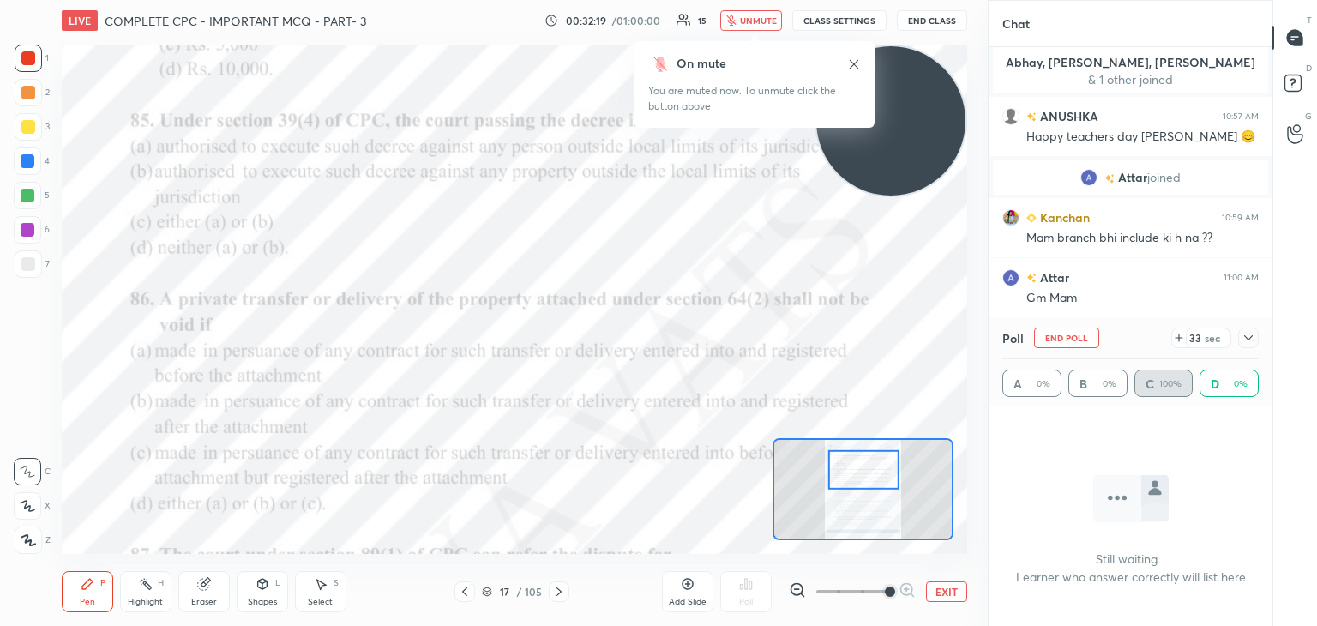
click at [1057, 336] on button "End Poll" at bounding box center [1066, 337] width 65 height 21
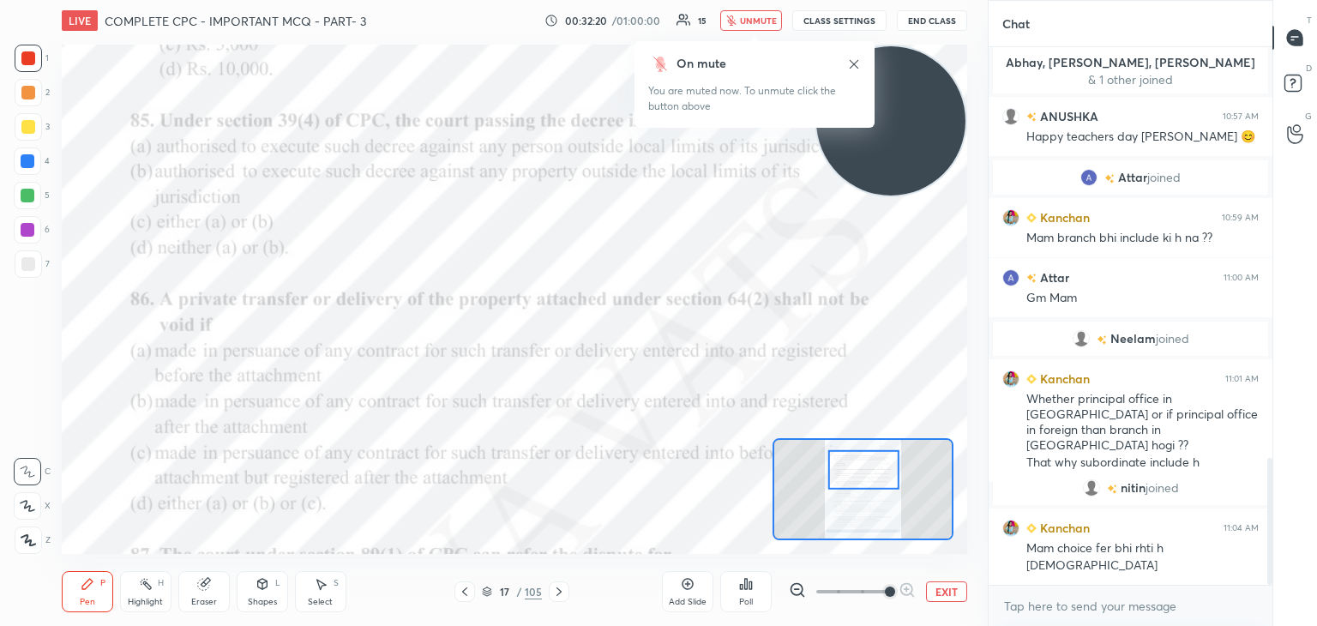
click at [744, 592] on div "Poll" at bounding box center [745, 591] width 51 height 41
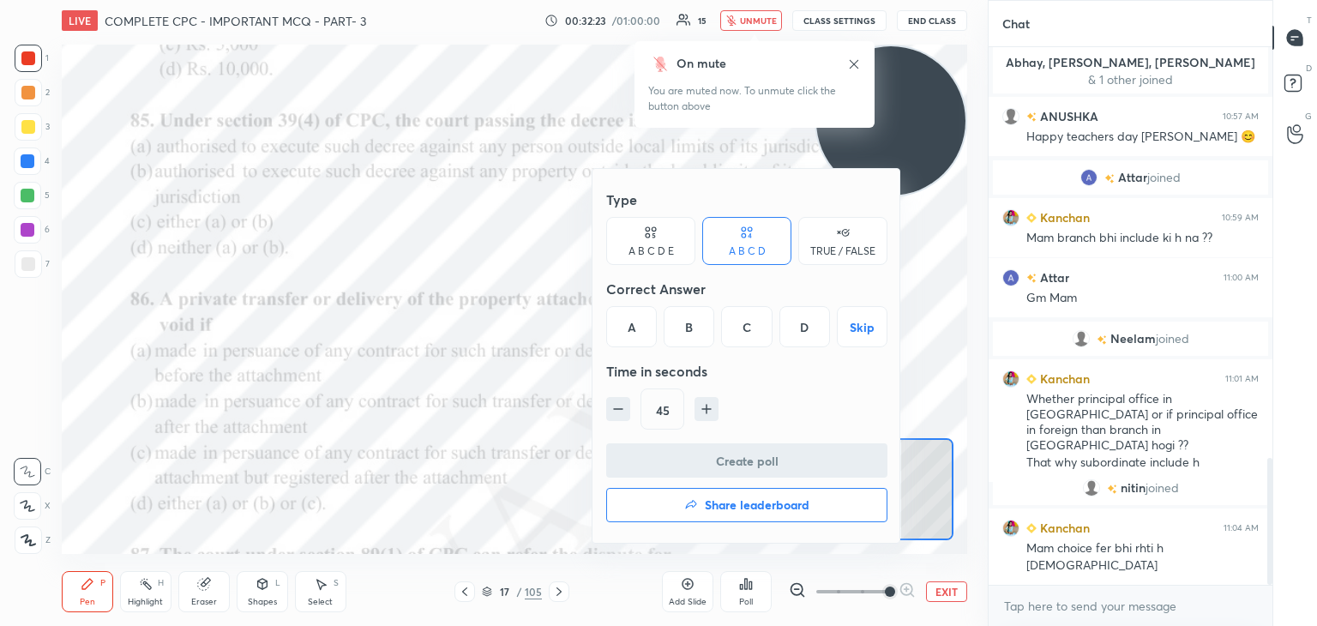
click at [631, 543] on div "Type A B C D E A B C D TRUE / FALSE Correct Answer A B C D Skip Time in seconds…" at bounding box center [746, 356] width 309 height 376
click at [566, 272] on div at bounding box center [658, 313] width 1317 height 626
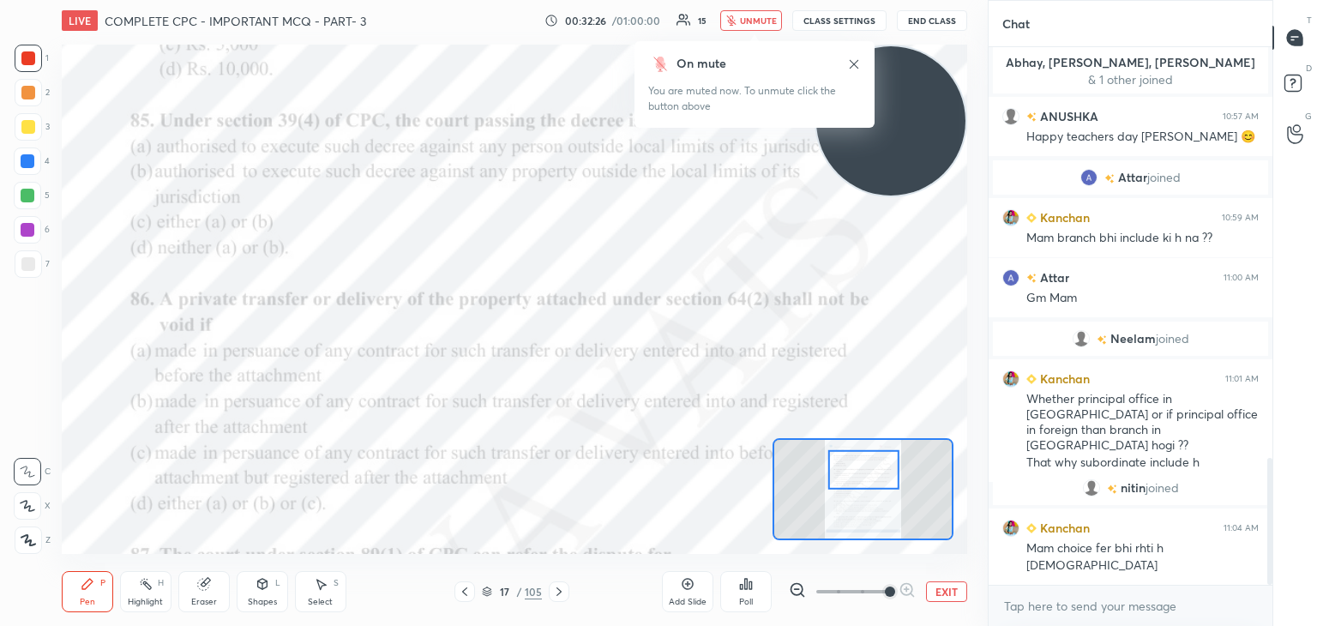
click at [775, 32] on div "On mute You are muted now. To unmute click the button above" at bounding box center [754, 79] width 240 height 97
click at [736, 20] on icon "button" at bounding box center [731, 20] width 10 height 10
click at [763, 19] on span "unmute" at bounding box center [758, 21] width 37 height 12
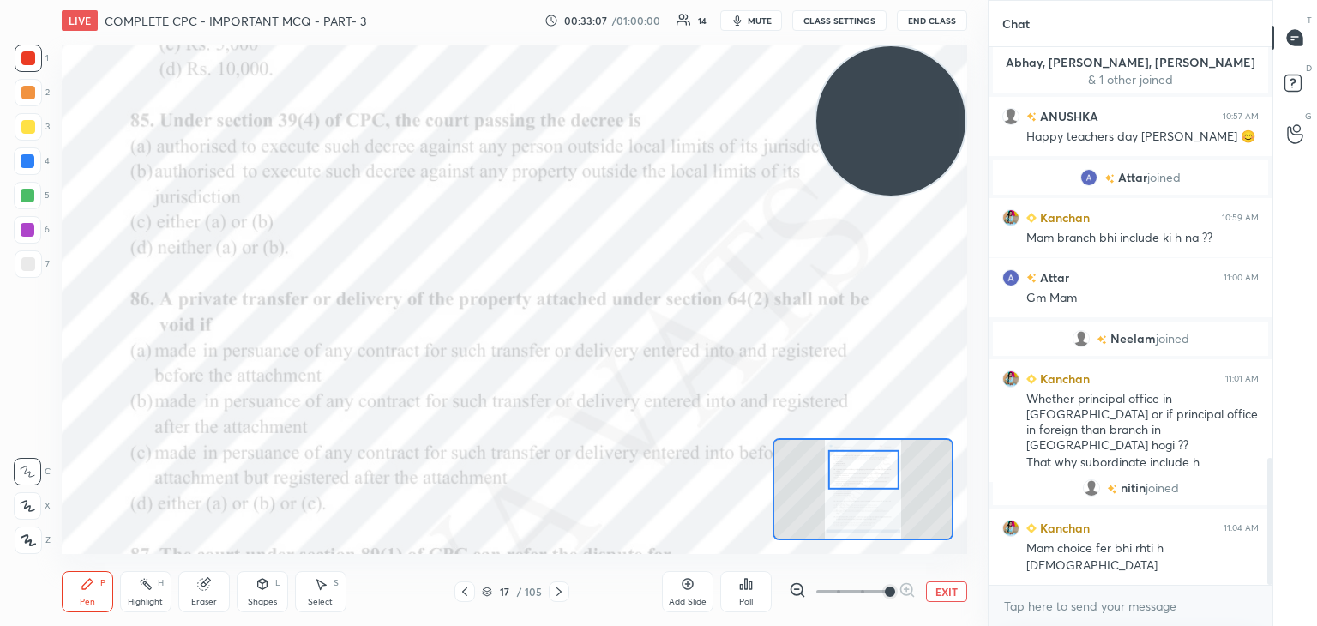
click at [751, 601] on div "Poll" at bounding box center [746, 602] width 14 height 9
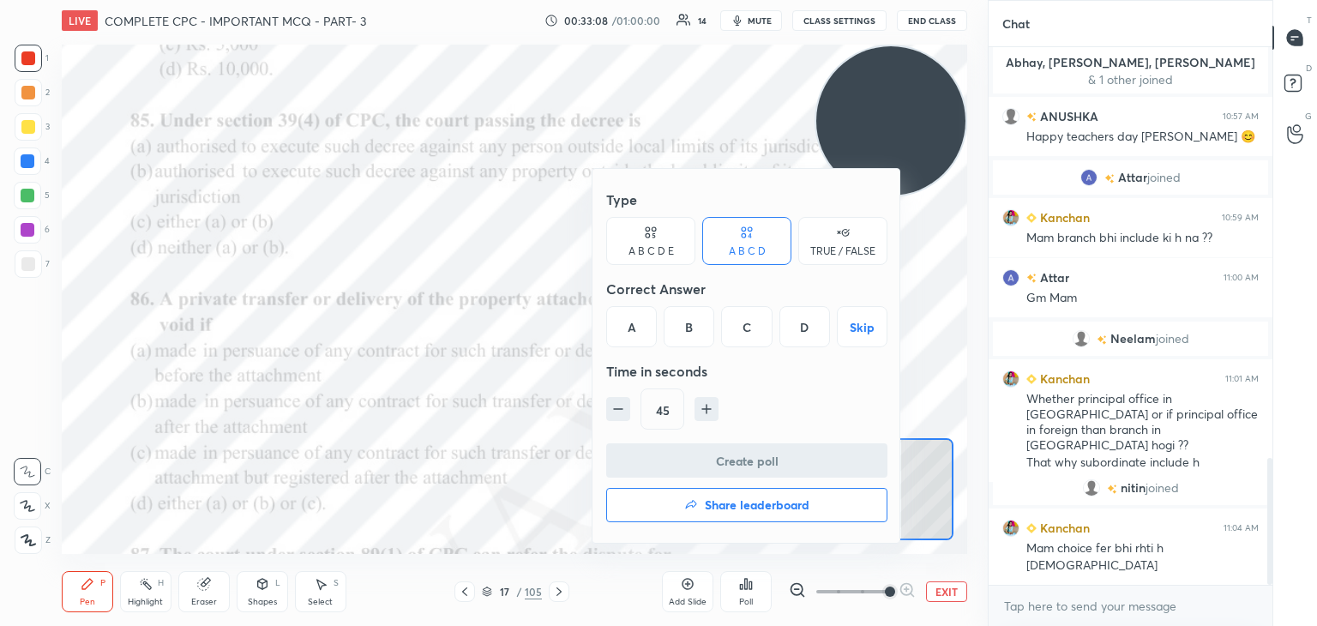
click at [638, 323] on div "A" at bounding box center [631, 326] width 51 height 41
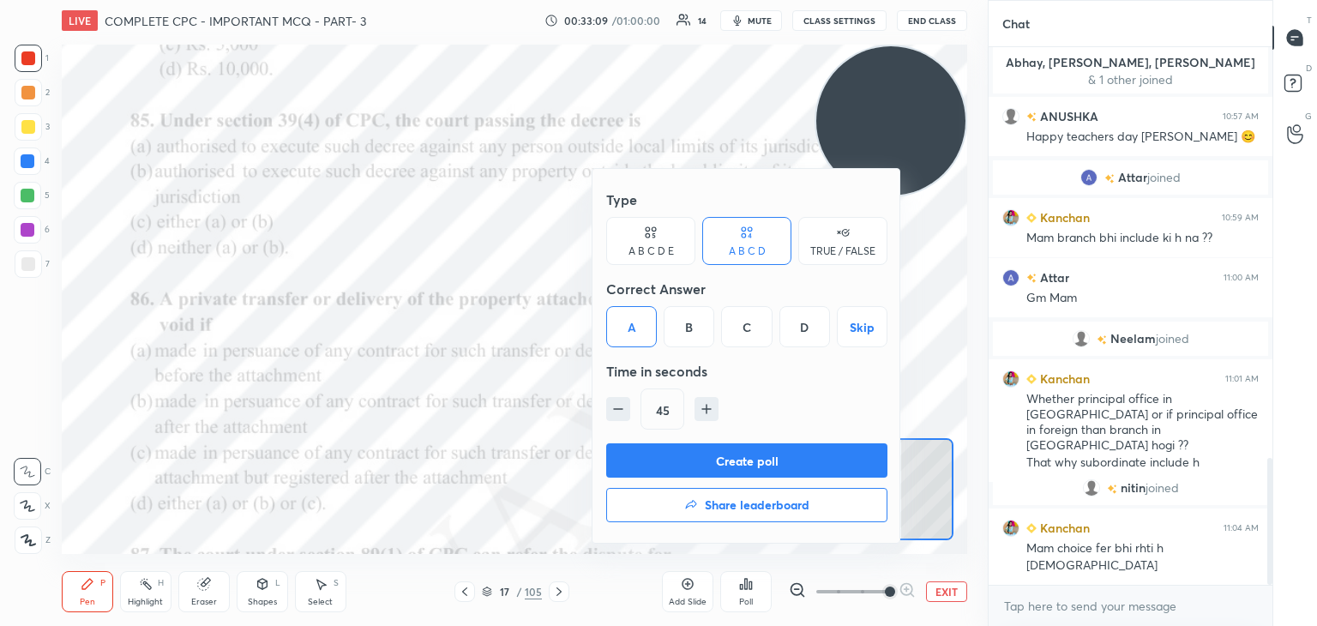
click at [689, 459] on button "Create poll" at bounding box center [746, 460] width 281 height 34
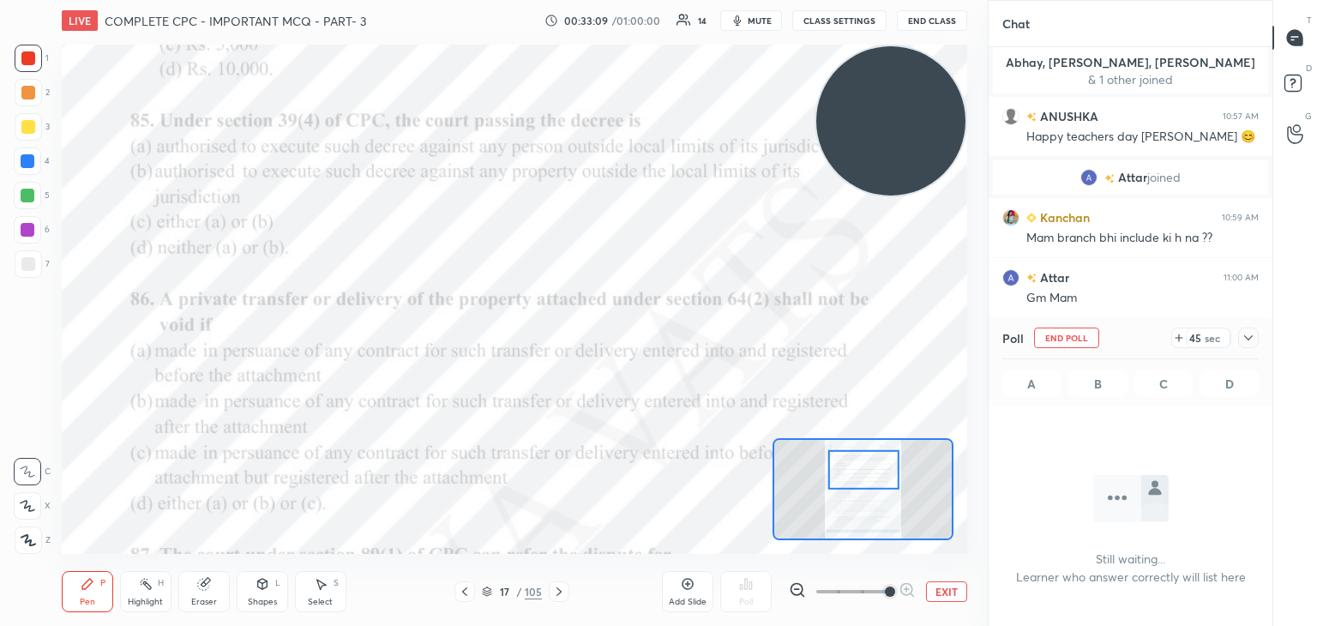
scroll to position [484, 279]
click at [1063, 335] on button "End Poll" at bounding box center [1066, 337] width 65 height 21
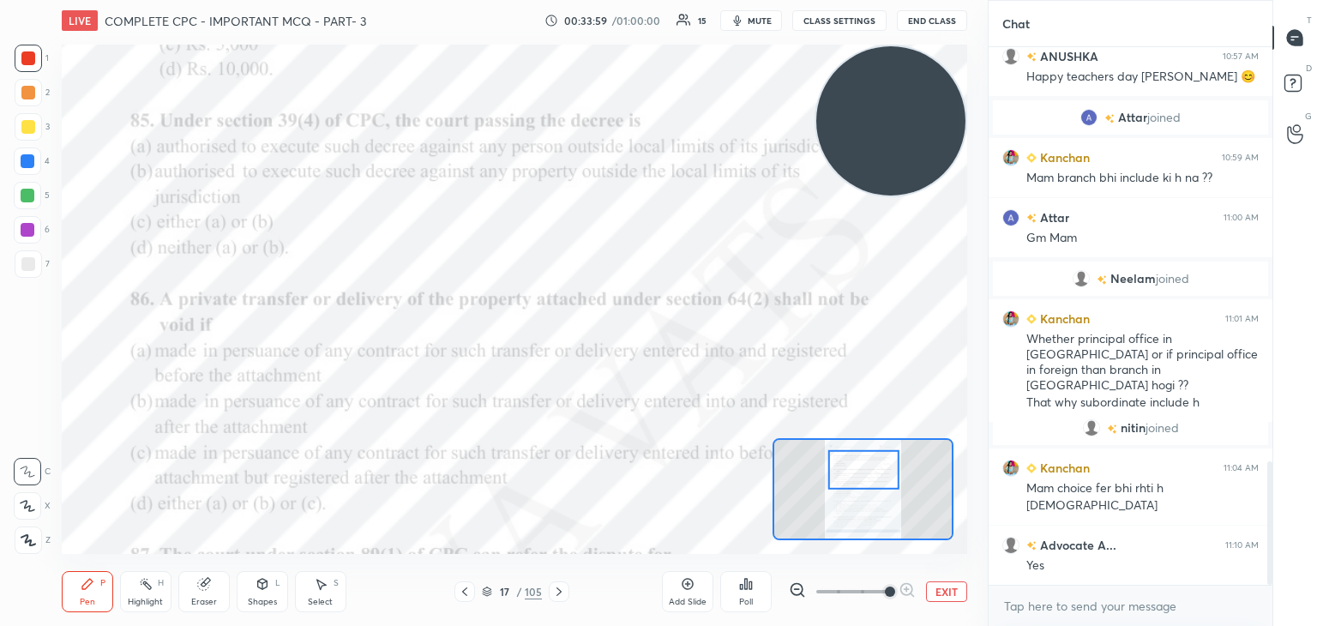
scroll to position [1859, 0]
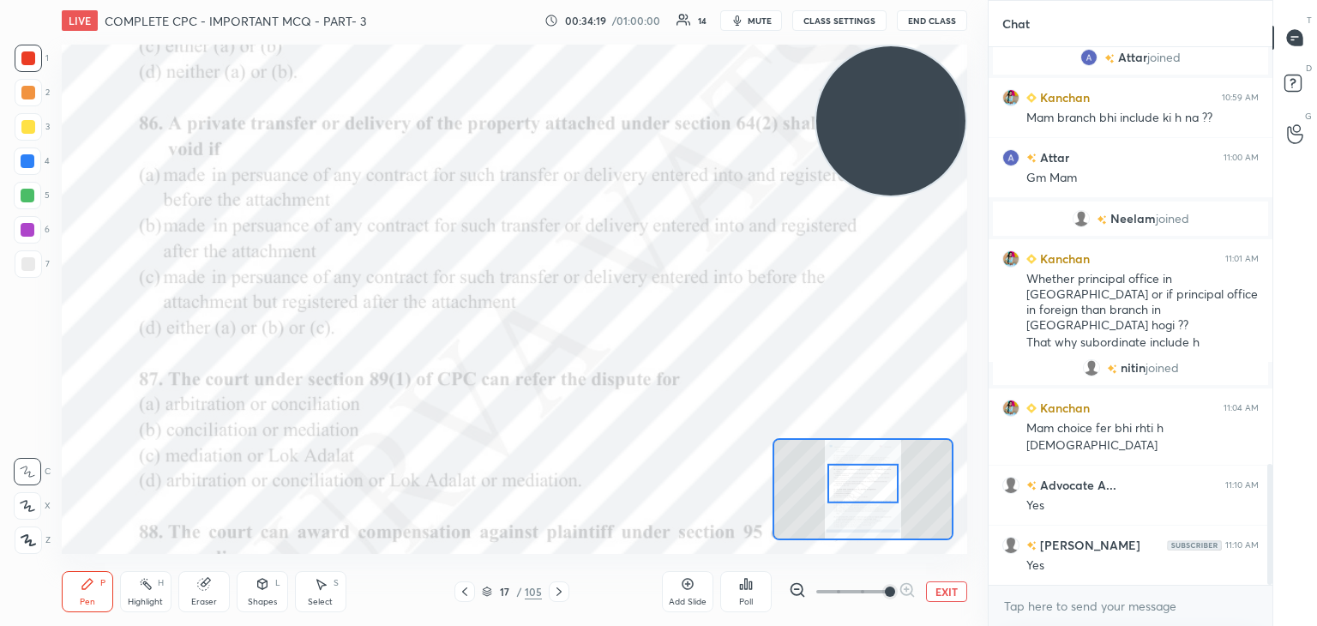
click at [742, 598] on div "Poll" at bounding box center [746, 602] width 14 height 9
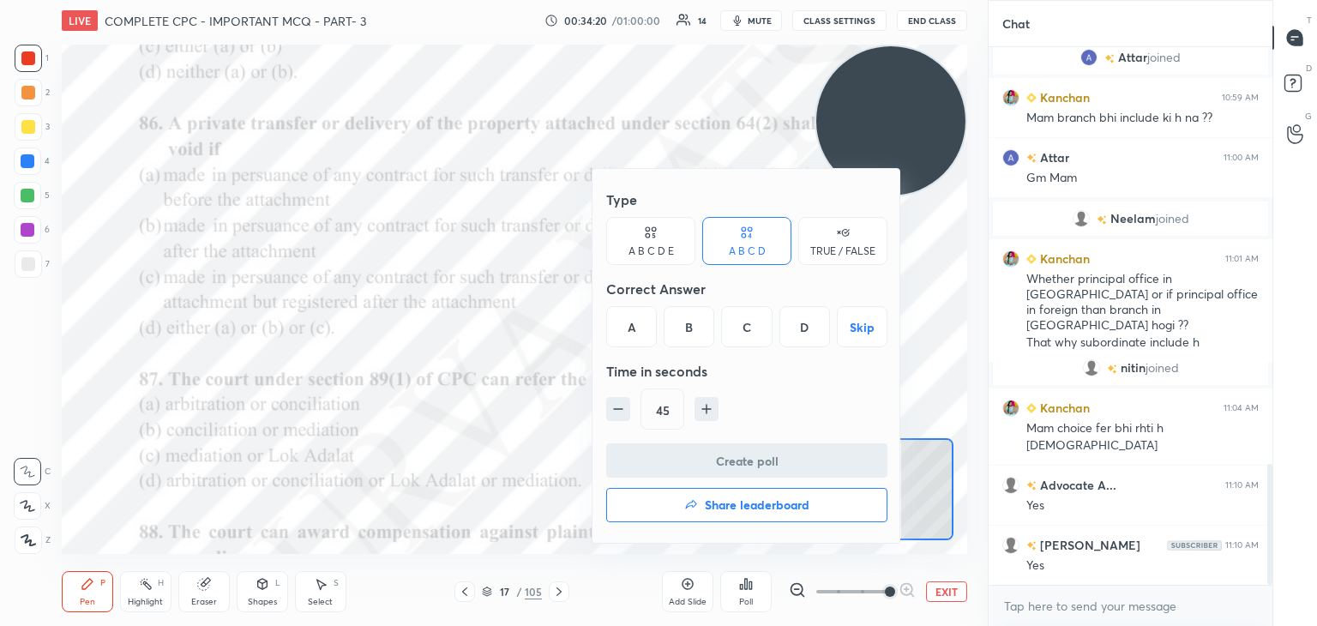
click at [627, 311] on div "A" at bounding box center [631, 326] width 51 height 41
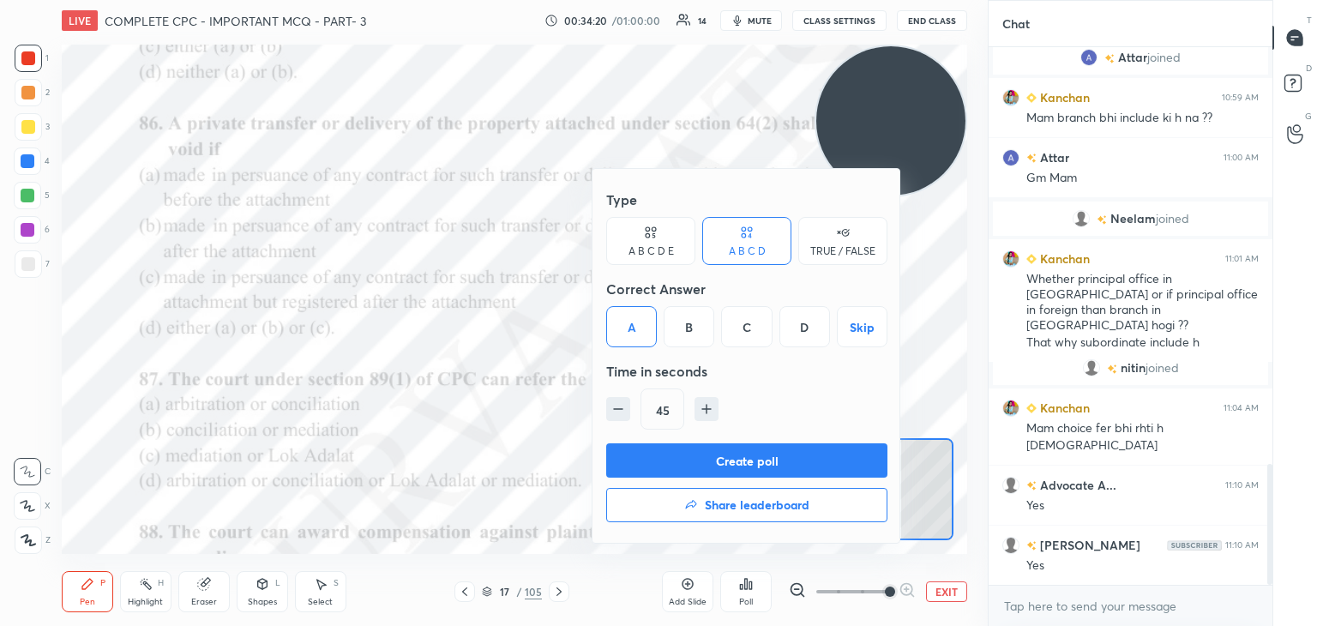
click at [688, 450] on button "Create poll" at bounding box center [746, 460] width 281 height 34
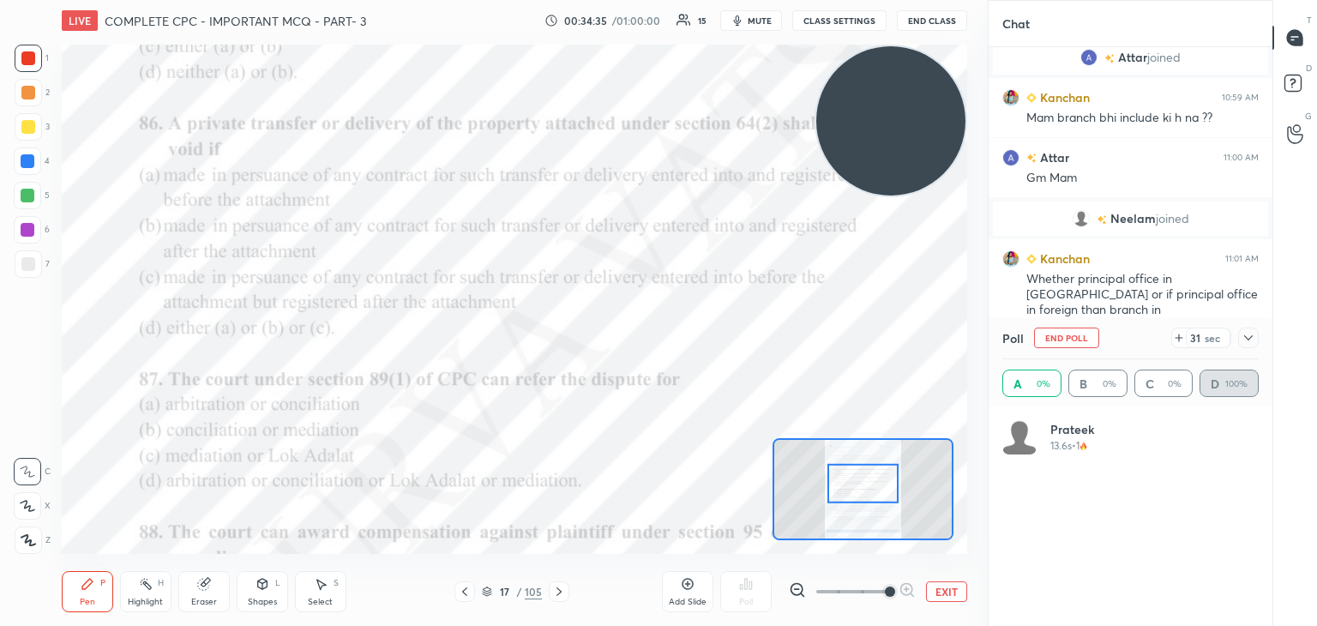
scroll to position [201, 251]
click at [752, 20] on span "mute" at bounding box center [760, 21] width 24 height 12
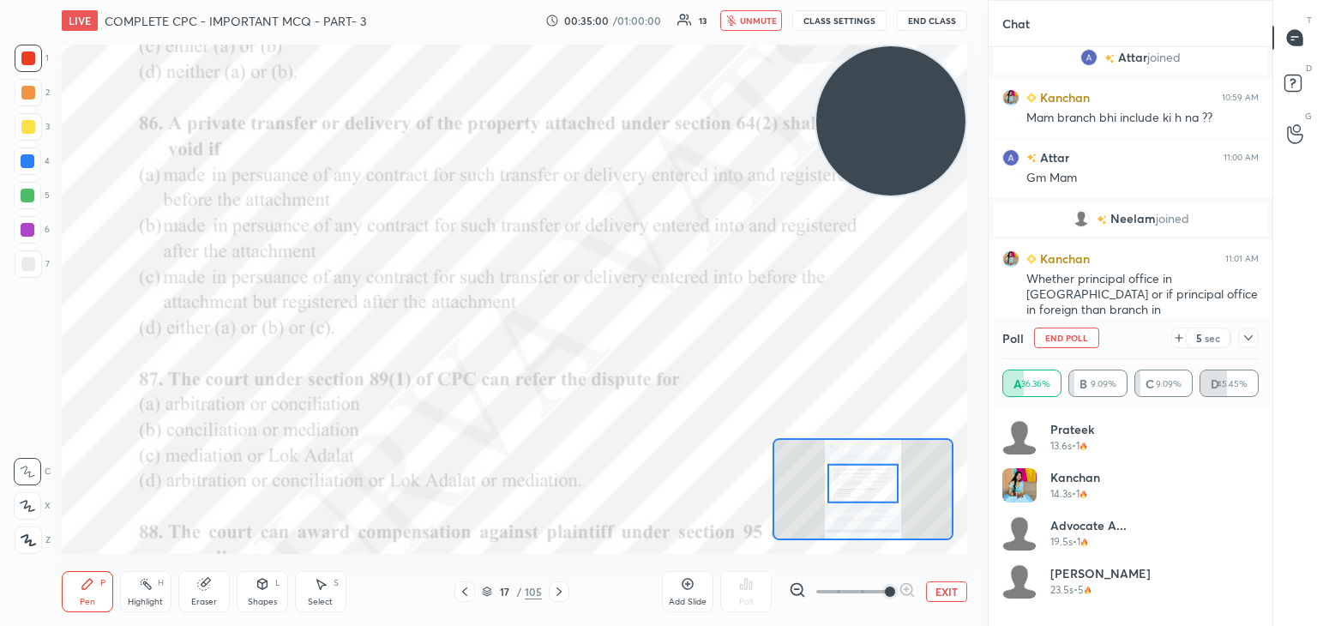
click at [762, 19] on span "unmute" at bounding box center [758, 21] width 37 height 12
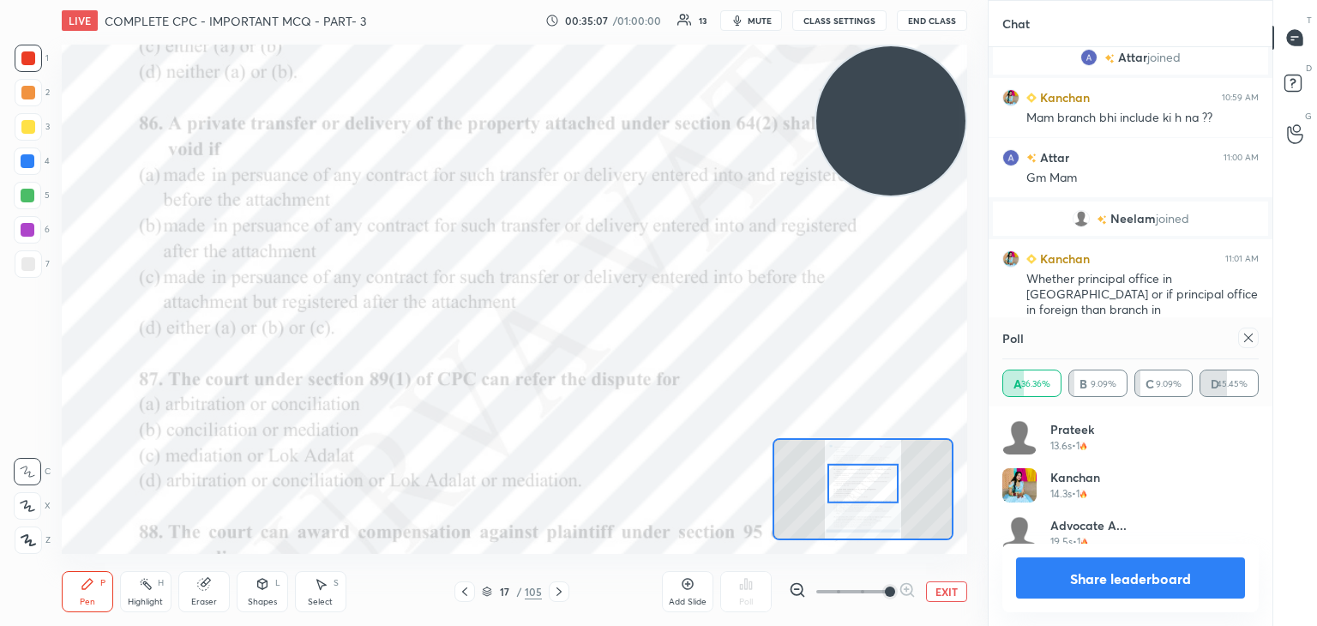
click at [1076, 570] on button "Share leaderboard" at bounding box center [1130, 577] width 229 height 41
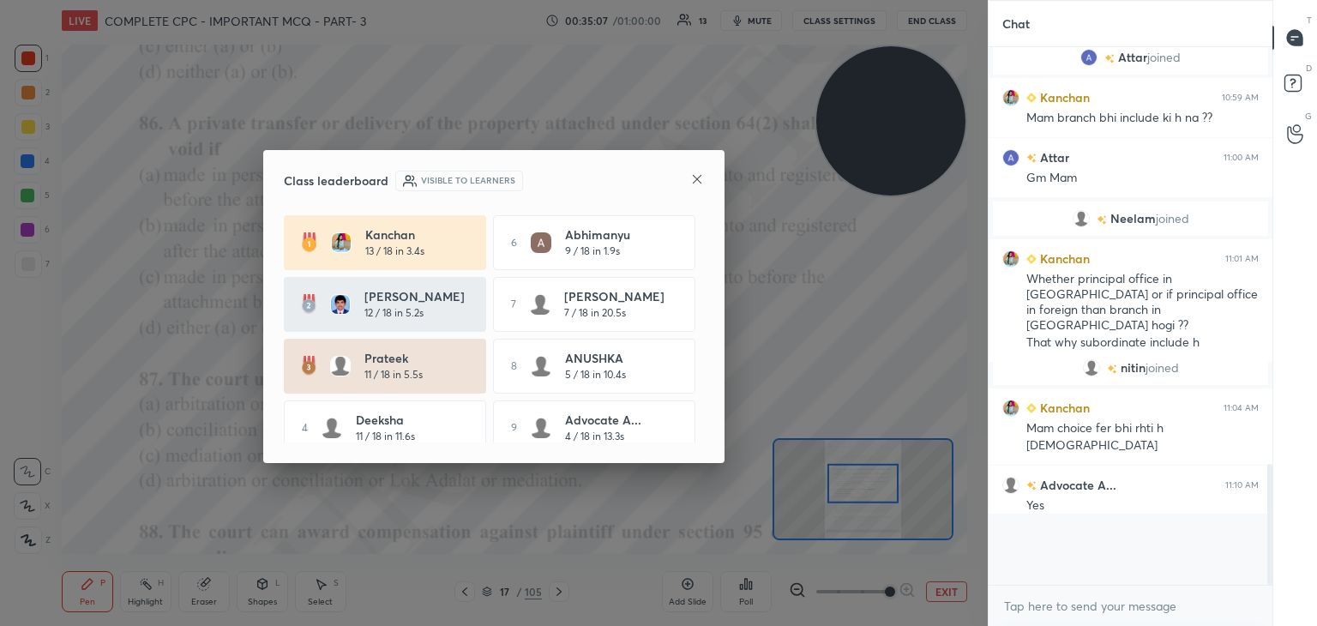
scroll to position [6, 5]
click at [695, 176] on icon at bounding box center [697, 179] width 14 height 14
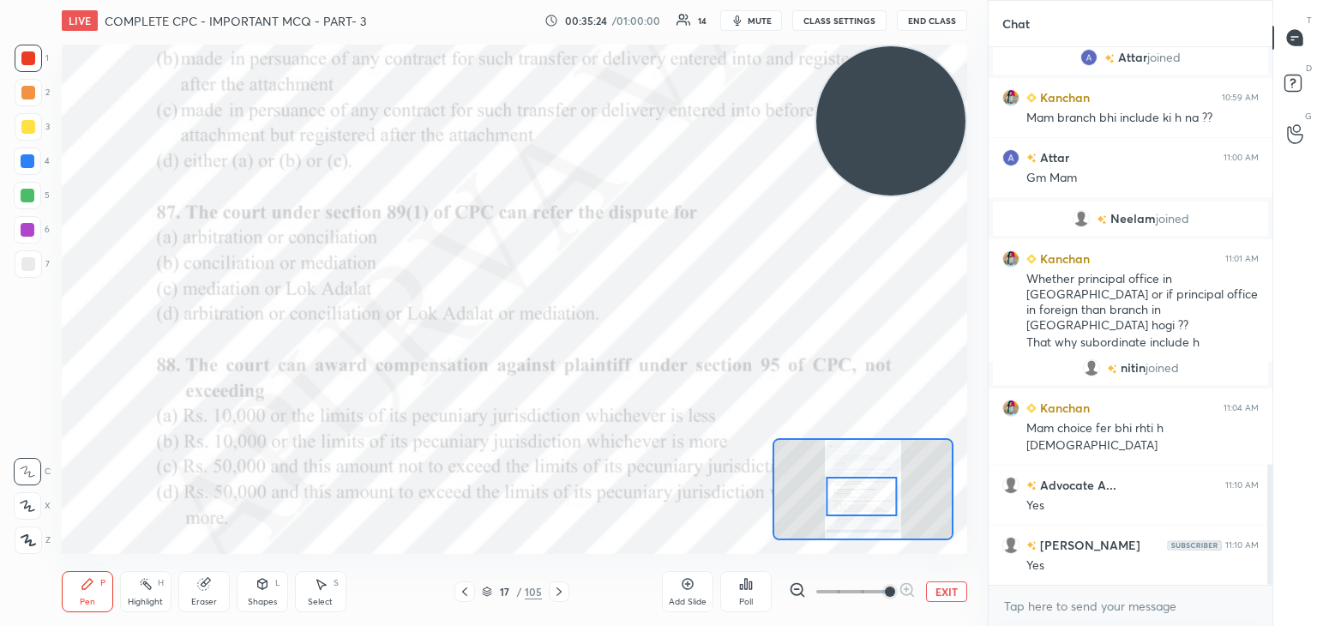
click at [761, 589] on div "Poll" at bounding box center [745, 591] width 51 height 41
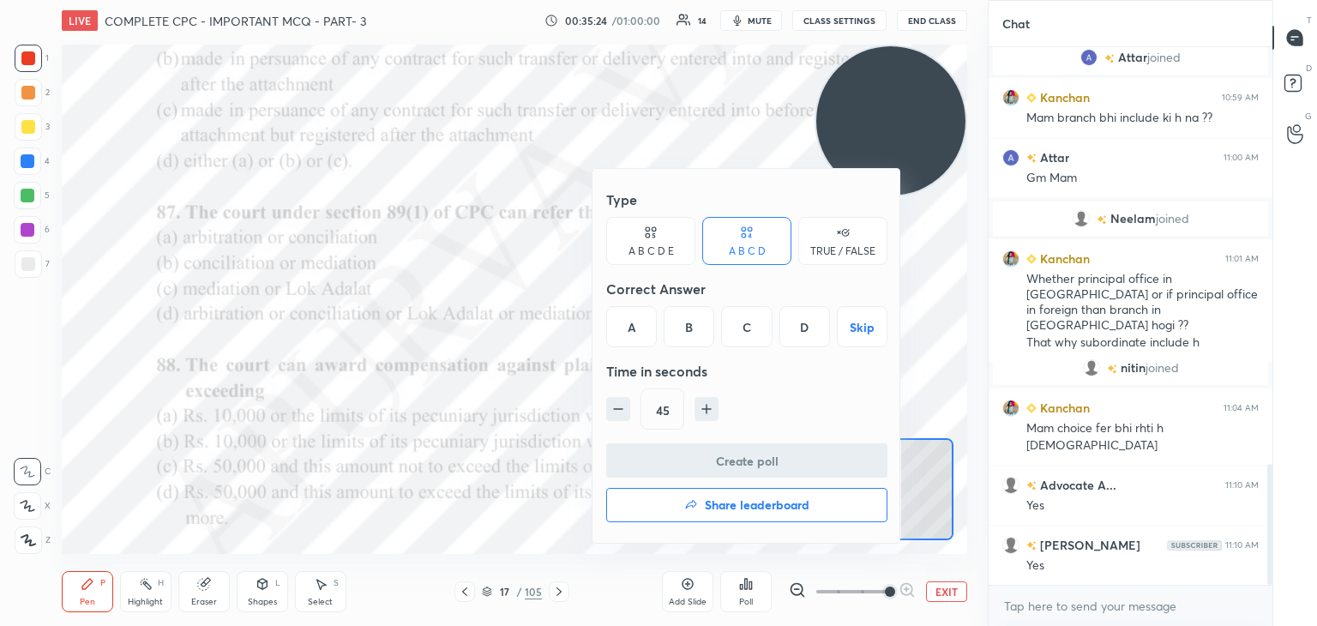
click at [811, 319] on div "D" at bounding box center [804, 326] width 51 height 41
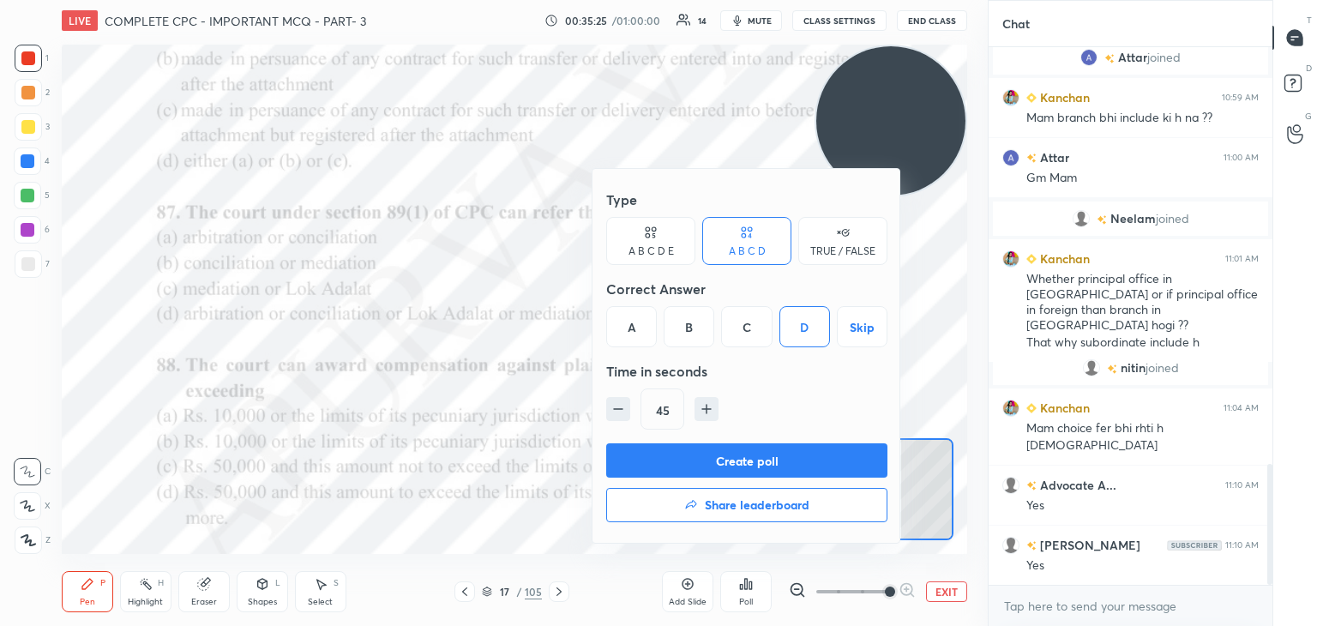
click at [764, 454] on button "Create poll" at bounding box center [746, 460] width 281 height 34
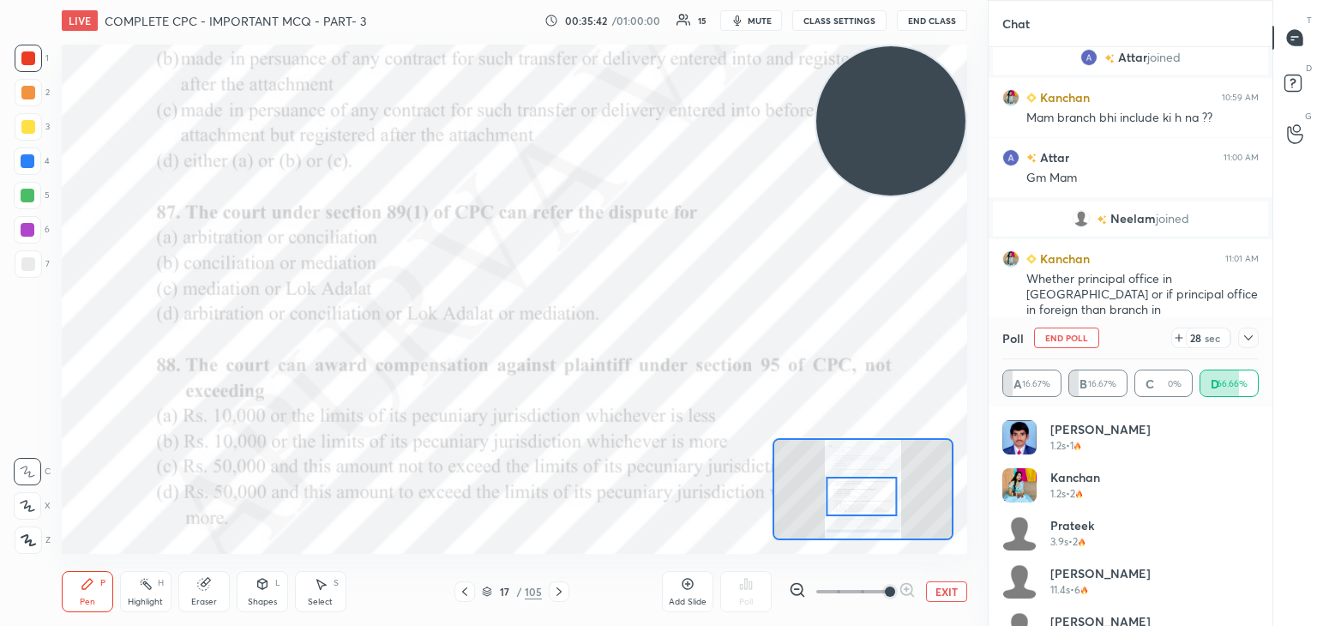
scroll to position [82, 0]
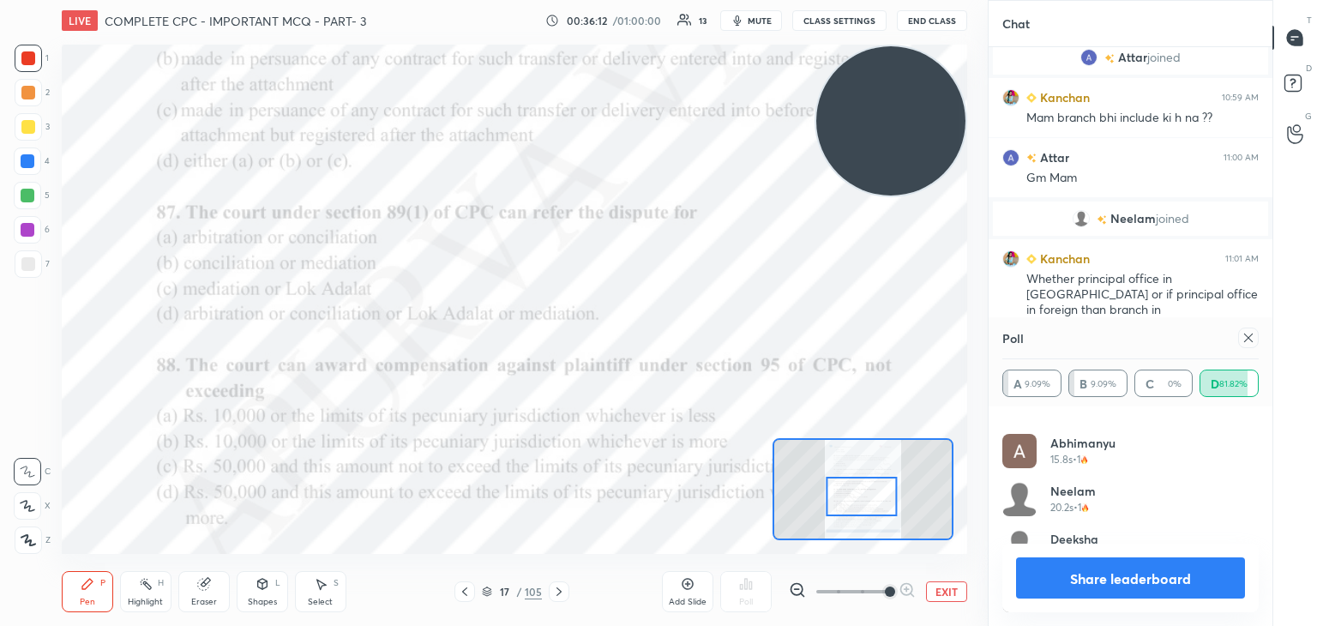
click at [1175, 575] on button "Share leaderboard" at bounding box center [1130, 577] width 229 height 41
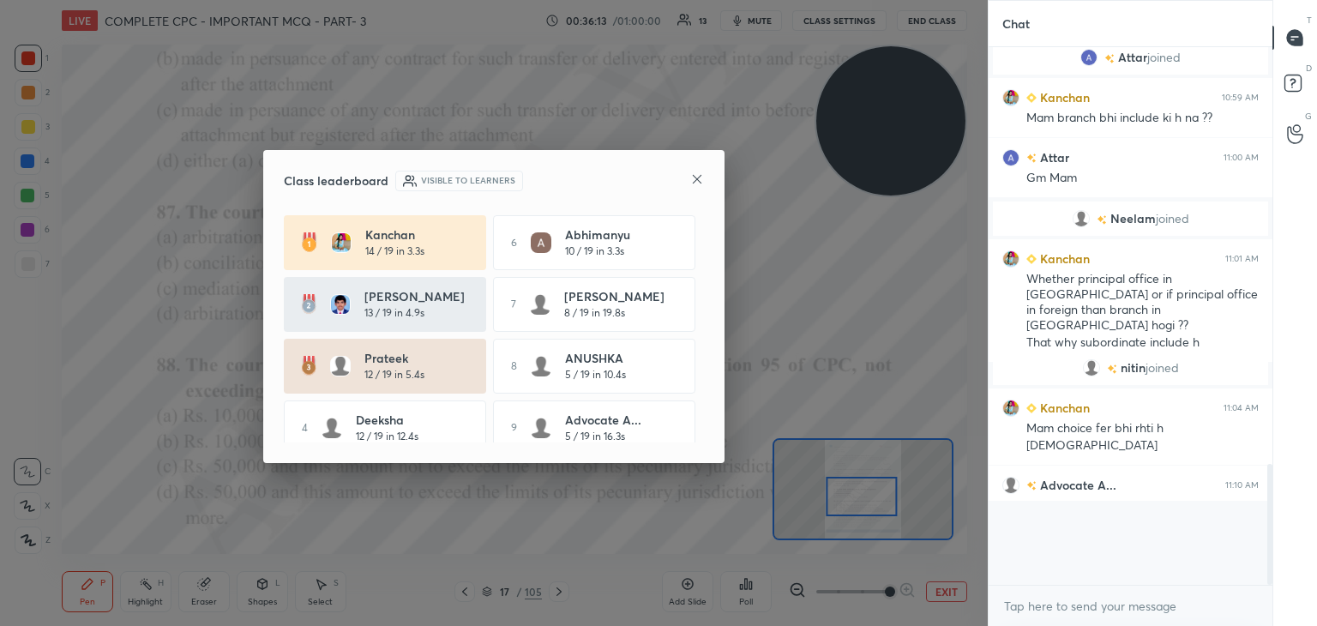
scroll to position [531, 279]
click at [694, 175] on icon at bounding box center [697, 179] width 14 height 14
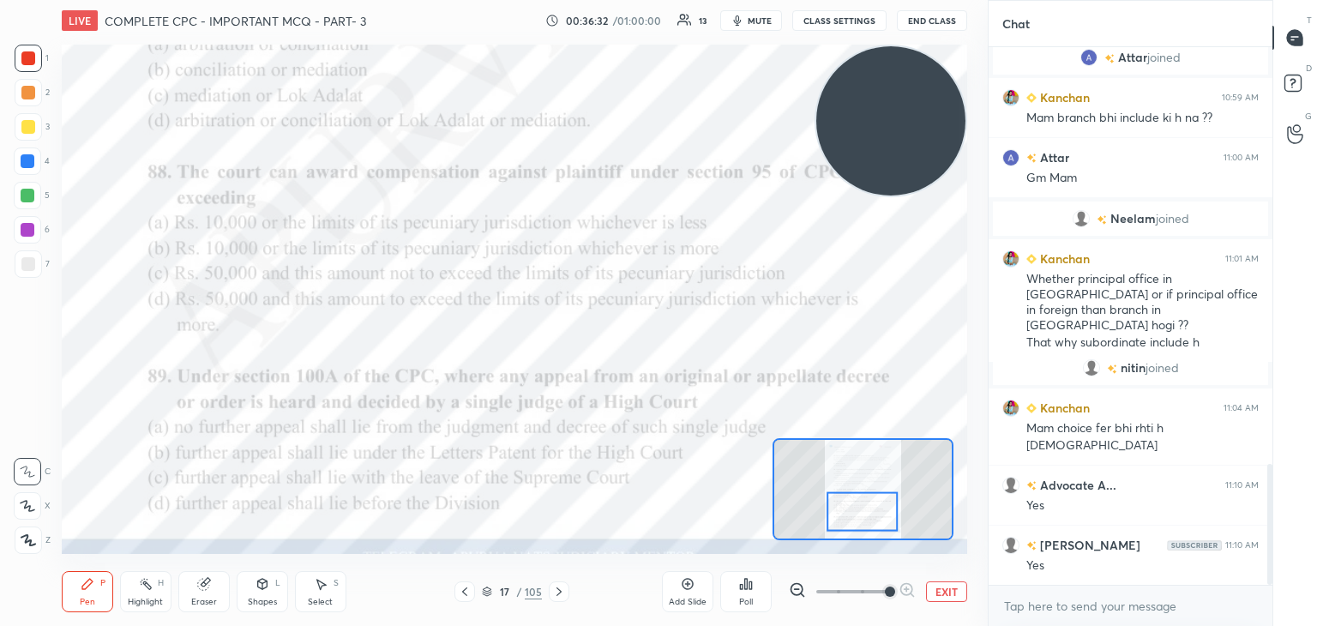
click at [751, 584] on icon at bounding box center [750, 585] width 3 height 8
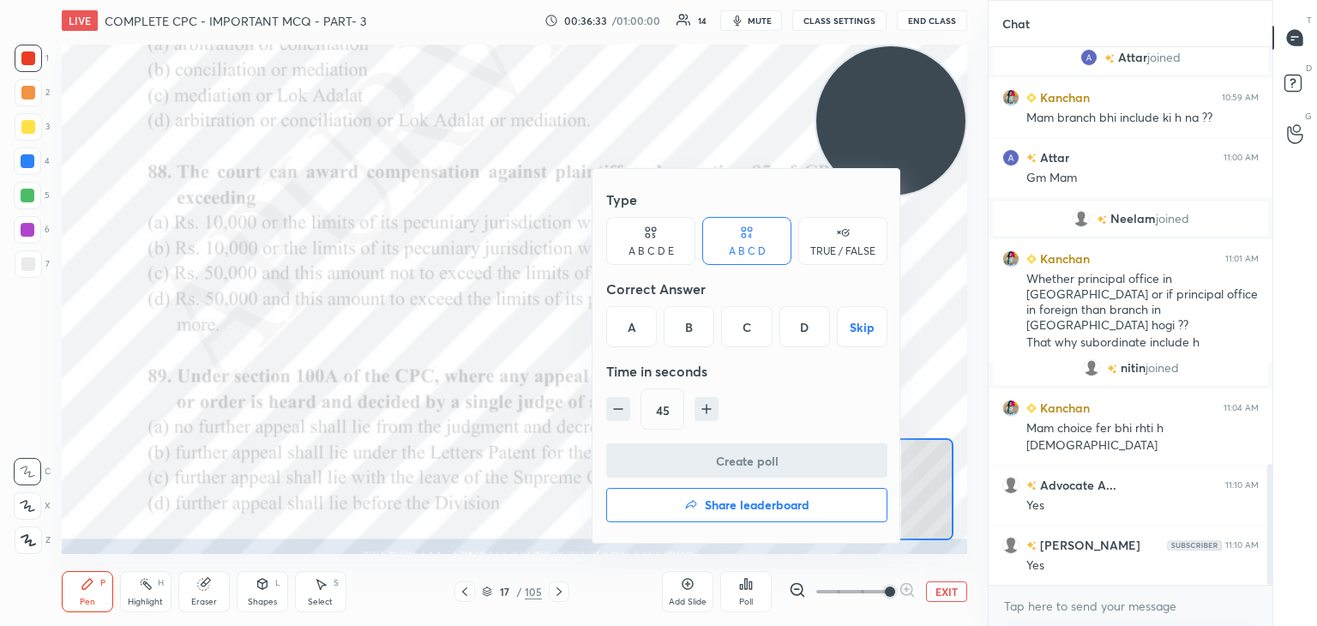
click at [748, 329] on div "C" at bounding box center [746, 326] width 51 height 41
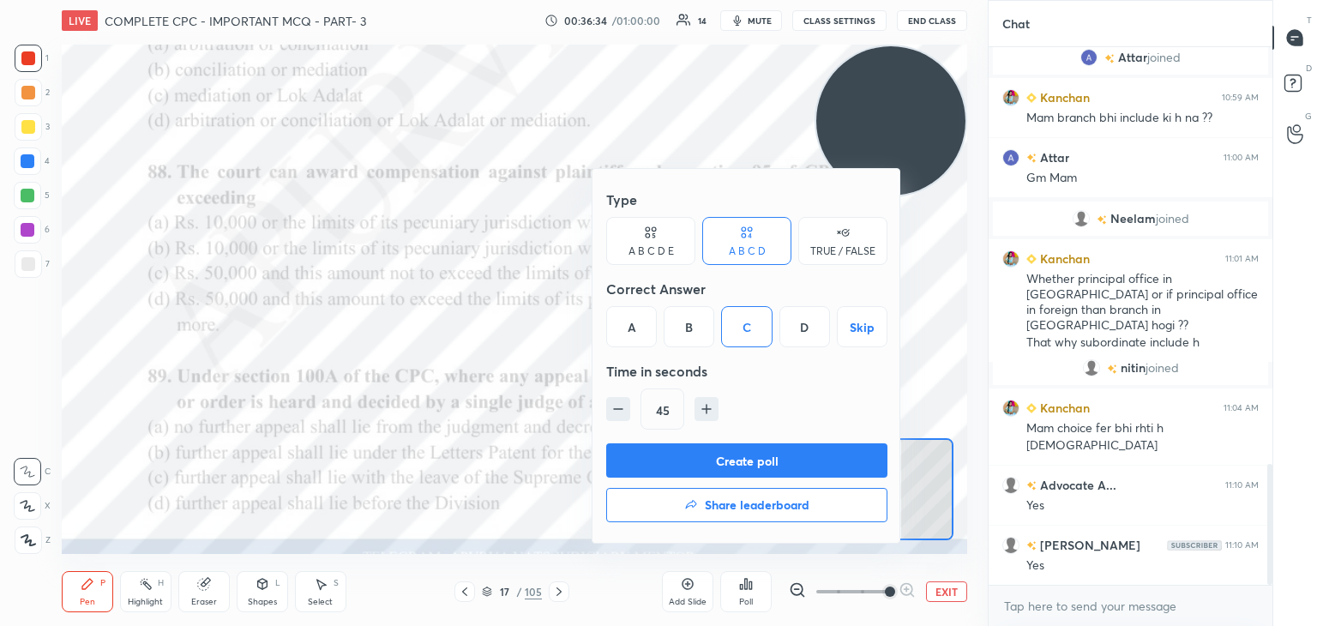
click at [756, 457] on button "Create poll" at bounding box center [746, 460] width 281 height 34
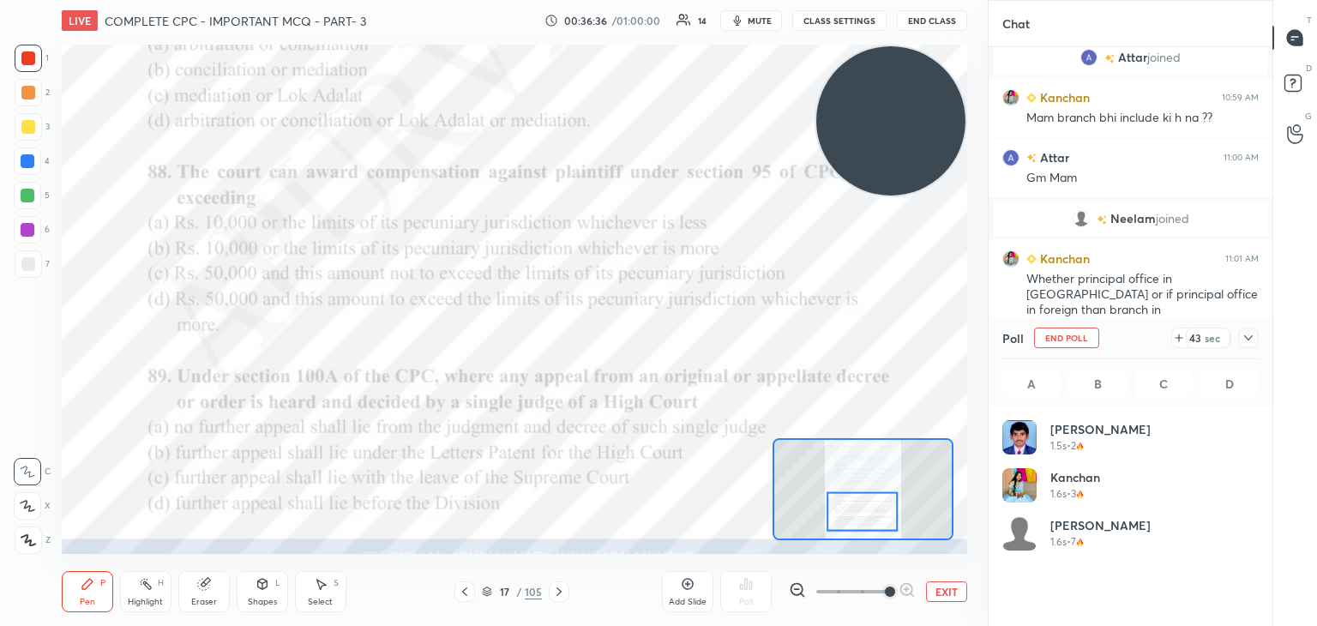
scroll to position [5, 5]
click at [195, 586] on div "Eraser" at bounding box center [203, 591] width 51 height 41
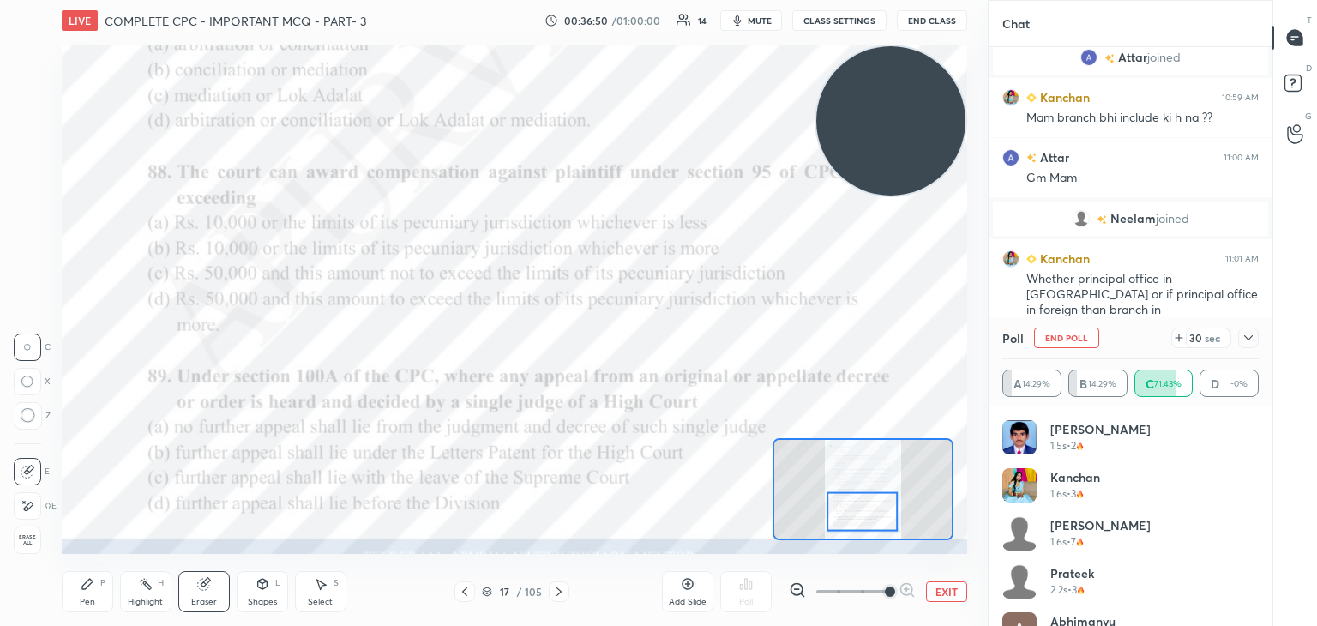
click at [97, 598] on div "Pen P" at bounding box center [87, 591] width 51 height 41
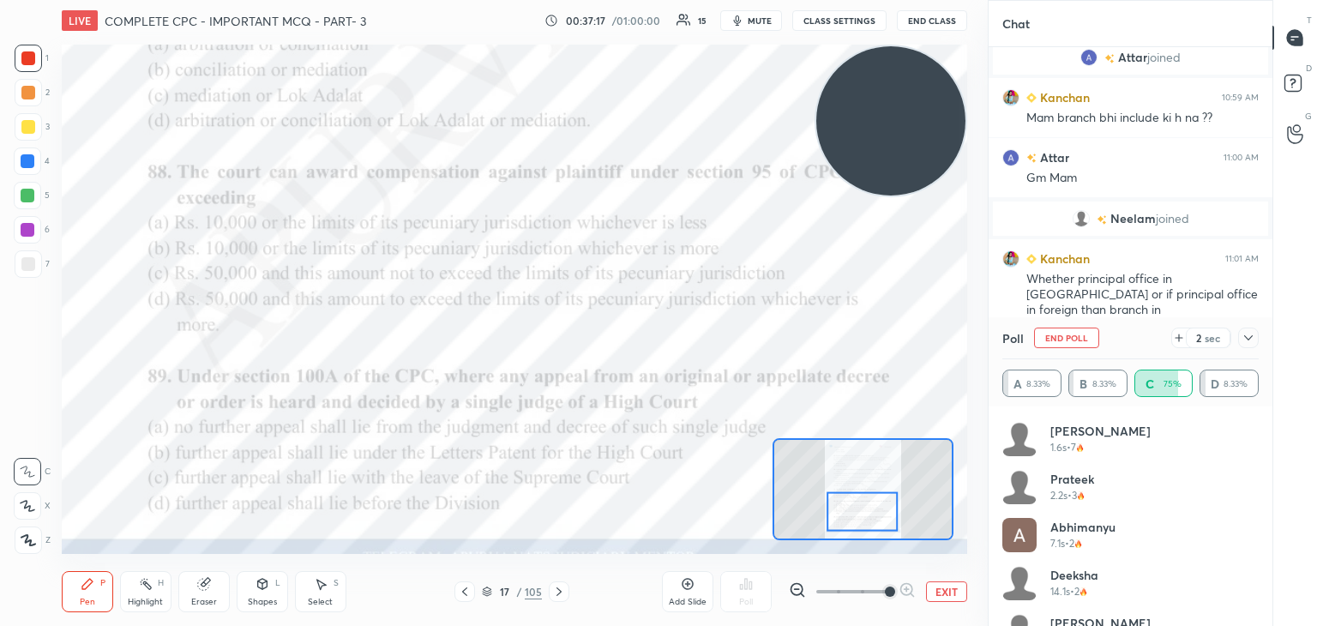
scroll to position [226, 0]
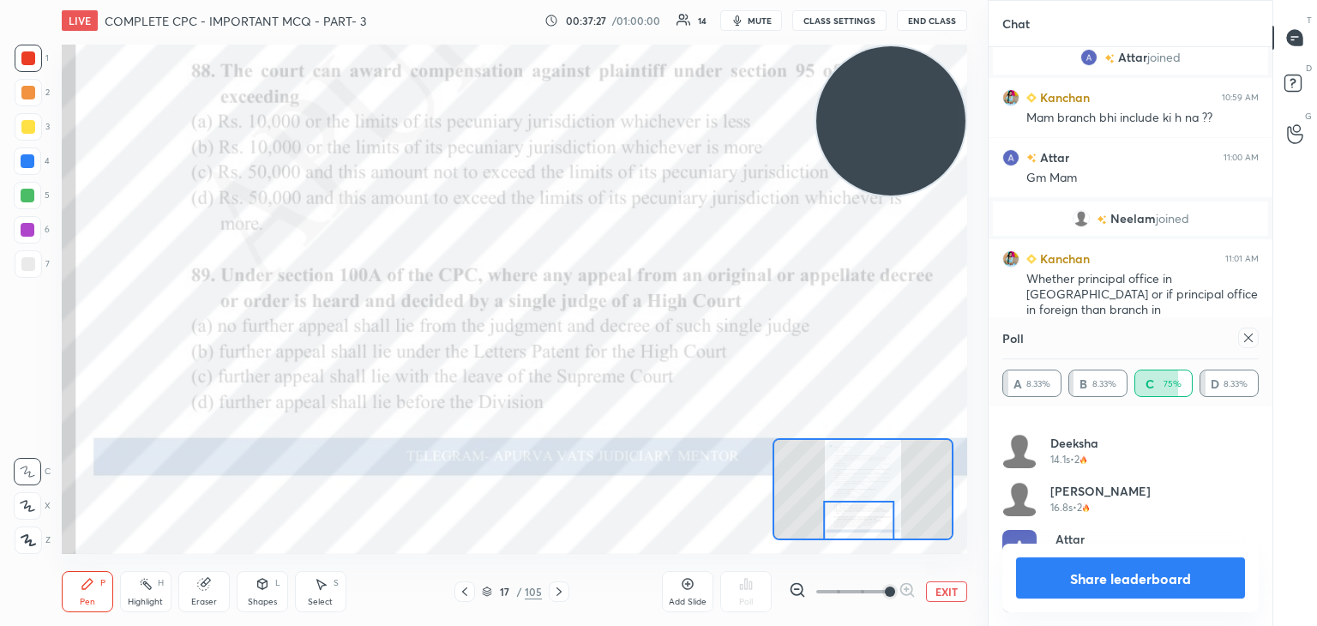
click at [1116, 580] on button "Share leaderboard" at bounding box center [1130, 577] width 229 height 41
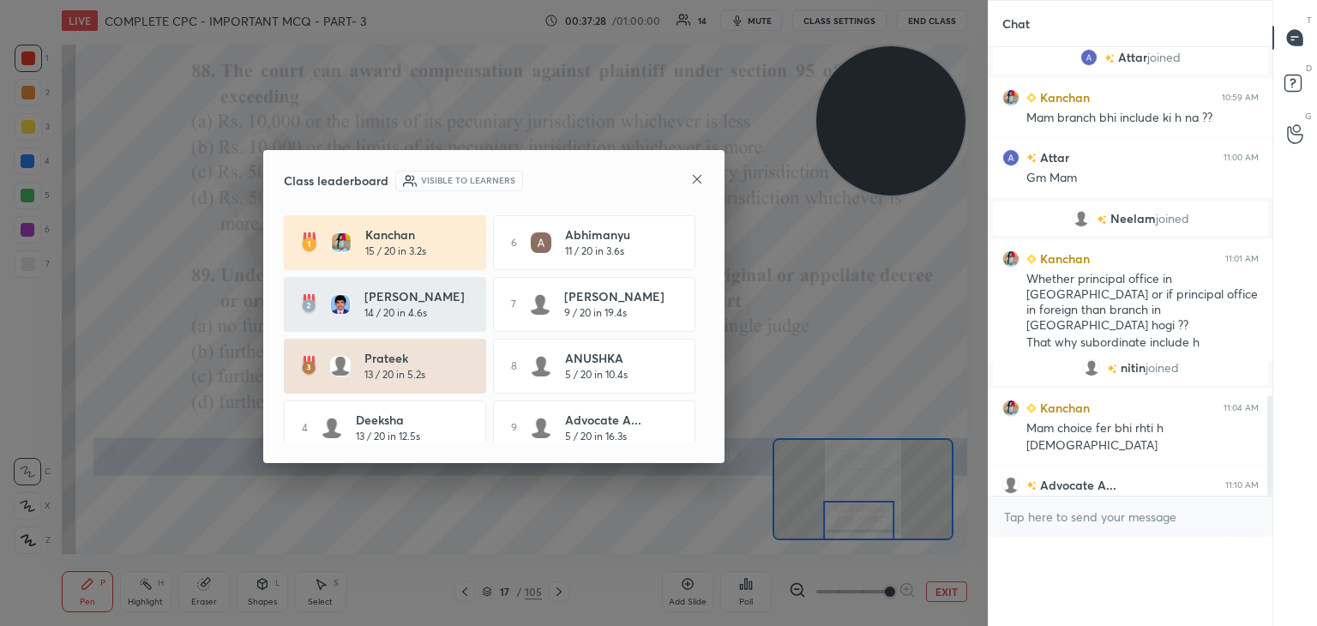
scroll to position [546, 279]
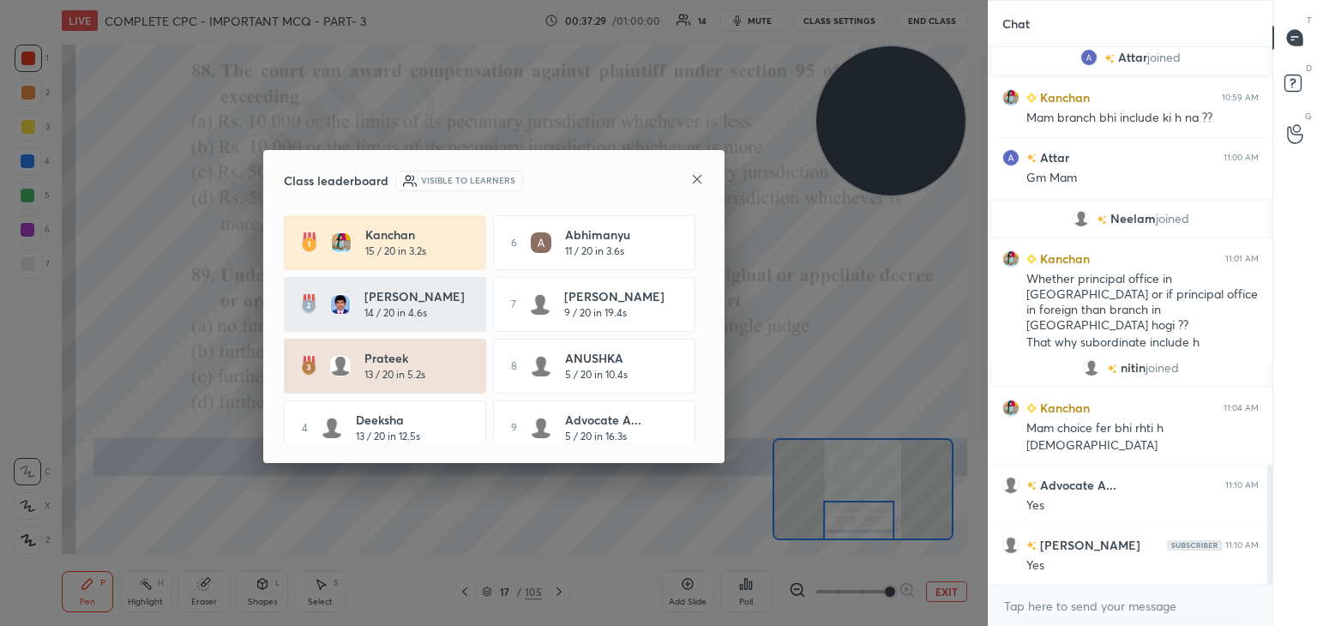
click at [700, 188] on div at bounding box center [697, 180] width 14 height 18
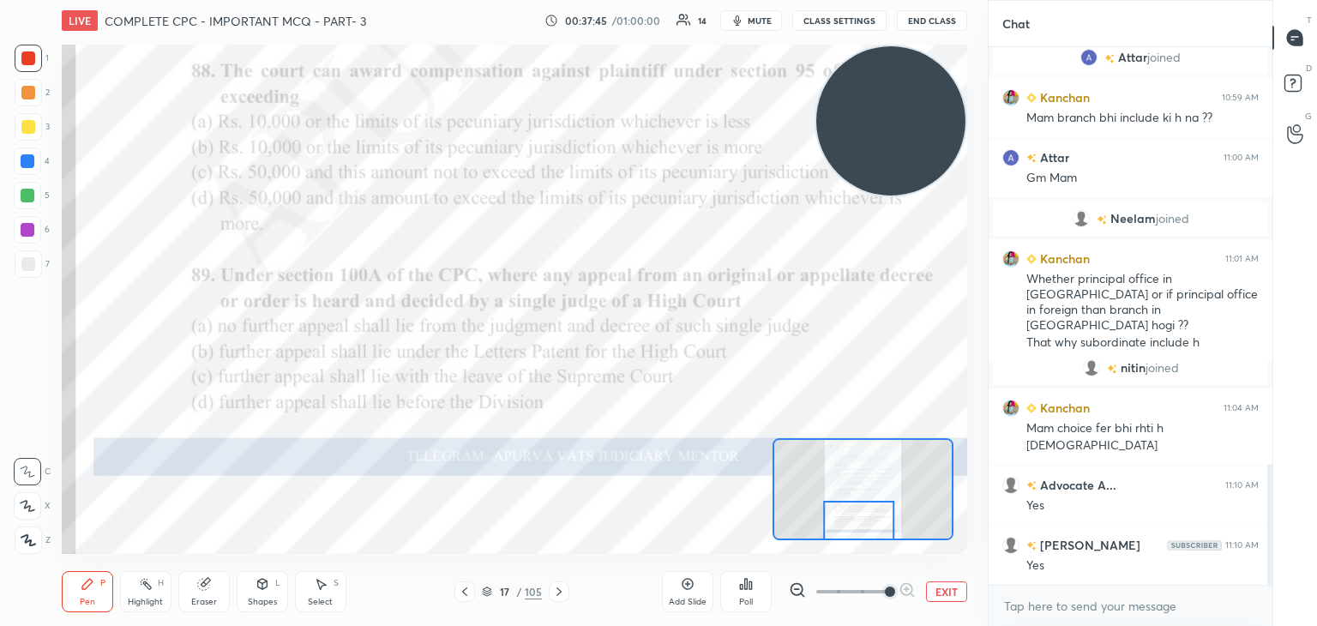
click at [748, 594] on div "Poll" at bounding box center [745, 591] width 51 height 41
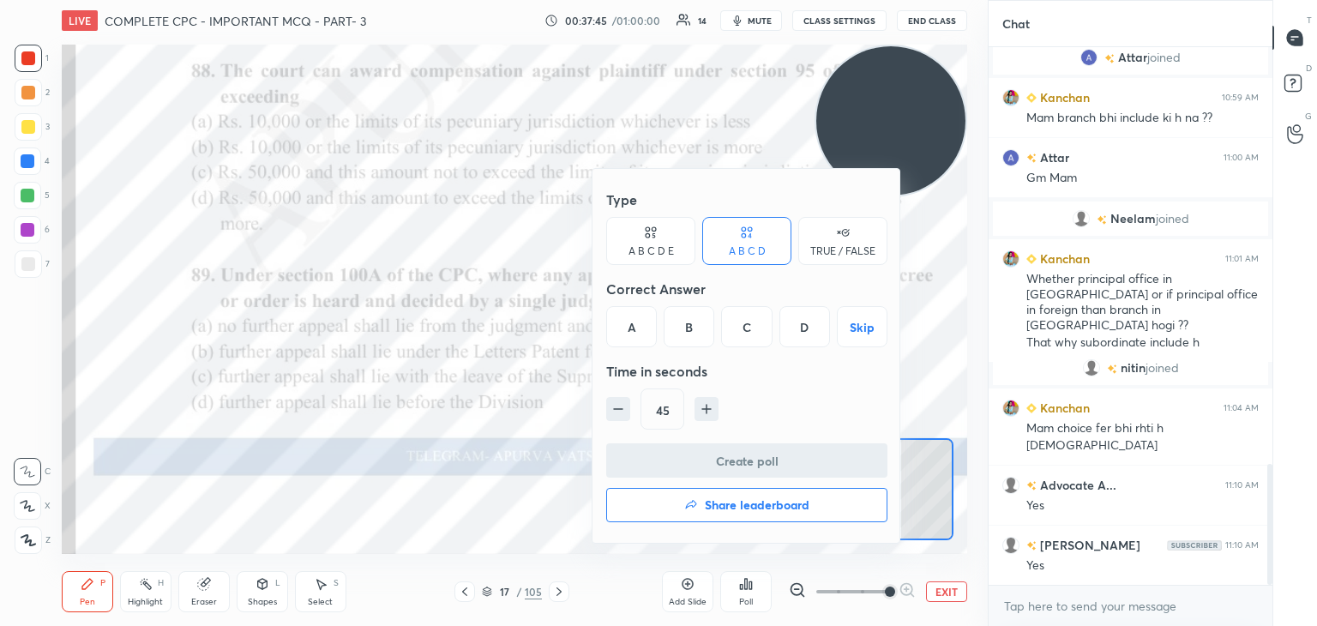
click at [616, 327] on div "A" at bounding box center [631, 326] width 51 height 41
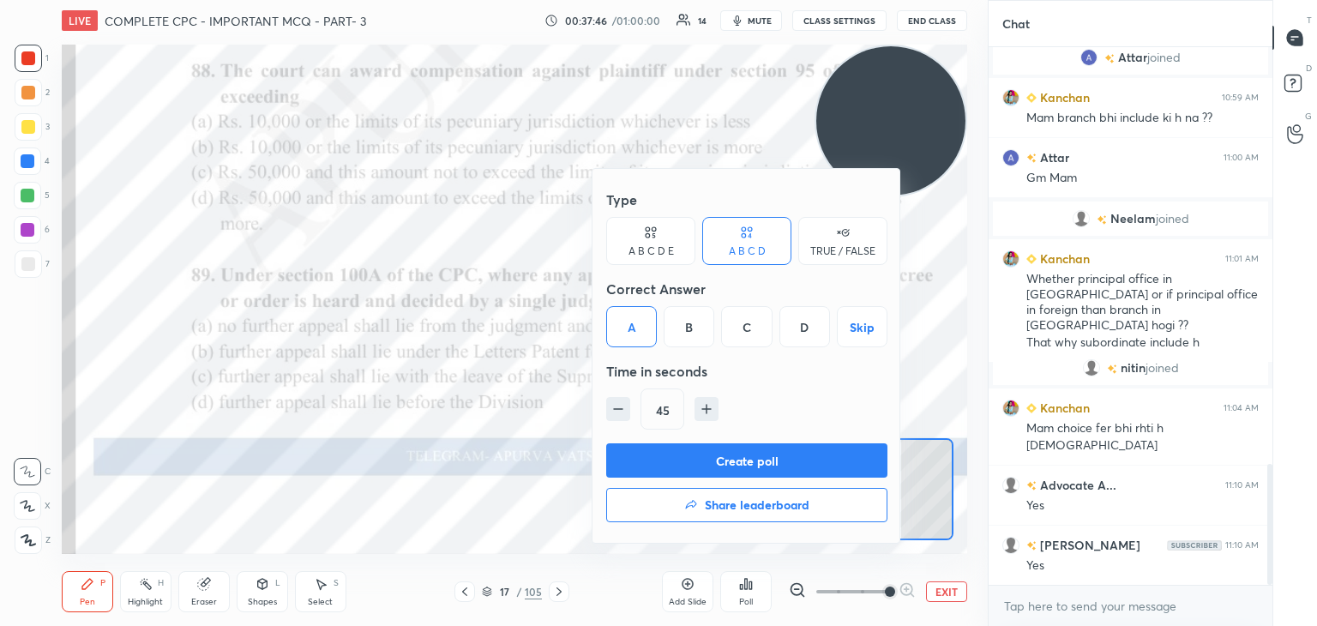
click at [666, 457] on button "Create poll" at bounding box center [746, 460] width 281 height 34
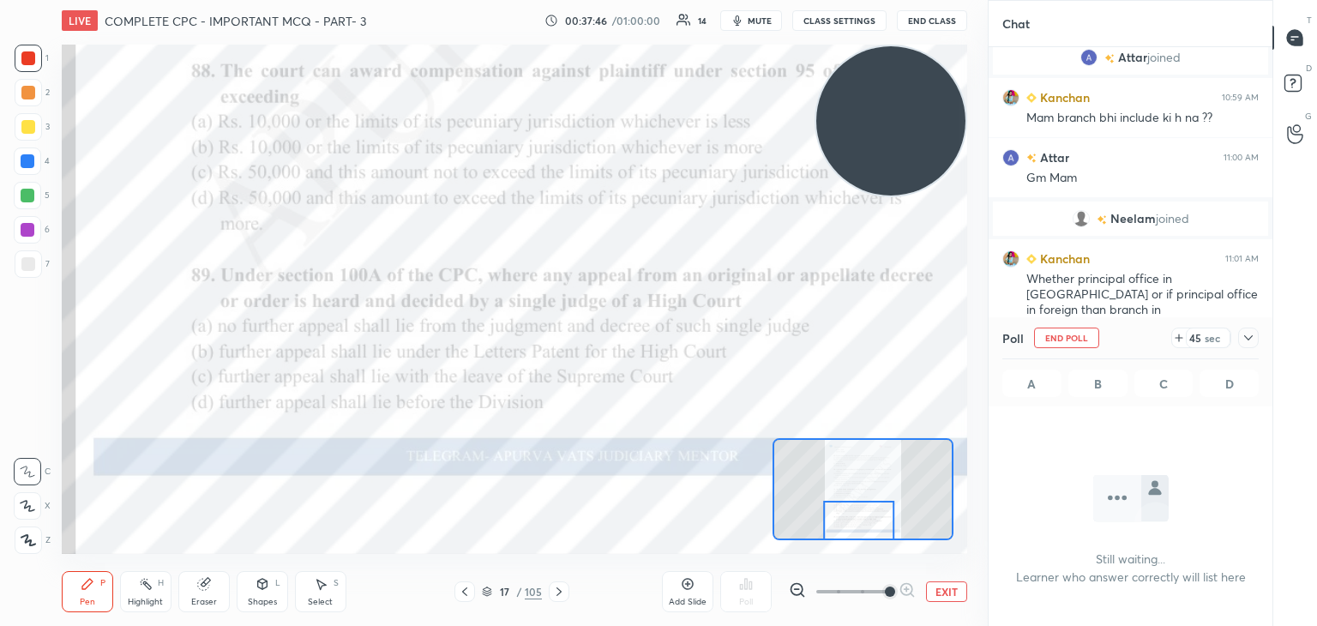
scroll to position [5, 5]
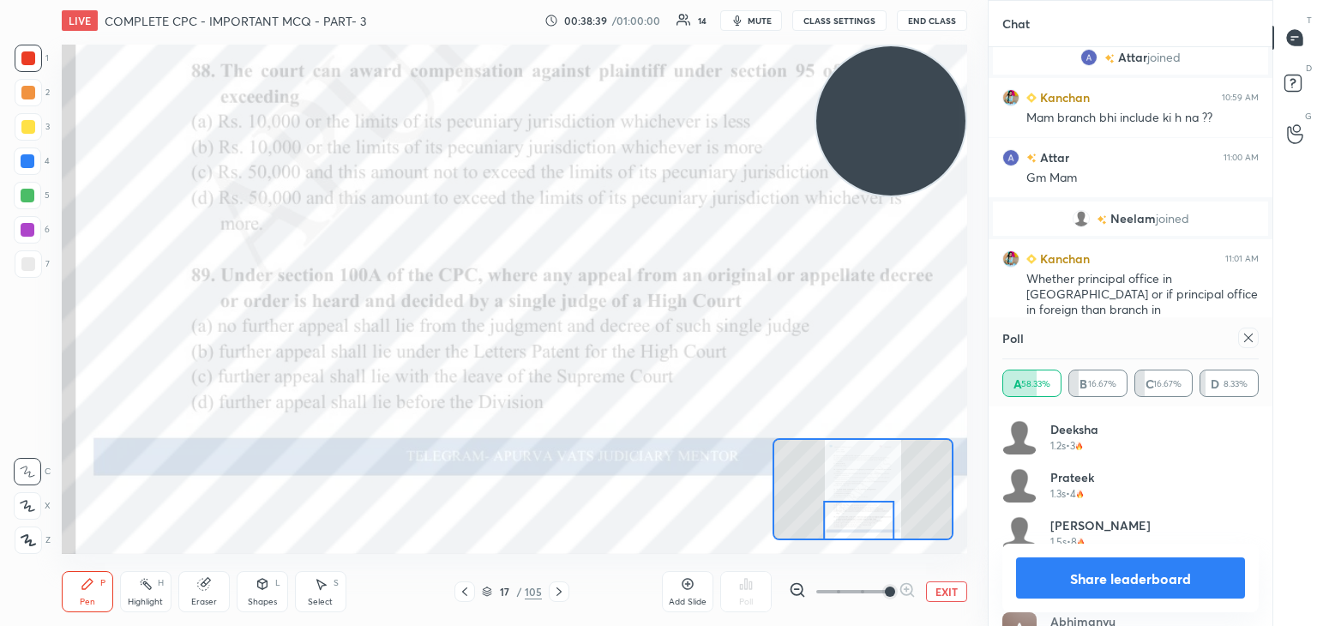
click at [1079, 580] on button "Share leaderboard" at bounding box center [1130, 577] width 229 height 41
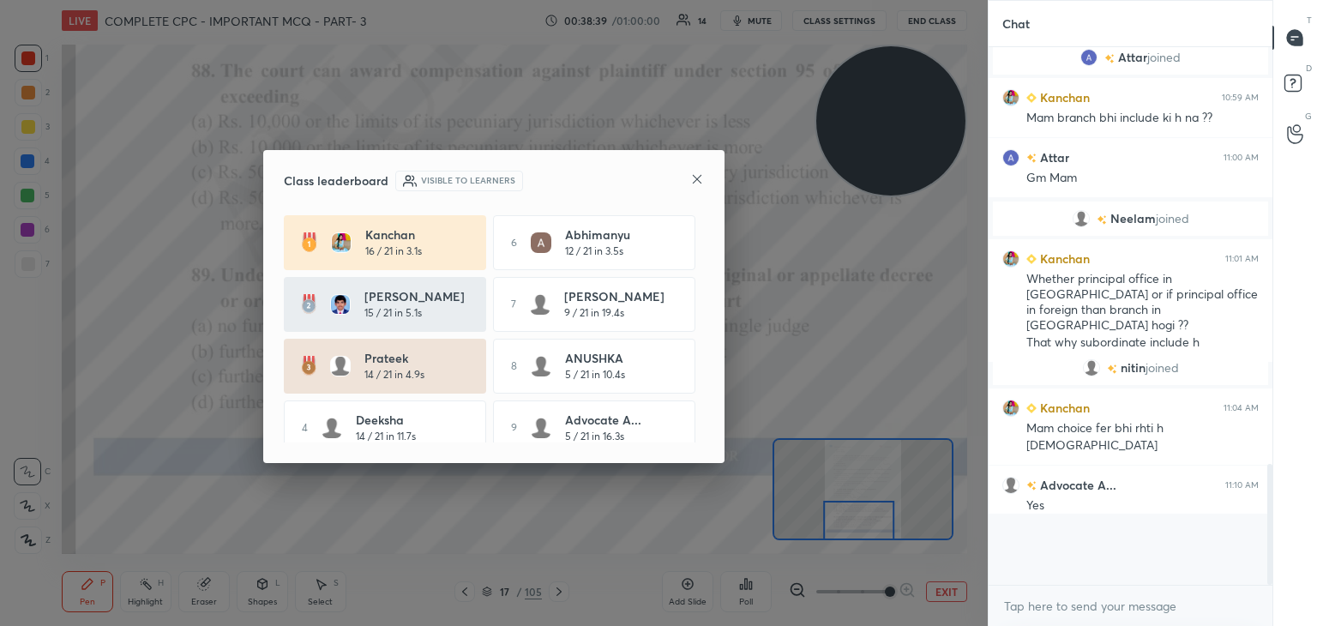
scroll to position [532, 279]
click at [695, 176] on icon at bounding box center [697, 179] width 14 height 14
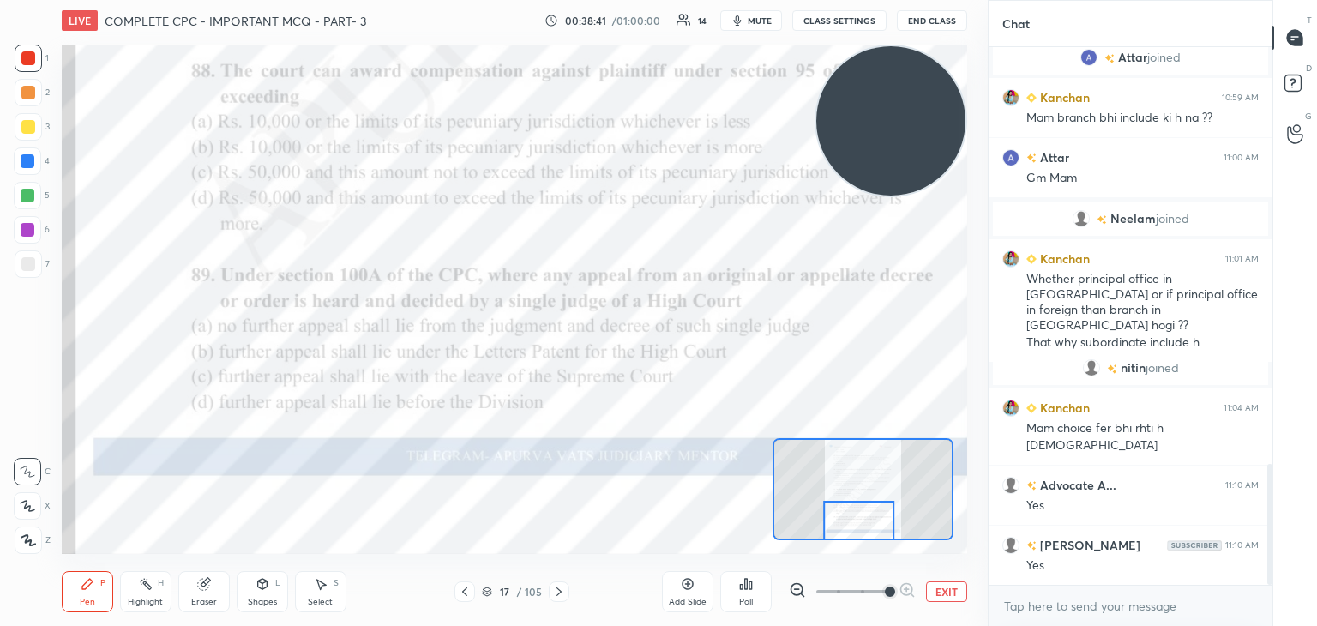
click at [555, 587] on icon at bounding box center [559, 592] width 14 height 14
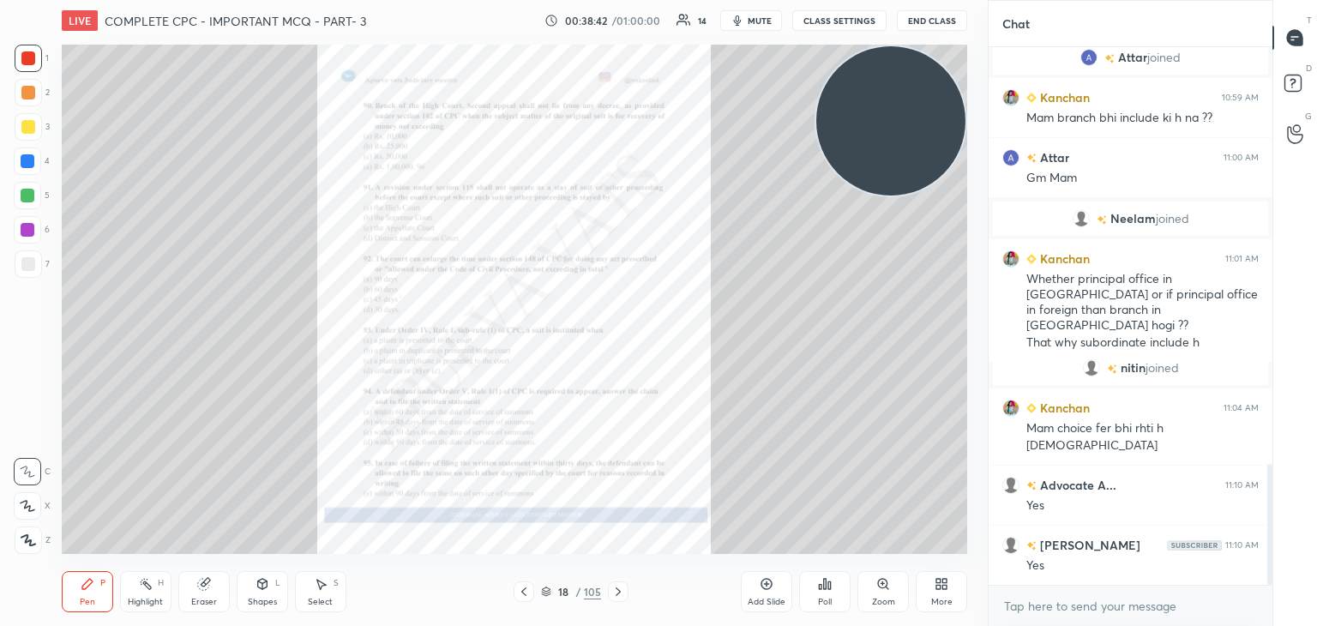
click at [893, 587] on div "Zoom" at bounding box center [882, 591] width 51 height 41
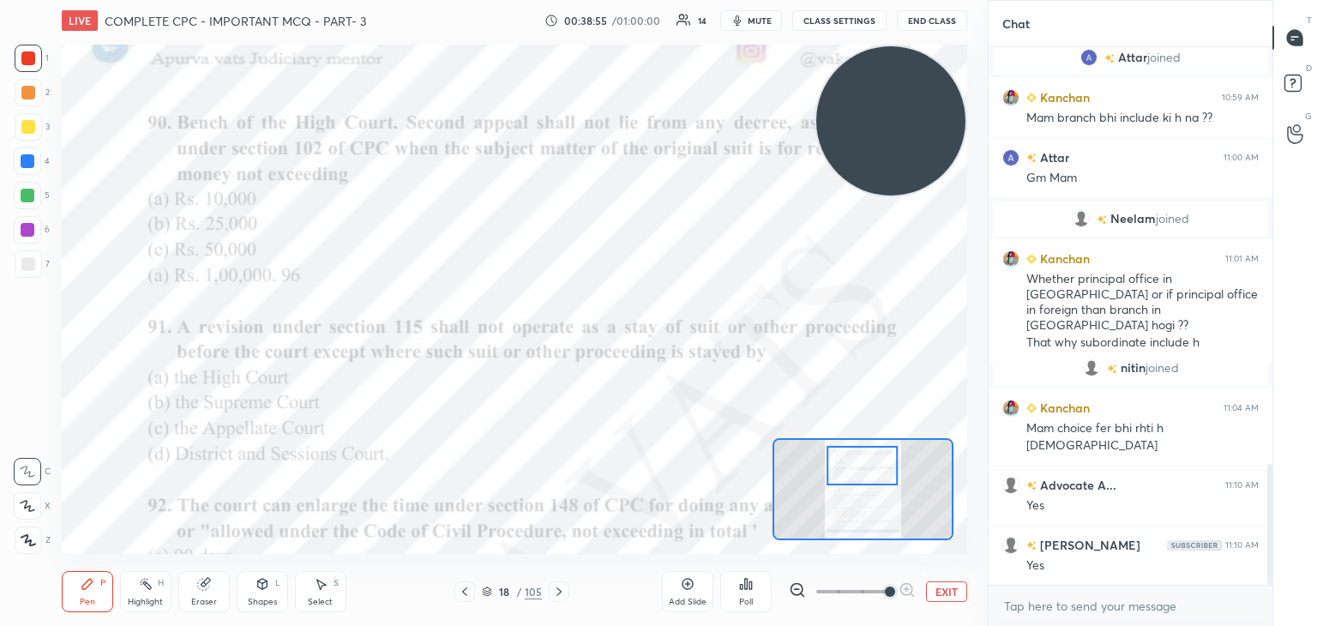
click at [742, 587] on icon at bounding box center [741, 587] width 3 height 4
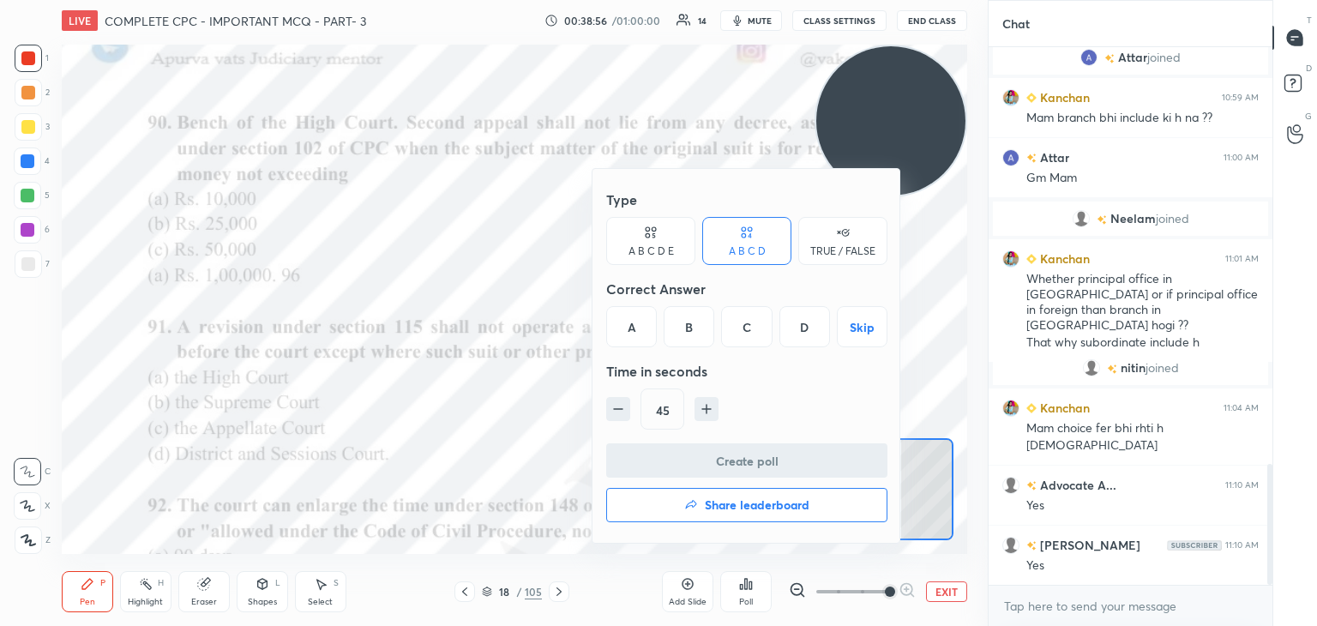
click at [682, 330] on div "B" at bounding box center [689, 326] width 51 height 41
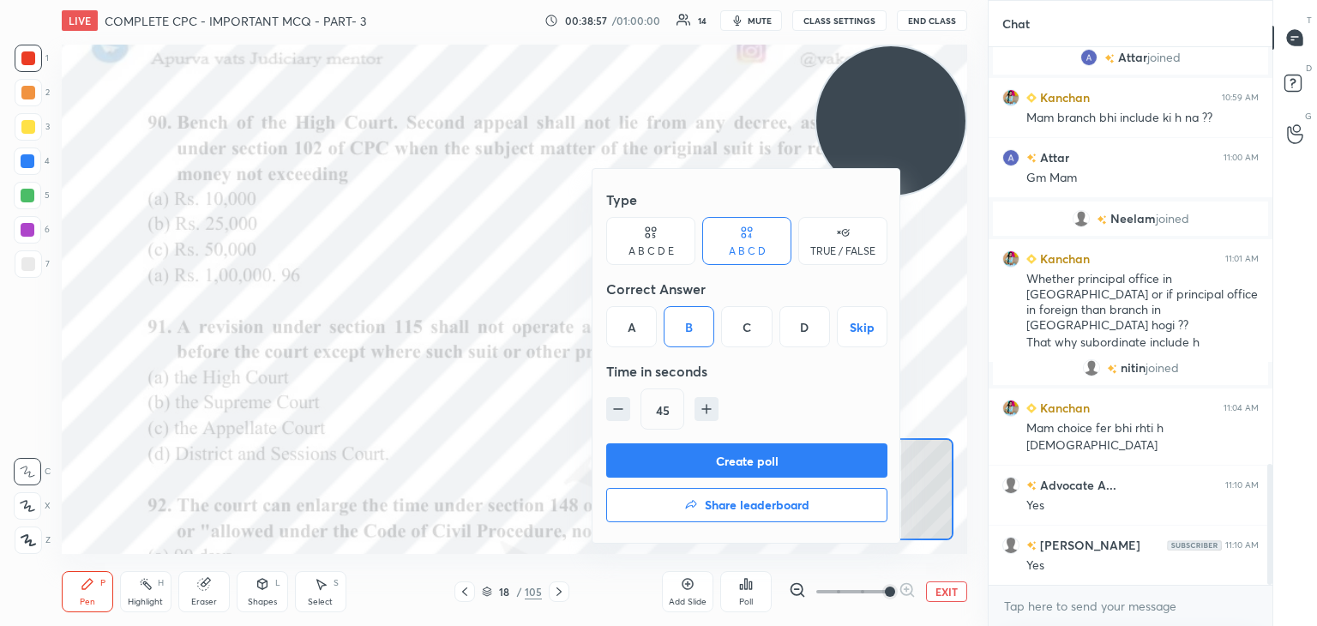
click at [704, 459] on button "Create poll" at bounding box center [746, 460] width 281 height 34
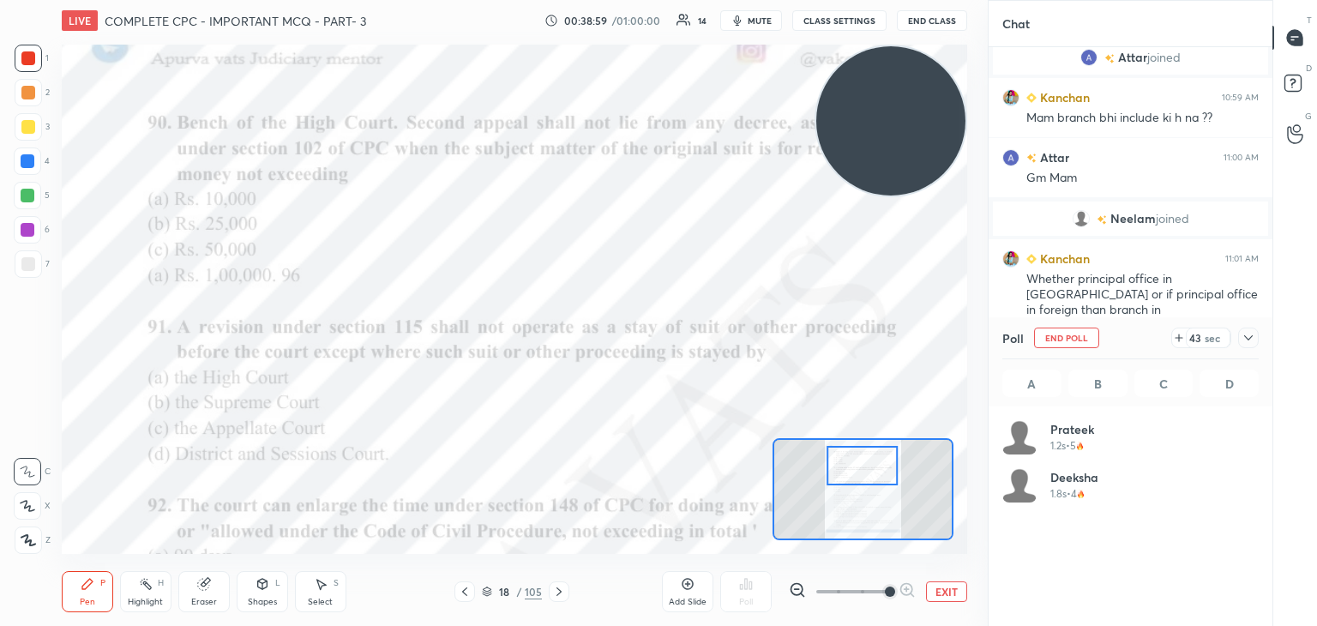
scroll to position [201, 251]
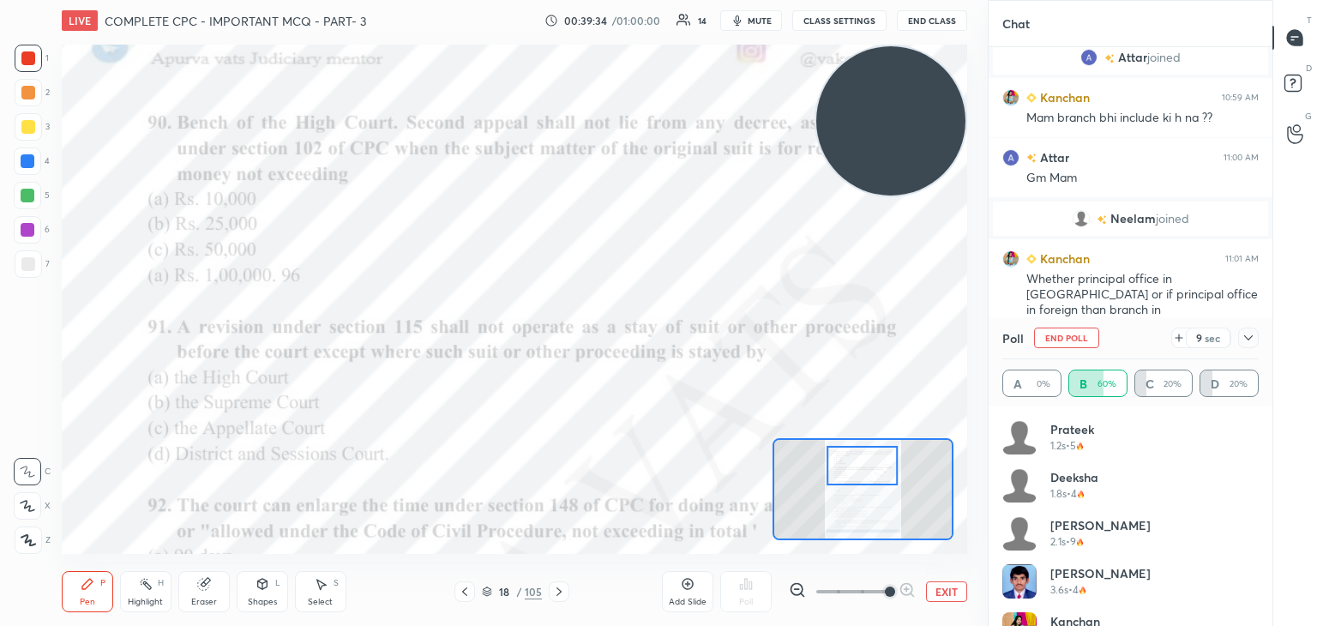
click at [754, 18] on span "mute" at bounding box center [760, 21] width 24 height 12
click at [756, 17] on span "unmute" at bounding box center [758, 21] width 37 height 12
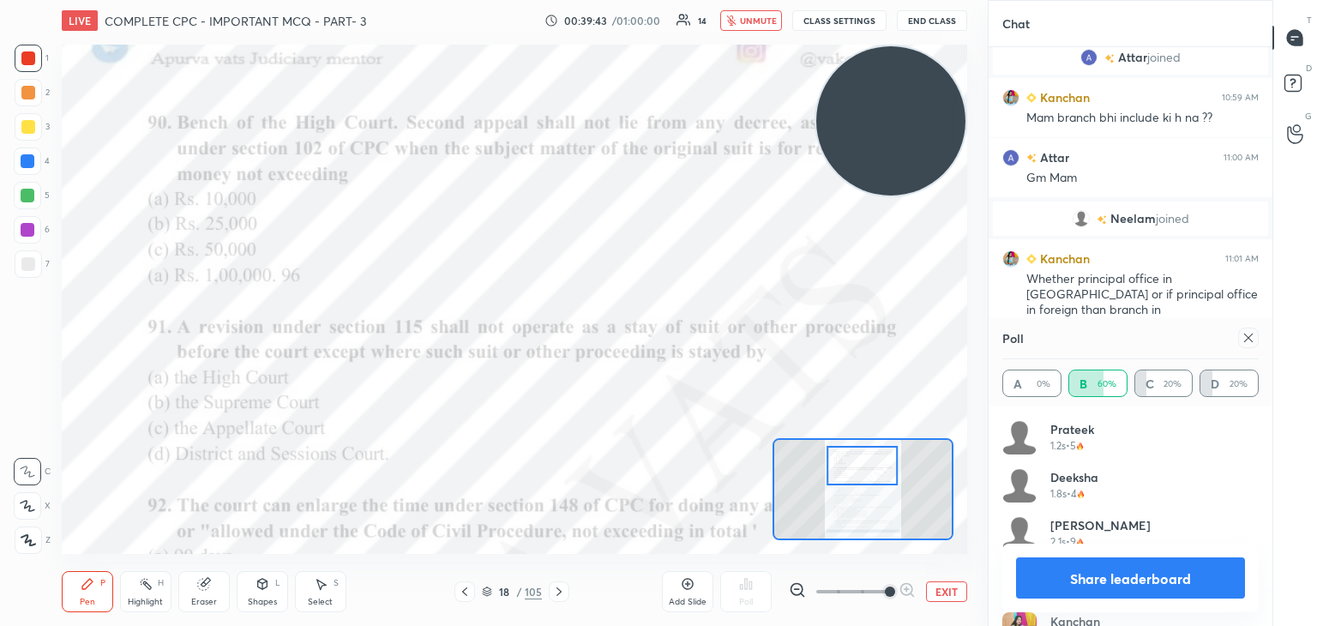
click at [758, 7] on div "LIVE COMPLETE CPC - IMPORTANT MCQ - PART- 3 00:39:43 / 01:00:00 14 unmute CLASS…" at bounding box center [514, 20] width 905 height 41
click at [761, 8] on div "LIVE COMPLETE CPC - IMPORTANT MCQ - PART- 3 00:39:43 / 01:00:00 14 unmute CLASS…" at bounding box center [514, 20] width 905 height 41
click at [762, 9] on div "LIVE COMPLETE CPC - IMPORTANT MCQ - PART- 3 00:39:43 / 01:00:00 14 unmute CLASS…" at bounding box center [514, 20] width 905 height 41
click at [763, 9] on div "LIVE COMPLETE CPC - IMPORTANT MCQ - PART- 3 00:39:43 / 01:00:00 14 unmute CLASS…" at bounding box center [514, 20] width 905 height 41
click at [762, 11] on button "unmute" at bounding box center [751, 20] width 62 height 21
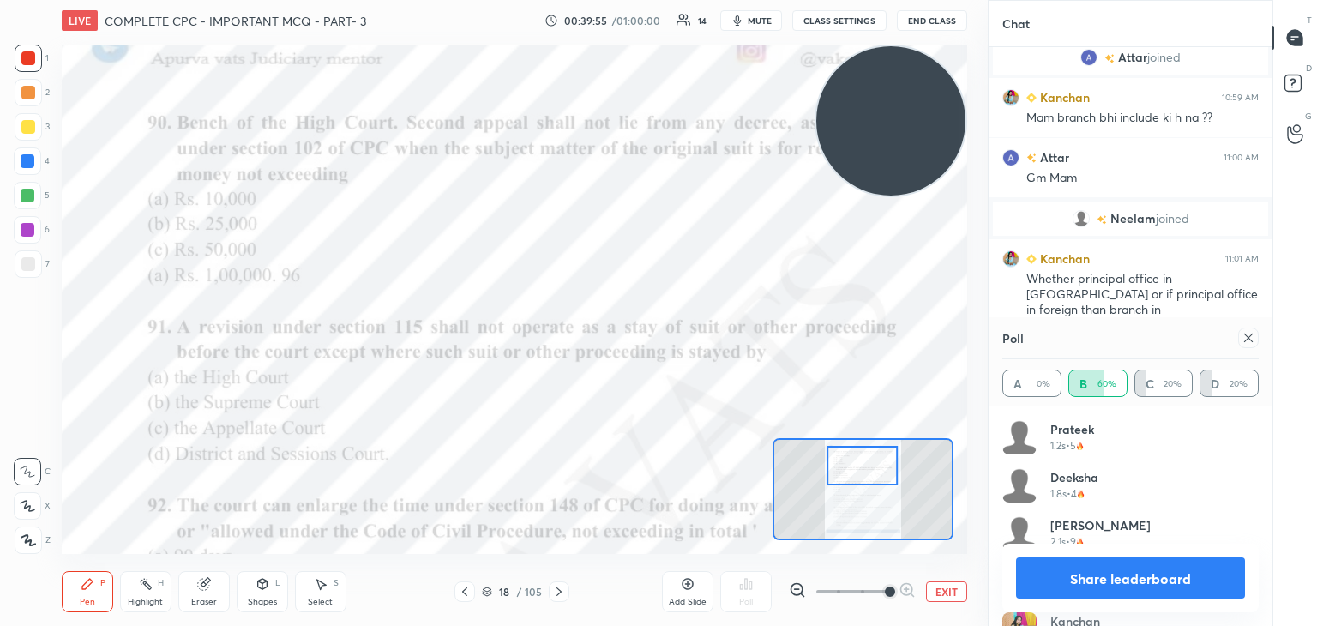
click at [1084, 584] on button "Share leaderboard" at bounding box center [1130, 577] width 229 height 41
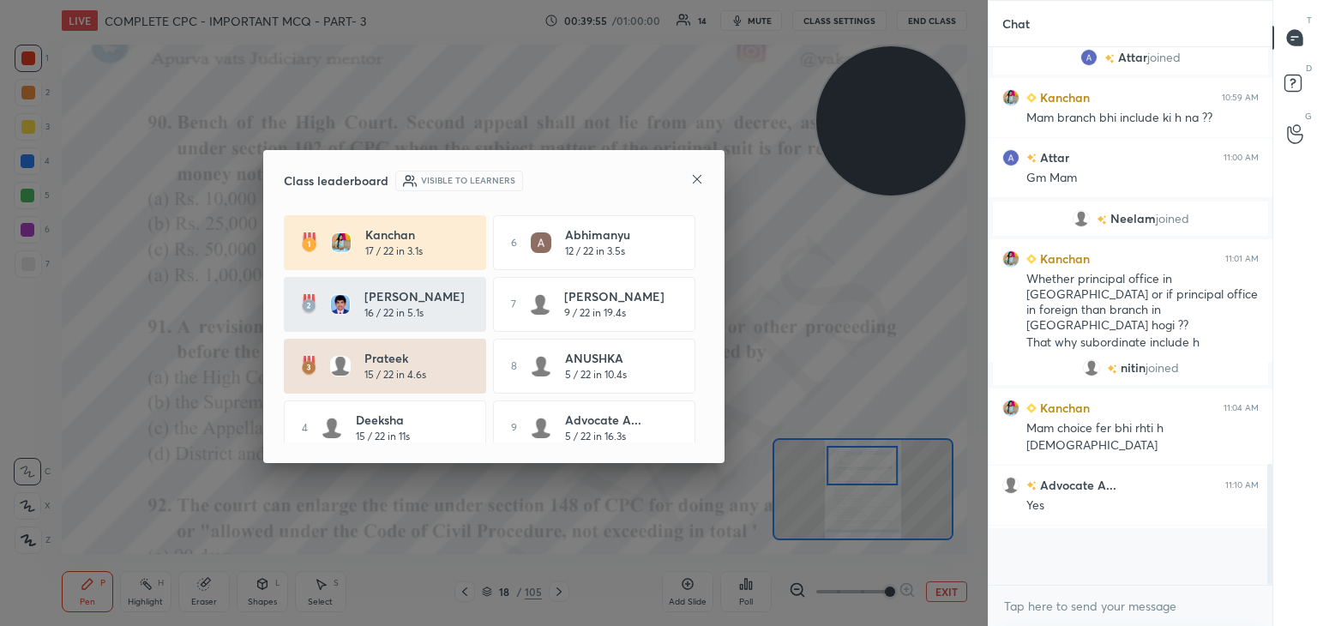
scroll to position [573, 279]
click at [684, 168] on div "Class leaderboard Visible to learners [PERSON_NAME] 17 / 22 in 3.1s 6 Abhimanyu…" at bounding box center [493, 306] width 461 height 313
click at [706, 179] on div "Class leaderboard Visible to learners [PERSON_NAME] 17 / 22 in 3.1s 6 Abhimanyu…" at bounding box center [493, 306] width 461 height 313
click at [694, 183] on icon at bounding box center [697, 179] width 14 height 14
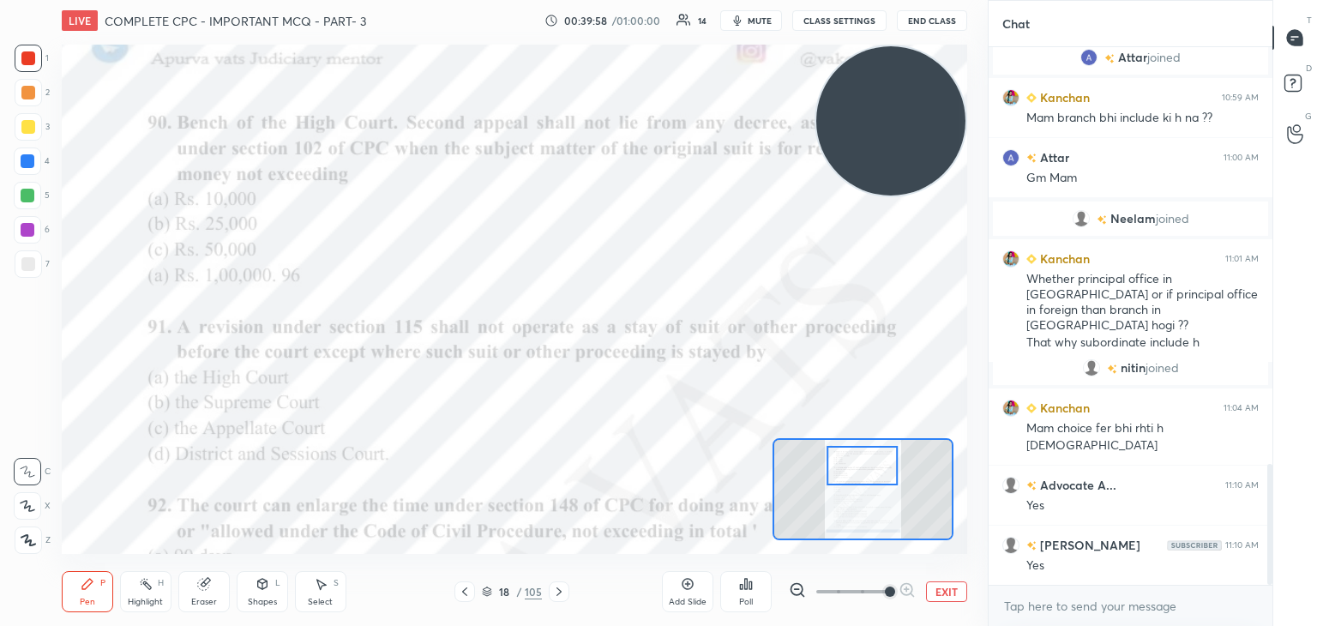
click at [754, 26] on button "mute" at bounding box center [751, 20] width 62 height 21
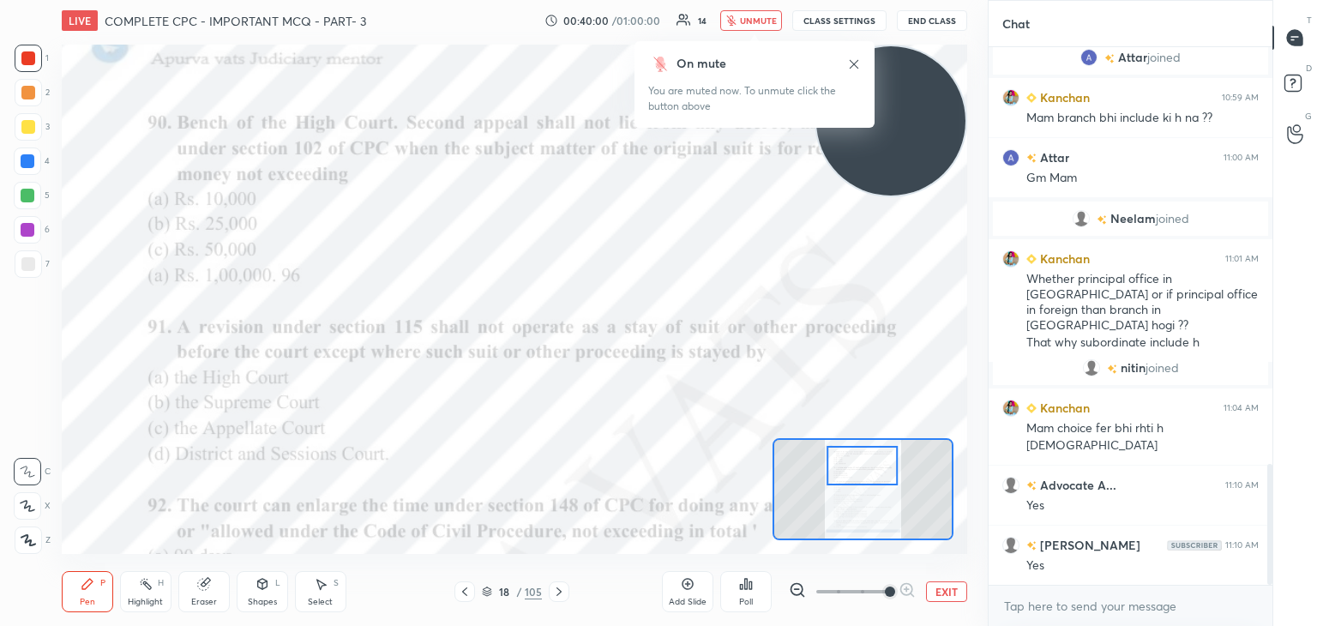
click at [744, 593] on div "Poll" at bounding box center [745, 591] width 51 height 41
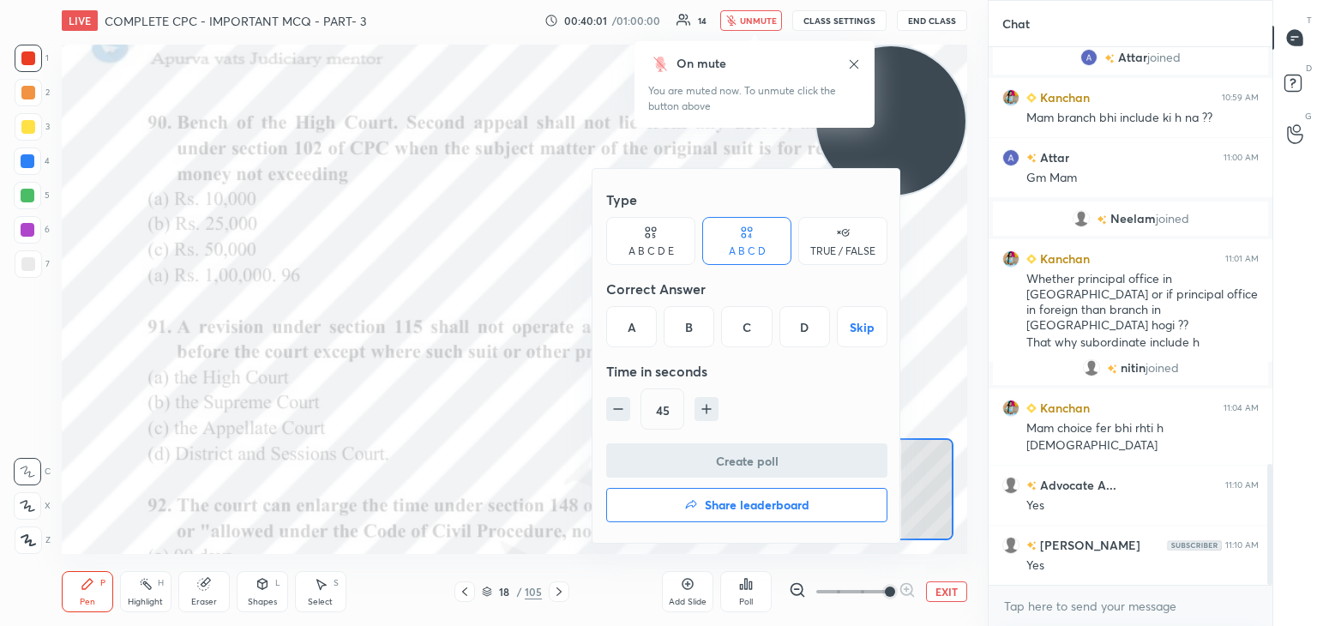
click at [620, 327] on div "A" at bounding box center [631, 326] width 51 height 41
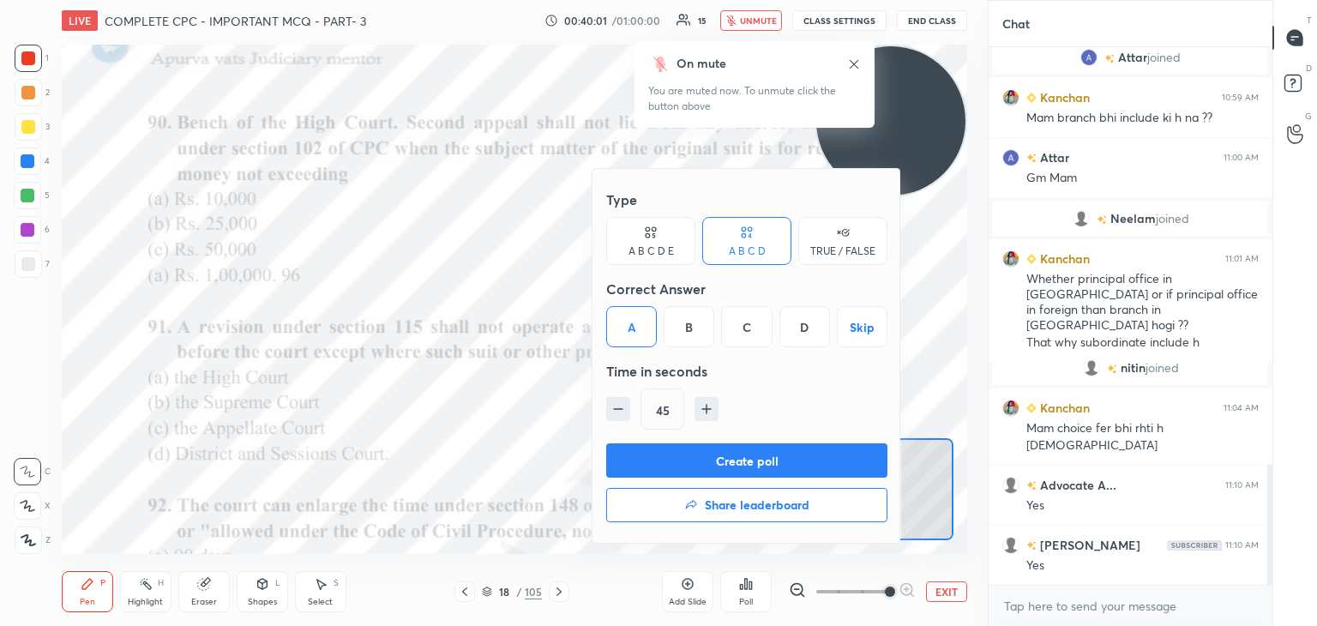
click at [701, 454] on button "Create poll" at bounding box center [746, 460] width 281 height 34
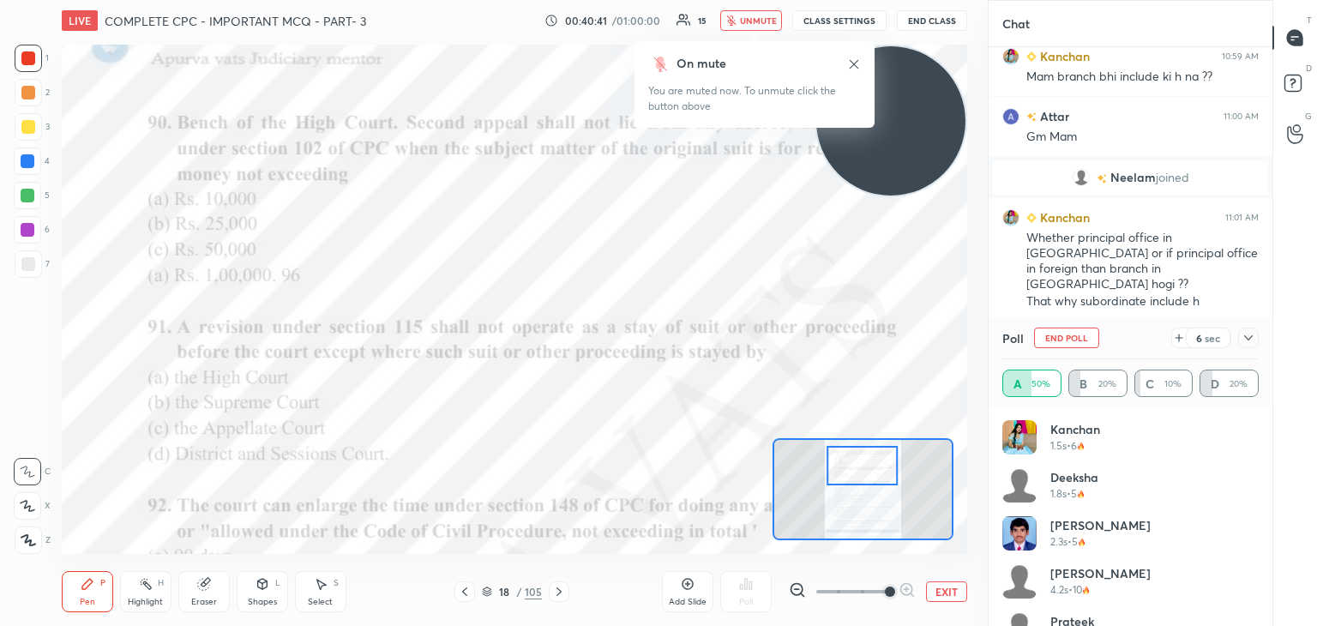
scroll to position [2010, 0]
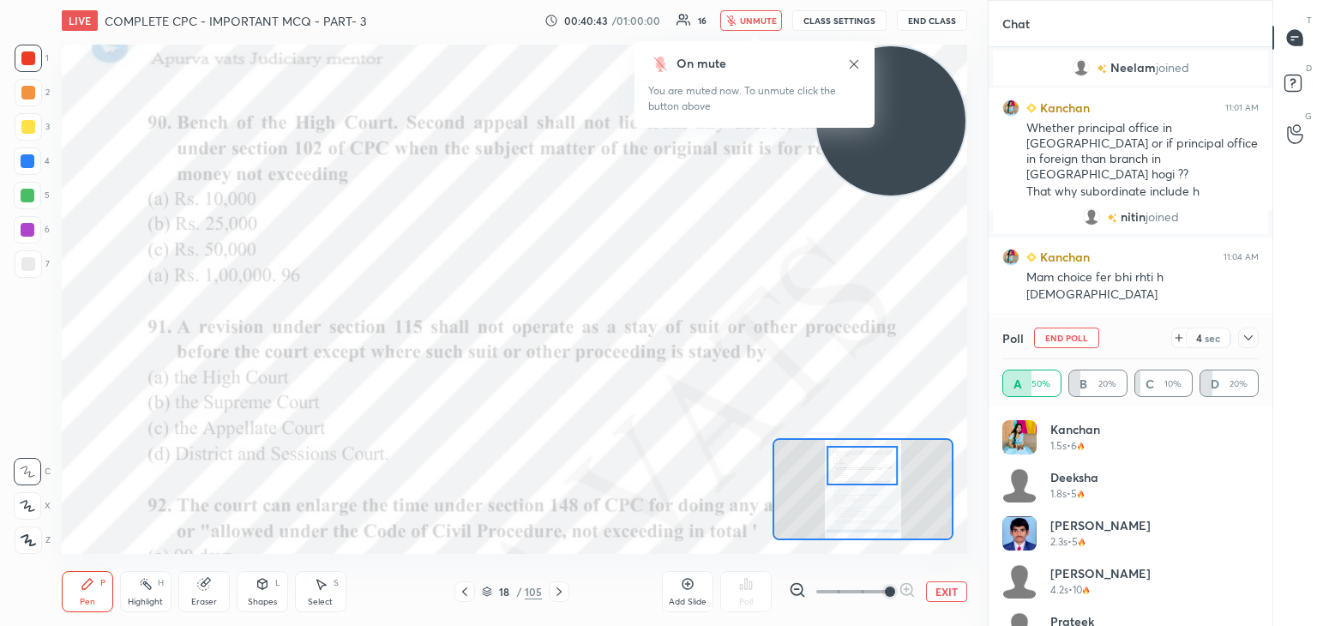
click at [756, 19] on span "unmute" at bounding box center [758, 21] width 37 height 12
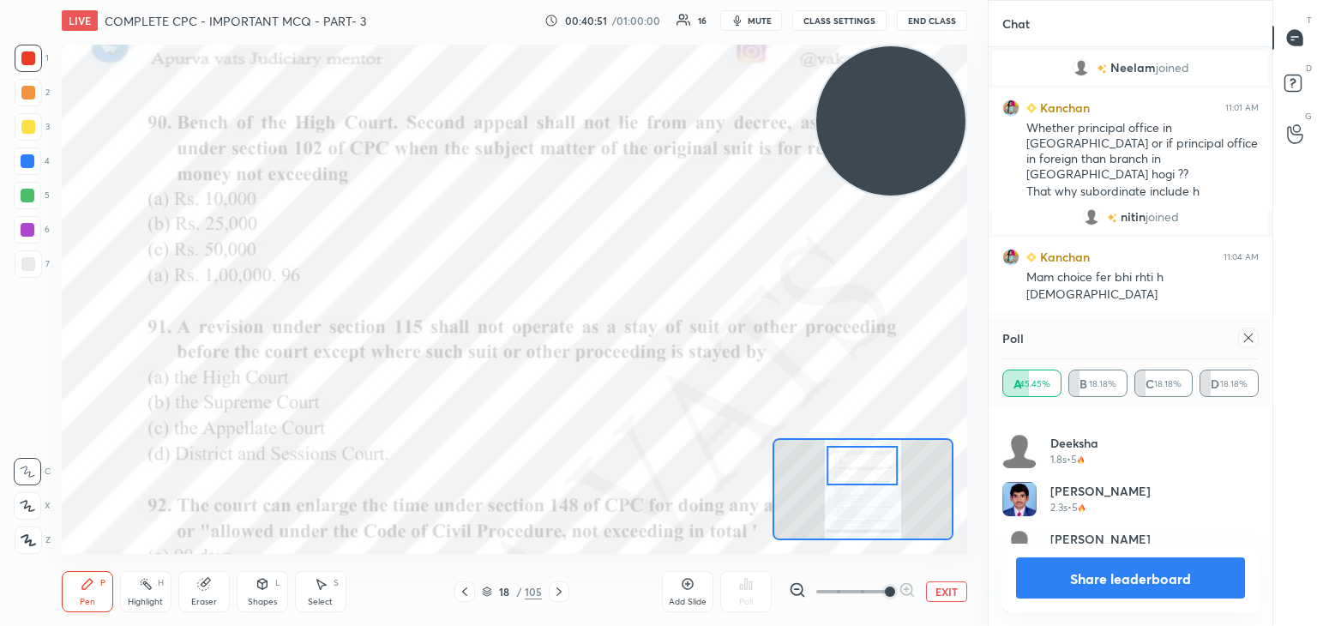
click at [1089, 575] on button "Share leaderboard" at bounding box center [1130, 577] width 229 height 41
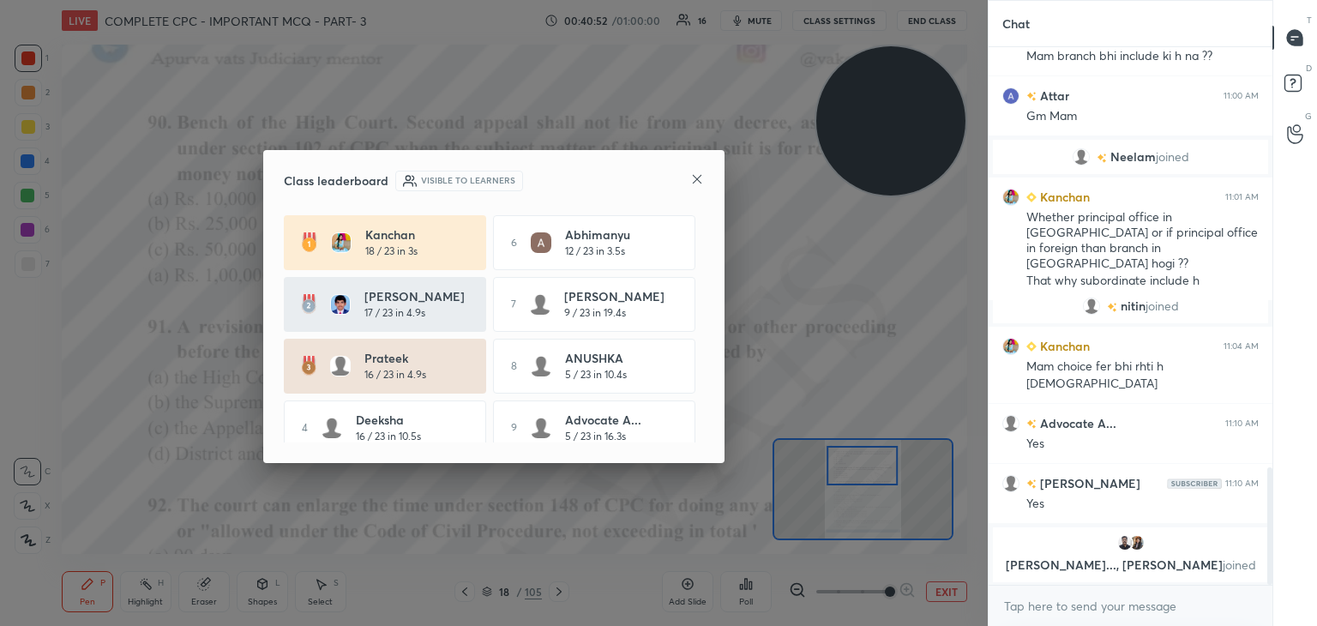
click at [693, 180] on icon at bounding box center [697, 179] width 14 height 14
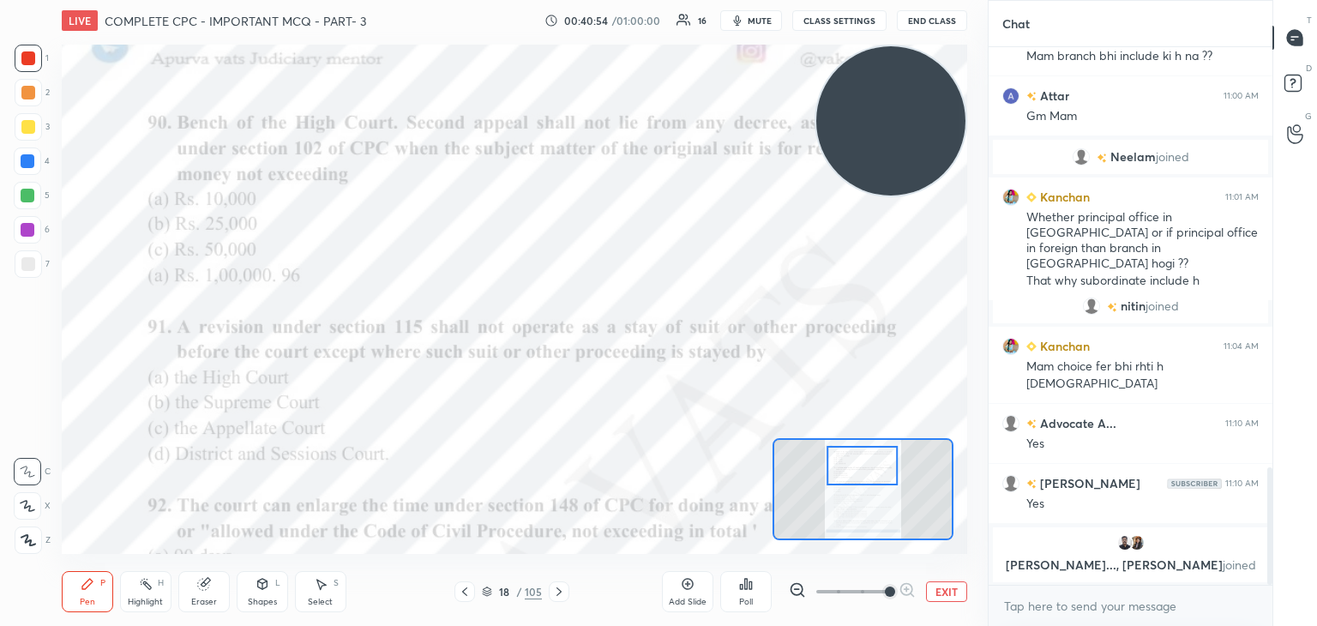
click at [1141, 542] on img "grid" at bounding box center [1136, 542] width 17 height 17
click at [1121, 548] on img "grid" at bounding box center [1124, 542] width 17 height 17
click at [1131, 545] on img "grid" at bounding box center [1124, 542] width 17 height 17
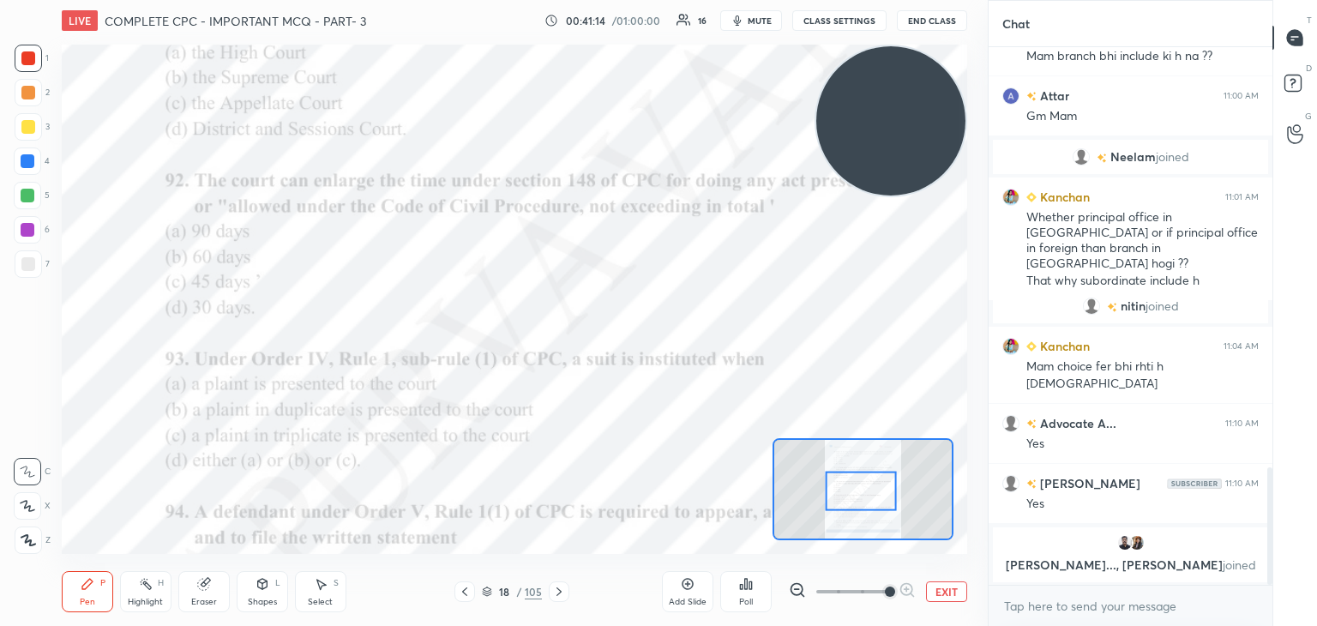
click at [751, 593] on div "Poll" at bounding box center [745, 591] width 51 height 41
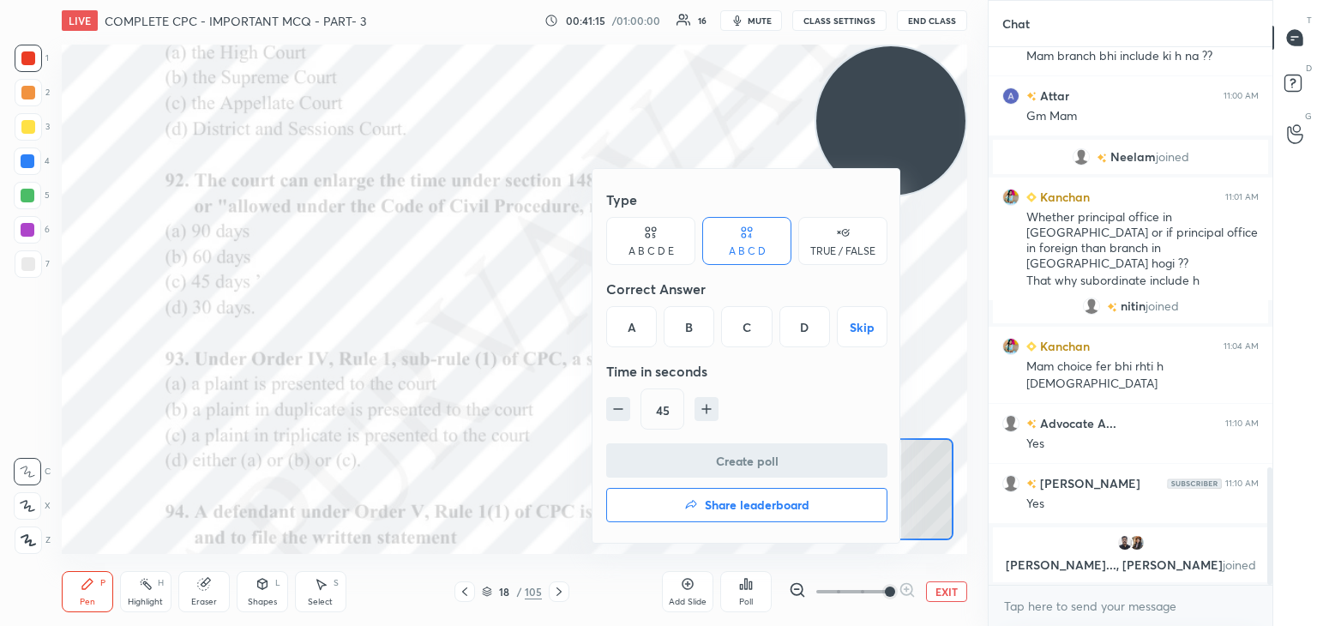
click at [815, 337] on div "D" at bounding box center [804, 326] width 51 height 41
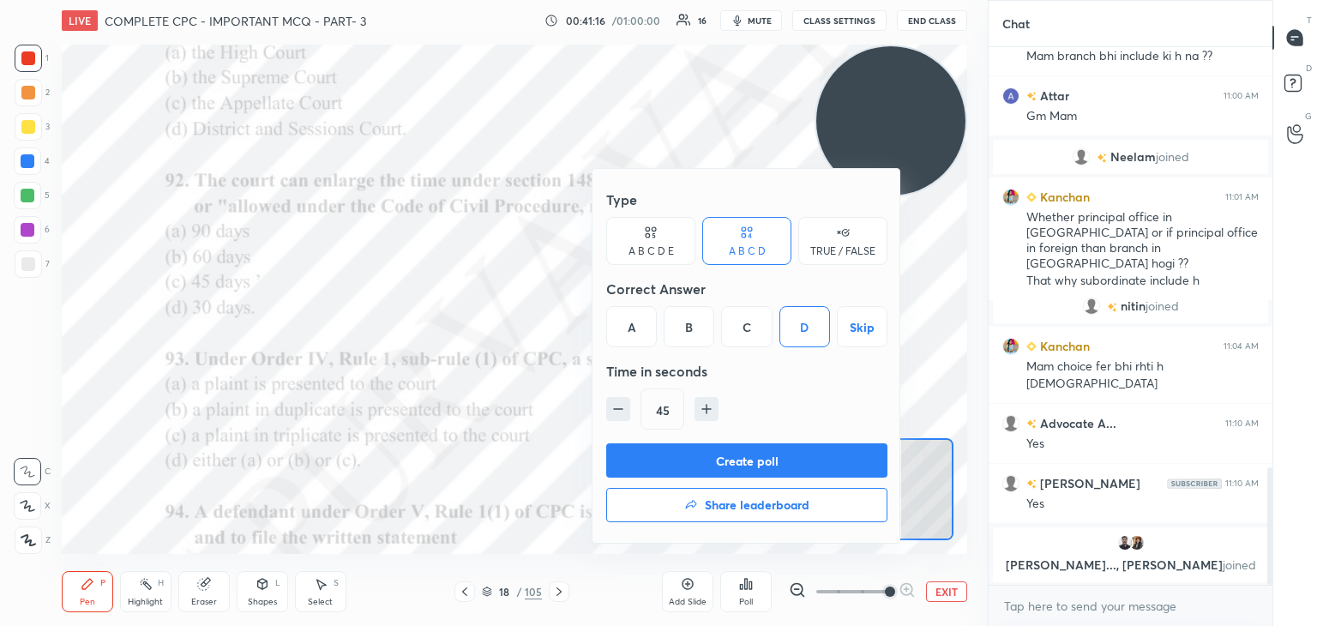
click at [765, 450] on button "Create poll" at bounding box center [746, 460] width 281 height 34
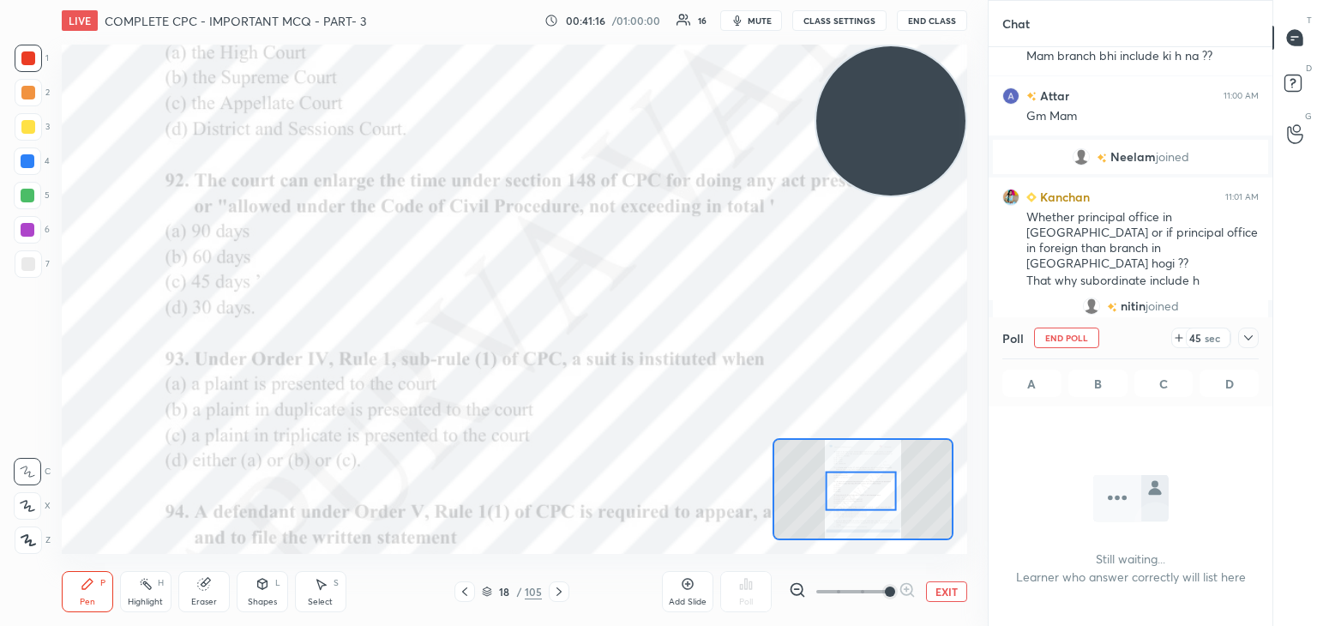
scroll to position [447, 279]
click at [734, 20] on icon "button" at bounding box center [737, 21] width 14 height 14
click at [729, 15] on button "mute" at bounding box center [751, 20] width 62 height 21
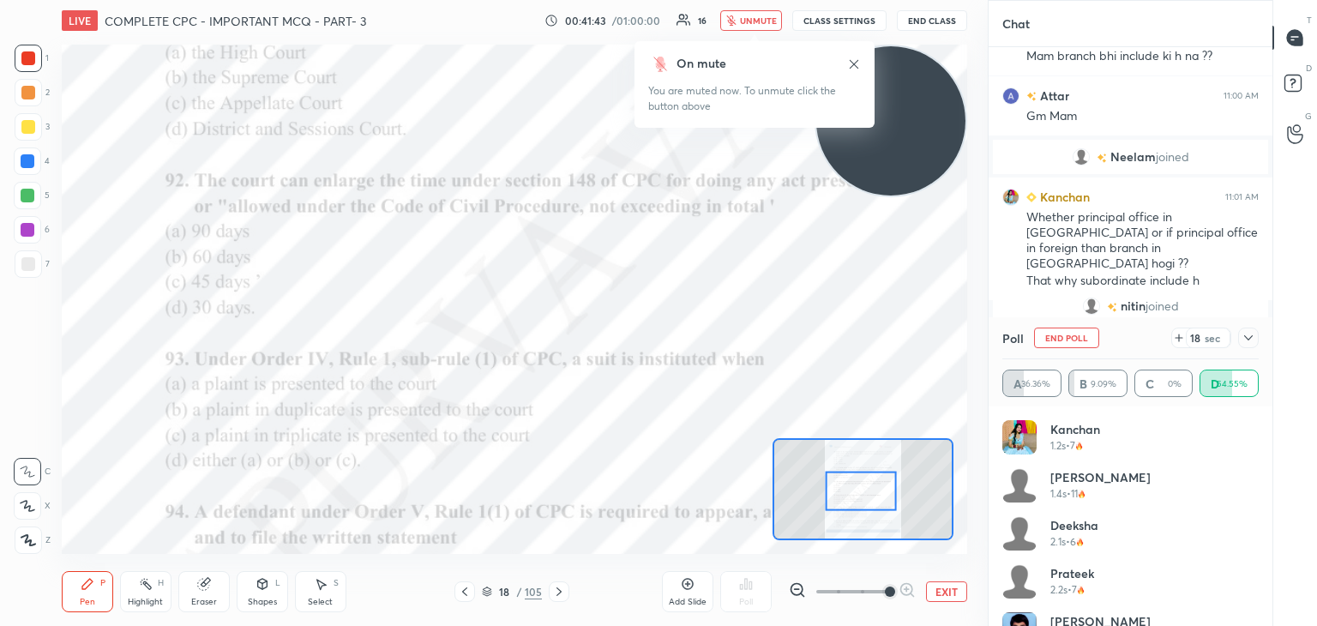
click at [741, 17] on button "unmute" at bounding box center [751, 20] width 62 height 21
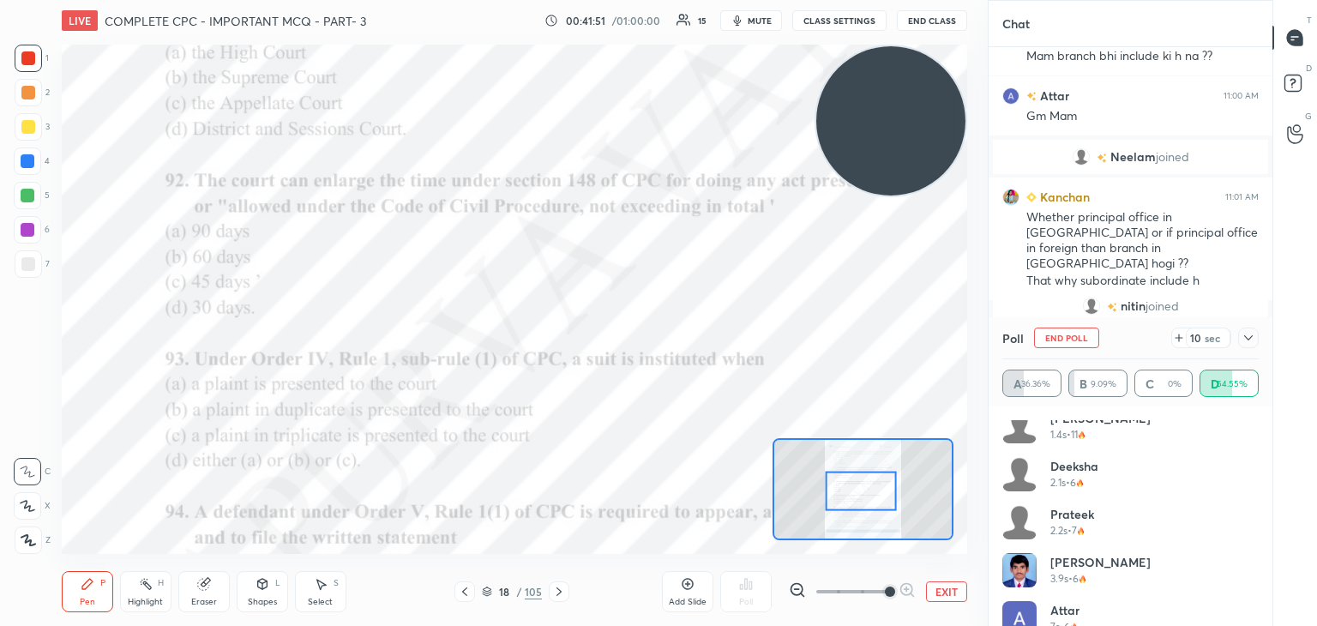
scroll to position [82, 0]
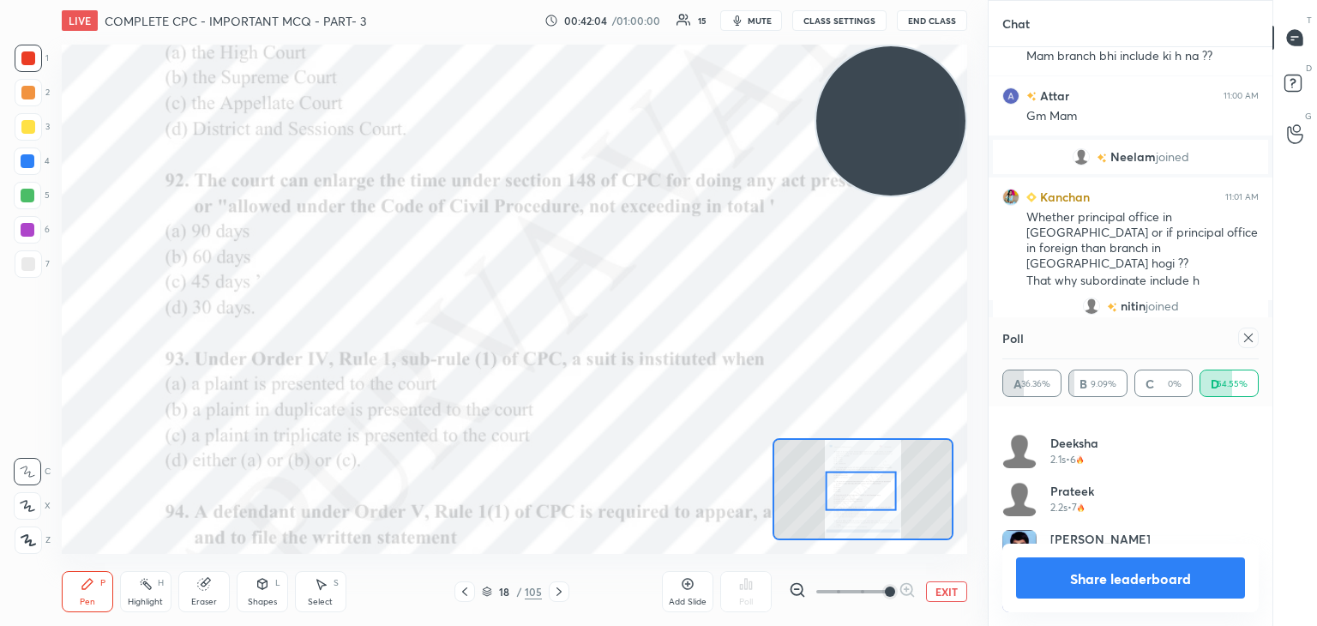
click at [1107, 577] on button "Share leaderboard" at bounding box center [1130, 577] width 229 height 41
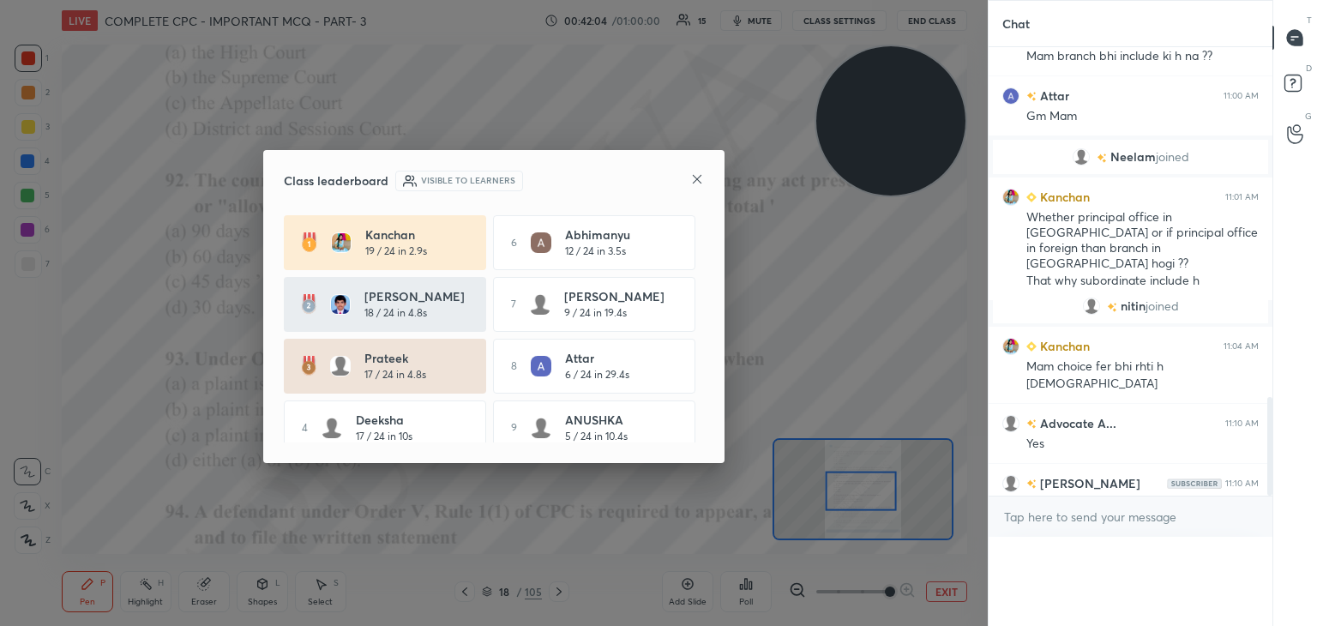
scroll to position [5, 5]
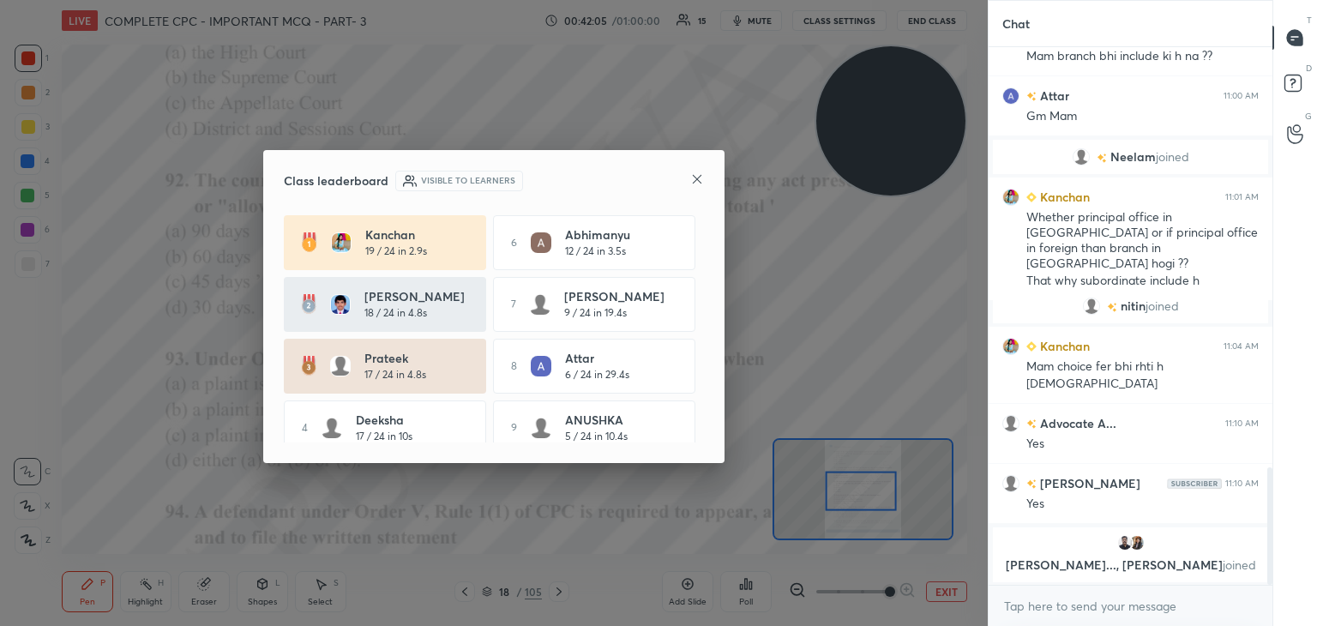
click at [694, 179] on icon at bounding box center [697, 179] width 14 height 14
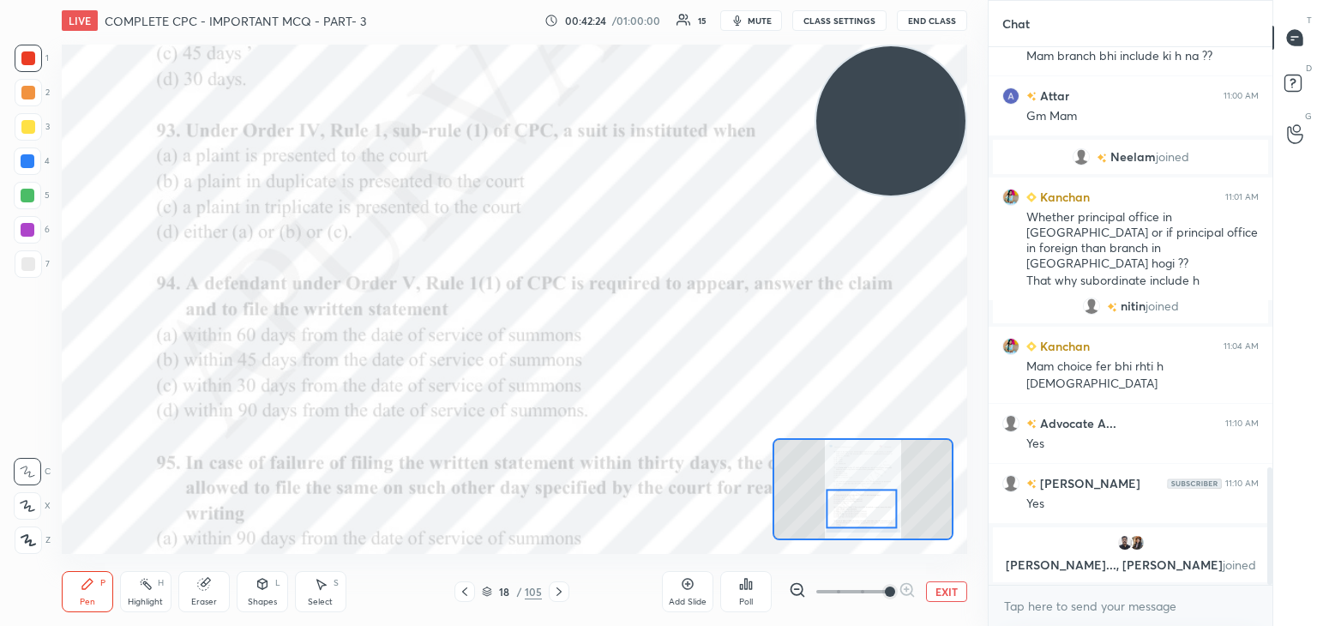
click at [741, 585] on icon at bounding box center [741, 587] width 3 height 4
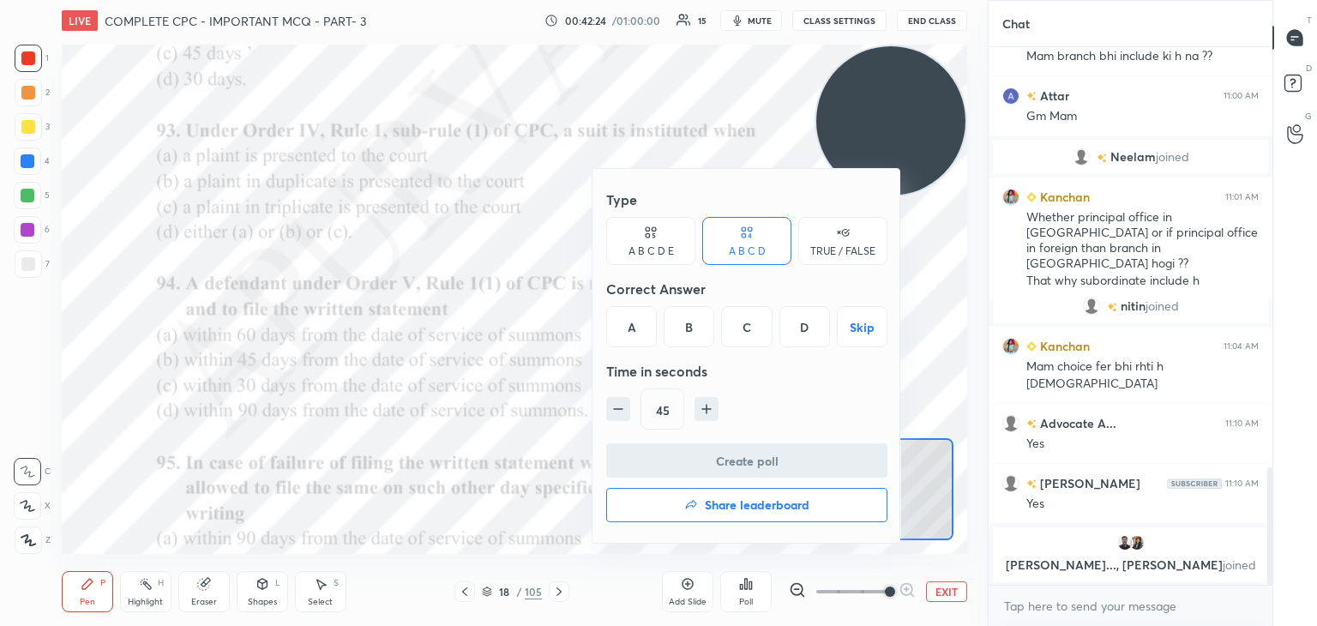
click at [693, 330] on div "B" at bounding box center [689, 326] width 51 height 41
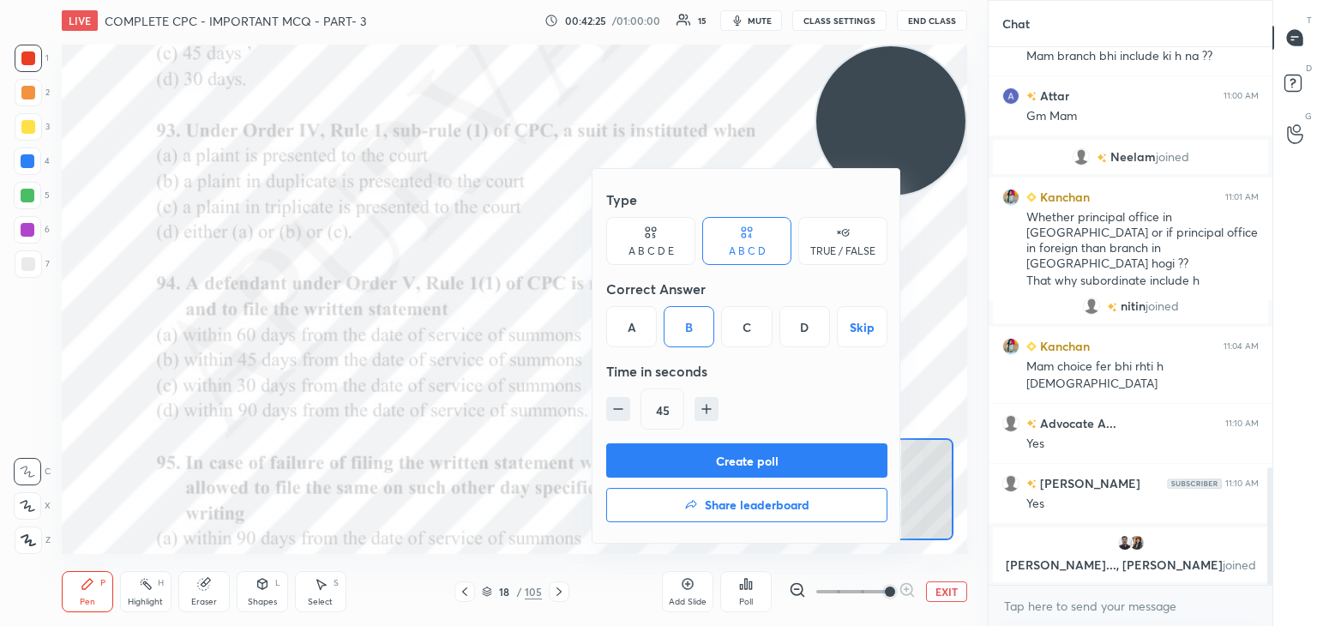
click at [706, 452] on button "Create poll" at bounding box center [746, 460] width 281 height 34
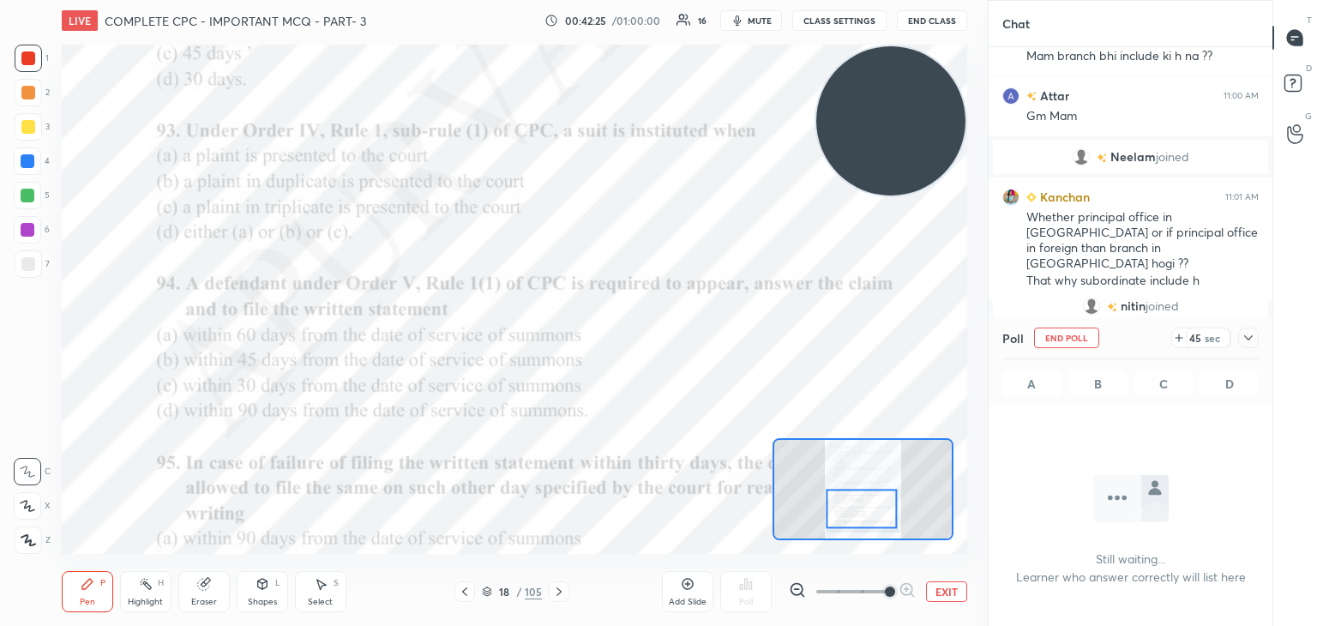
scroll to position [449, 279]
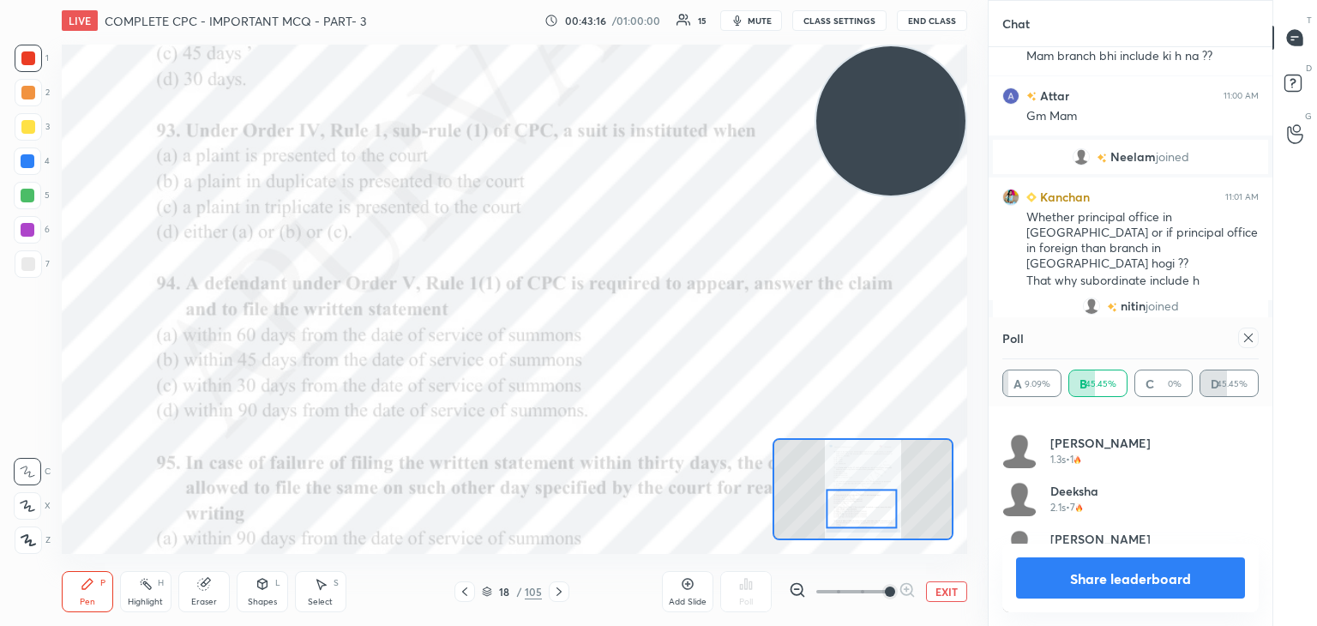
click at [210, 594] on div "Eraser" at bounding box center [203, 591] width 51 height 41
click at [87, 577] on icon at bounding box center [88, 584] width 14 height 14
click at [1139, 573] on button "Share leaderboard" at bounding box center [1130, 577] width 229 height 41
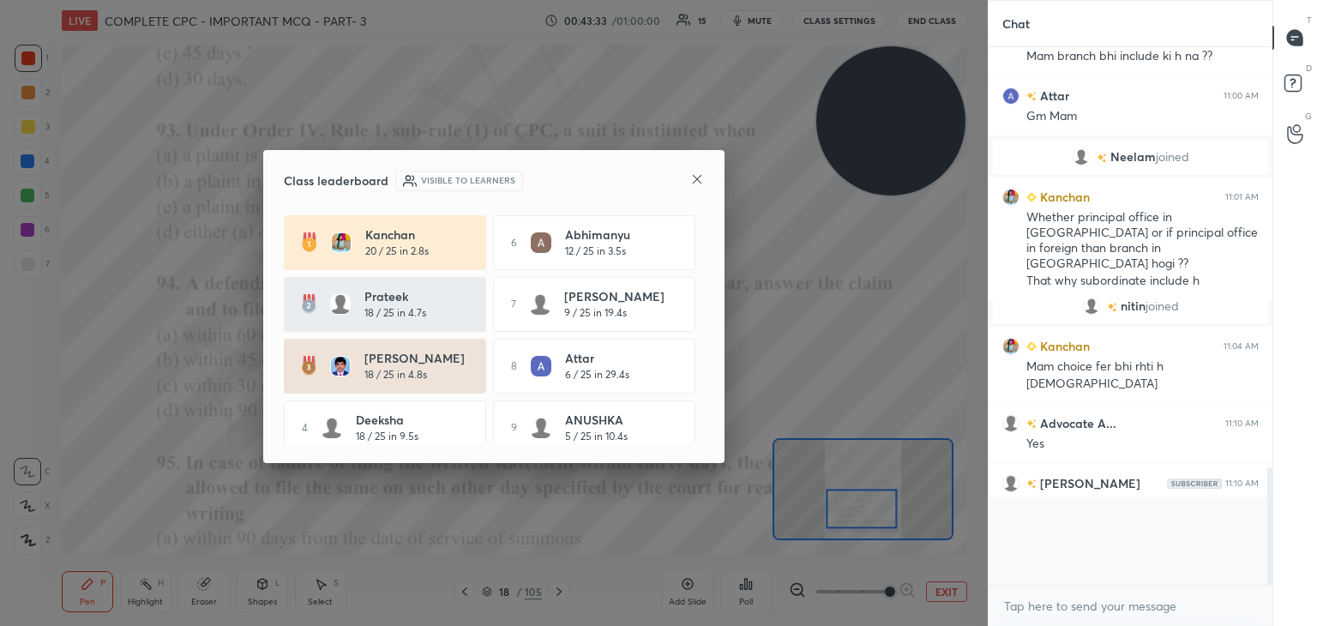
scroll to position [572, 279]
click at [696, 183] on icon at bounding box center [697, 179] width 14 height 14
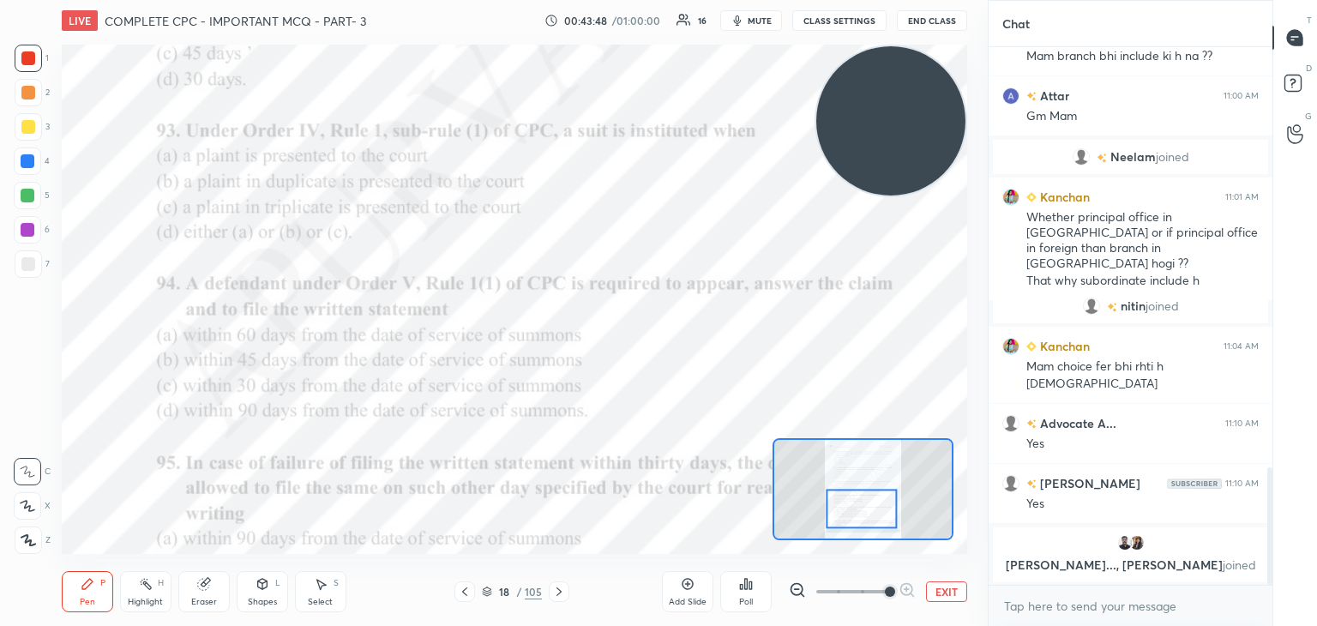
click at [748, 588] on icon at bounding box center [746, 584] width 14 height 14
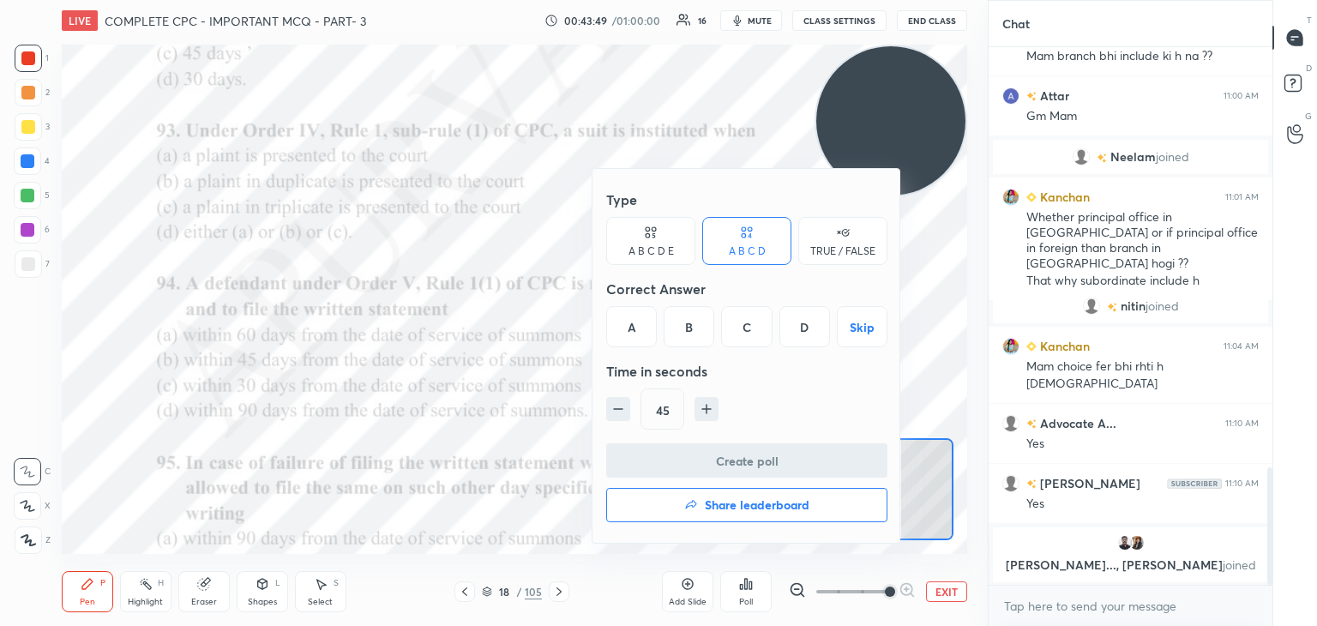
click at [739, 326] on div "C" at bounding box center [746, 326] width 51 height 41
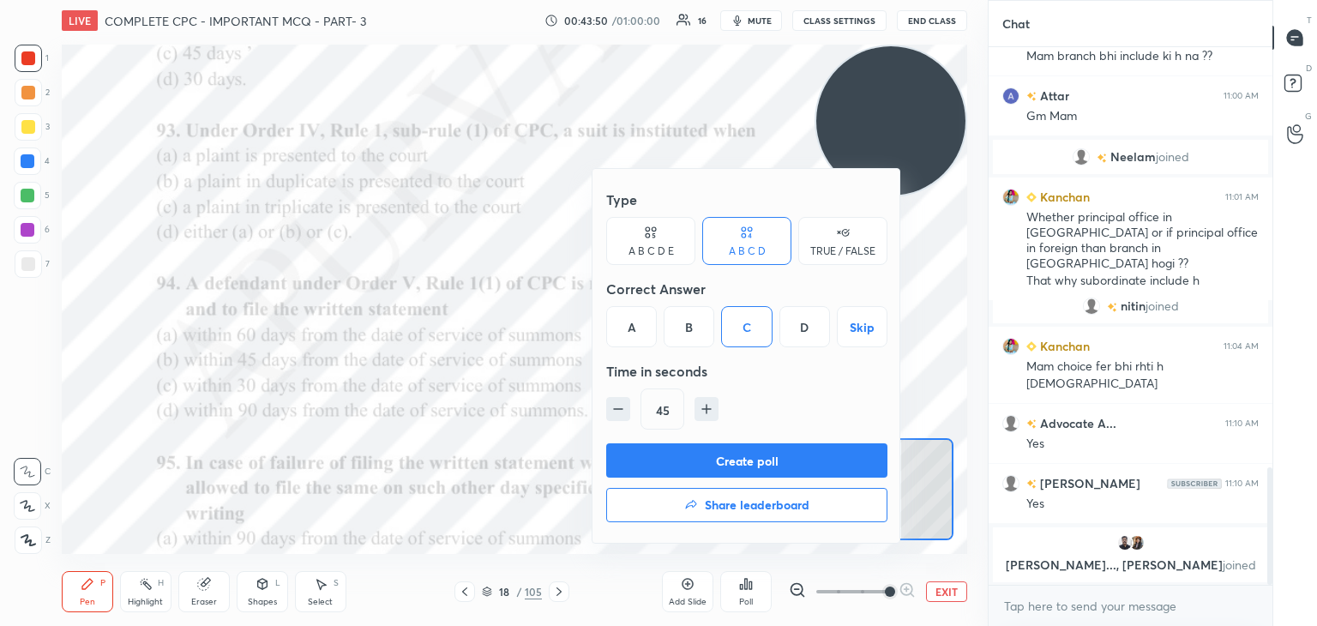
click at [733, 454] on button "Create poll" at bounding box center [746, 460] width 281 height 34
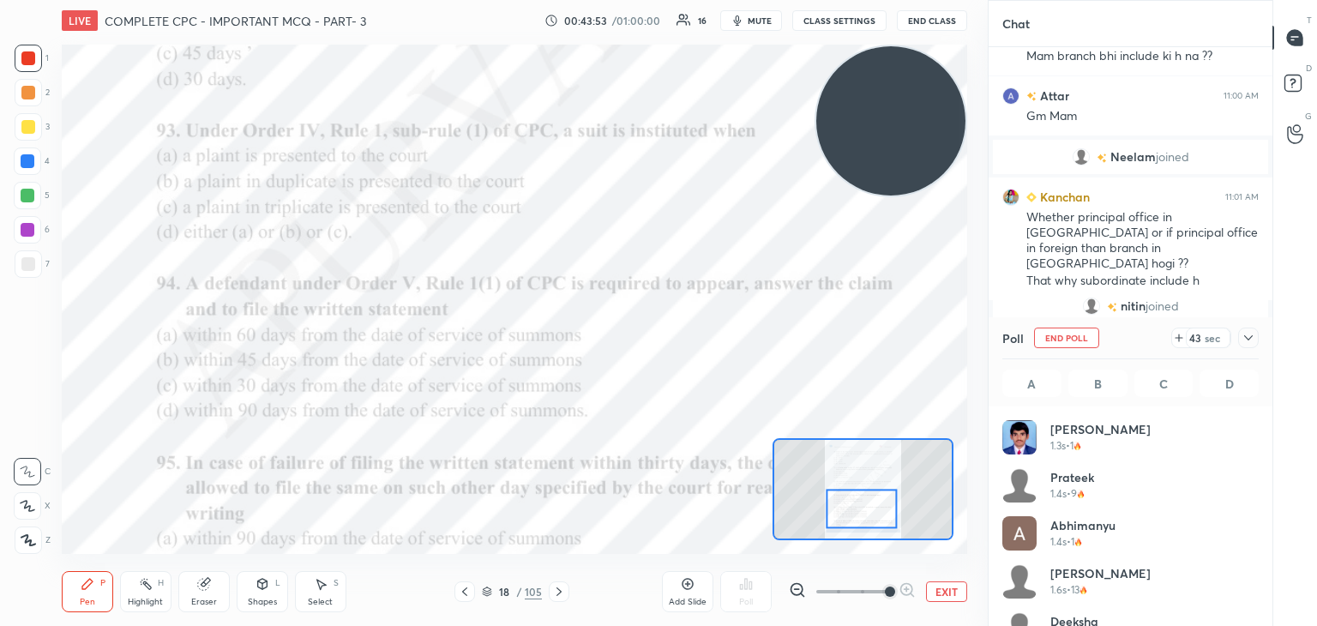
scroll to position [201, 251]
click at [767, 24] on span "mute" at bounding box center [760, 21] width 24 height 12
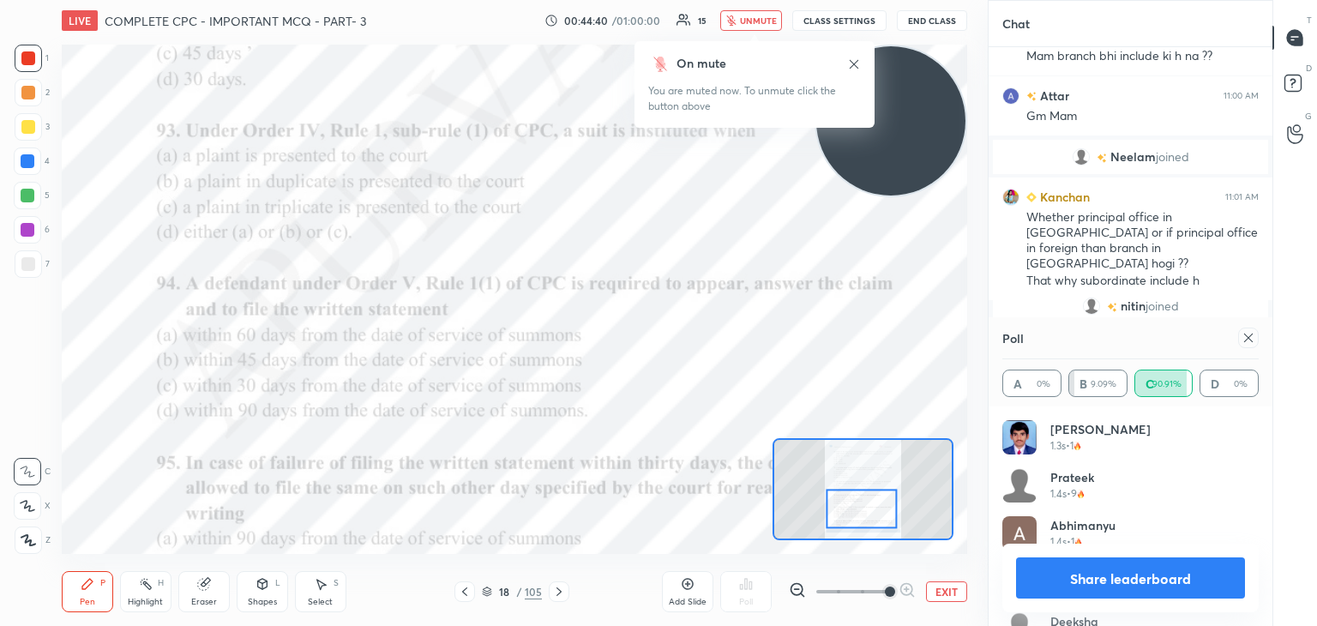
click at [736, 22] on icon "button" at bounding box center [730, 20] width 9 height 10
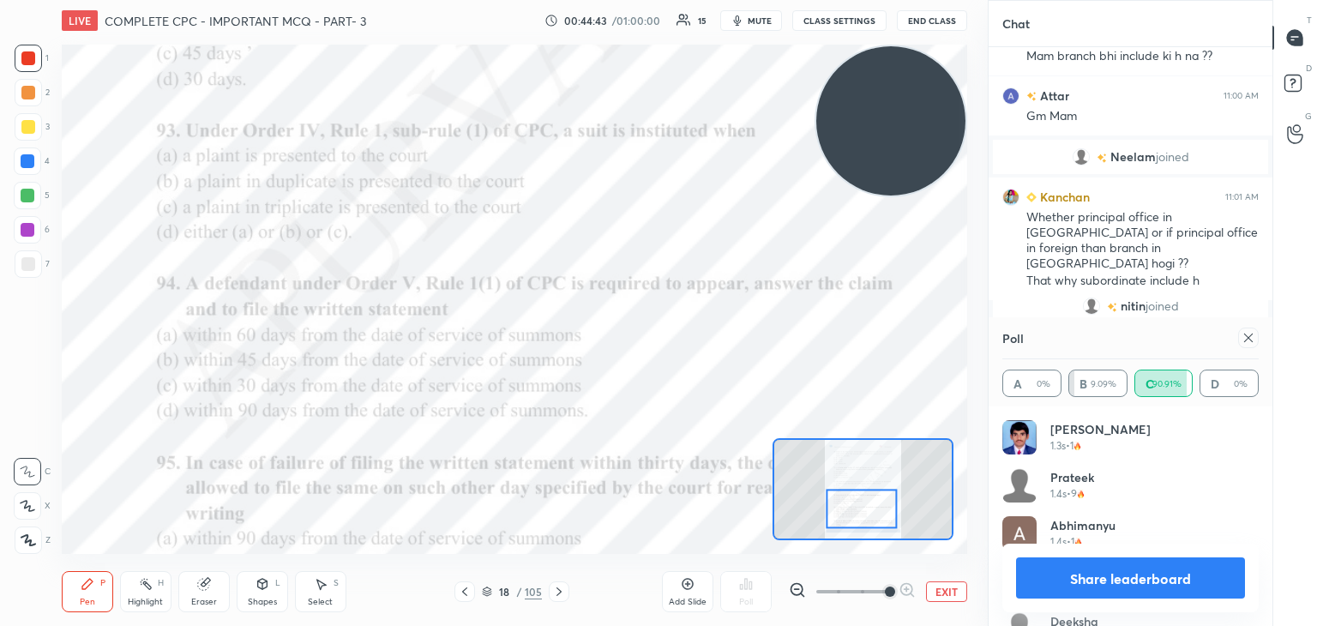
click at [1111, 577] on button "Share leaderboard" at bounding box center [1130, 577] width 229 height 41
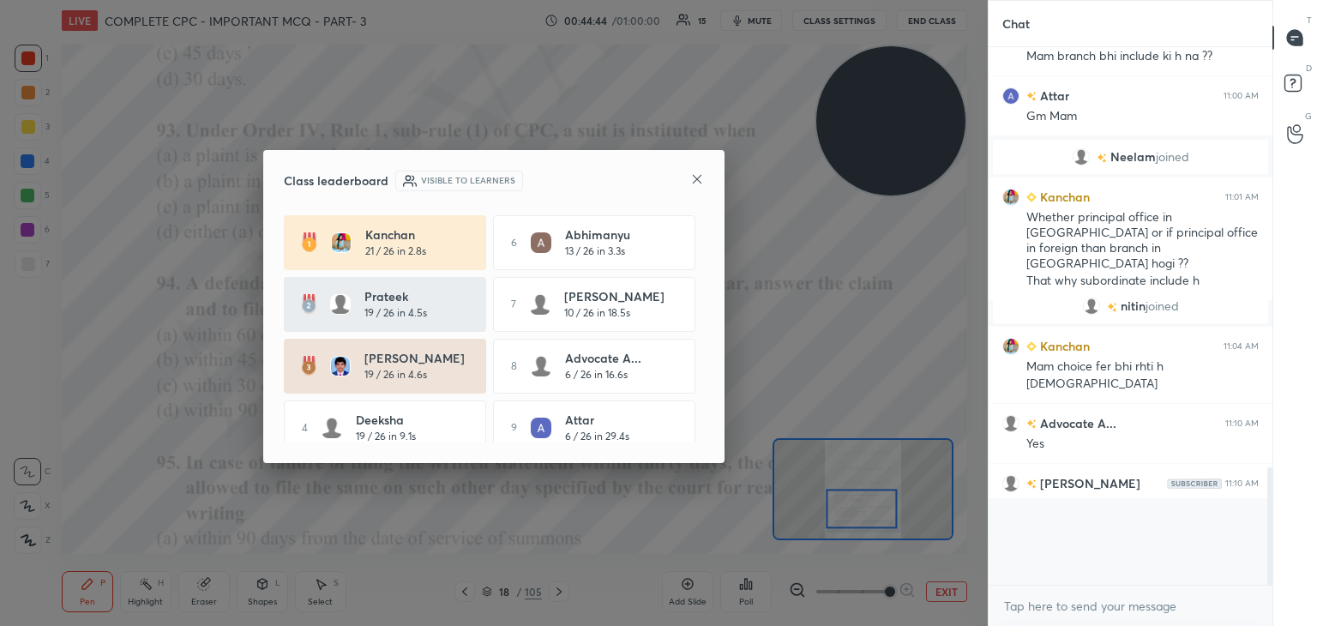
scroll to position [572, 279]
click at [706, 184] on div "Class leaderboard Visible to learners [PERSON_NAME] 21 / 26 in 2.8s 6 Abhimanyu…" at bounding box center [493, 306] width 461 height 313
click at [701, 173] on icon at bounding box center [697, 179] width 14 height 14
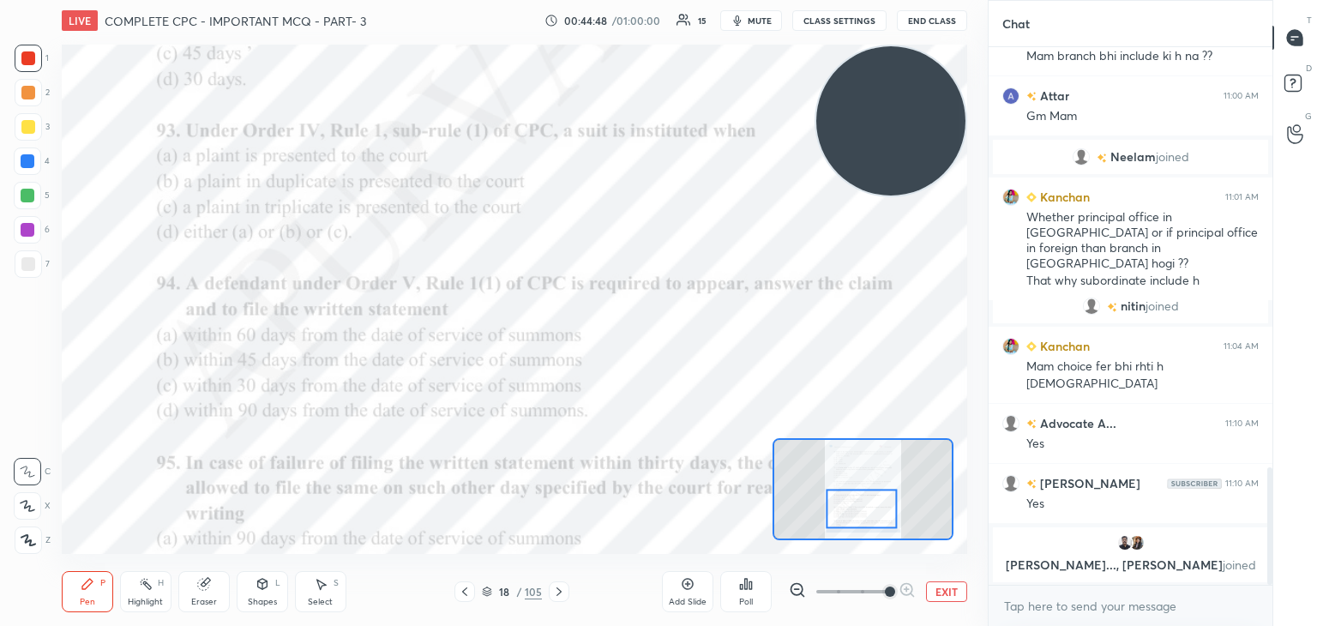
click at [1125, 548] on img "grid" at bounding box center [1124, 542] width 17 height 17
click at [1125, 546] on img "grid" at bounding box center [1124, 542] width 17 height 17
click at [1152, 558] on p "[PERSON_NAME]..., [PERSON_NAME] joined" at bounding box center [1130, 565] width 255 height 14
click at [1145, 546] on div "grid" at bounding box center [1130, 542] width 255 height 17
click at [1140, 546] on img "grid" at bounding box center [1136, 542] width 17 height 17
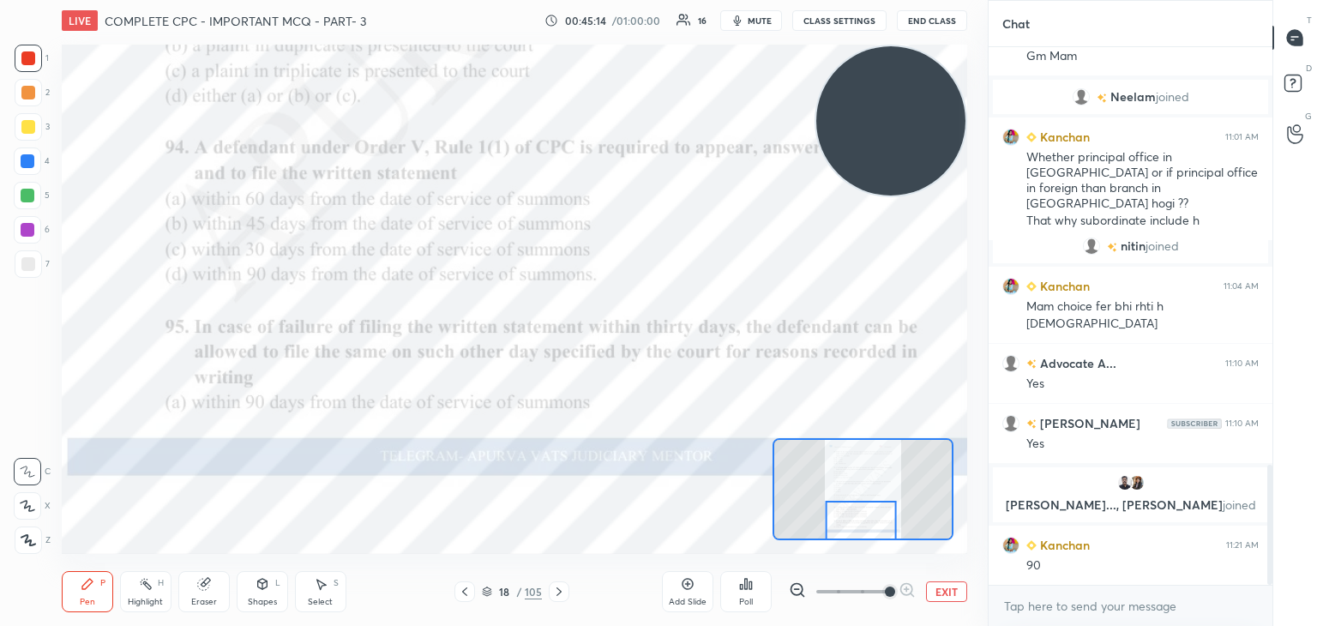
scroll to position [1907, 0]
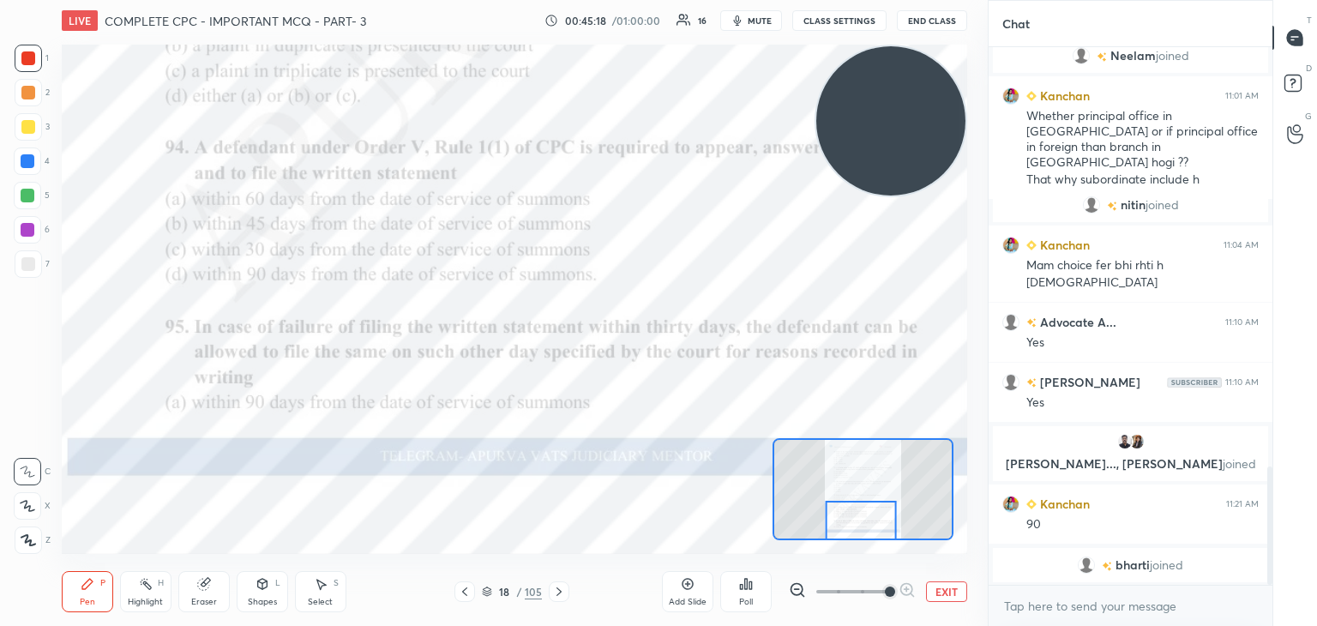
click at [563, 591] on icon at bounding box center [559, 592] width 14 height 14
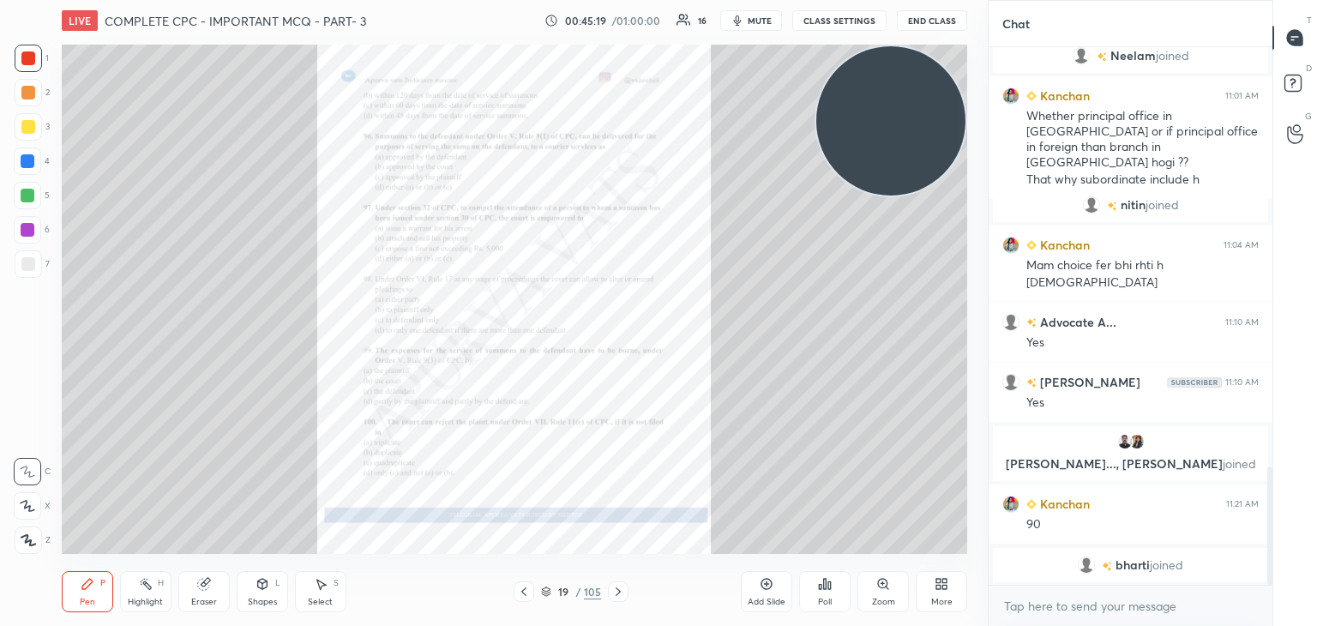
click at [880, 592] on div "Zoom" at bounding box center [882, 591] width 51 height 41
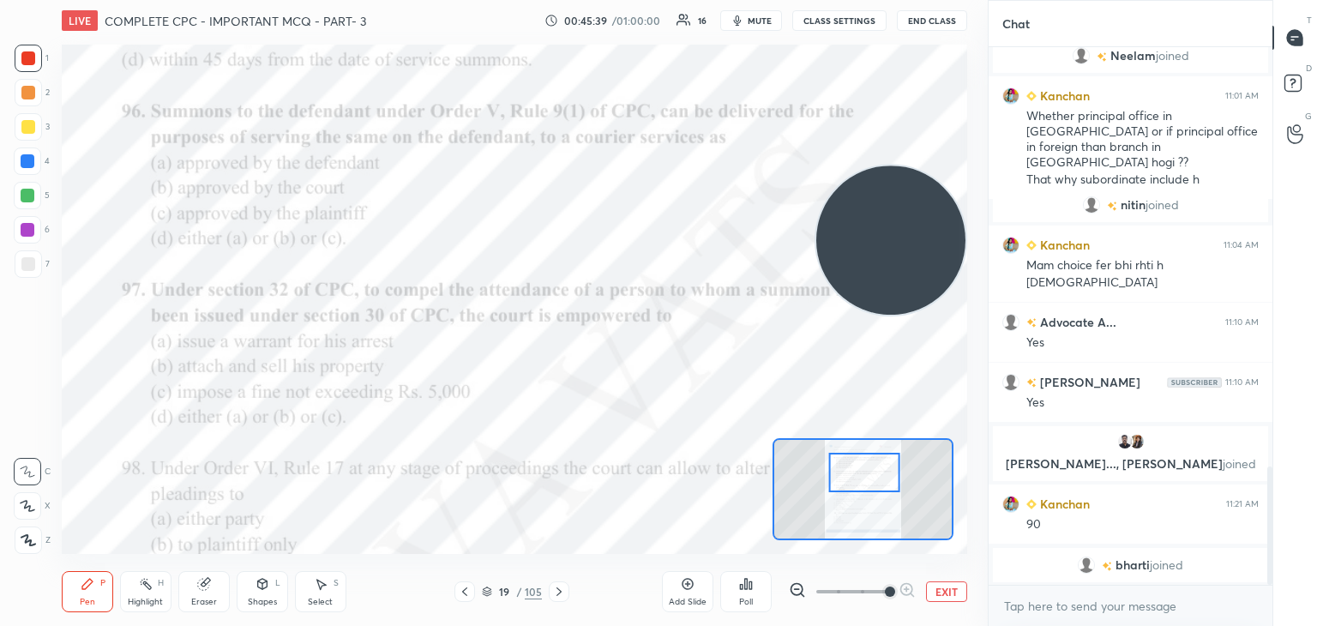
click at [745, 585] on icon at bounding box center [746, 584] width 3 height 10
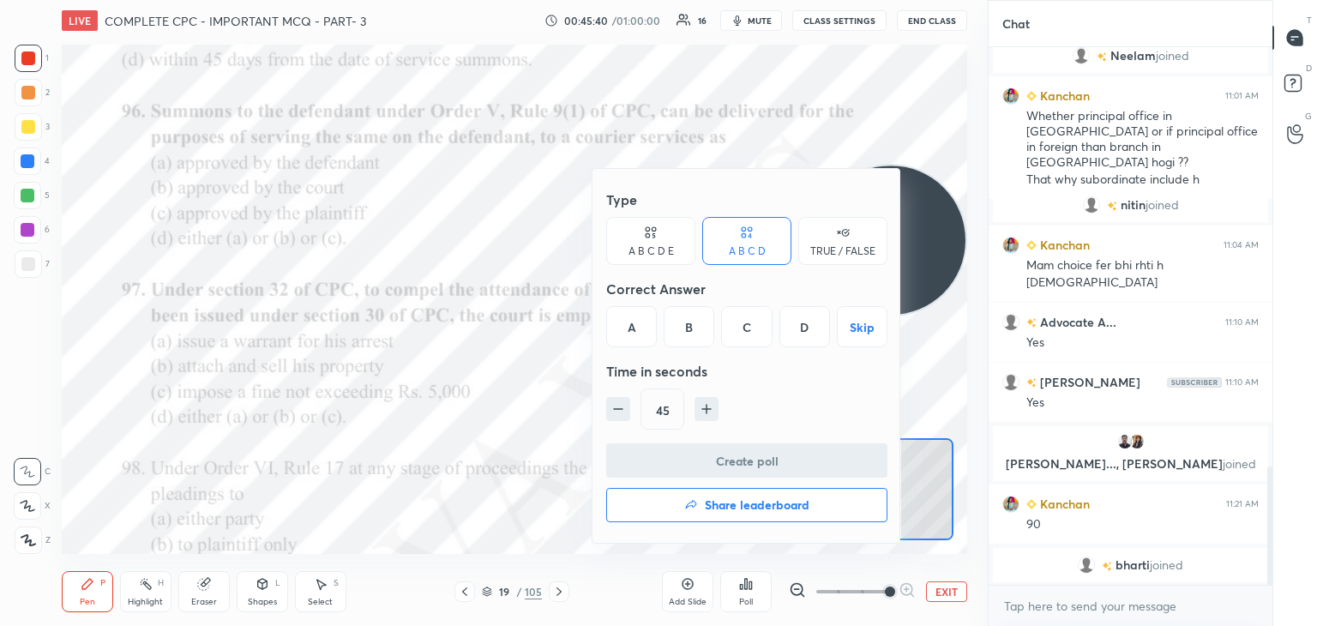
click at [689, 327] on div "B" at bounding box center [689, 326] width 51 height 41
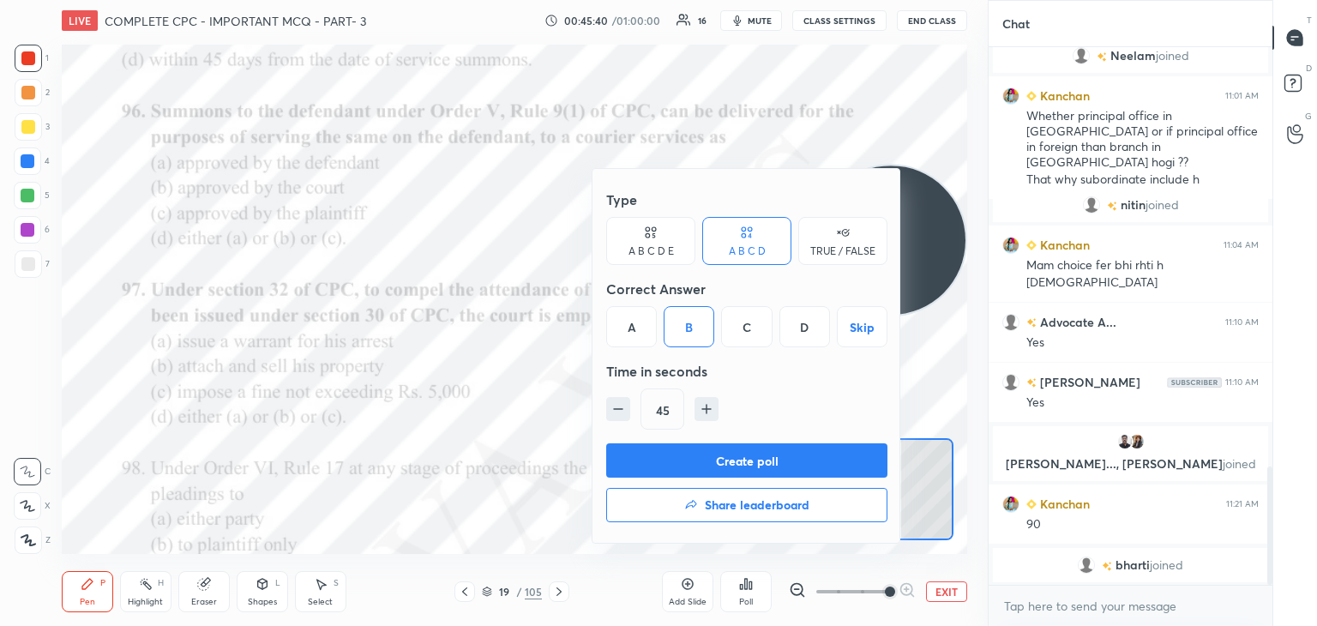
click at [724, 457] on button "Create poll" at bounding box center [746, 460] width 281 height 34
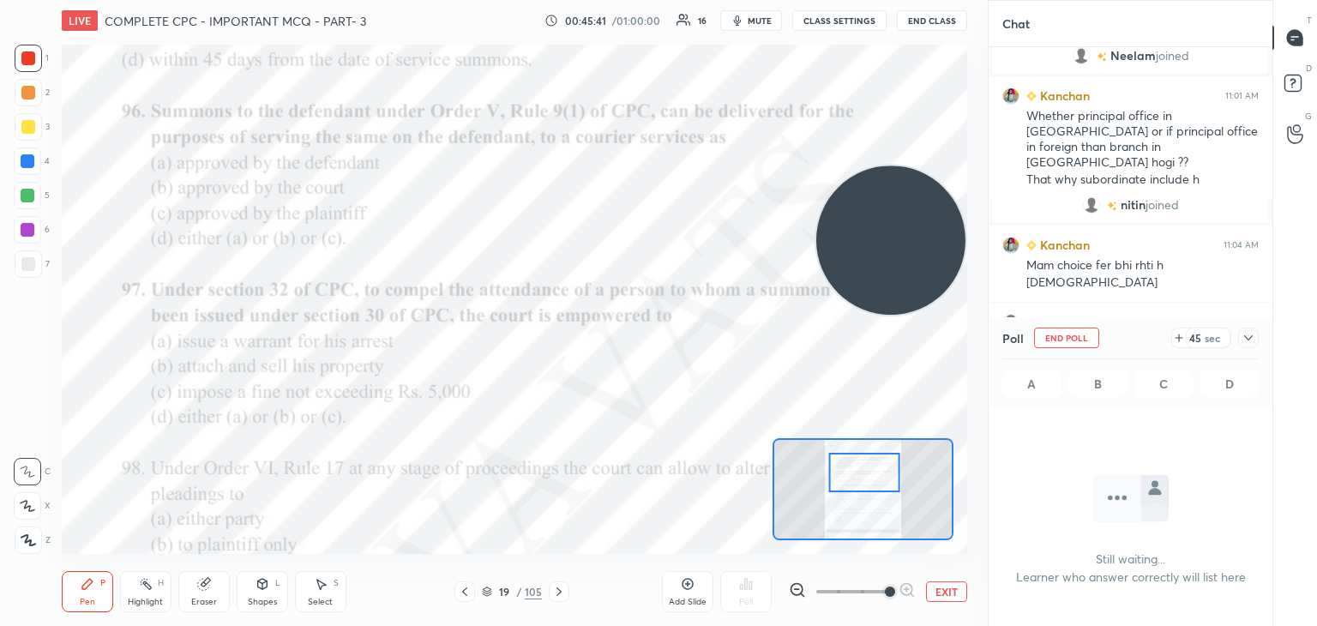
scroll to position [5, 5]
click at [742, 22] on icon "button" at bounding box center [738, 20] width 8 height 10
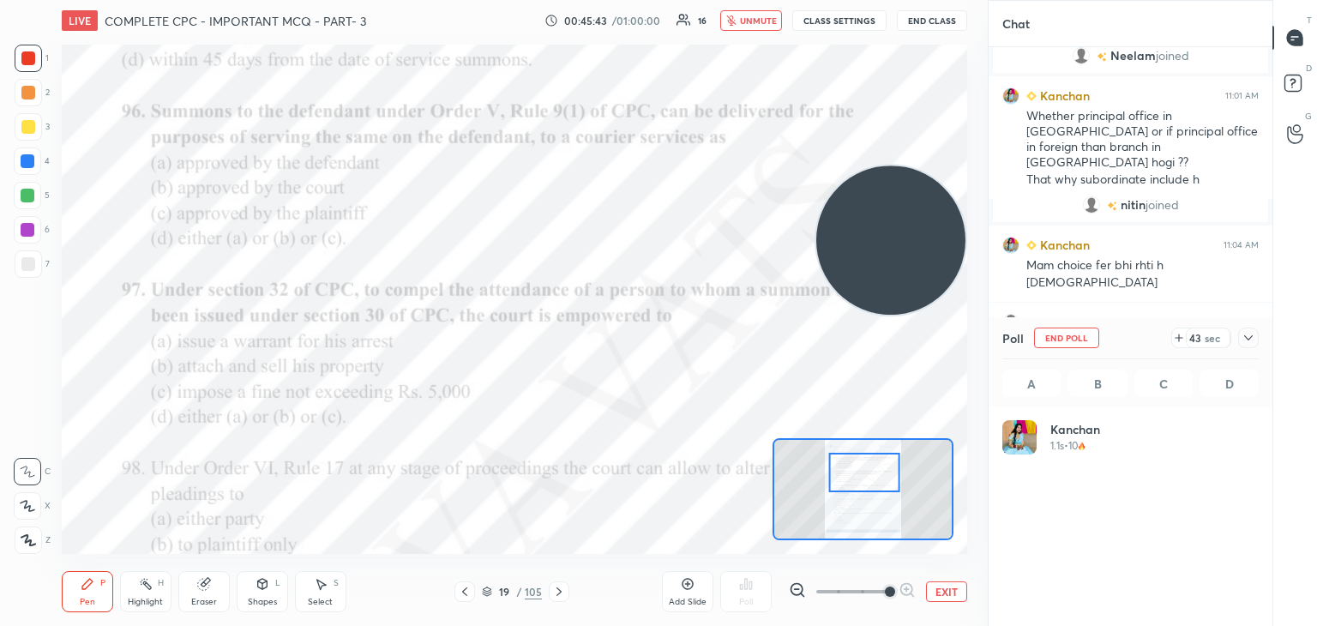
scroll to position [201, 251]
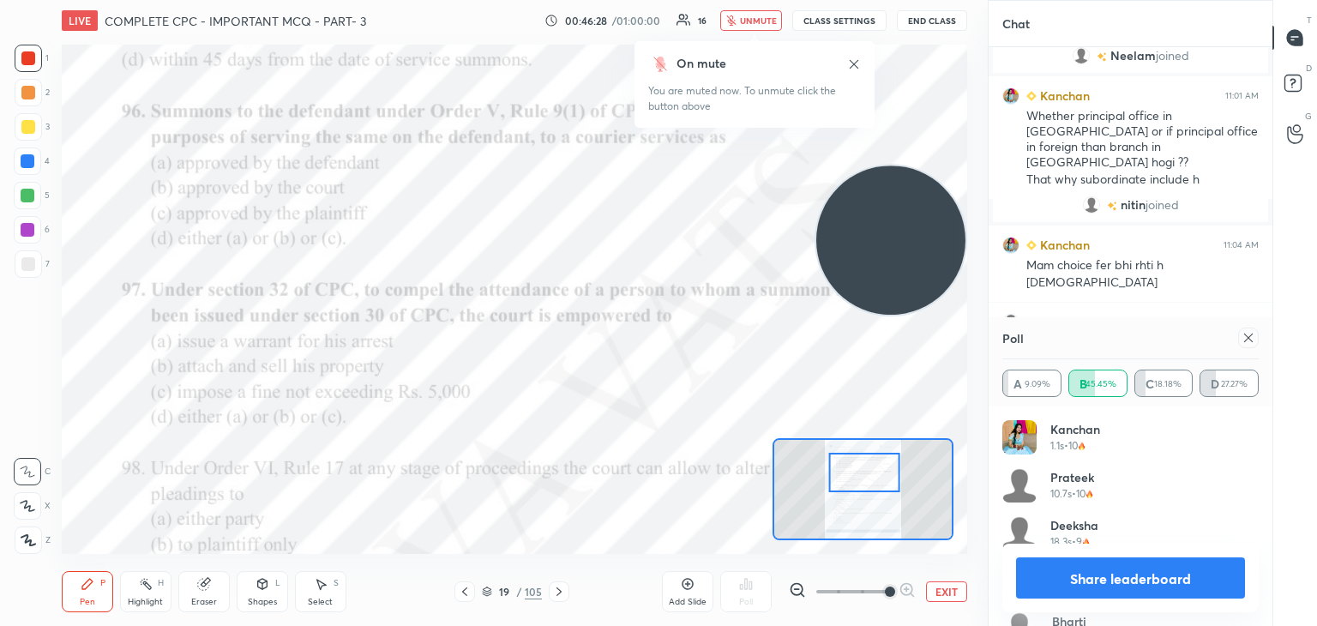
click at [732, 11] on button "unmute" at bounding box center [751, 20] width 62 height 21
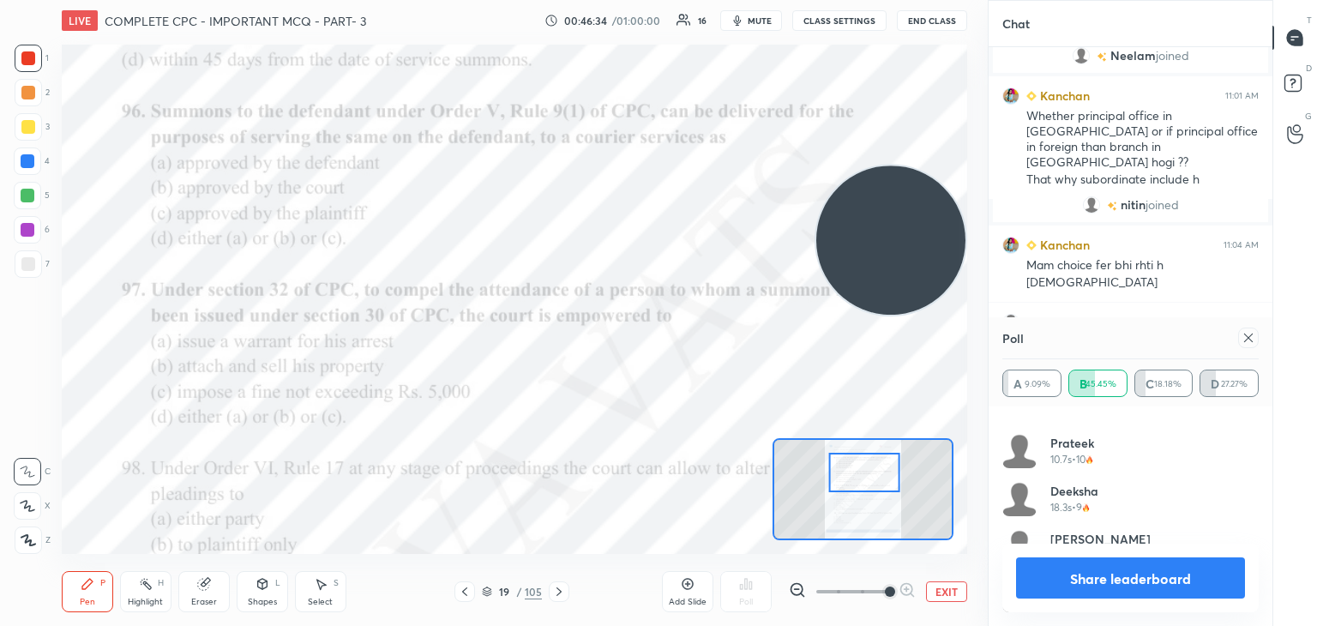
click at [1096, 567] on button "Share leaderboard" at bounding box center [1130, 577] width 229 height 41
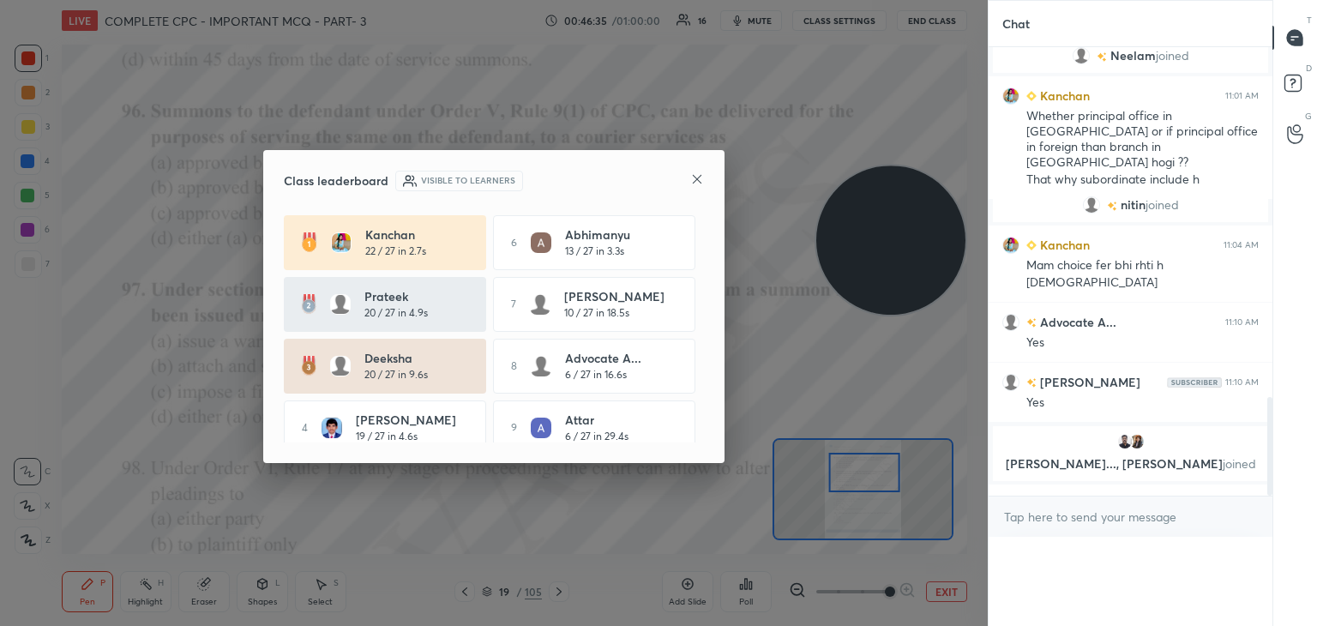
scroll to position [546, 279]
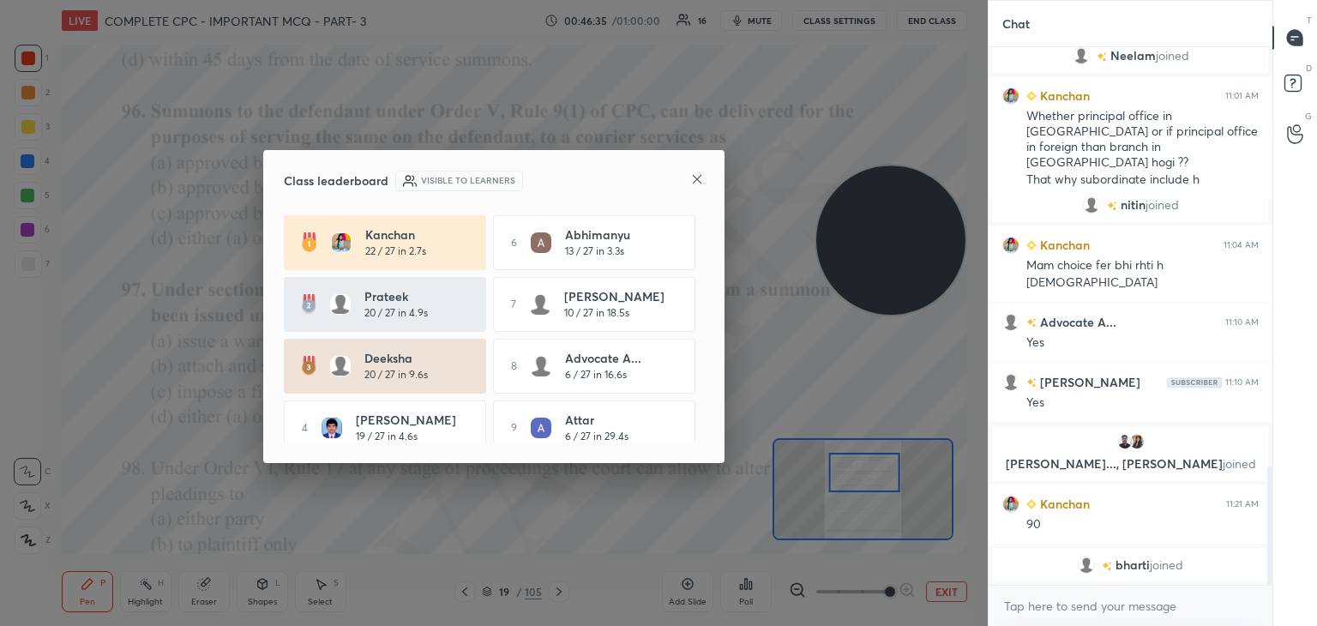
click at [691, 174] on icon at bounding box center [697, 179] width 14 height 14
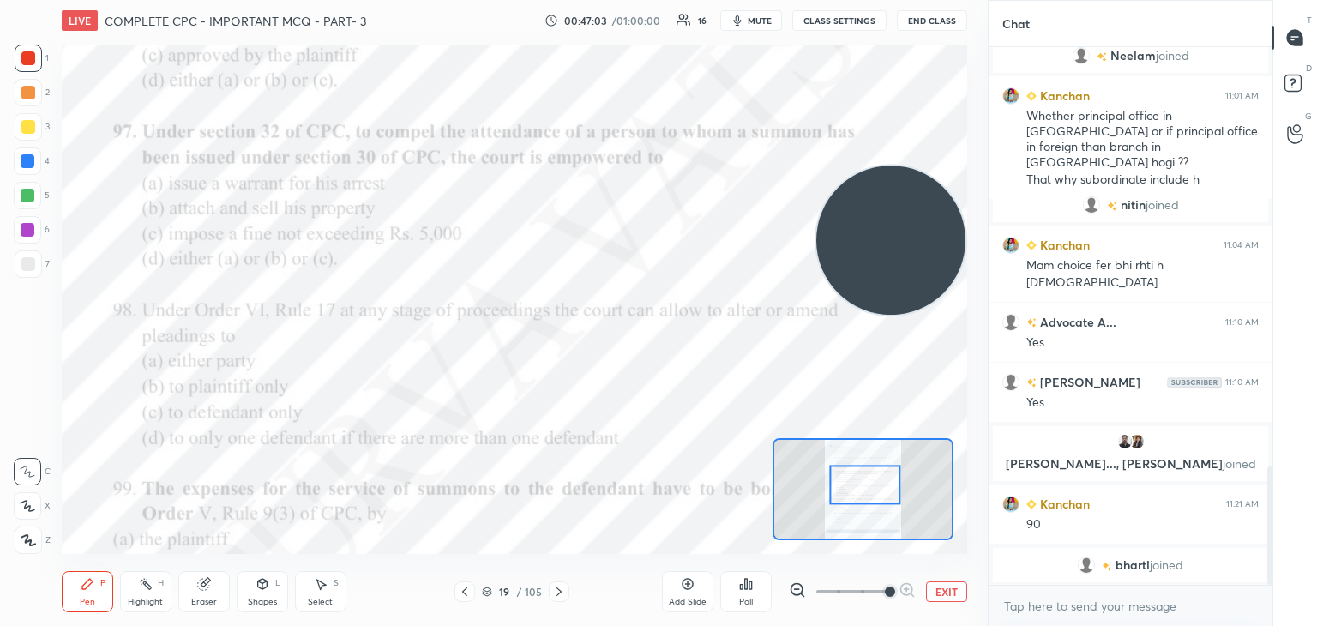
click at [743, 595] on div "Poll" at bounding box center [745, 591] width 51 height 41
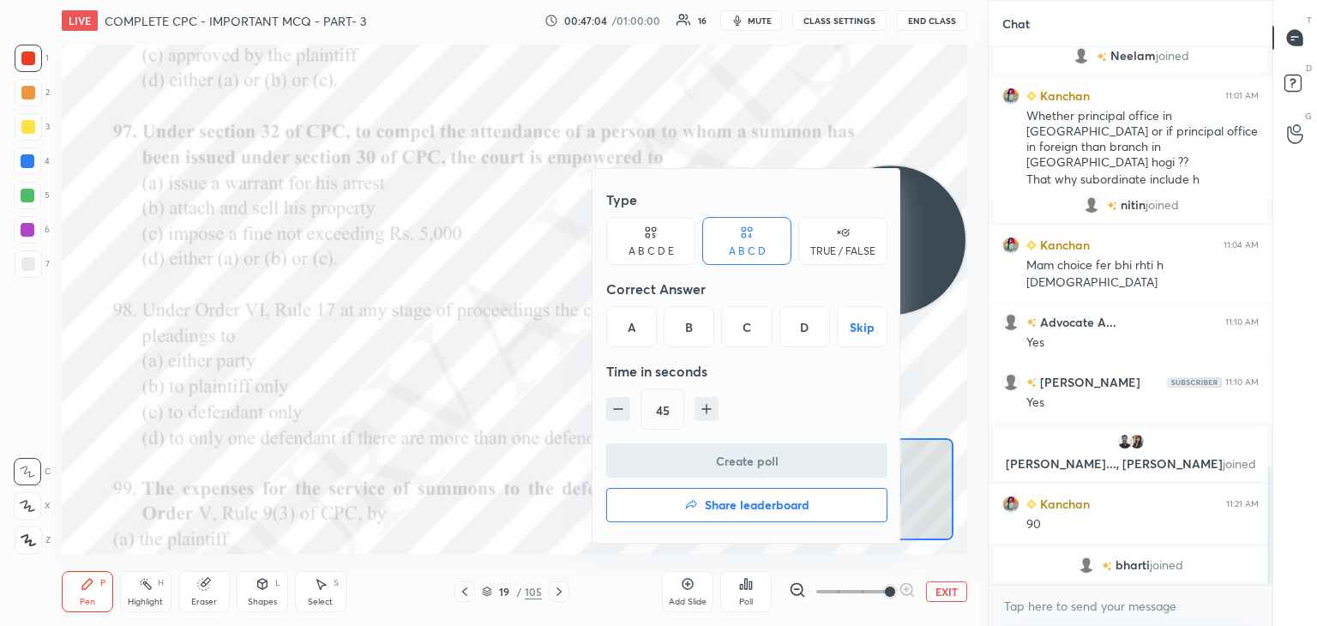
click at [808, 323] on div "D" at bounding box center [804, 326] width 51 height 41
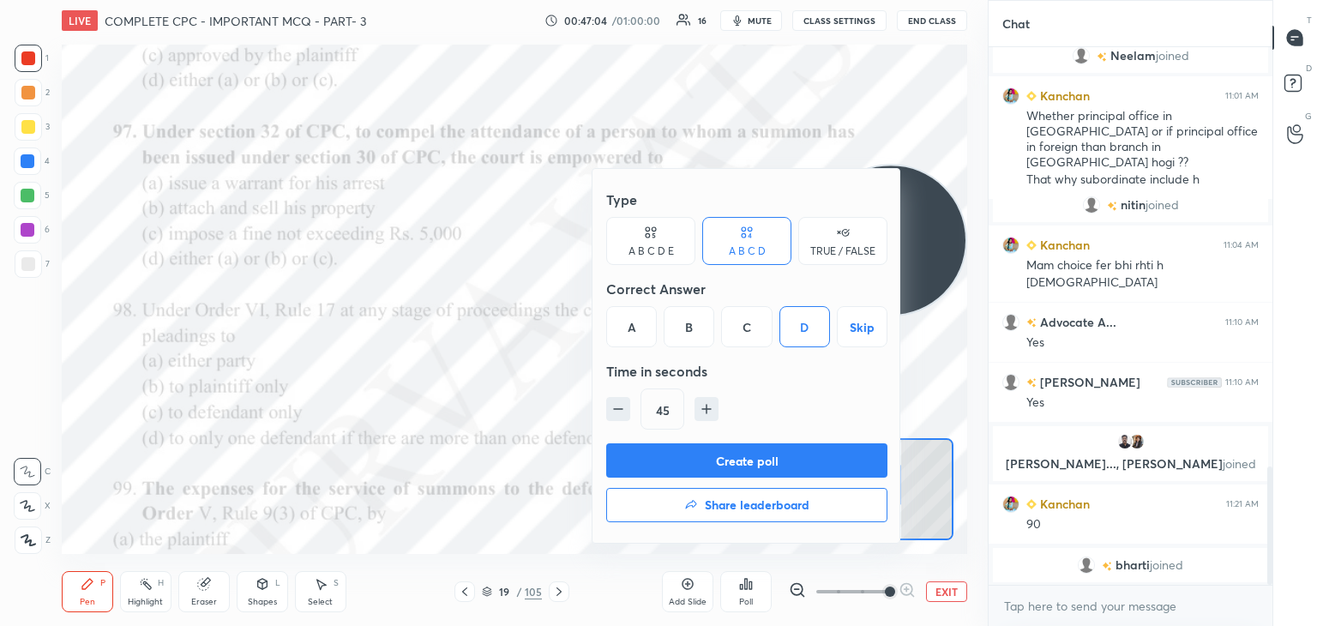
click at [792, 457] on button "Create poll" at bounding box center [746, 460] width 281 height 34
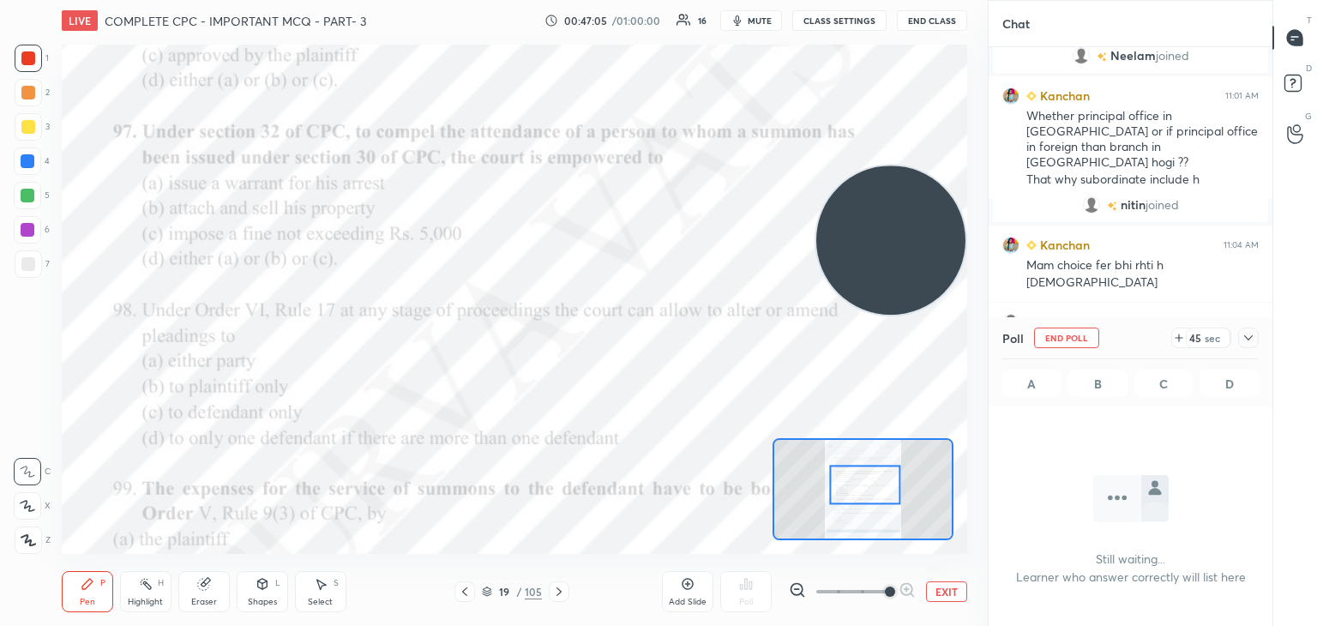
scroll to position [5, 5]
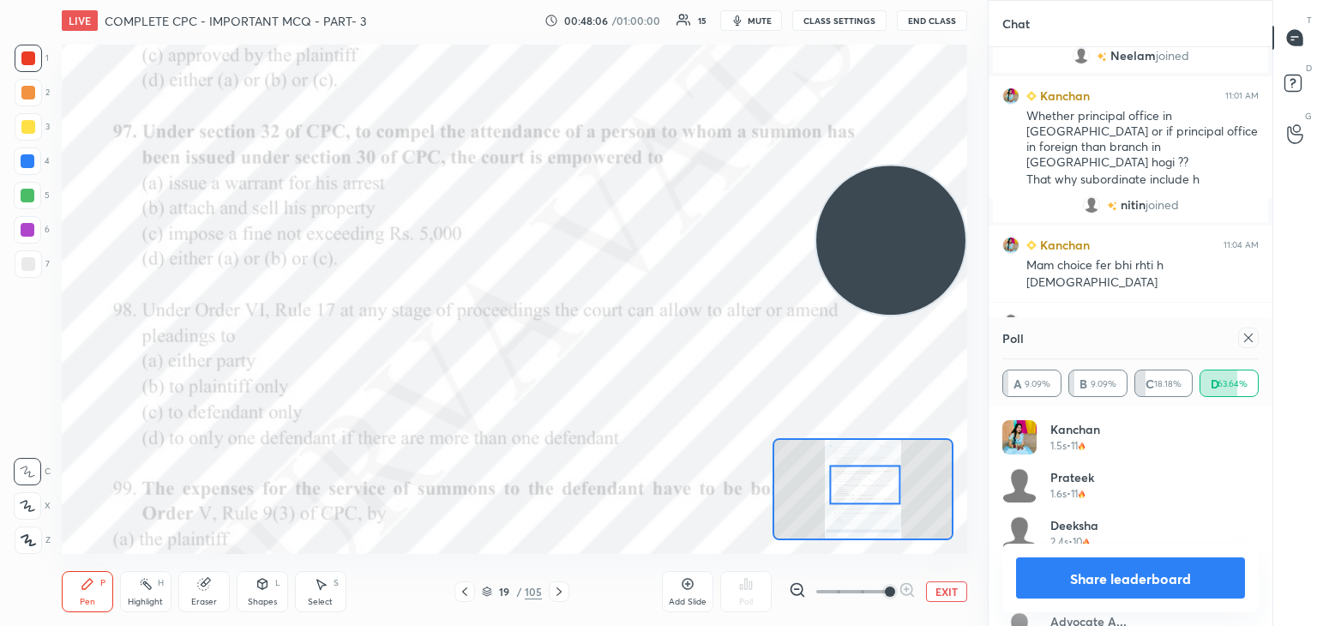
click at [1101, 576] on button "Share leaderboard" at bounding box center [1130, 577] width 229 height 41
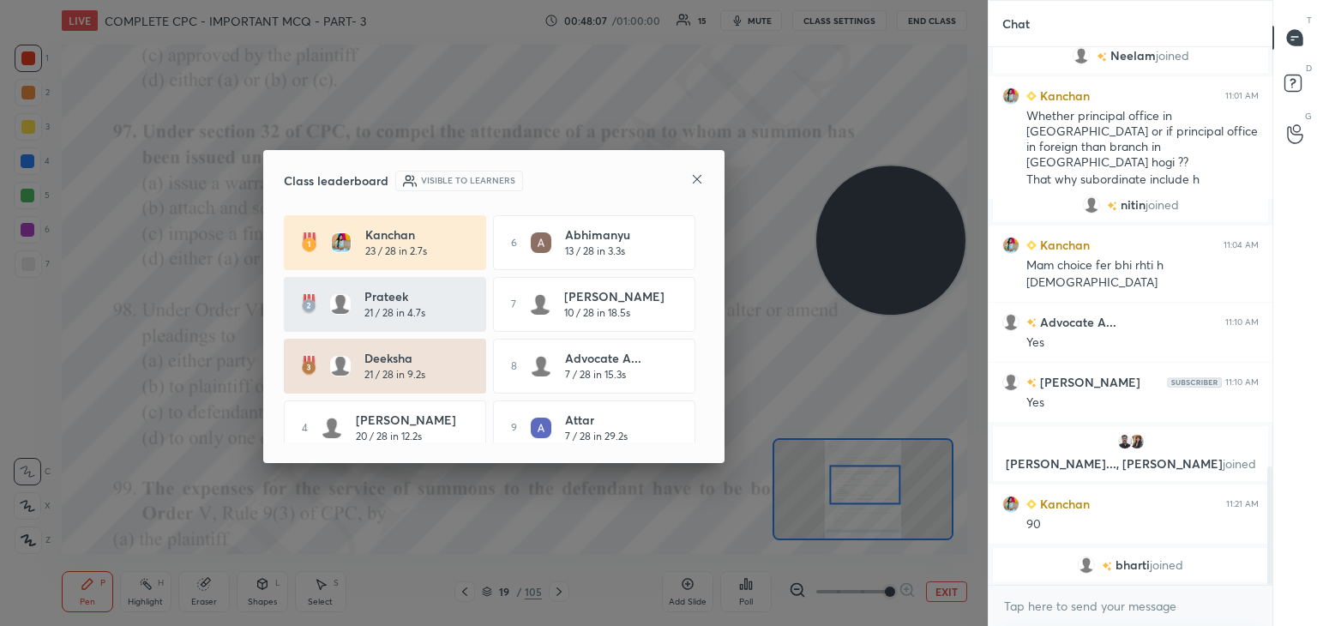
click at [682, 172] on div "Class leaderboard Visible to learners" at bounding box center [494, 181] width 420 height 21
click at [705, 180] on div "Class leaderboard Visible to learners [PERSON_NAME] 23 / 28 in 2.7s 6 Abhimanyu…" at bounding box center [493, 306] width 461 height 313
click at [694, 181] on icon at bounding box center [697, 179] width 9 height 9
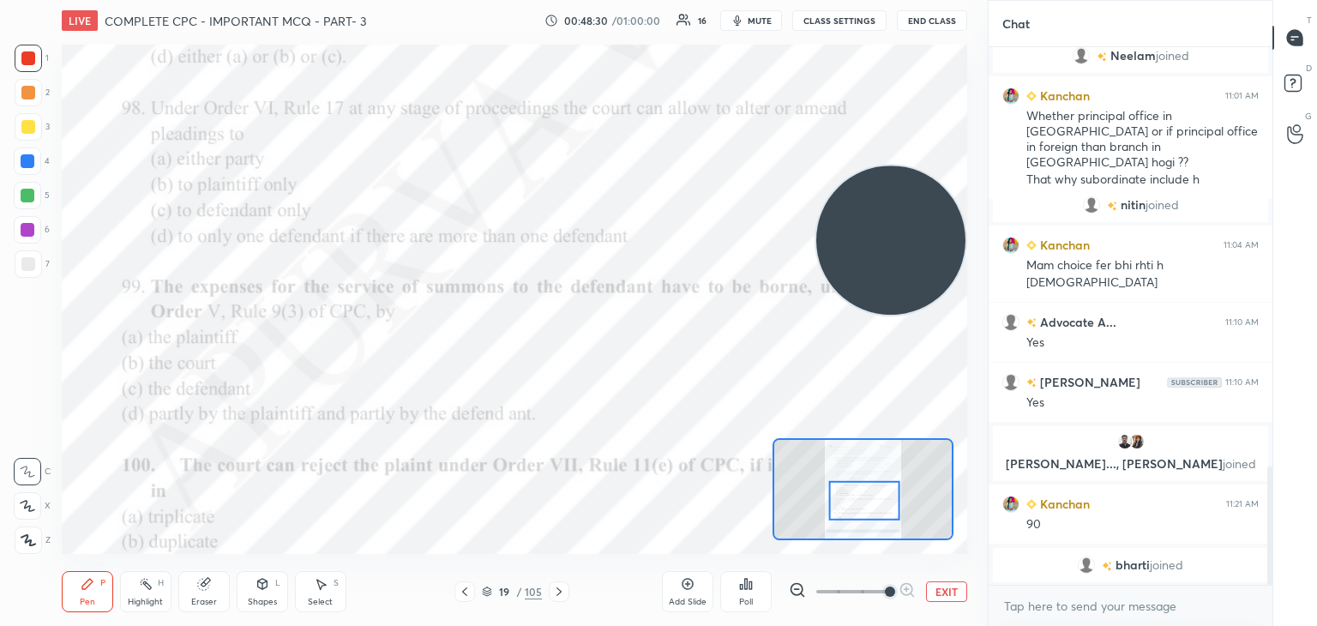
click at [760, 580] on div "Poll" at bounding box center [745, 591] width 51 height 41
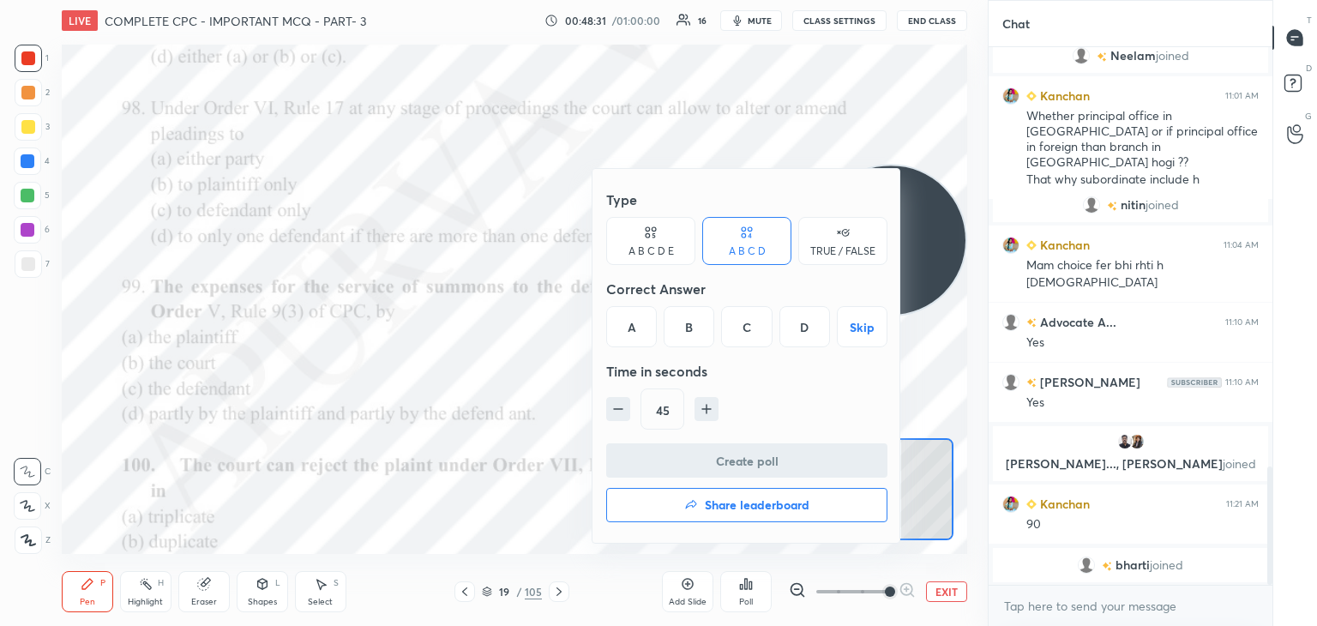
click at [622, 325] on div "A" at bounding box center [631, 326] width 51 height 41
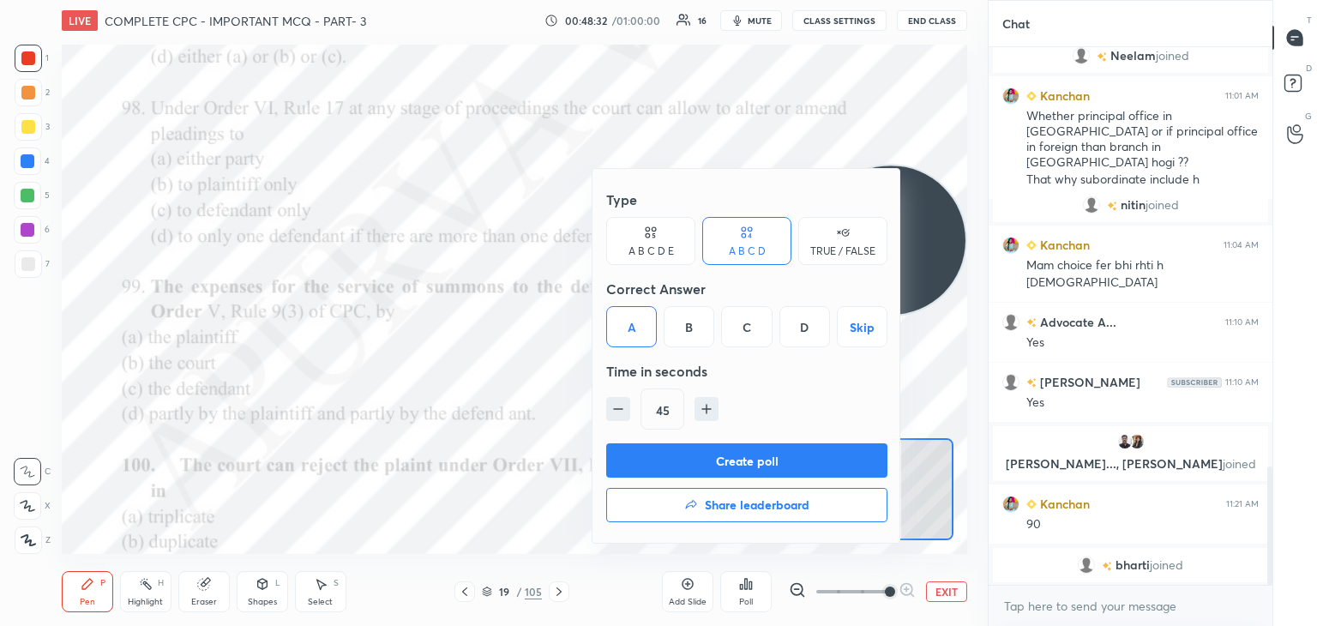
click at [674, 454] on button "Create poll" at bounding box center [746, 460] width 281 height 34
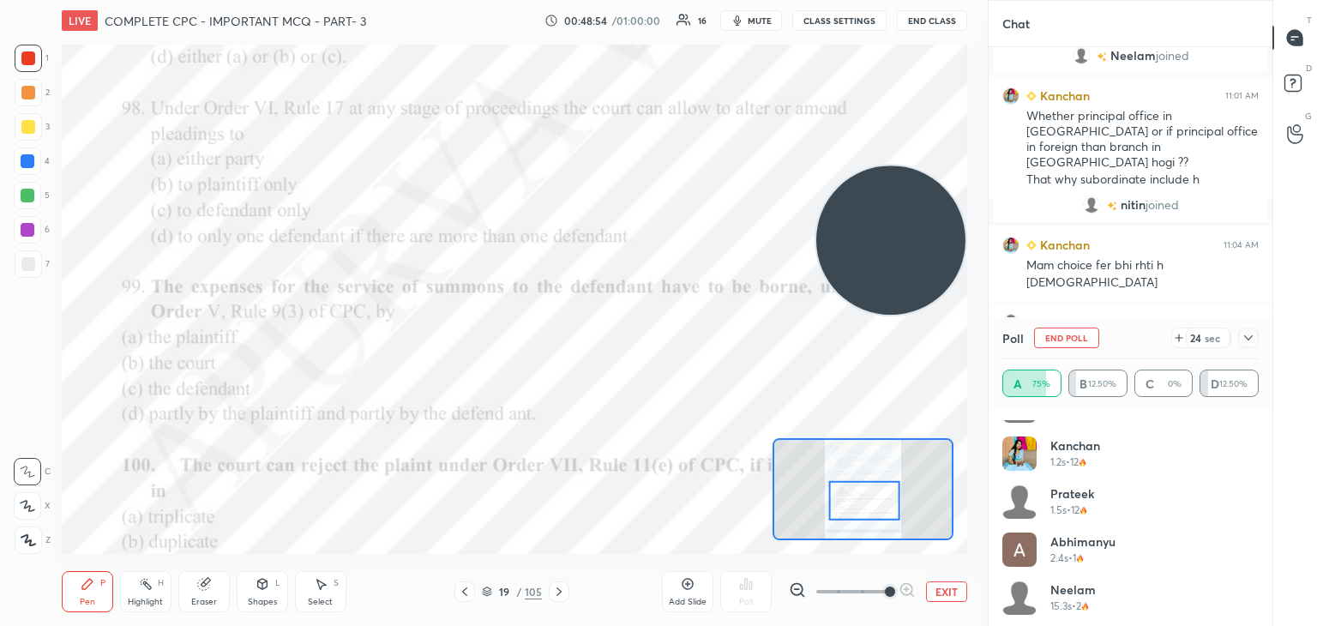
scroll to position [82, 0]
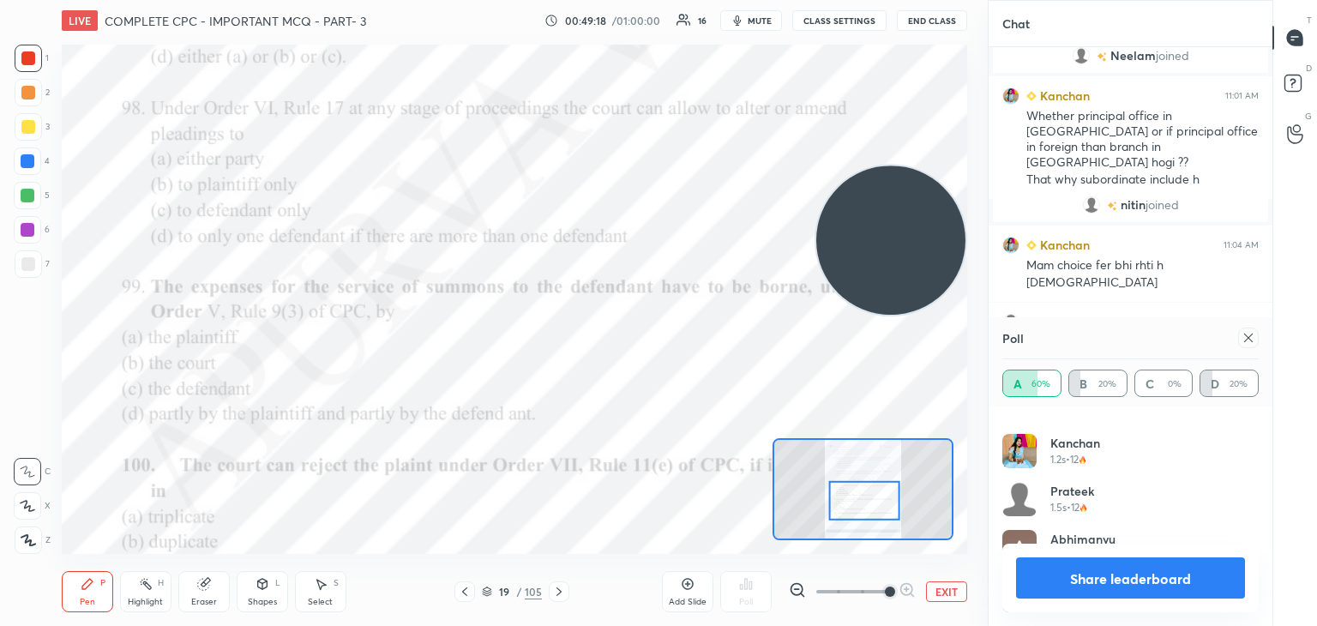
click at [1067, 556] on div "Share leaderboard" at bounding box center [1130, 578] width 256 height 69
click at [1065, 569] on button "Share leaderboard" at bounding box center [1130, 577] width 229 height 41
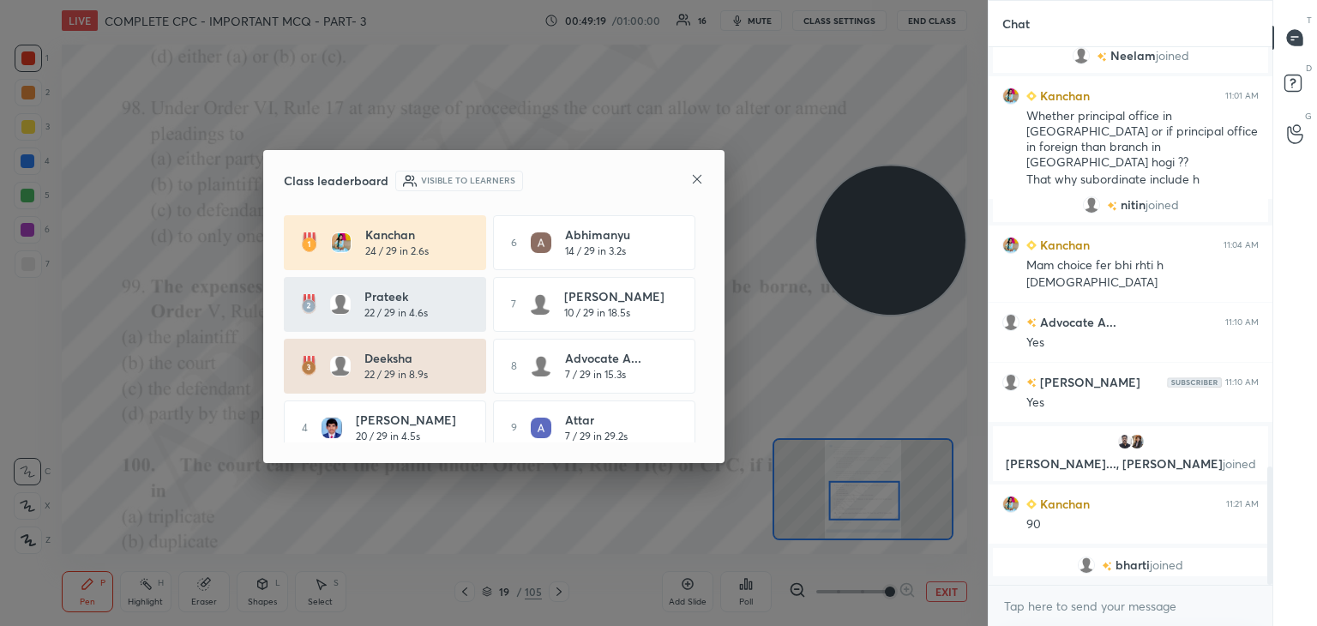
scroll to position [574, 279]
click at [700, 177] on icon at bounding box center [697, 179] width 14 height 14
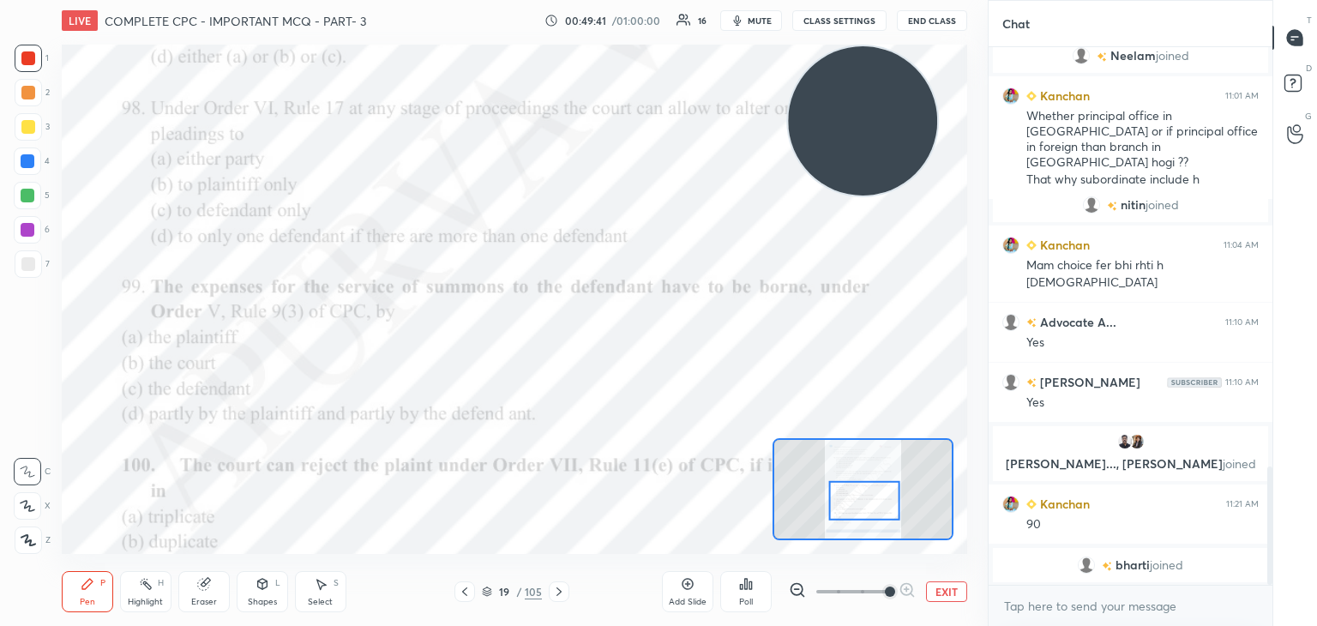
click at [739, 591] on icon at bounding box center [746, 584] width 14 height 14
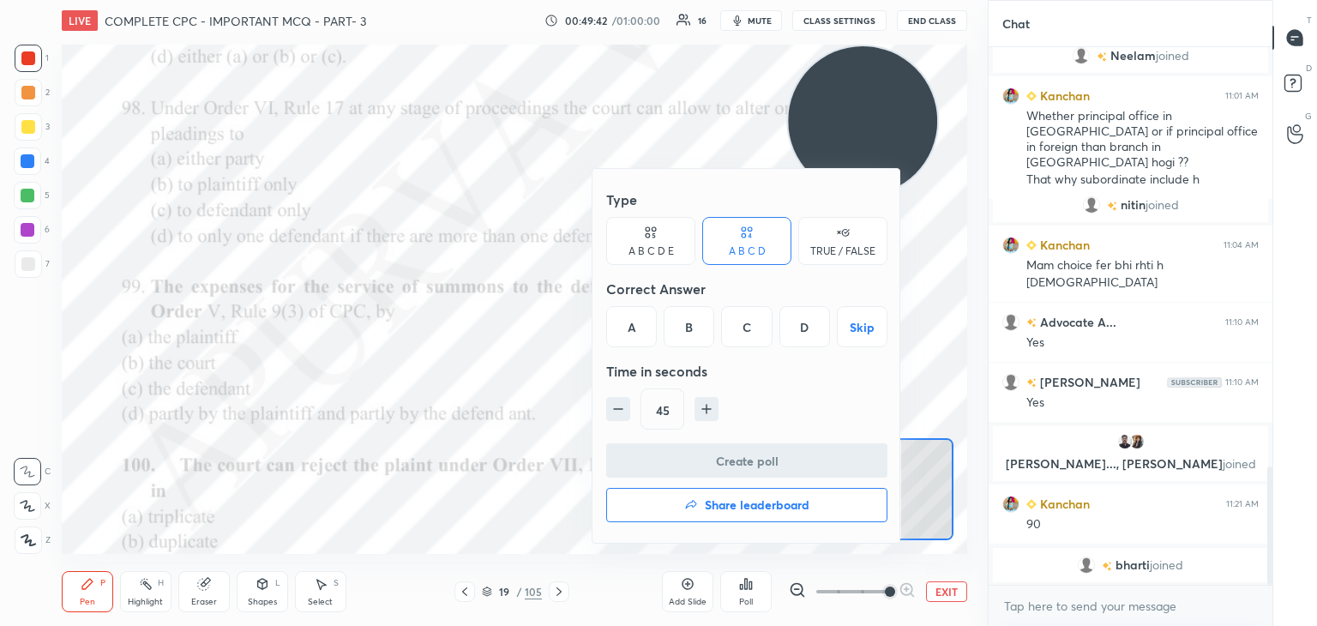
click at [624, 330] on div "A" at bounding box center [631, 326] width 51 height 41
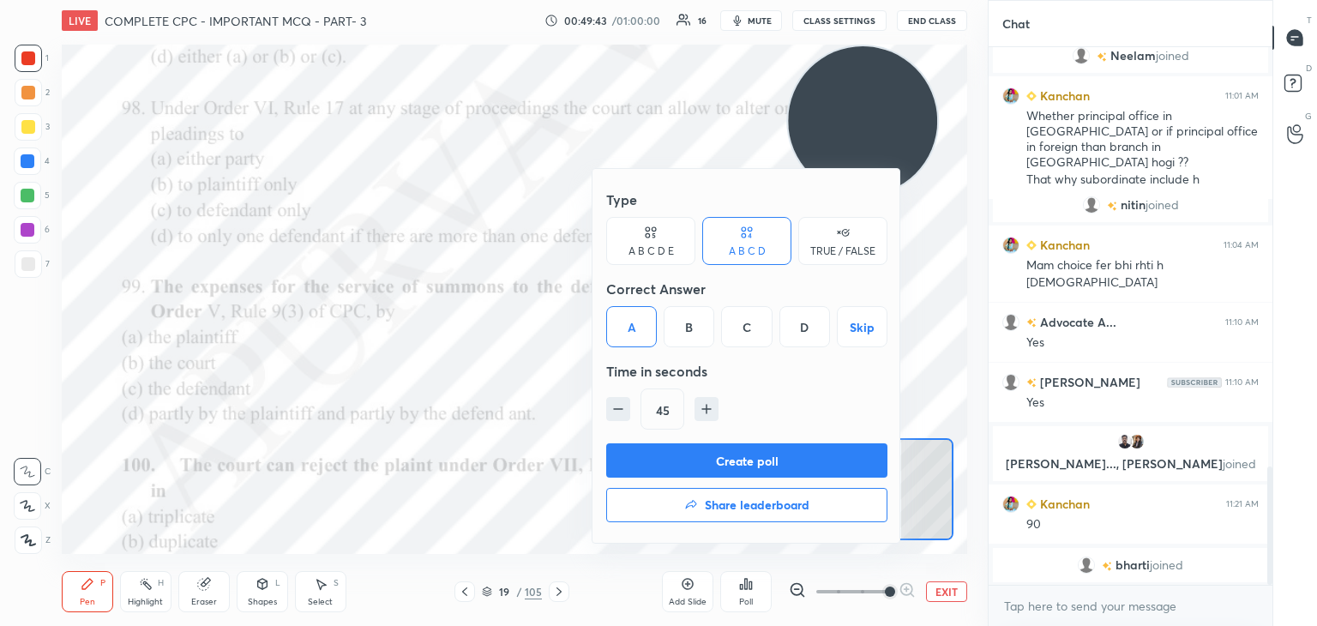
click at [673, 460] on button "Create poll" at bounding box center [746, 460] width 281 height 34
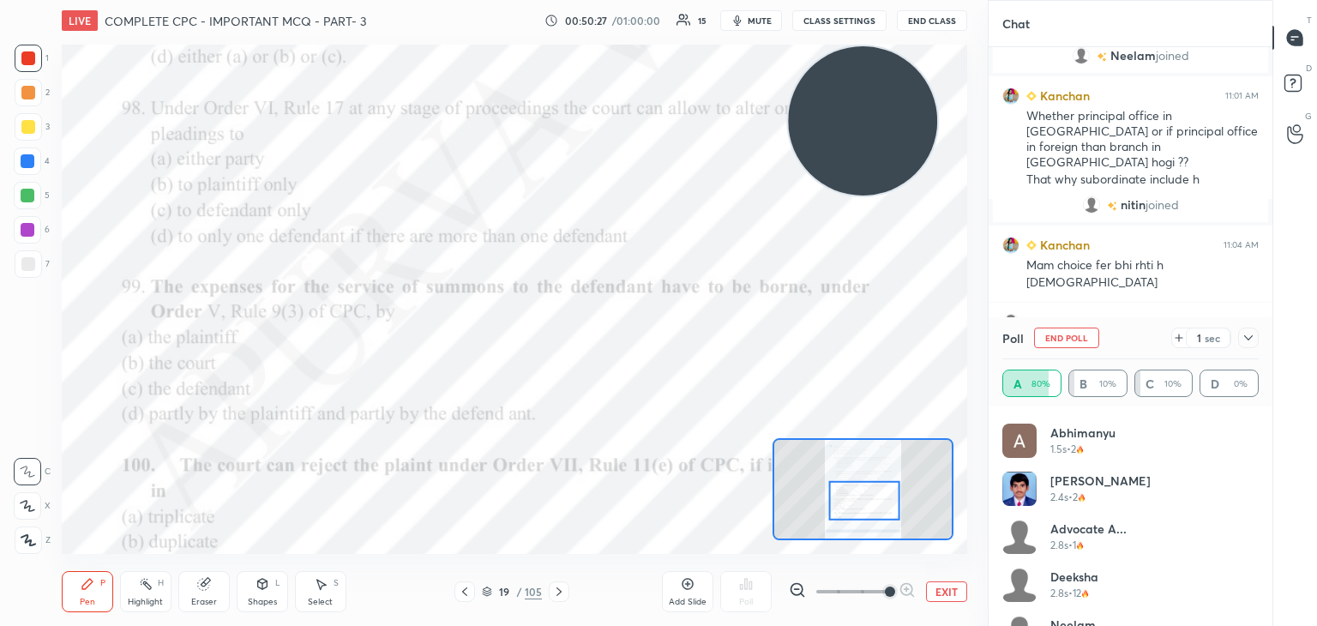
scroll to position [178, 0]
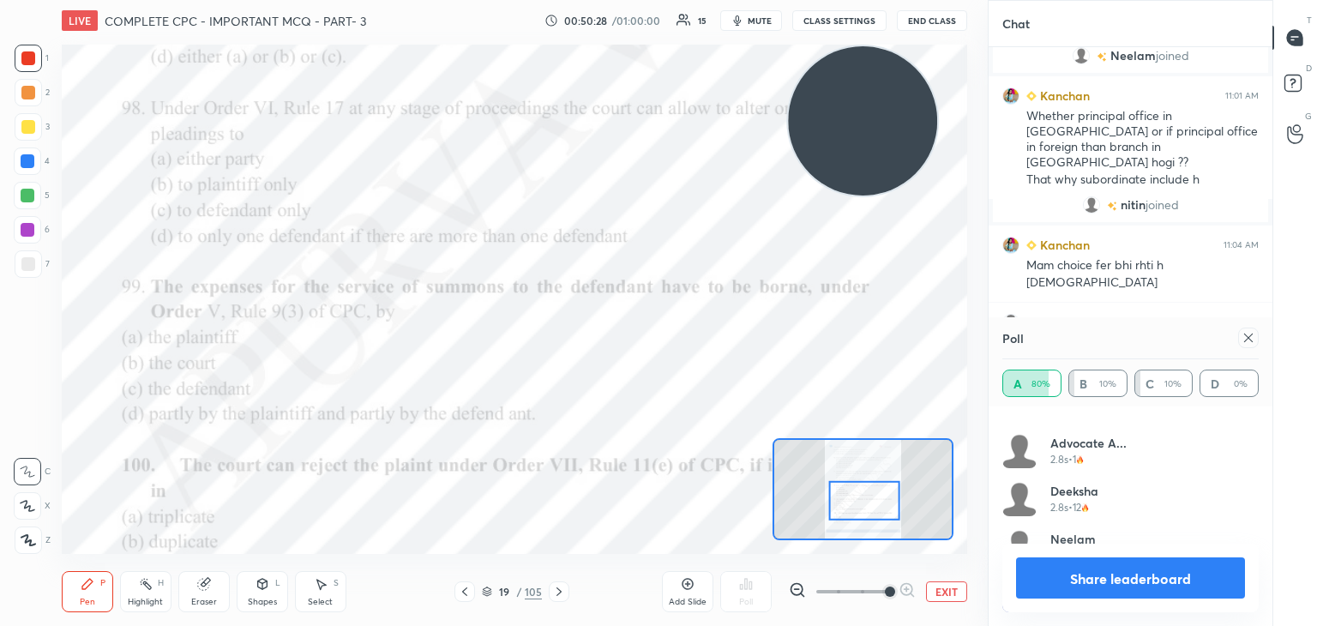
click at [1086, 588] on button "Share leaderboard" at bounding box center [1130, 577] width 229 height 41
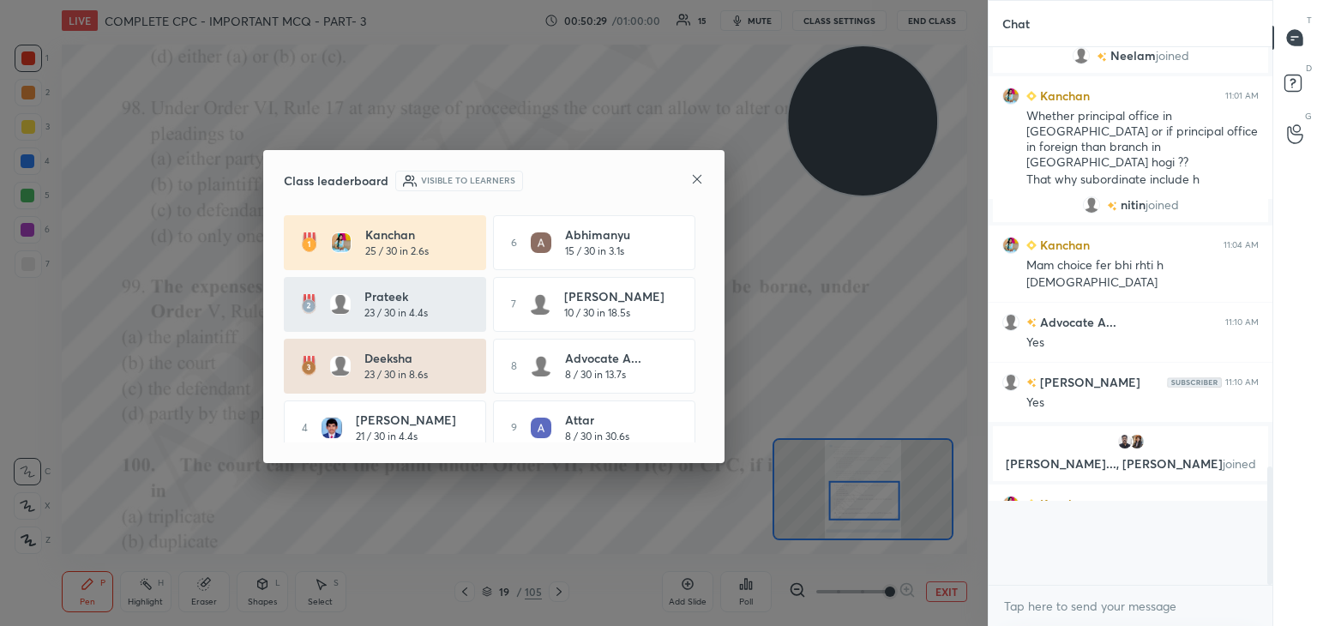
scroll to position [572, 279]
click at [697, 187] on div at bounding box center [697, 180] width 14 height 18
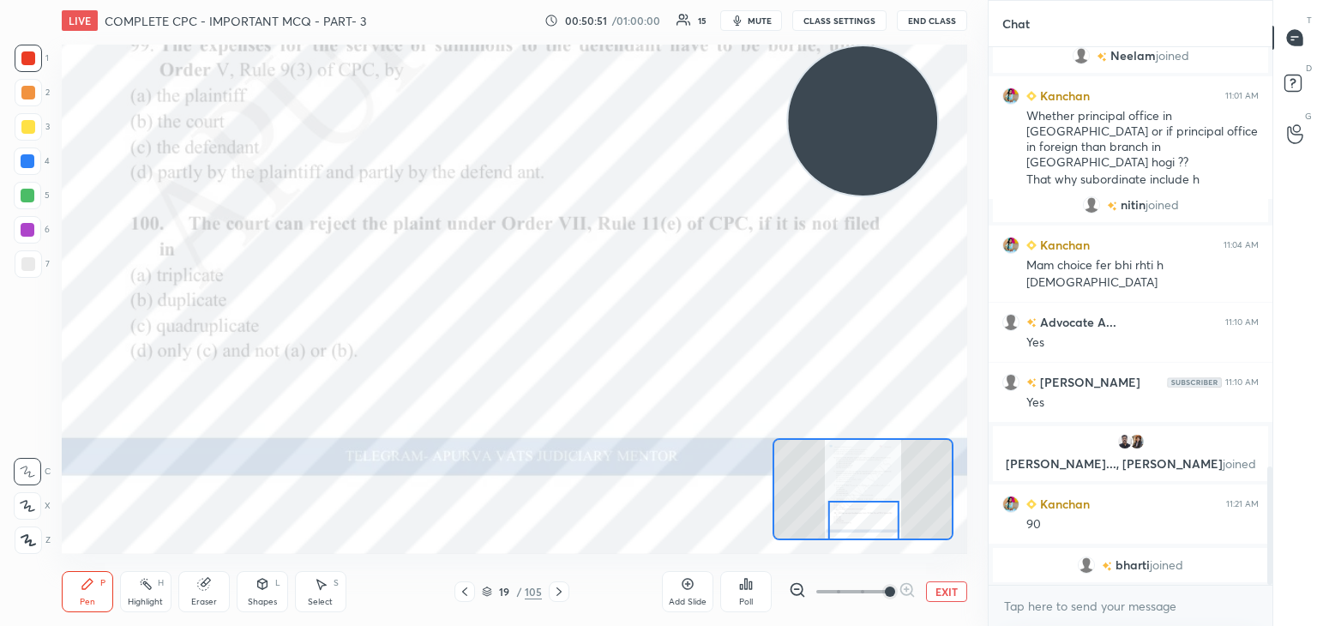
click at [733, 598] on div "Poll" at bounding box center [745, 591] width 51 height 41
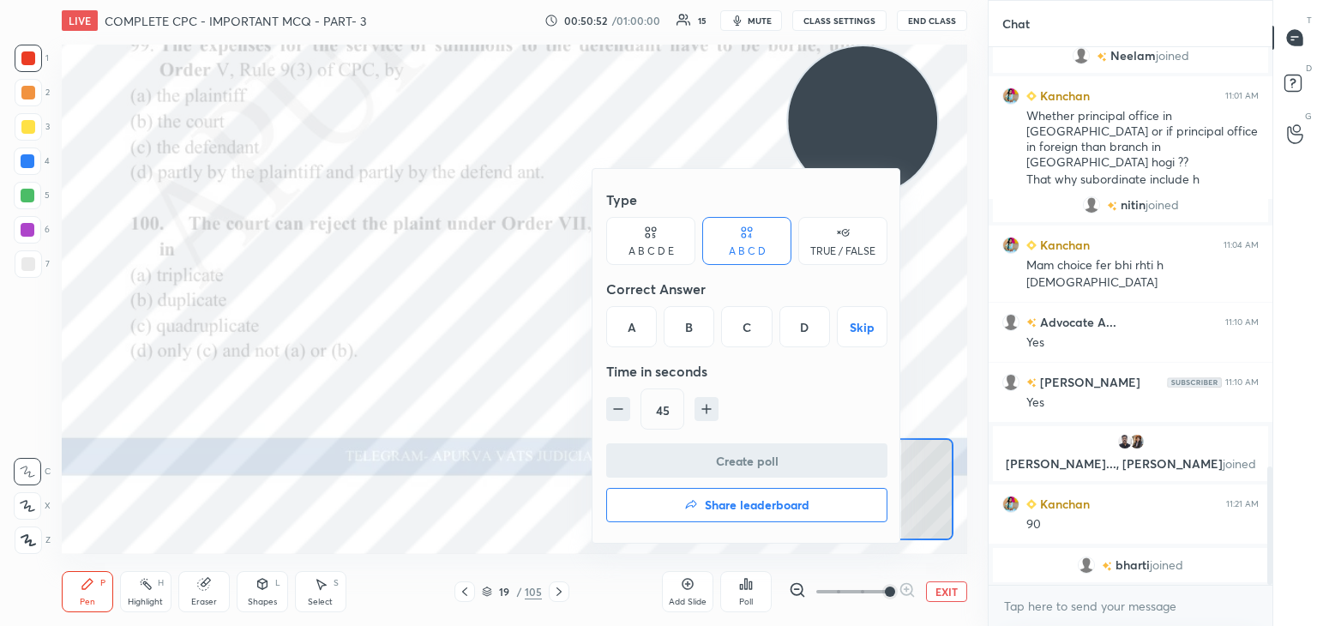
click at [682, 327] on div "B" at bounding box center [689, 326] width 51 height 41
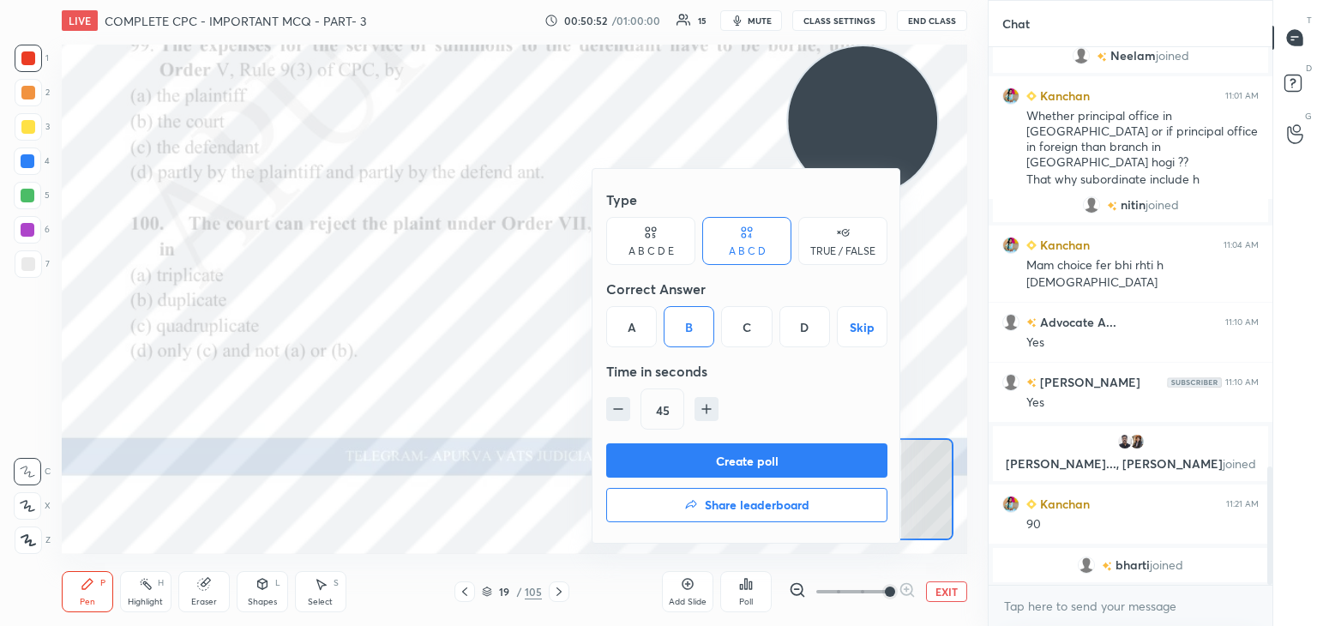
click at [701, 459] on button "Create poll" at bounding box center [746, 460] width 281 height 34
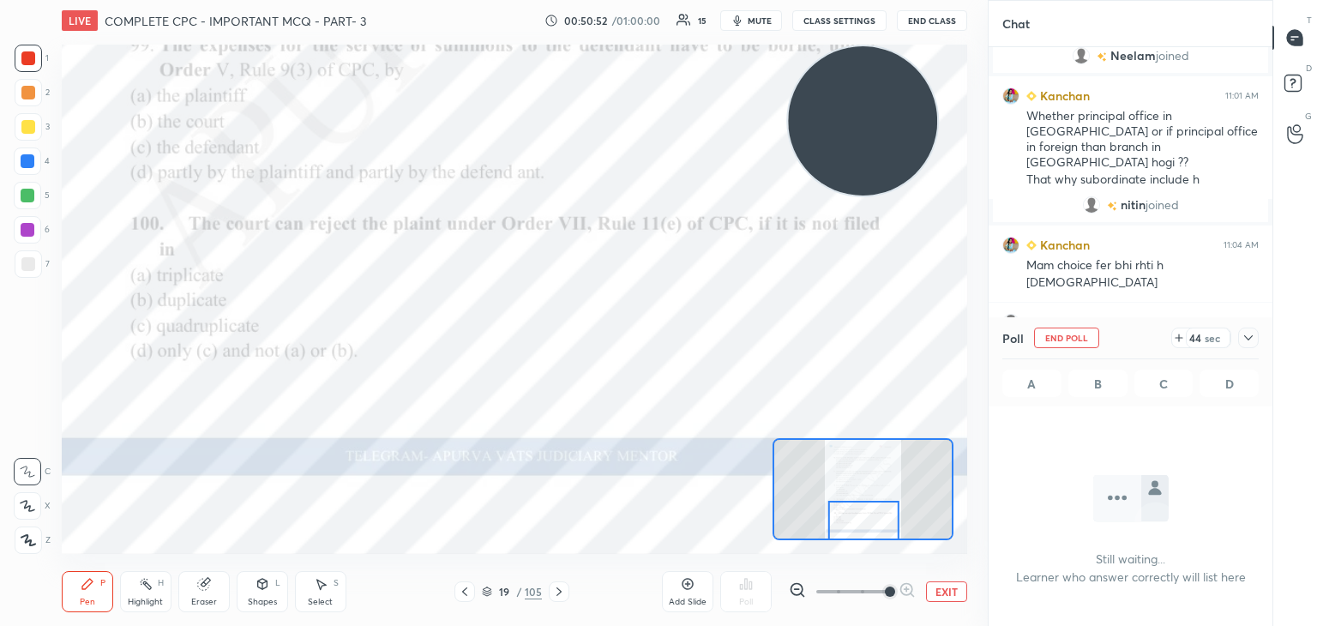
scroll to position [5, 5]
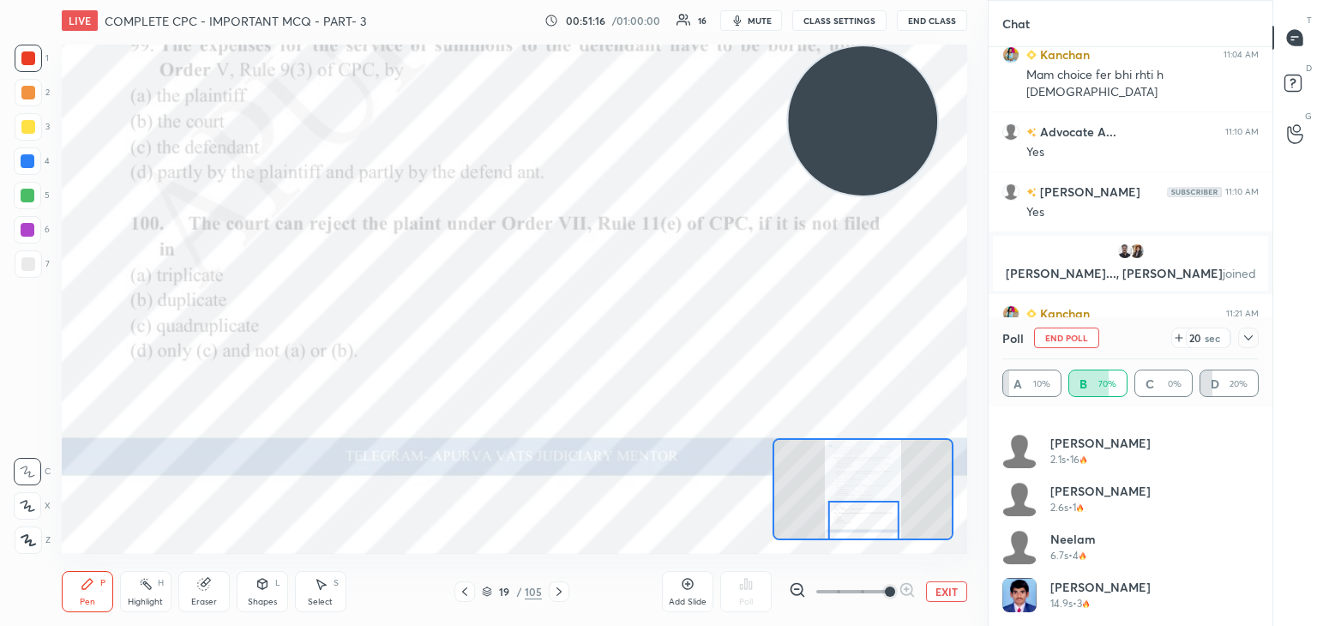
click at [1247, 339] on icon at bounding box center [1248, 337] width 9 height 5
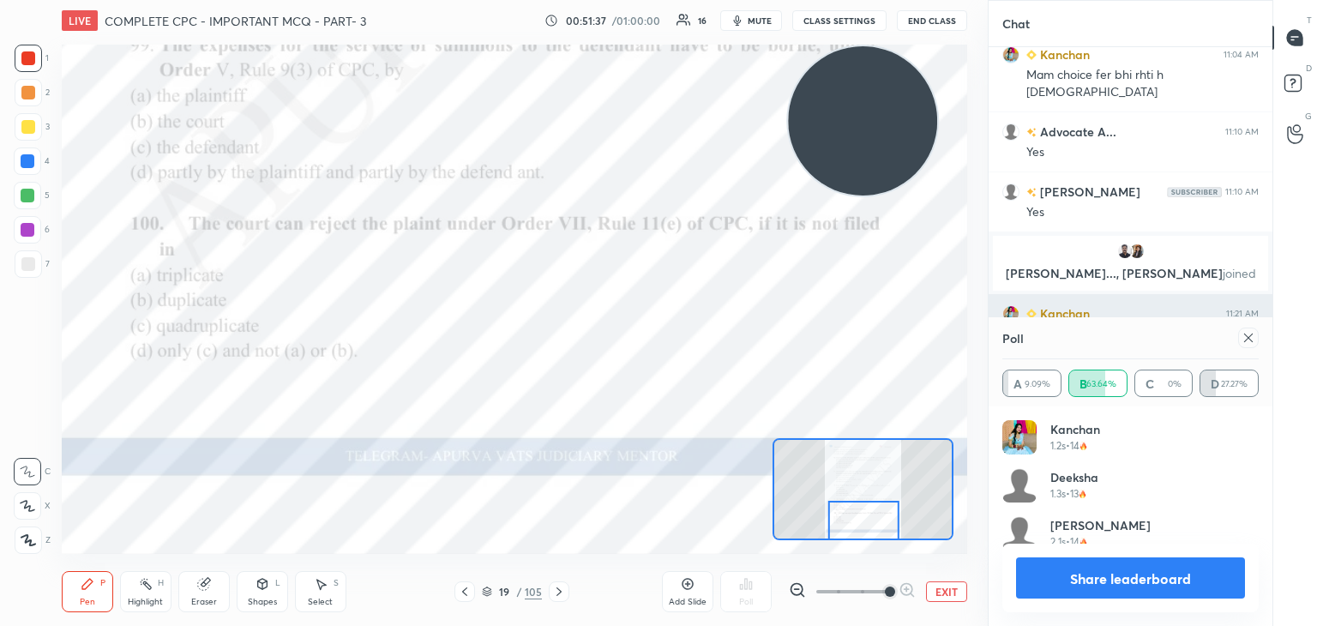
scroll to position [201, 251]
click at [1103, 578] on button "Share leaderboard" at bounding box center [1130, 577] width 229 height 41
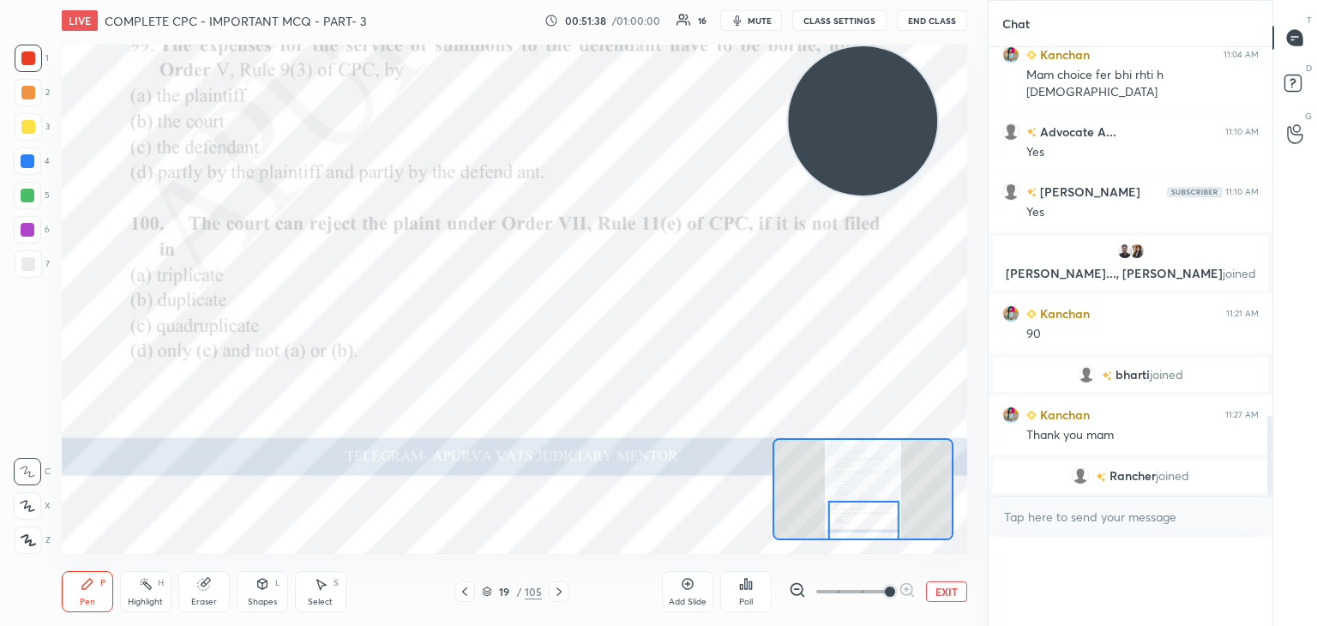
scroll to position [0, 0]
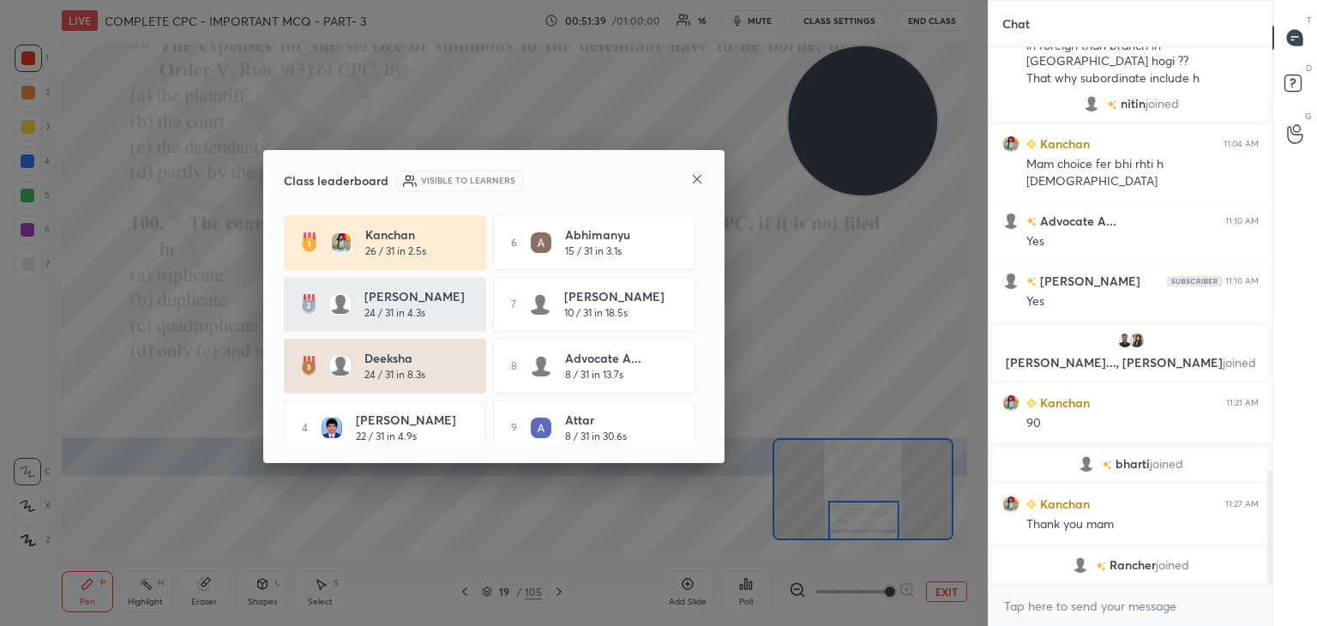
click at [700, 181] on icon at bounding box center [697, 179] width 14 height 14
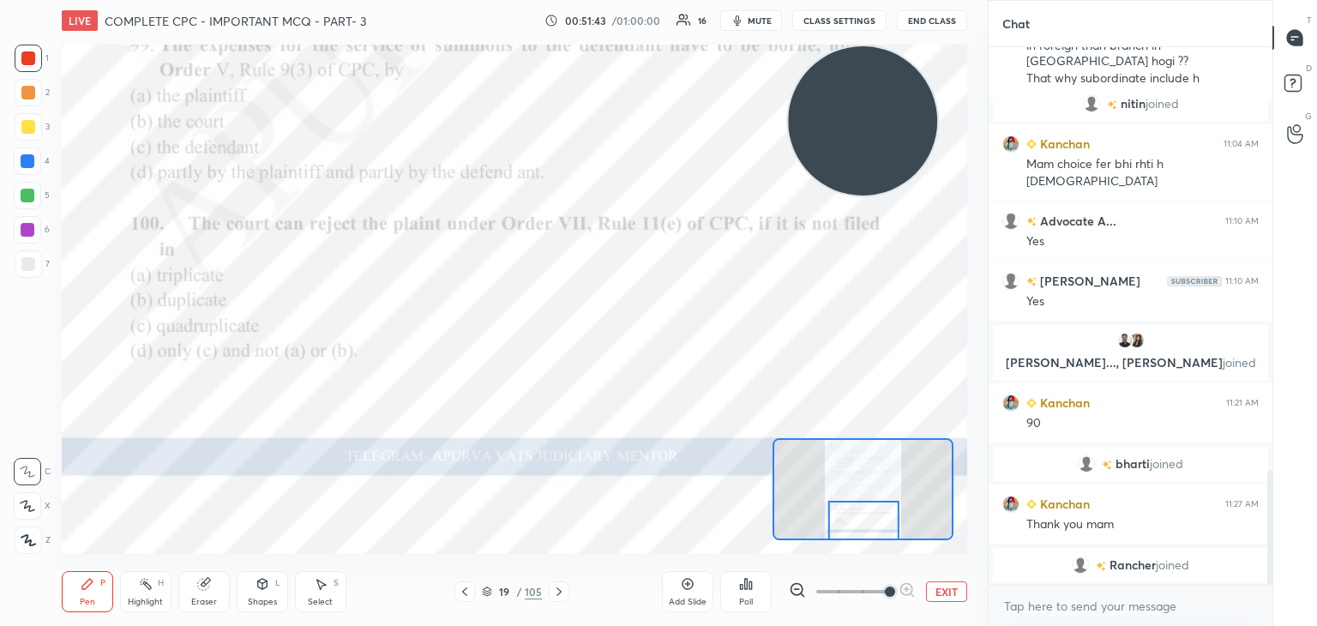
click at [739, 600] on div "Poll" at bounding box center [746, 602] width 14 height 9
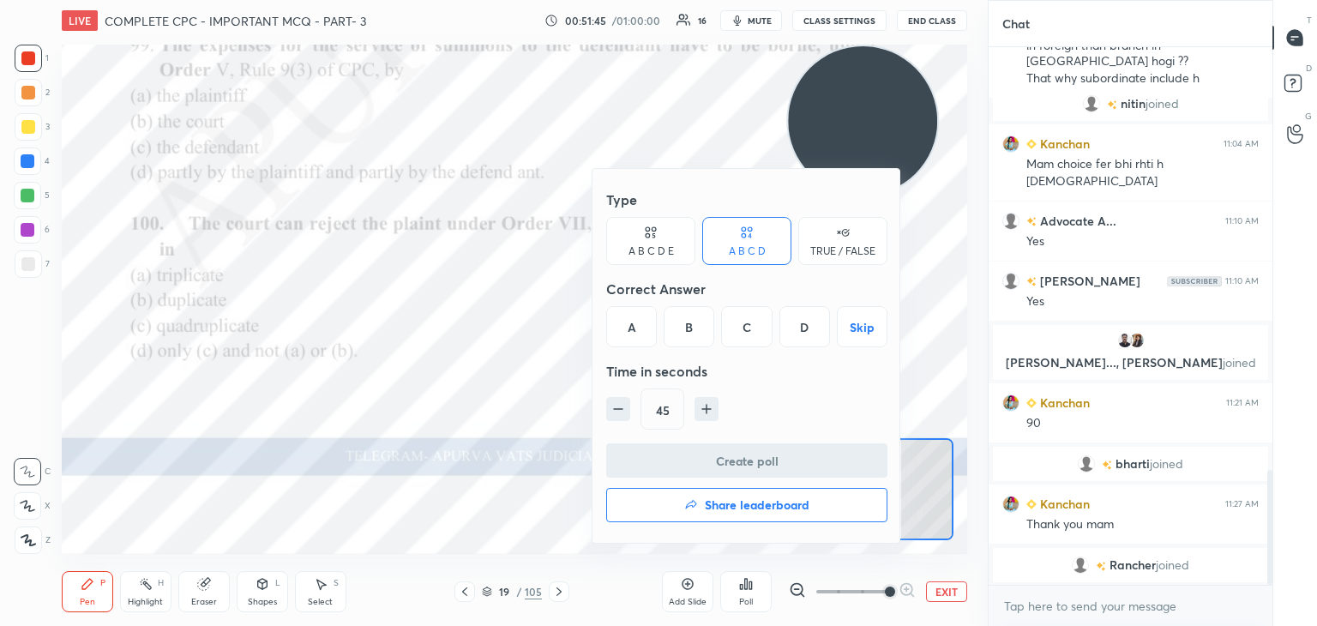
click at [708, 509] on h4 "Share leaderboard" at bounding box center [757, 505] width 105 height 12
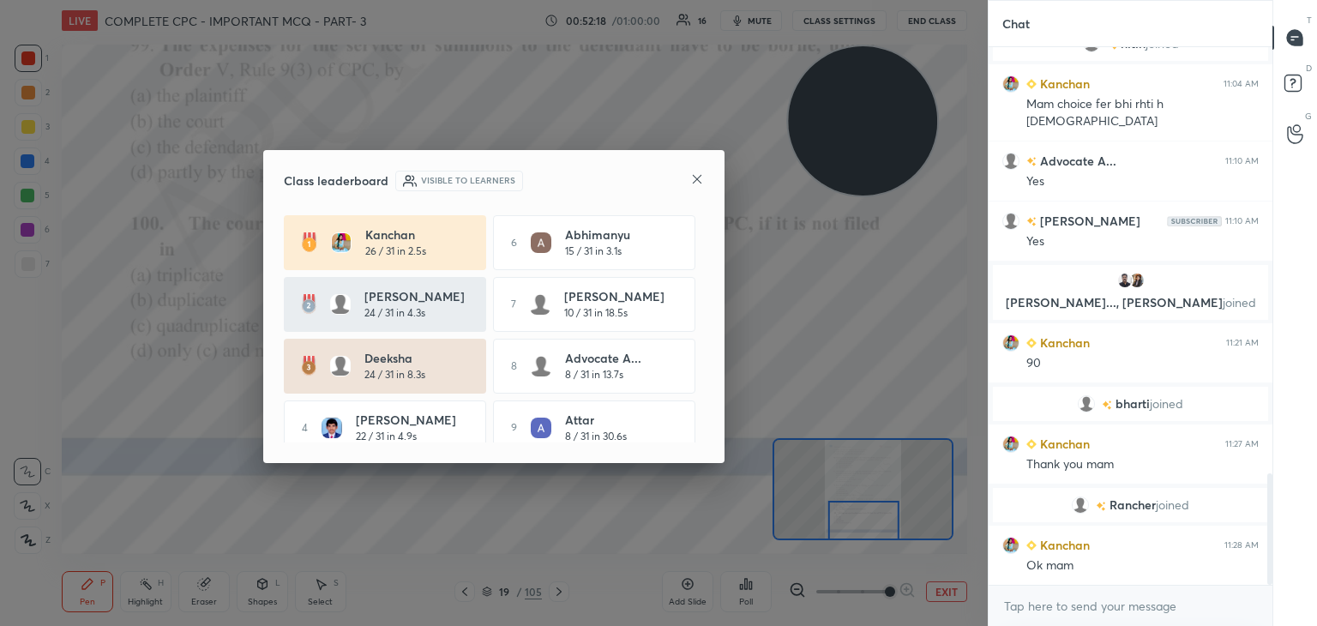
scroll to position [2056, 0]
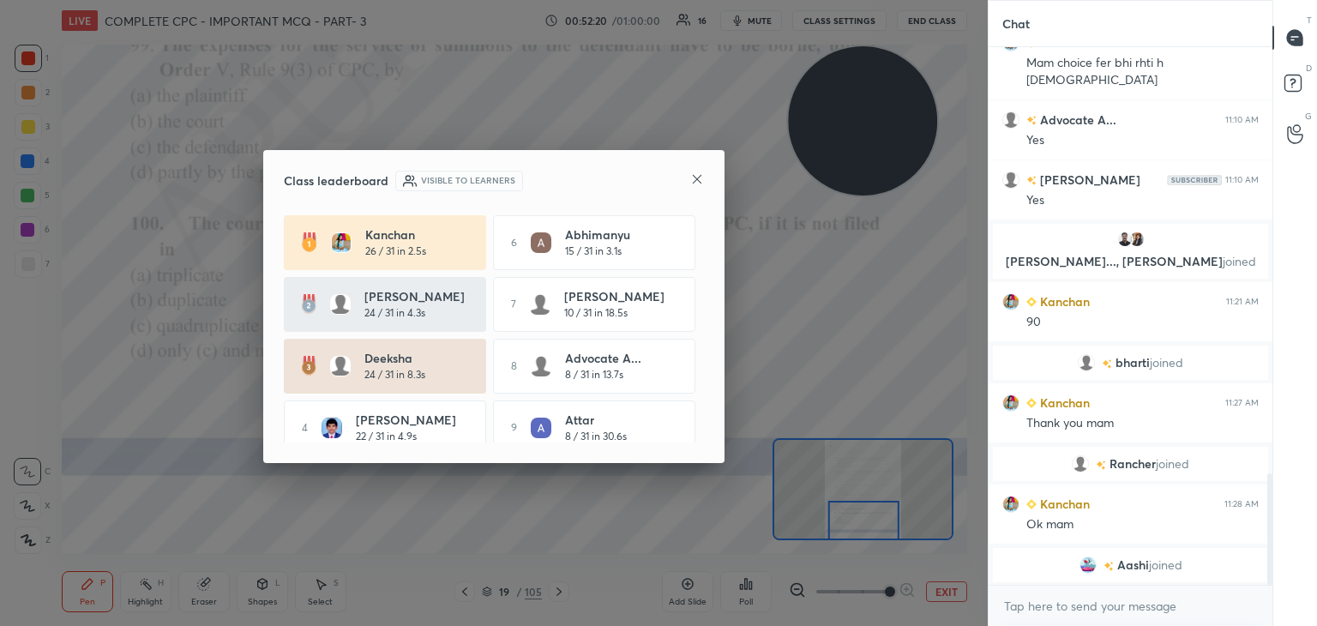
click at [691, 175] on icon at bounding box center [697, 179] width 14 height 14
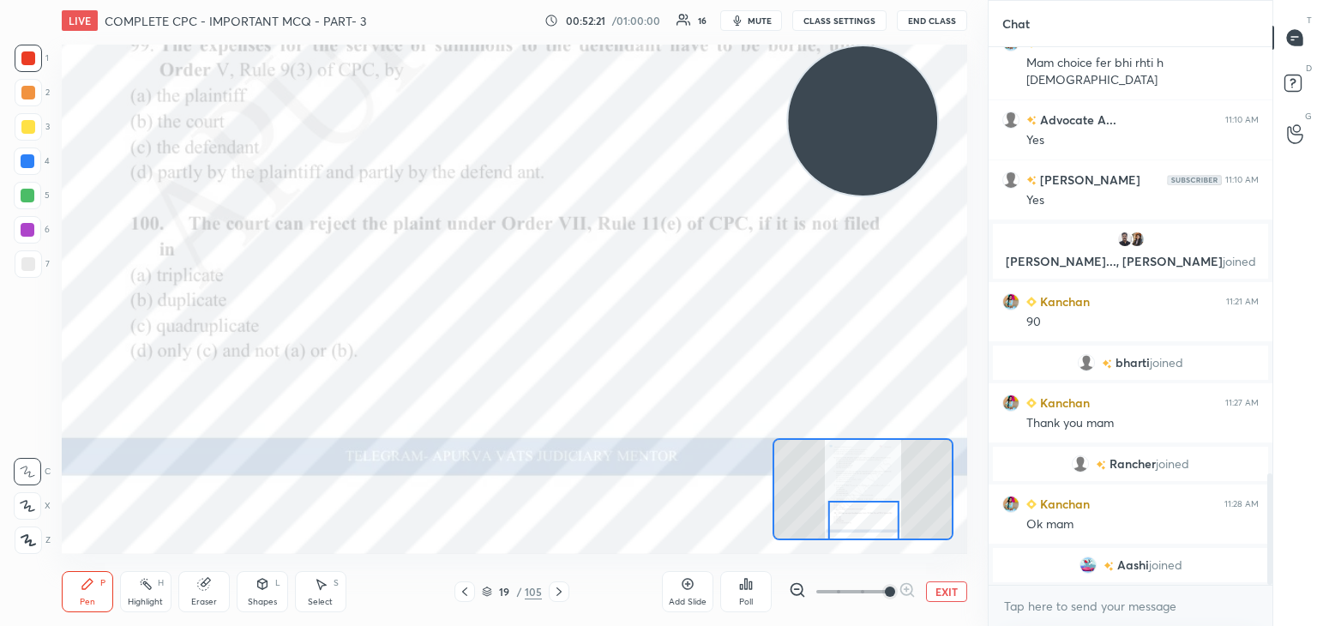
click at [948, 597] on button "EXIT" at bounding box center [946, 591] width 41 height 21
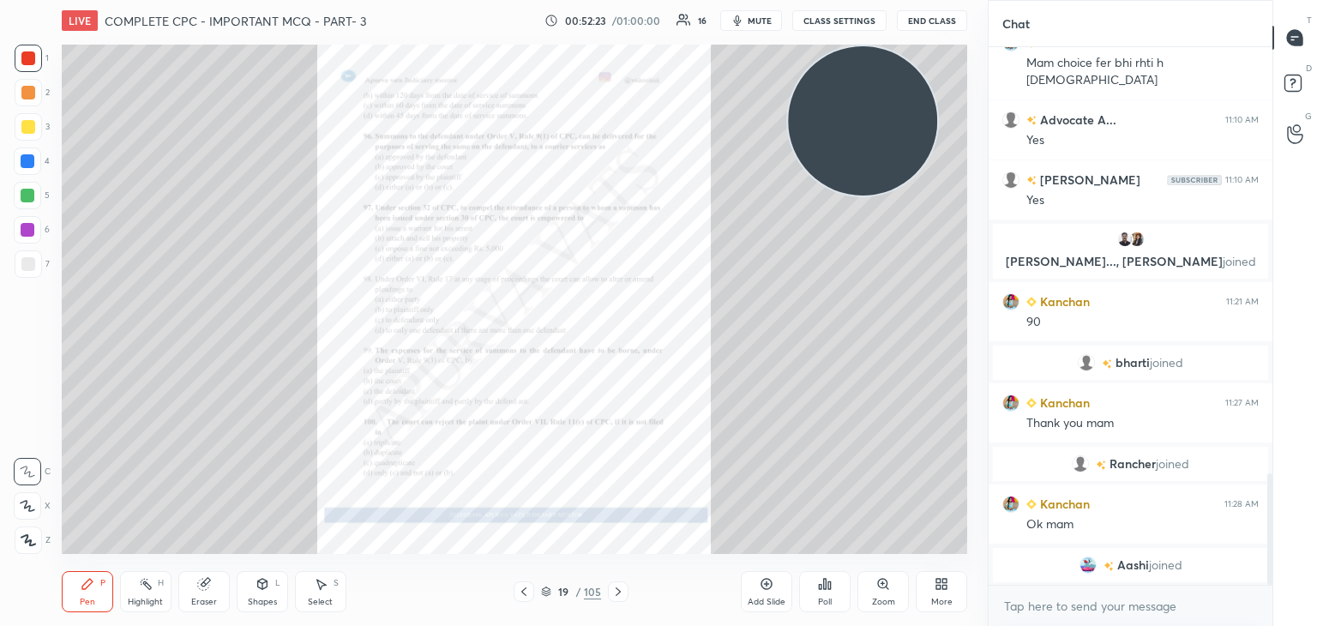
click at [933, 586] on div "More" at bounding box center [941, 591] width 51 height 41
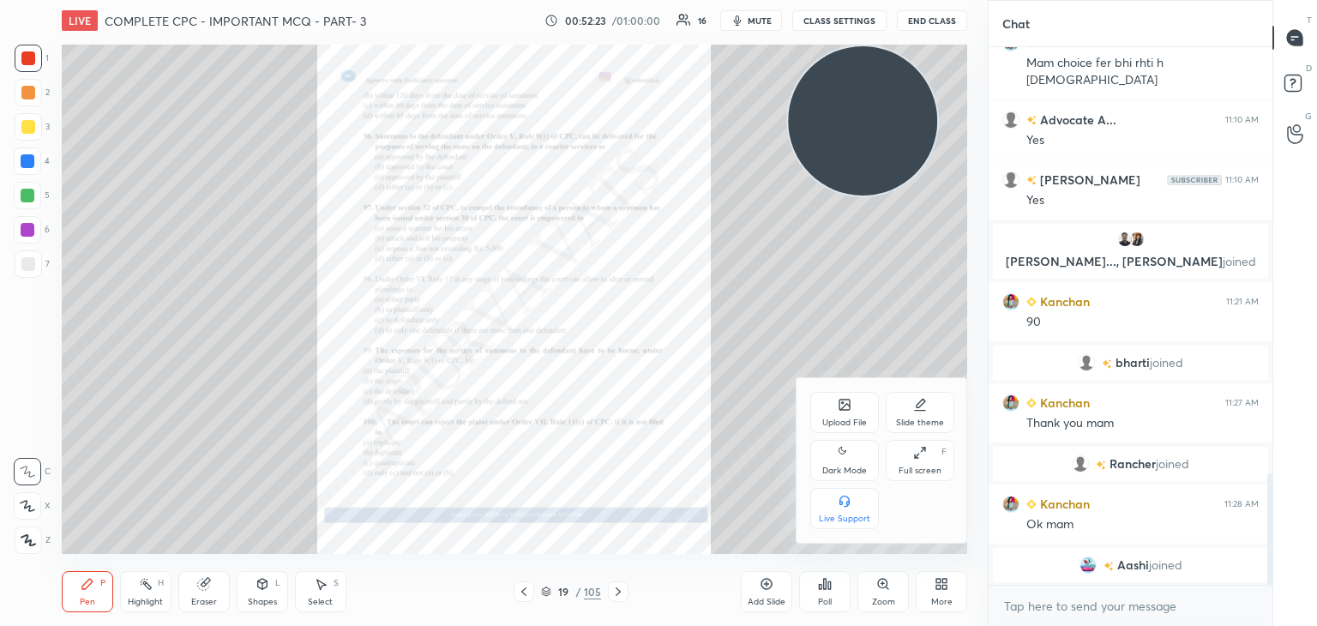
click at [834, 416] on div "Upload File" at bounding box center [844, 412] width 69 height 41
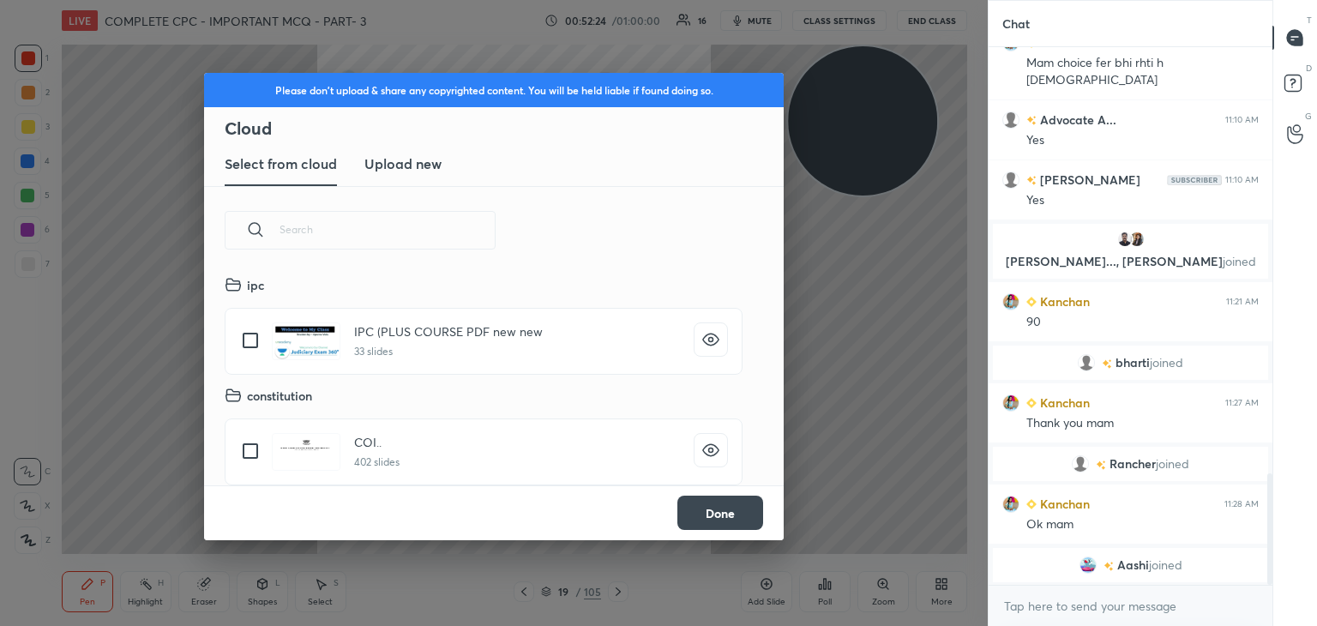
scroll to position [4, 9]
click at [415, 155] on h3 "Upload new" at bounding box center [402, 163] width 77 height 21
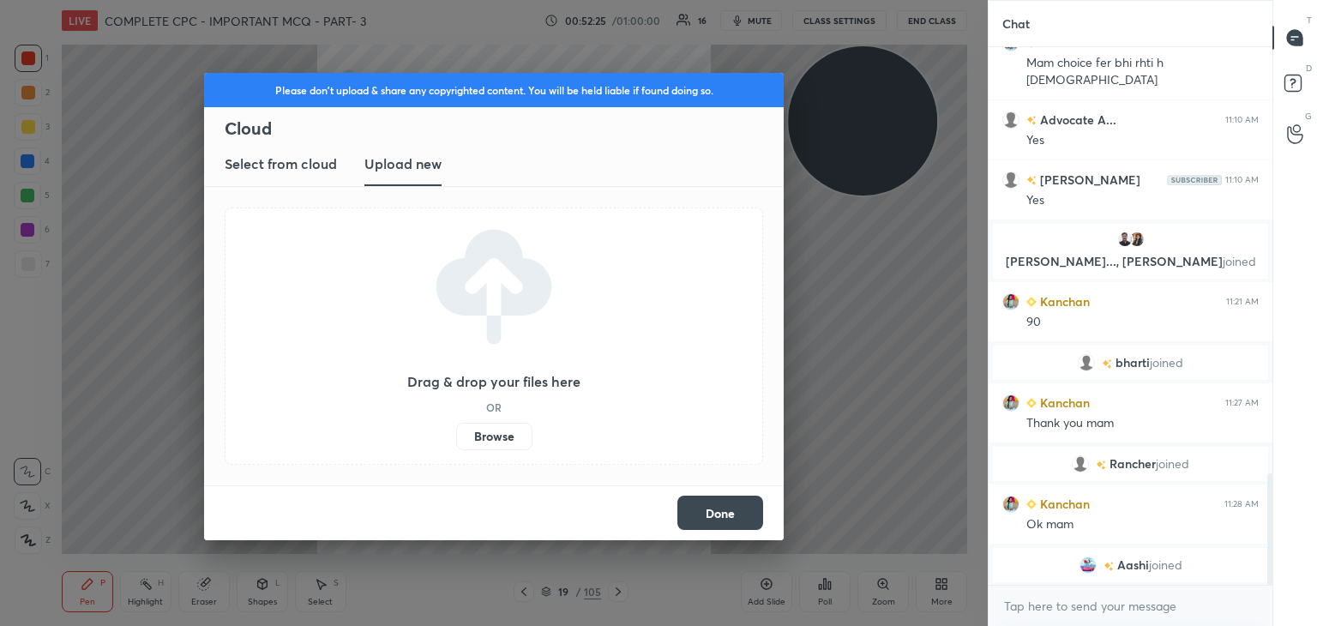
click at [477, 433] on label "Browse" at bounding box center [494, 436] width 76 height 27
click at [456, 433] on input "Browse" at bounding box center [456, 436] width 0 height 27
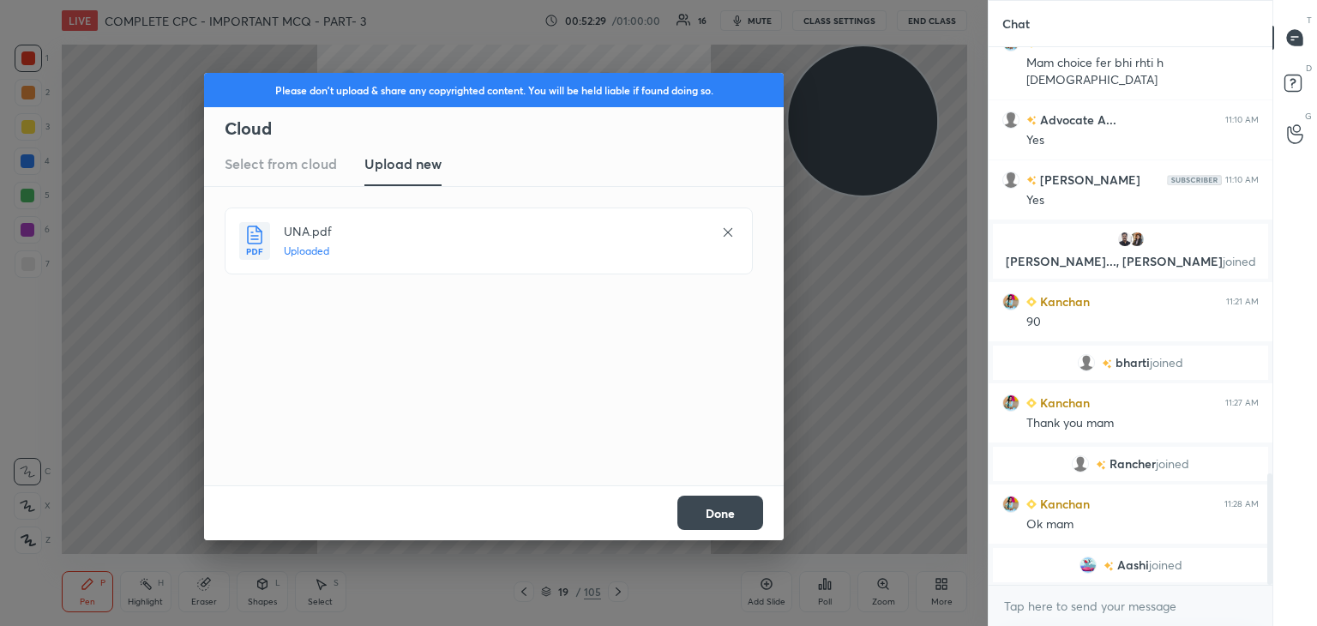
click at [733, 511] on button "Done" at bounding box center [720, 513] width 86 height 34
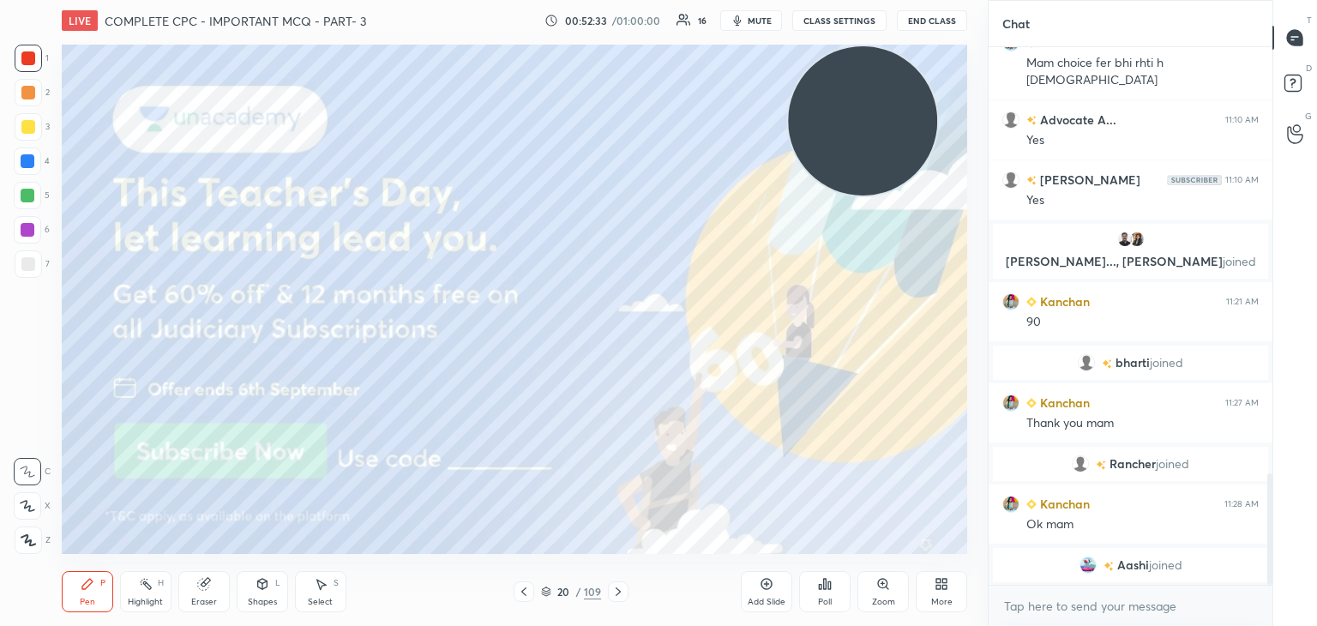
click at [30, 275] on div at bounding box center [28, 263] width 27 height 27
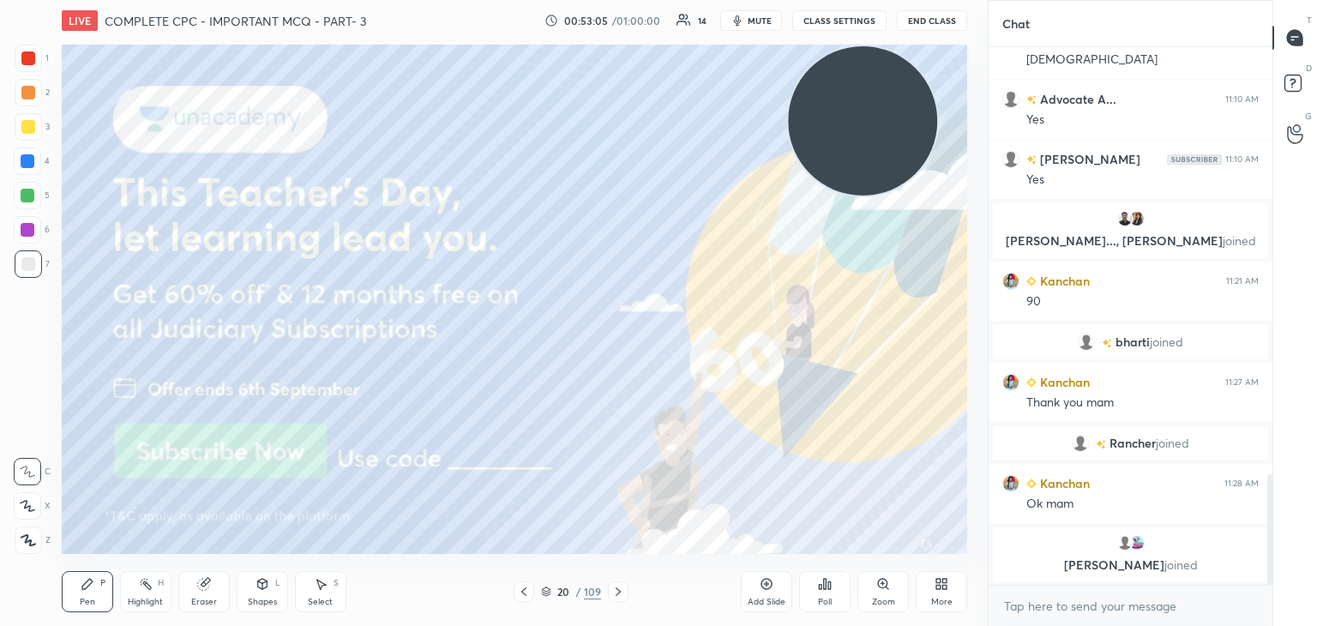
click at [617, 587] on icon at bounding box center [618, 592] width 14 height 14
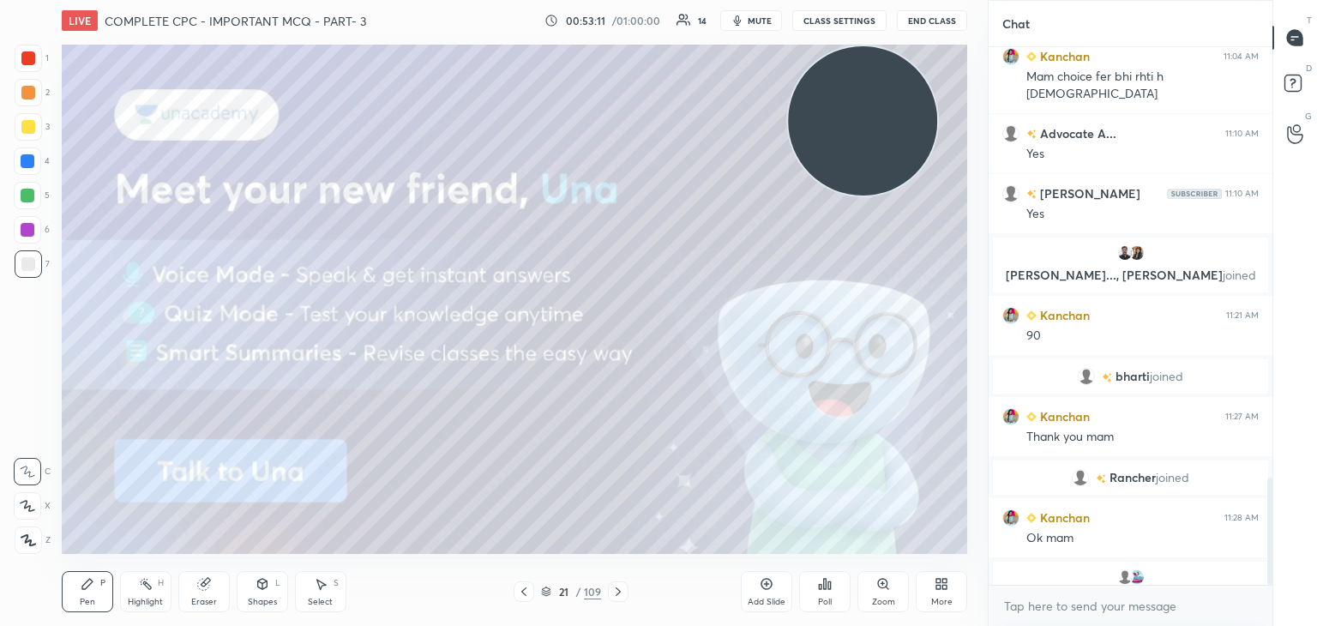
scroll to position [2171, 0]
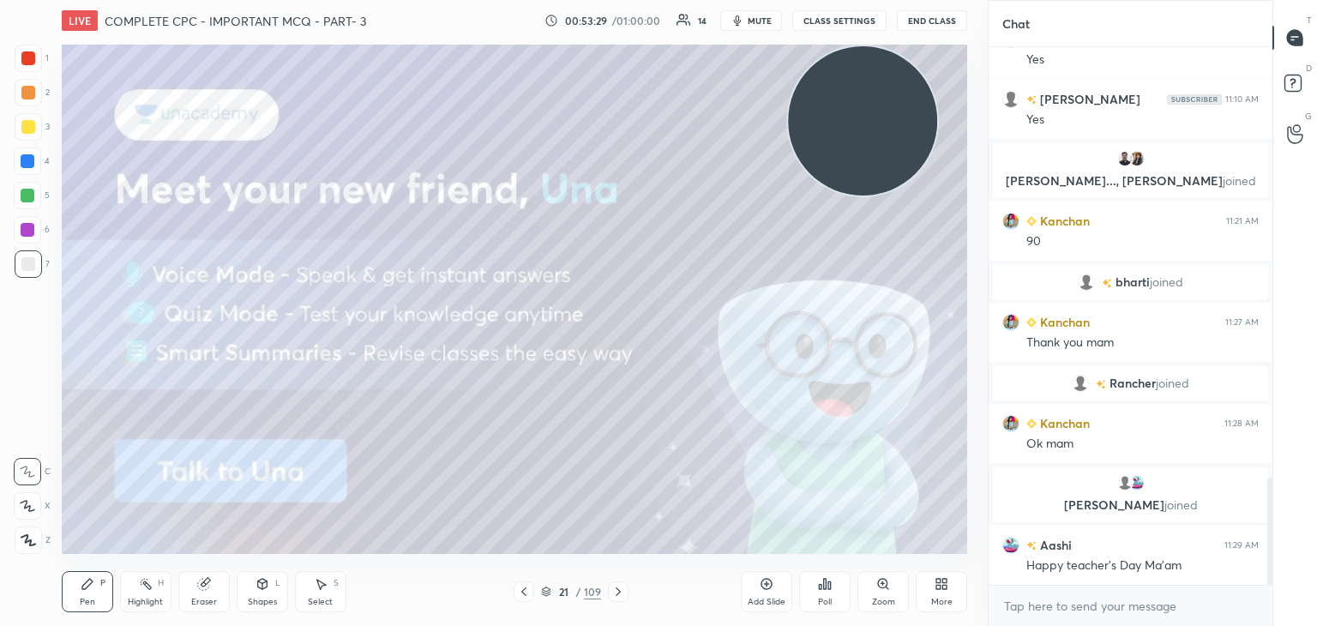
click at [624, 598] on icon at bounding box center [618, 592] width 14 height 14
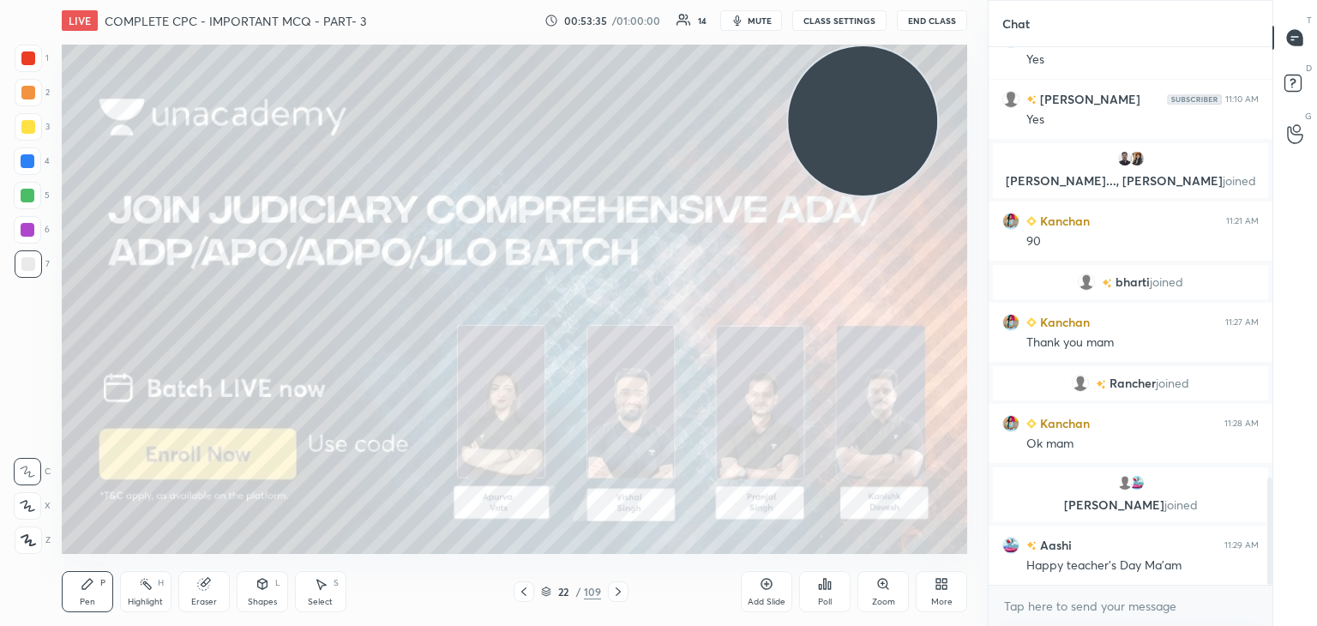
click at [614, 580] on div "Pen P Highlight H Eraser Shapes L Select S 22 / 109 Add Slide Poll Zoom More" at bounding box center [514, 591] width 905 height 69
click at [616, 586] on icon at bounding box center [618, 592] width 14 height 14
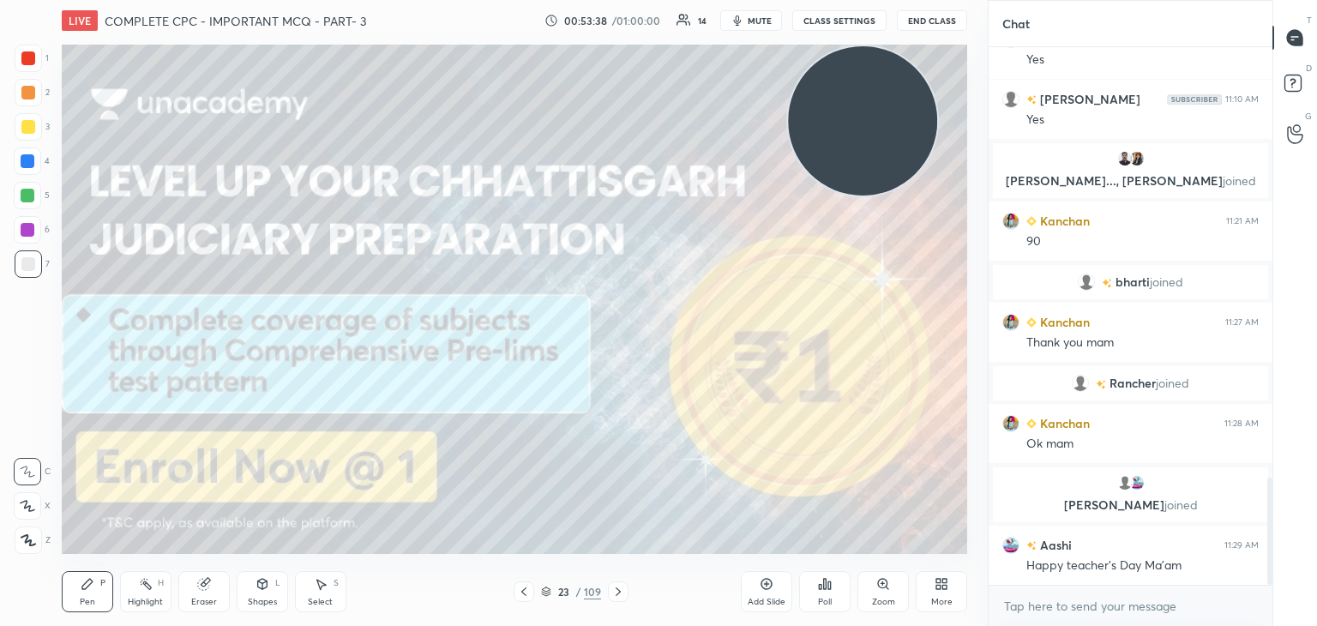
click at [521, 587] on icon at bounding box center [524, 592] width 14 height 14
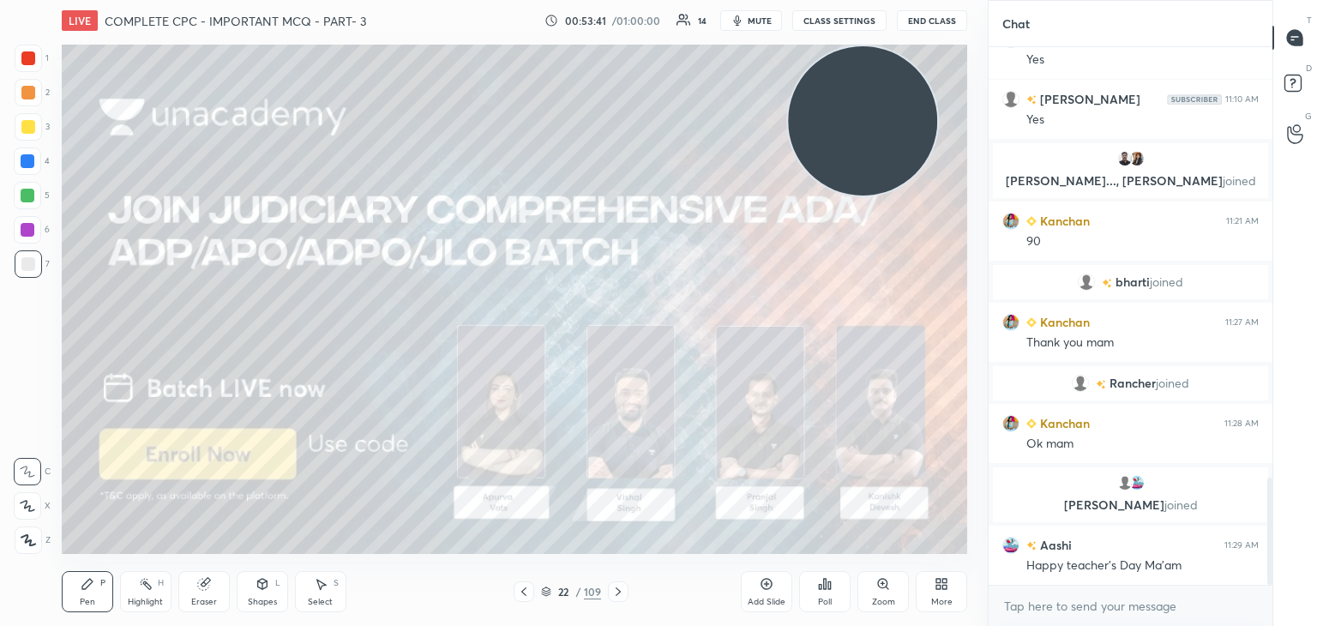
click at [1038, 609] on body "1 2 3 4 5 6 7 C X Z C X Z E E Erase all H H LIVE COMPLETE CPC - IMPORTANT MCQ -…" at bounding box center [658, 313] width 1317 height 626
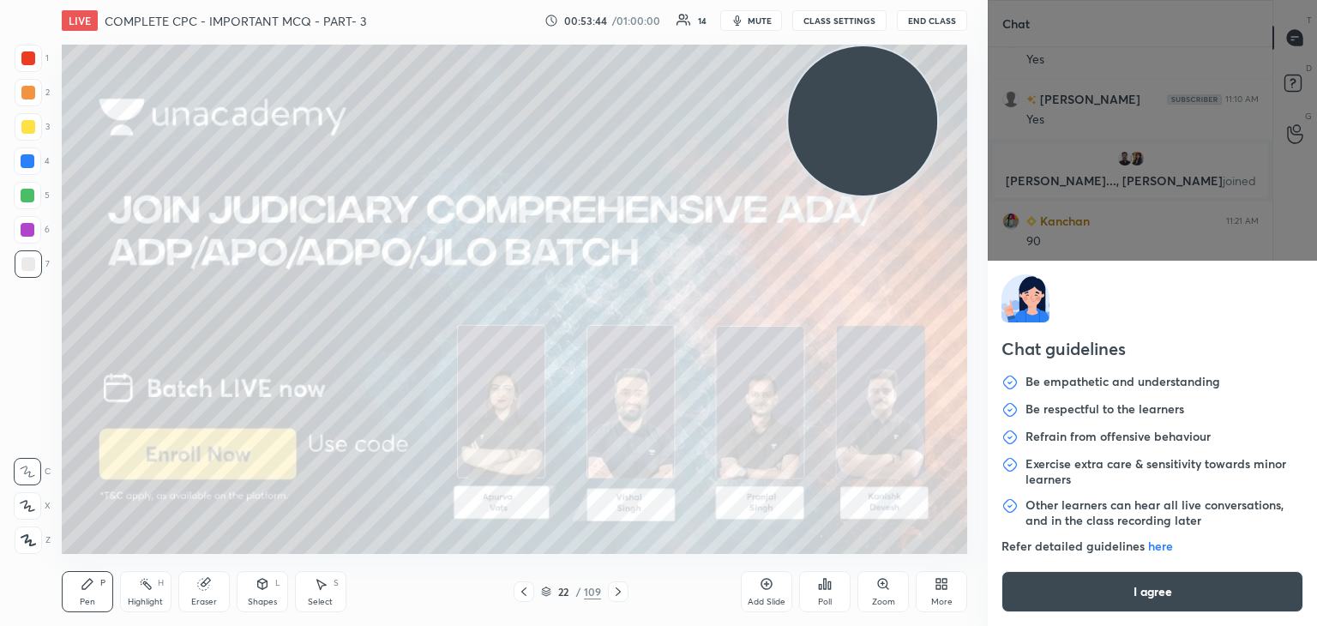
click at [1087, 594] on button "I agree" at bounding box center [1152, 591] width 302 height 41
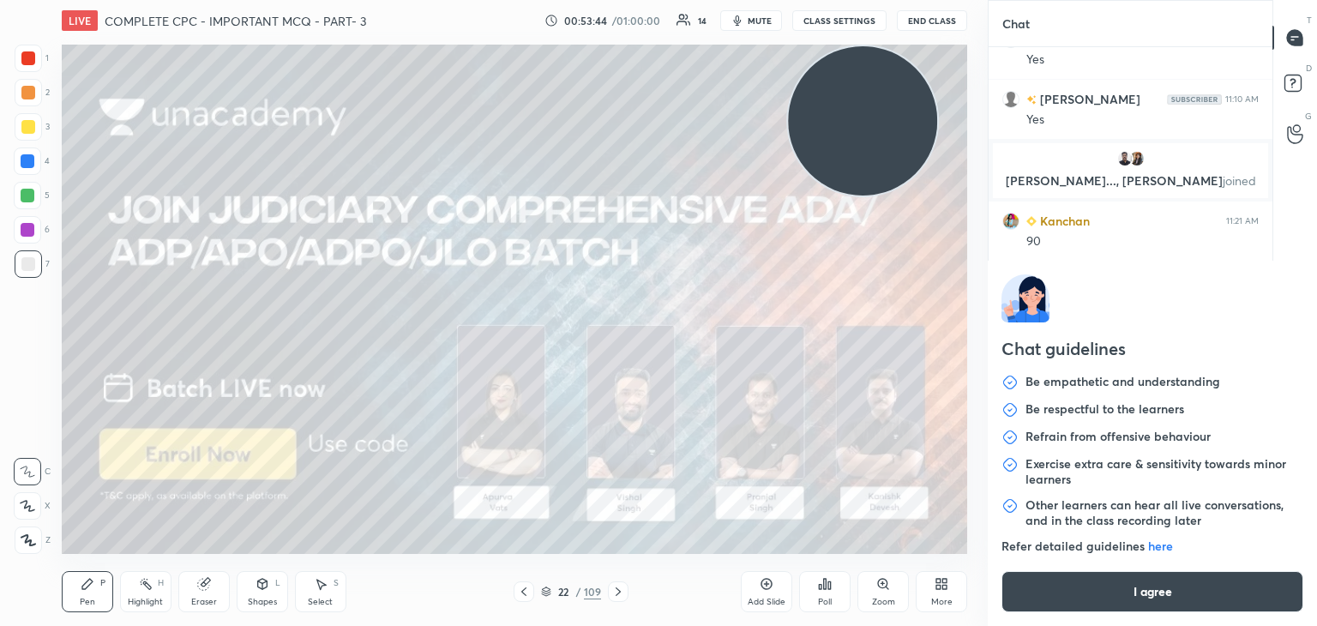
type textarea "x"
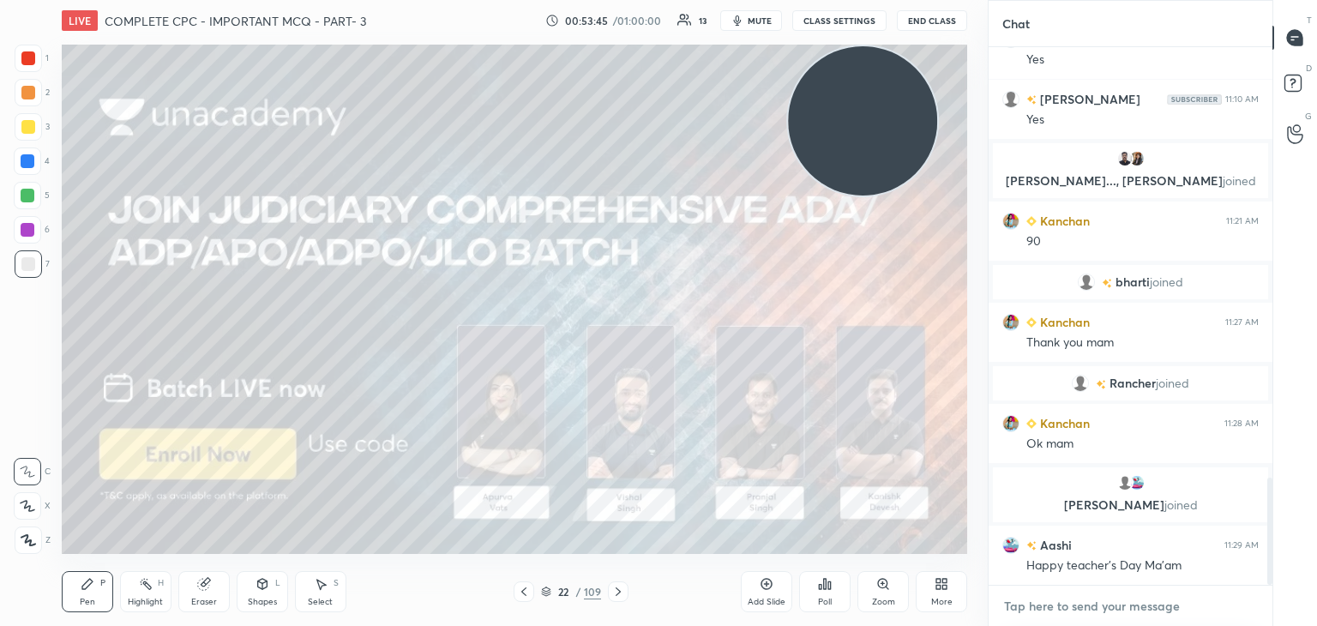
type textarea "a"
type textarea "x"
type textarea "ap"
type textarea "x"
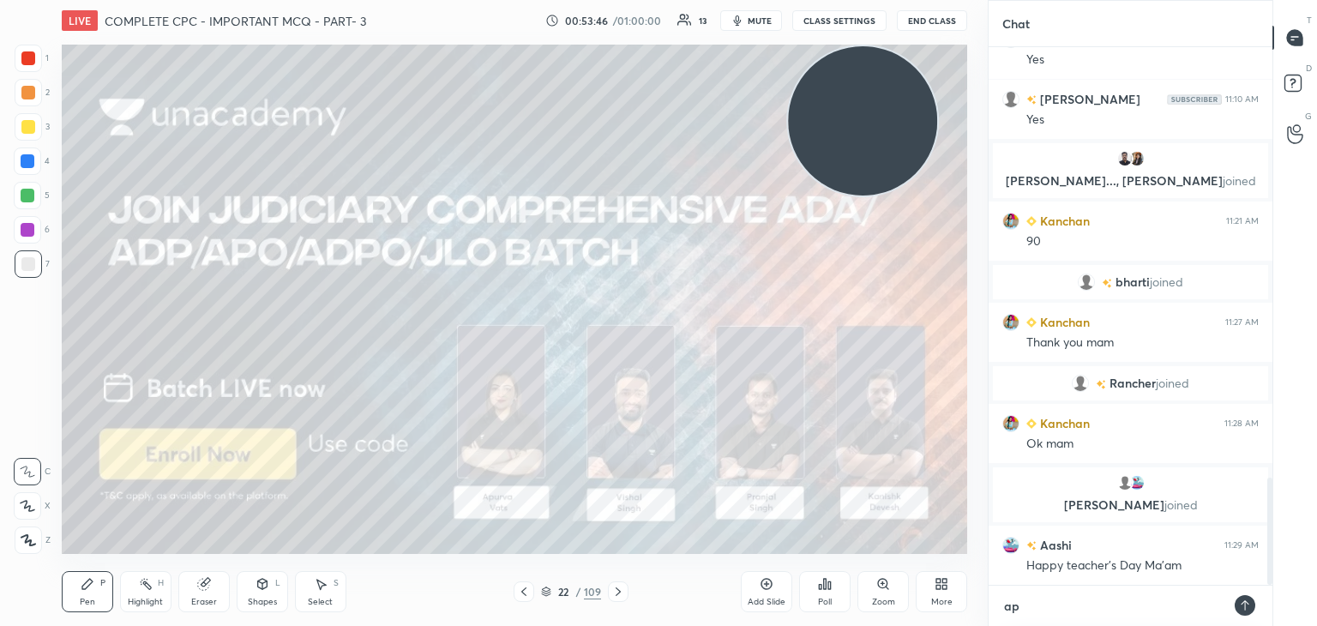
type textarea "apu"
type textarea "x"
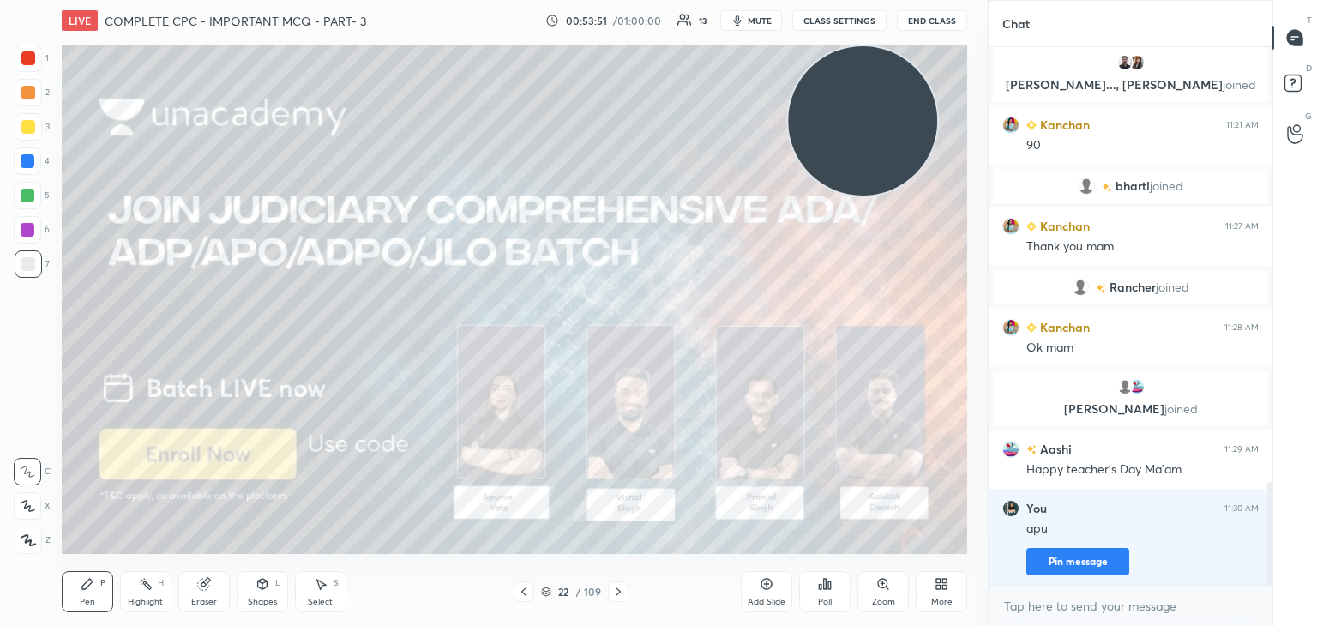
click at [744, 15] on icon "button" at bounding box center [737, 21] width 14 height 14
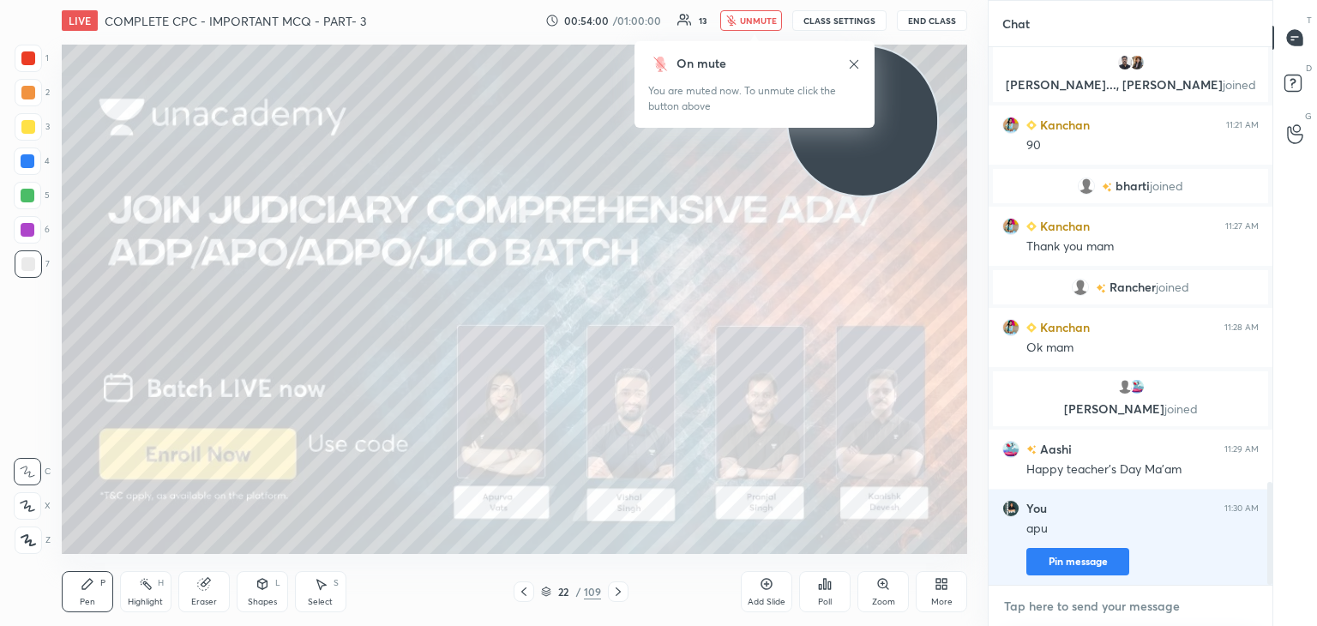
click at [1042, 605] on textarea at bounding box center [1130, 605] width 256 height 27
type textarea "x"
paste textarea "[URL][DOMAIN_NAME]"
type textarea "[URL][DOMAIN_NAME]"
type textarea "x"
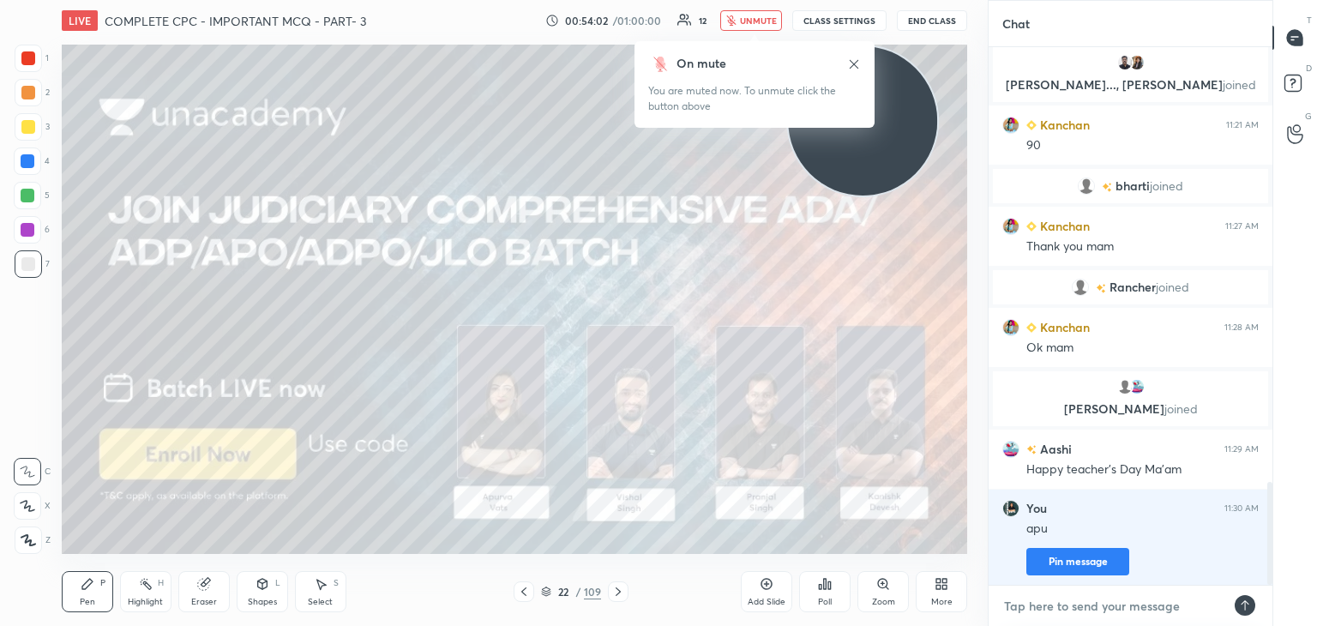
scroll to position [2363, 0]
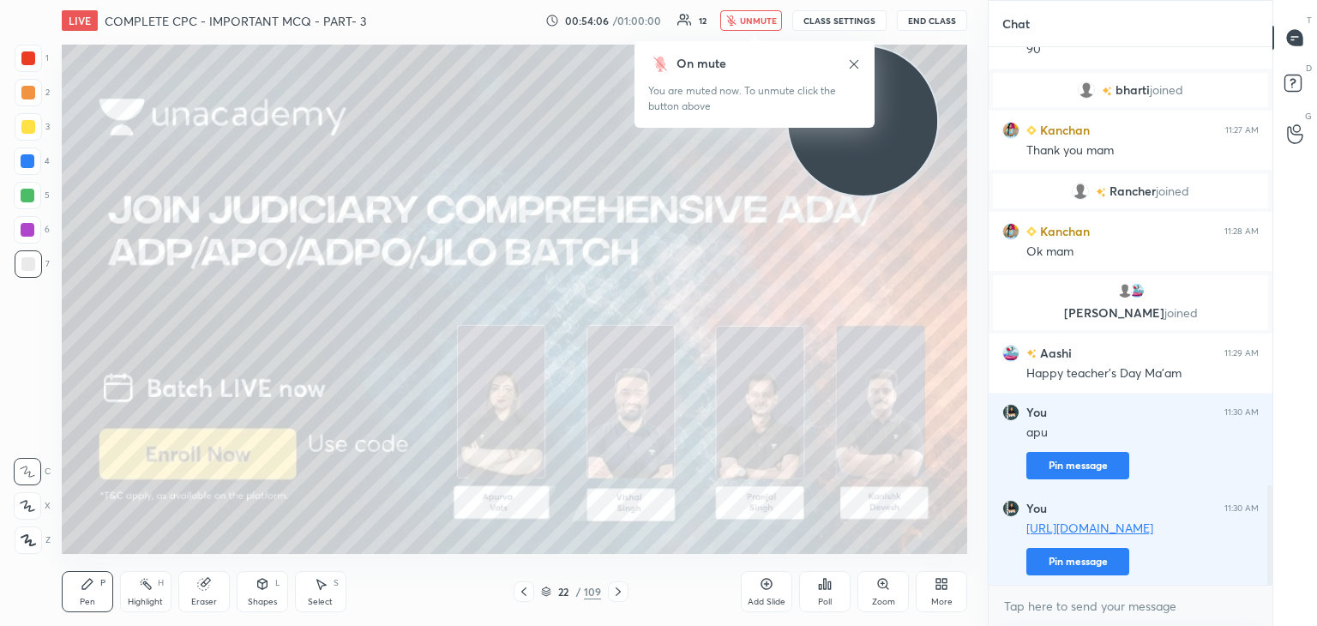
click at [763, 21] on span "unmute" at bounding box center [758, 21] width 37 height 12
type textarea "x"
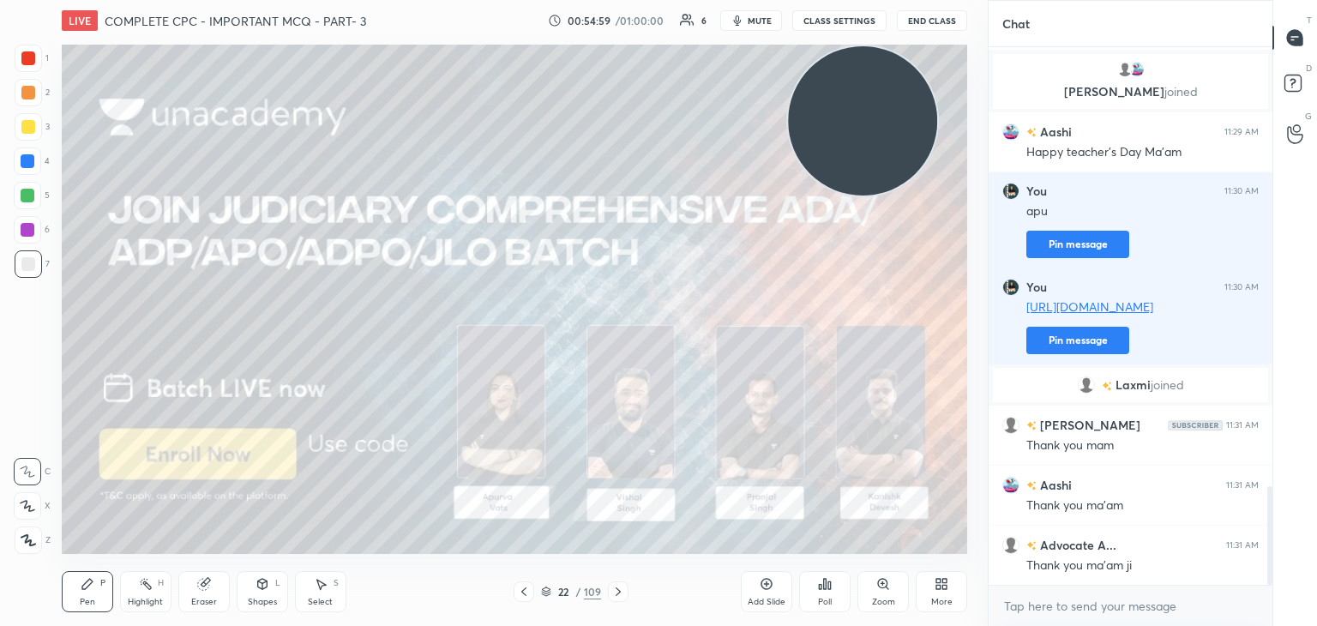
scroll to position [2447, 0]
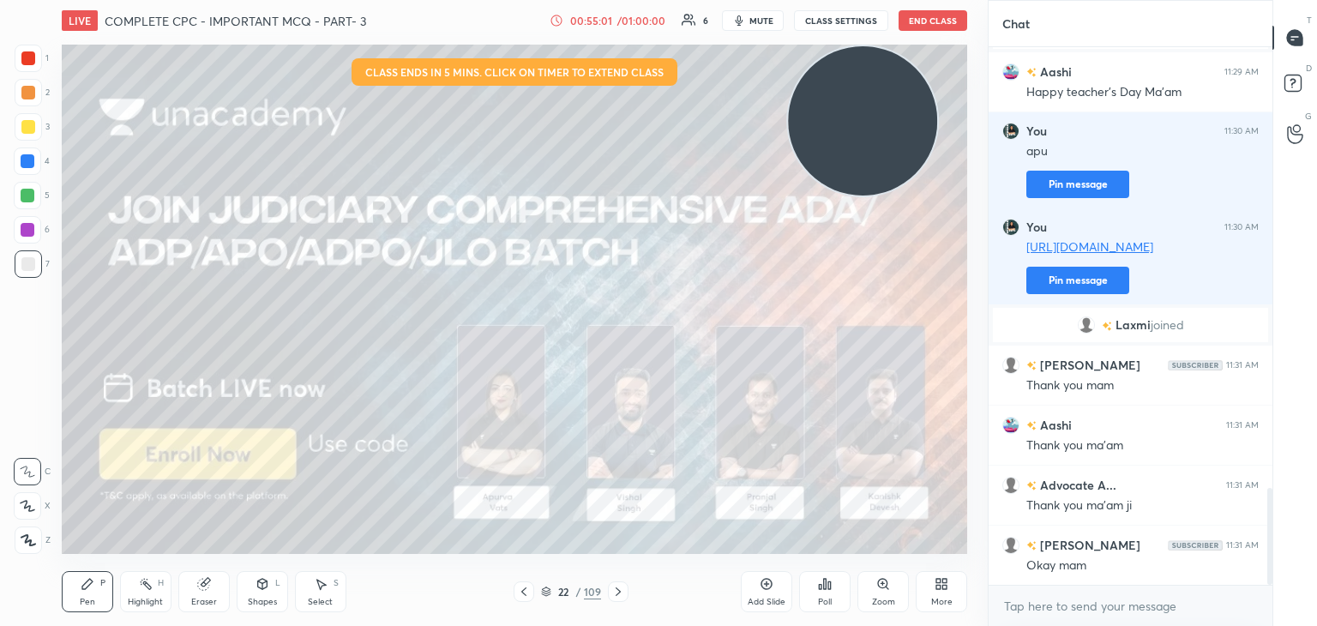
click at [776, 26] on button "mute" at bounding box center [753, 20] width 62 height 21
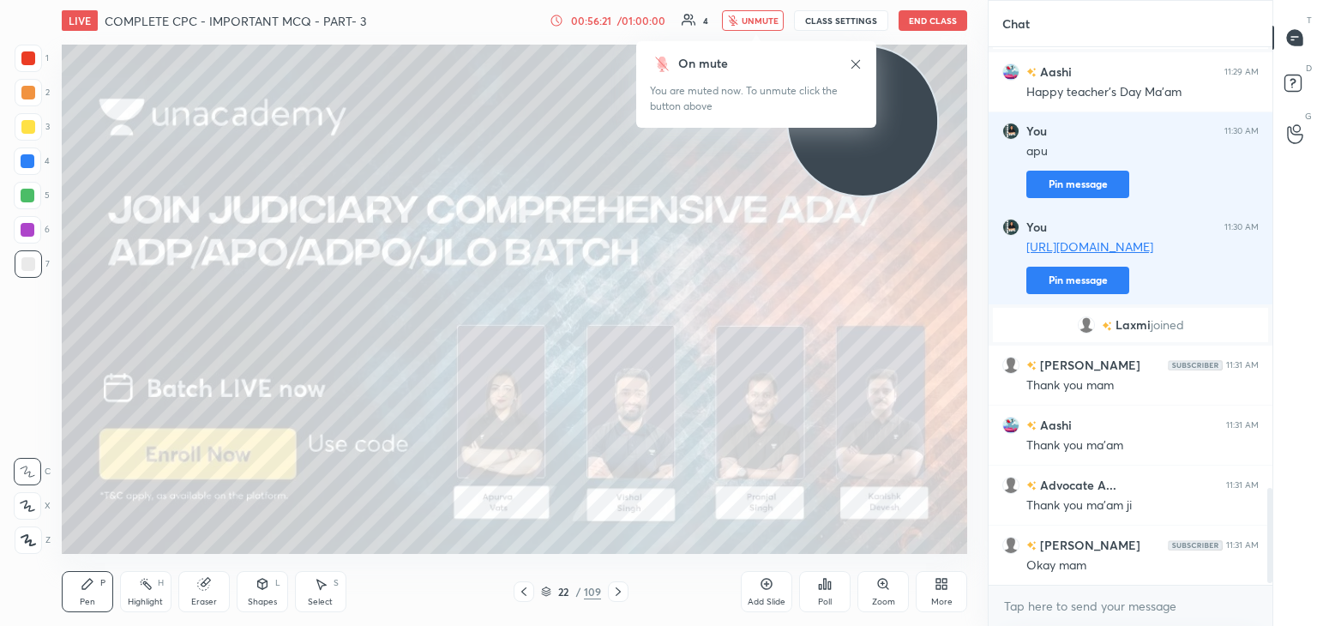
scroll to position [2507, 0]
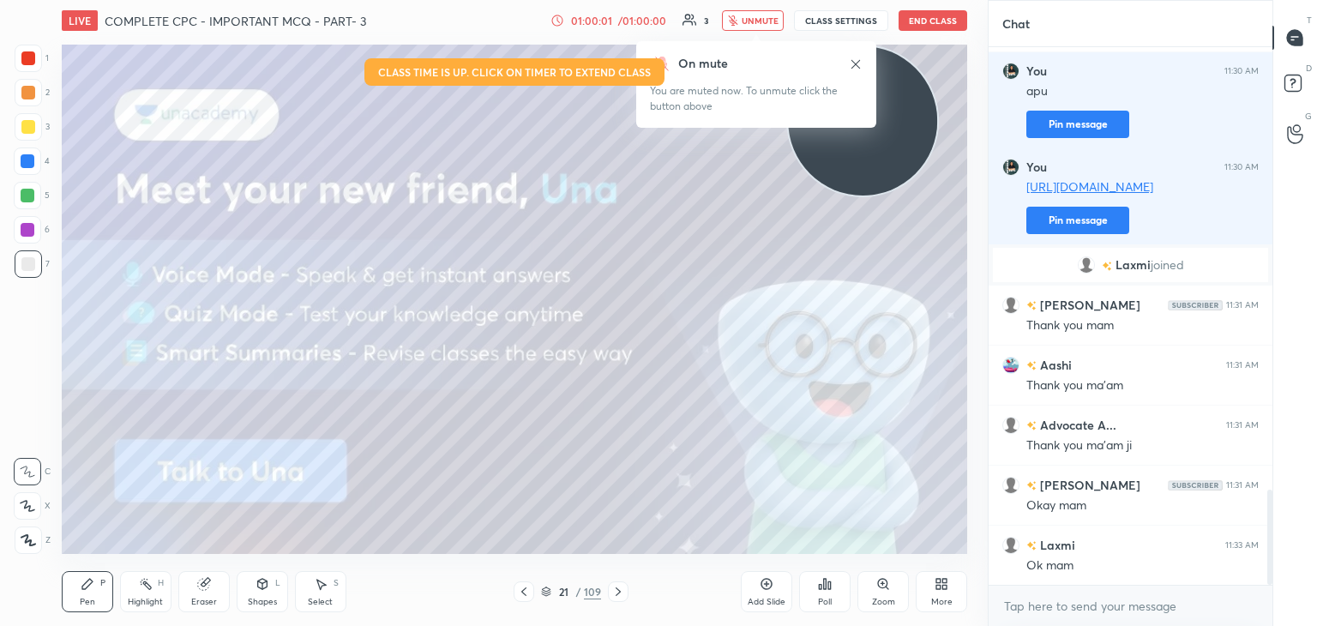
click at [945, 21] on button "End Class" at bounding box center [932, 20] width 69 height 21
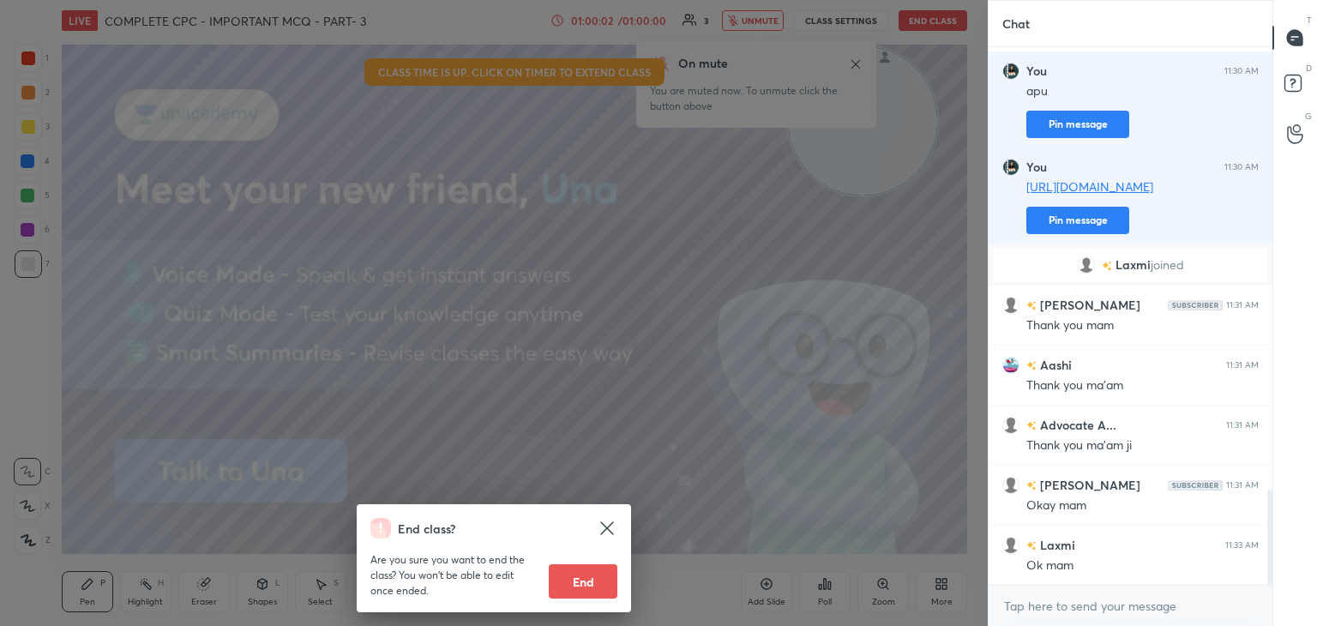
click at [614, 587] on button "End" at bounding box center [583, 581] width 69 height 34
type textarea "x"
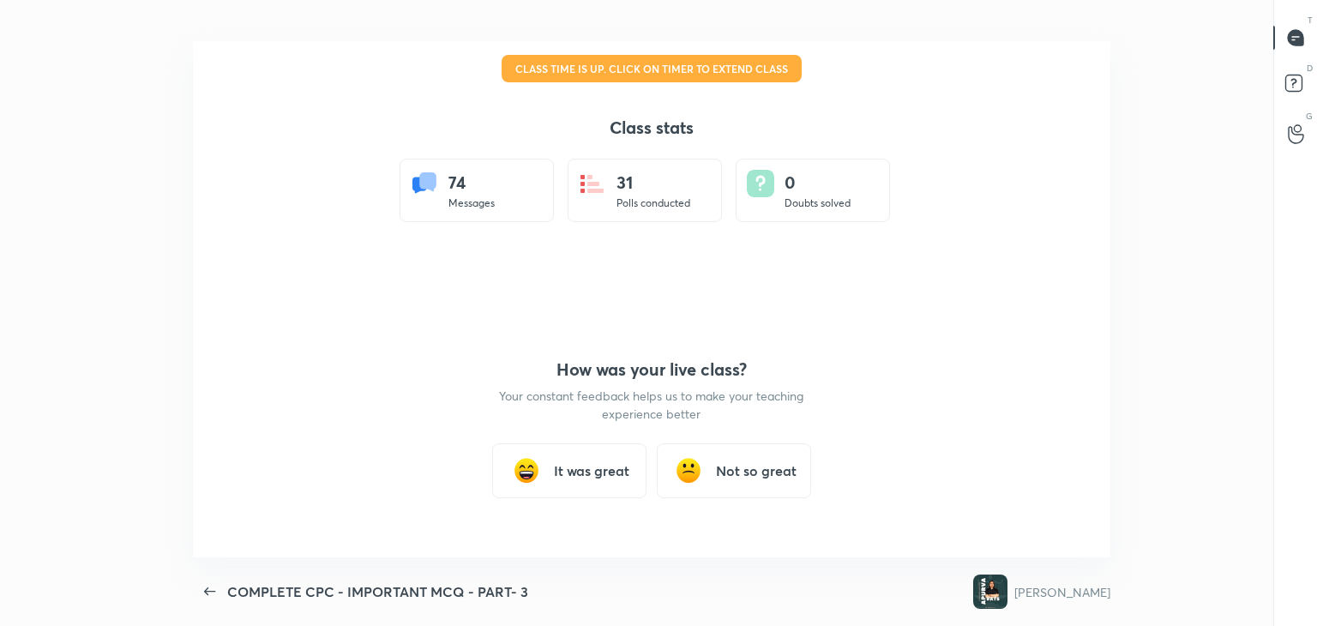
scroll to position [85215, 84490]
click at [580, 475] on h3 "It was great" at bounding box center [591, 470] width 75 height 21
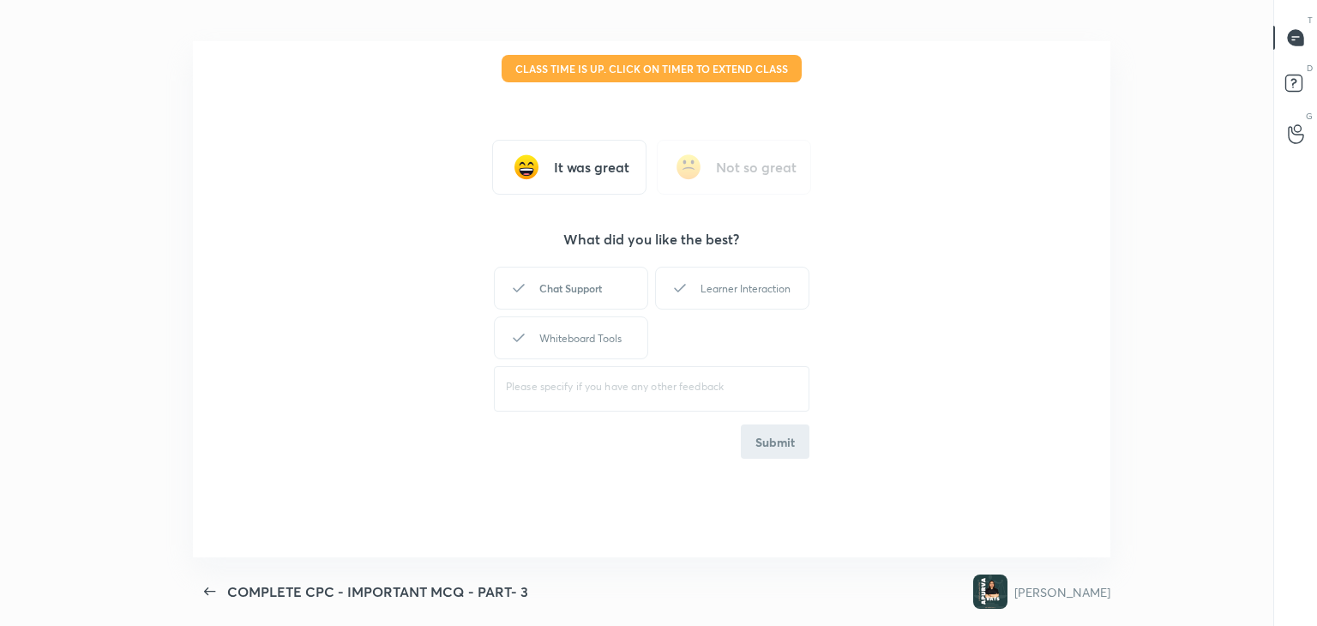
click at [516, 273] on div "Chat Support" at bounding box center [571, 288] width 154 height 43
click at [562, 334] on div "Whiteboard Tools" at bounding box center [571, 337] width 154 height 43
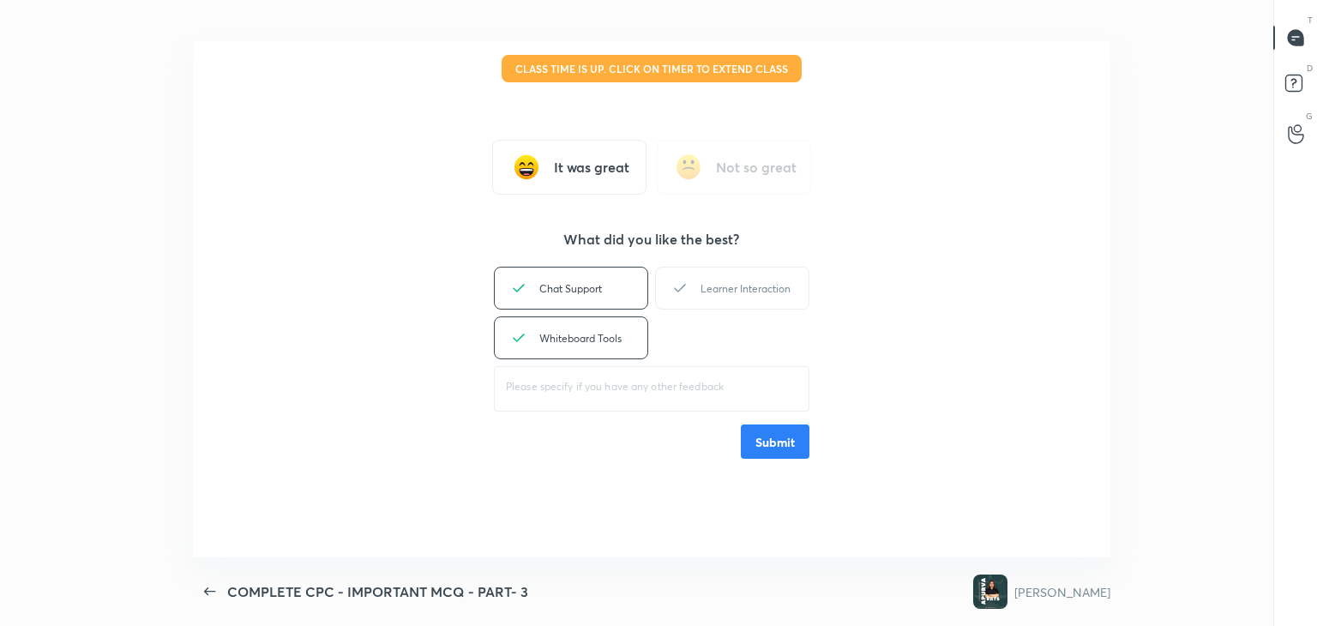
click at [761, 431] on button "Submit" at bounding box center [775, 441] width 69 height 34
